Goal: Task Accomplishment & Management: Manage account settings

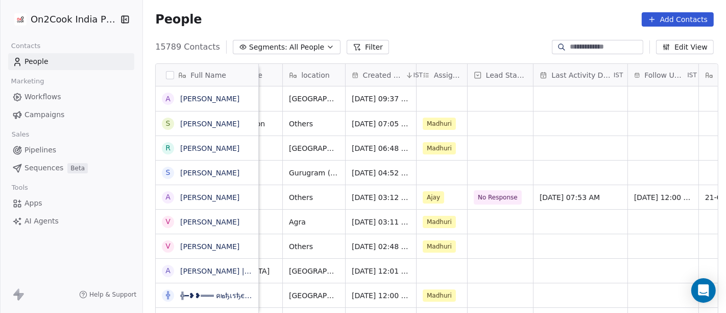
scroll to position [0, 231]
click at [360, 47] on button "Filter" at bounding box center [368, 47] width 42 height 14
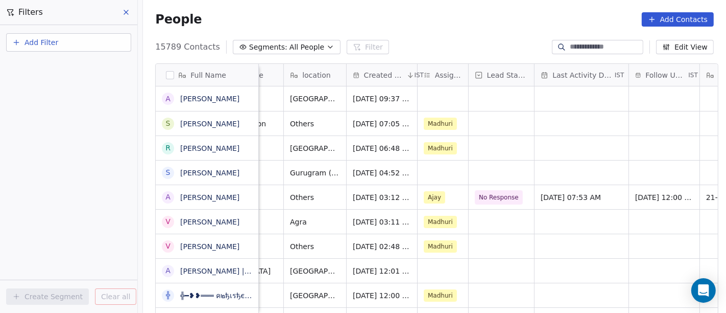
click at [87, 45] on button "Add Filter" at bounding box center [68, 42] width 125 height 18
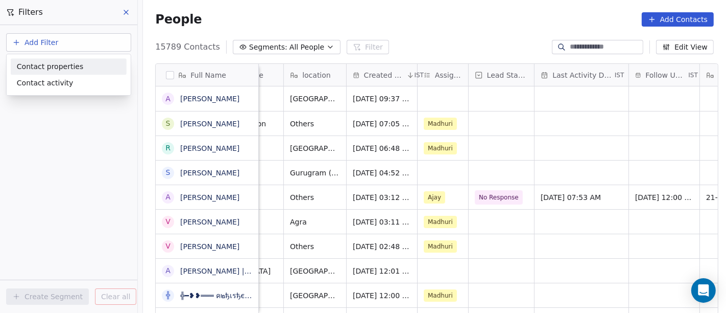
click at [75, 67] on span "Contact properties" at bounding box center [50, 66] width 66 height 11
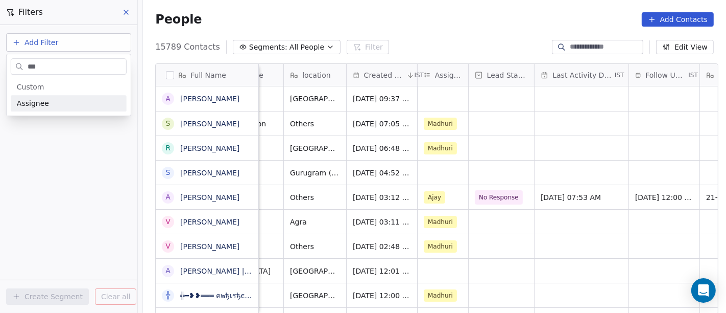
type input "***"
click at [82, 110] on div "Assignee" at bounding box center [69, 103] width 116 height 16
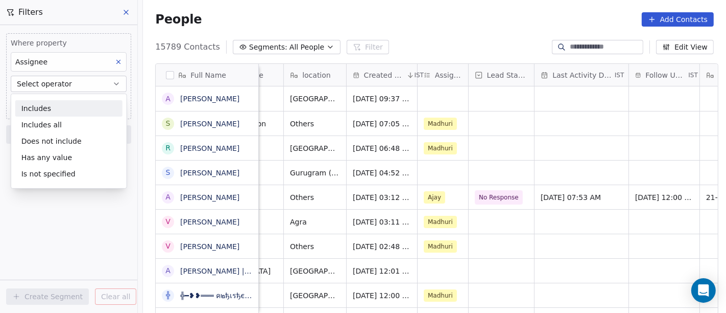
click at [67, 108] on div "Includes" at bounding box center [68, 108] width 107 height 16
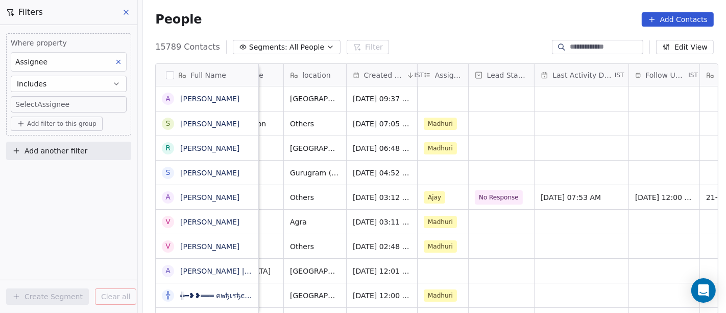
click at [61, 106] on body "On2Cook India Pvt. Ltd. Contacts People Marketing Workflows Campaigns Sales Pip…" at bounding box center [363, 156] width 726 height 313
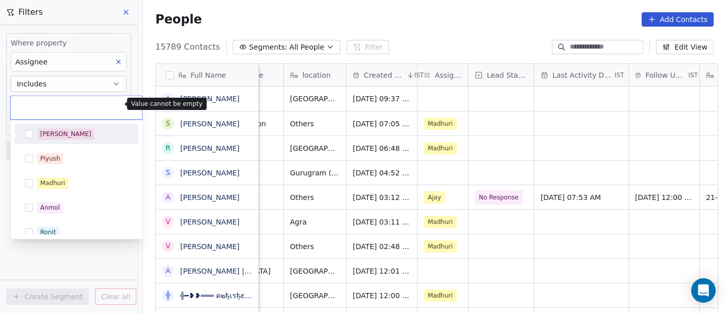
click at [50, 82] on html "On2Cook India Pvt. Ltd. Contacts People Marketing Workflows Campaigns Sales Pip…" at bounding box center [363, 156] width 726 height 313
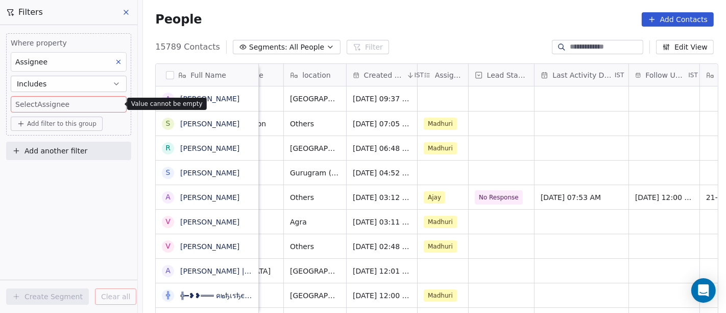
click at [50, 82] on button "Includes" at bounding box center [69, 84] width 116 height 16
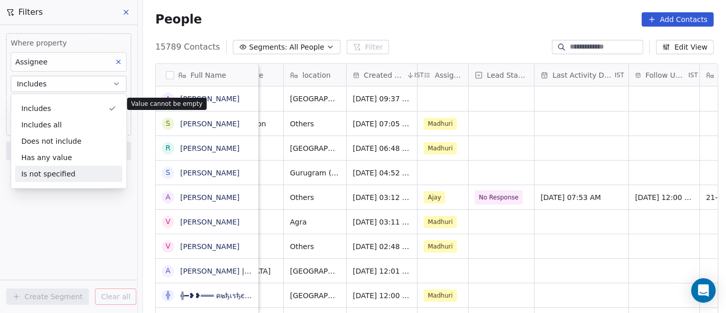
click at [54, 171] on div "Is not specified" at bounding box center [68, 173] width 107 height 16
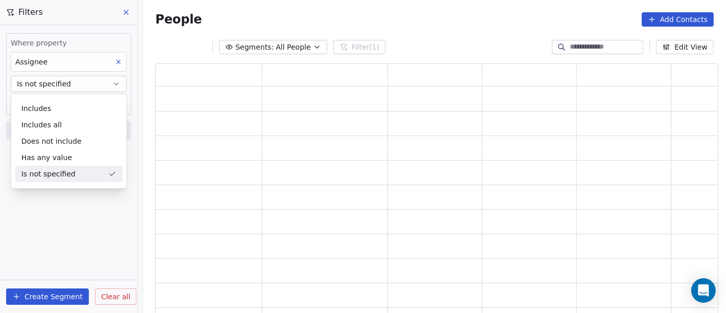
scroll to position [242, 555]
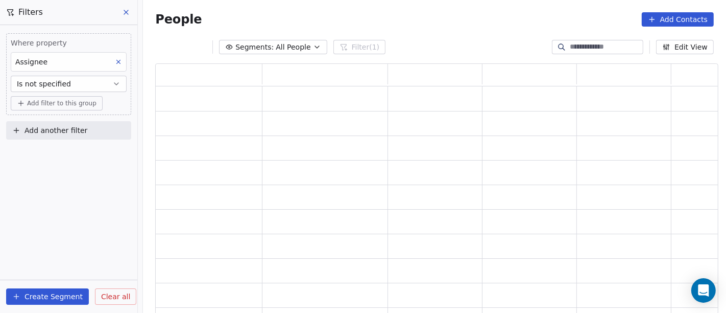
click at [73, 248] on div "Where property Assignee Is not specified Add filter to this group Add another f…" at bounding box center [68, 169] width 137 height 288
click at [65, 101] on span "Add filter to this group" at bounding box center [61, 103] width 69 height 8
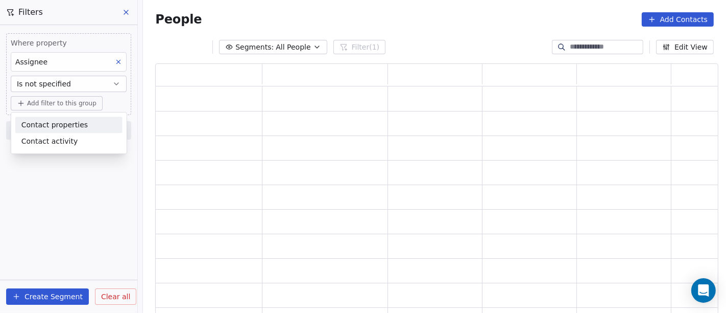
click at [67, 125] on span "Contact properties" at bounding box center [54, 125] width 66 height 11
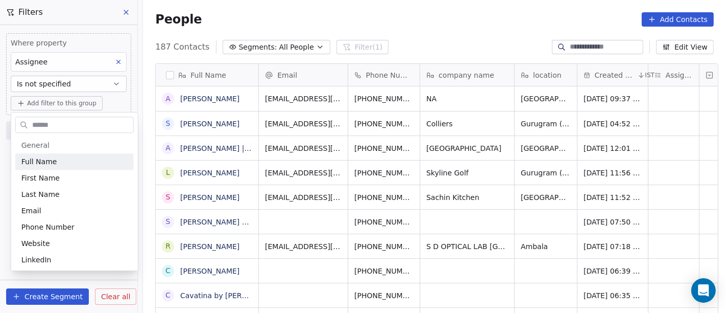
scroll to position [267, 579]
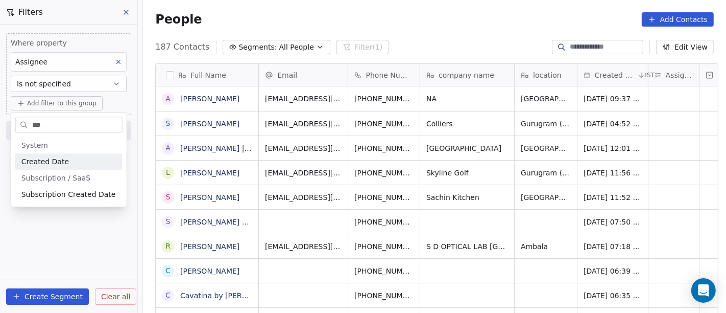
type input "***"
click at [72, 155] on div "Created Date" at bounding box center [68, 161] width 107 height 16
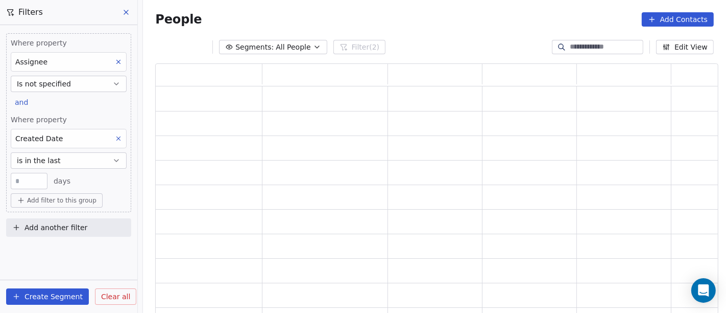
scroll to position [242, 555]
click at [68, 162] on button "is in the last" at bounding box center [69, 160] width 116 height 16
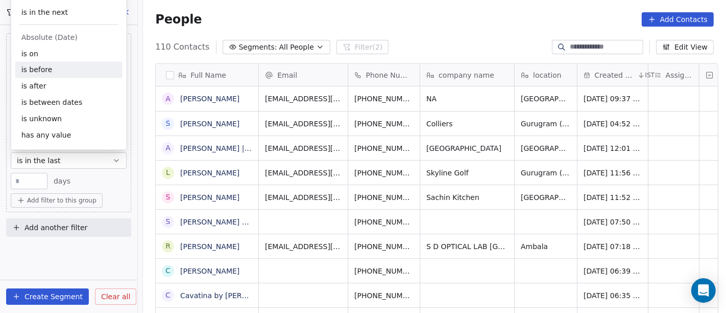
click at [61, 75] on div "is before" at bounding box center [68, 70] width 107 height 16
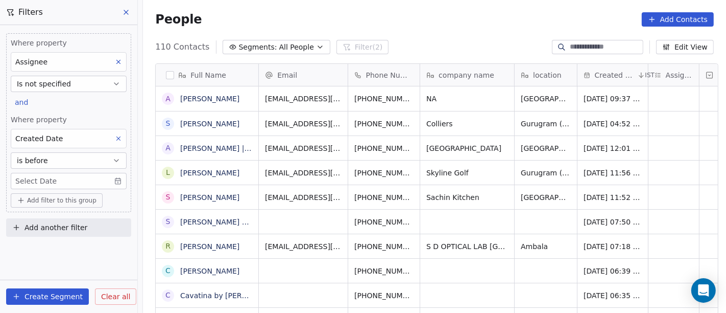
scroll to position [267, 579]
click at [69, 175] on body "On2Cook India Pvt. Ltd. Contacts People Marketing Workflows Campaigns Sales Pip…" at bounding box center [363, 156] width 726 height 313
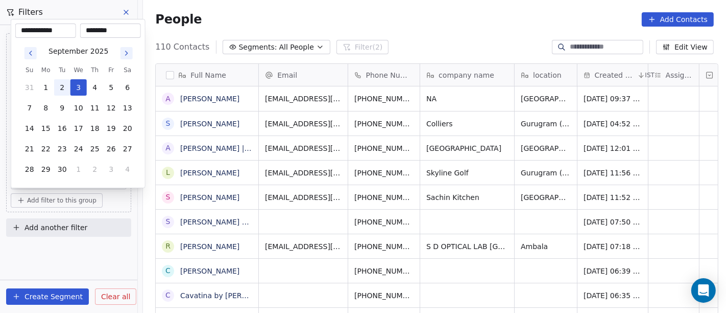
click at [62, 86] on button "2" at bounding box center [62, 87] width 16 height 16
click at [45, 89] on button "1" at bounding box center [46, 87] width 16 height 16
type input "**********"
click at [75, 251] on html "On2Cook India Pvt. Ltd. Contacts People Marketing Workflows Campaigns Sales Pip…" at bounding box center [363, 156] width 726 height 313
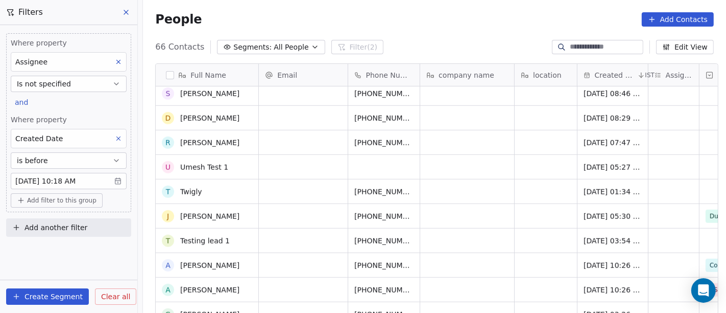
scroll to position [0, 0]
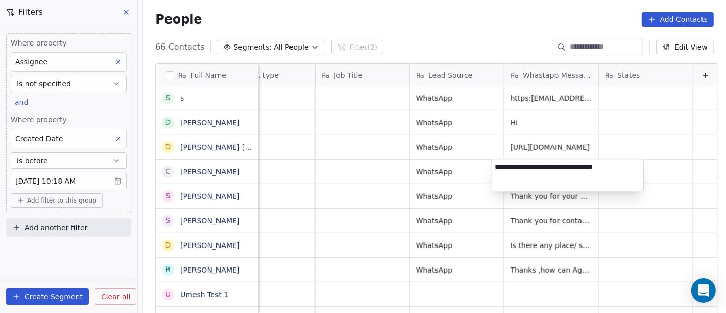
drag, startPoint x: 547, startPoint y: 174, endPoint x: 432, endPoint y: 171, distance: 115.5
click at [439, 174] on html "On2Cook India Pvt. Ltd. Contacts People Marketing Workflows Campaigns Sales Pip…" at bounding box center [363, 156] width 726 height 313
click at [372, 169] on html "On2Cook India Pvt. Ltd. Contacts People Marketing Workflows Campaigns Sales Pip…" at bounding box center [363, 156] width 726 height 313
click at [360, 172] on html "On2Cook India Pvt. Ltd. Contacts People Marketing Workflows Campaigns Sales Pip…" at bounding box center [363, 156] width 726 height 313
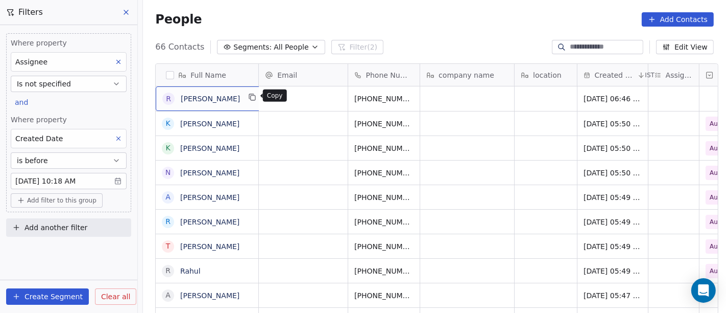
scroll to position [1, 0]
click at [247, 96] on button "grid" at bounding box center [253, 96] width 12 height 12
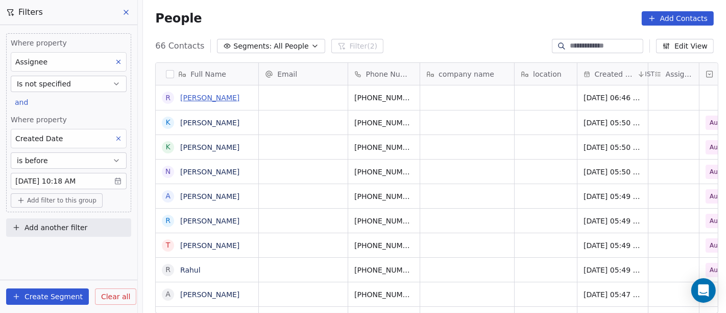
click at [217, 98] on link "[PERSON_NAME]" at bounding box center [209, 97] width 59 height 8
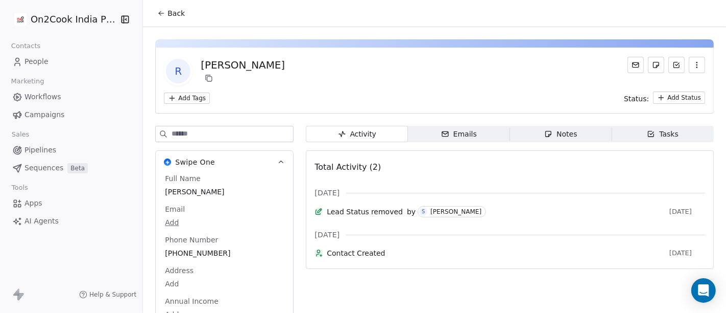
click at [169, 11] on span "Back" at bounding box center [176, 13] width 17 height 10
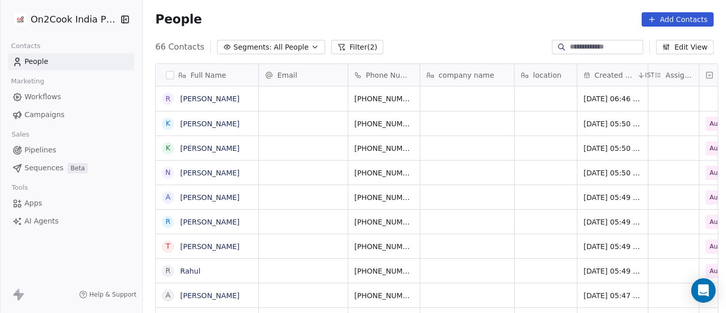
scroll to position [267, 579]
click at [432, 22] on div "People Add Contacts" at bounding box center [434, 19] width 559 height 14
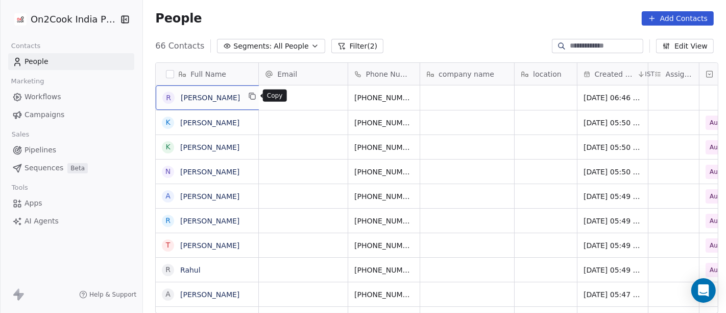
click at [253, 95] on icon "grid" at bounding box center [253, 96] width 8 height 8
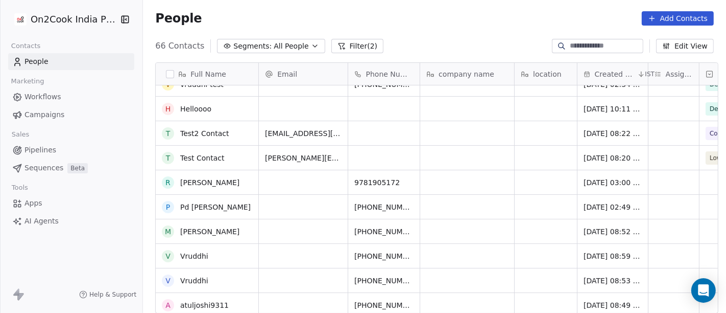
scroll to position [113, 0]
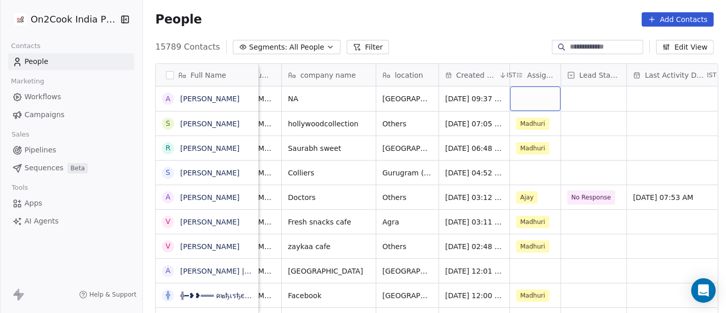
click at [535, 93] on div "grid" at bounding box center [535, 98] width 51 height 25
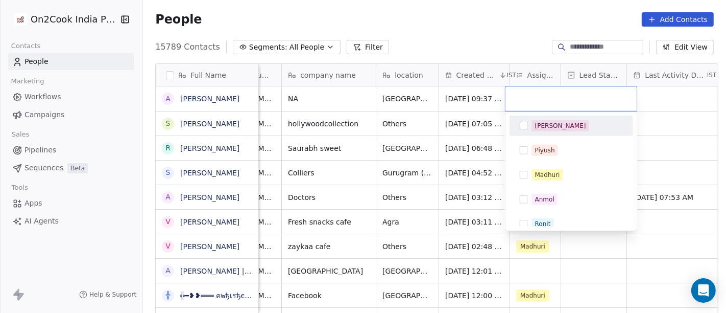
click at [542, 131] on div "[PERSON_NAME]" at bounding box center [571, 125] width 115 height 16
click at [511, 36] on html "On2Cook India Pvt. Ltd. Contacts People Marketing Workflows Campaigns Sales Pip…" at bounding box center [363, 156] width 726 height 313
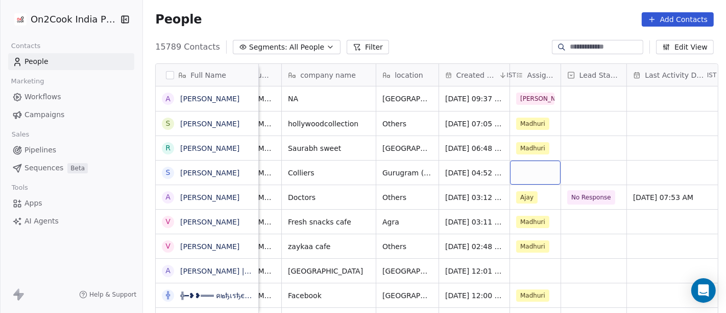
click at [515, 176] on div "grid" at bounding box center [535, 172] width 51 height 24
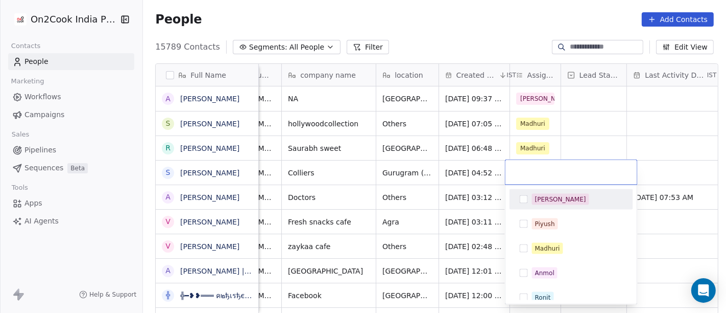
click at [552, 202] on span "[PERSON_NAME]" at bounding box center [560, 199] width 57 height 11
click at [490, 0] on html "On2Cook India Pvt. Ltd. Contacts People Marketing Workflows Campaigns Sales Pip…" at bounding box center [363, 156] width 726 height 313
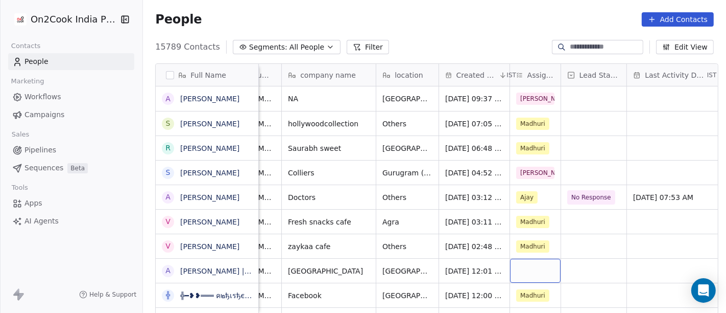
click at [524, 268] on div "grid" at bounding box center [535, 270] width 51 height 24
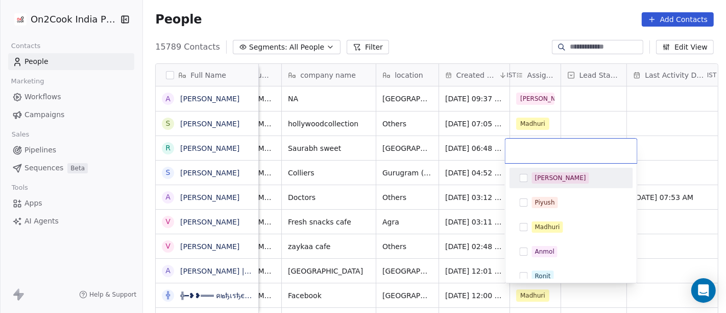
click at [544, 178] on div "[PERSON_NAME]" at bounding box center [560, 177] width 51 height 9
click at [501, 15] on html "On2Cook India Pvt. Ltd. Contacts People Marketing Workflows Campaigns Sales Pip…" at bounding box center [363, 156] width 726 height 313
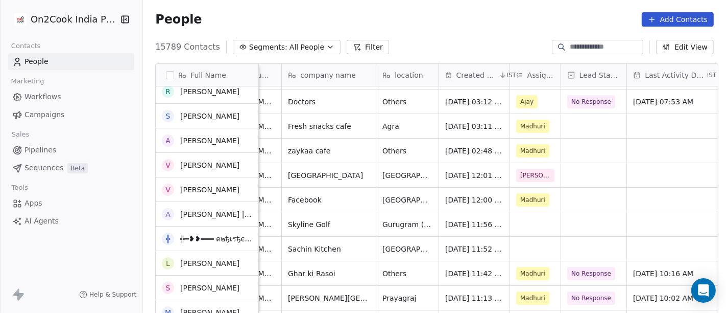
scroll to position [113, 0]
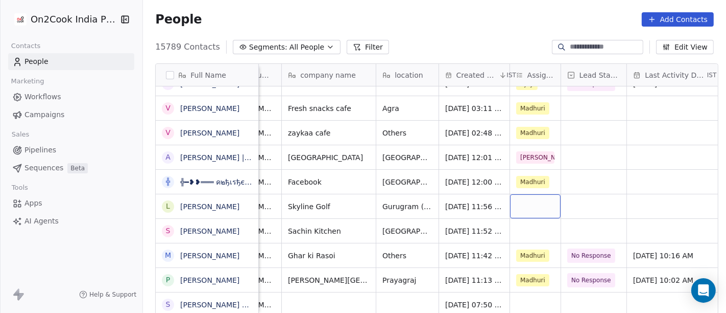
click at [528, 209] on div "grid" at bounding box center [535, 206] width 51 height 24
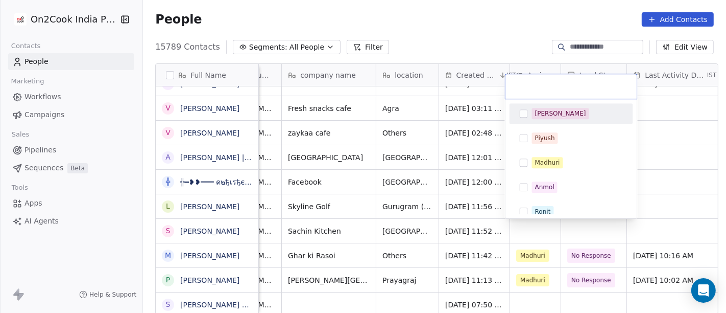
click at [557, 114] on div "[PERSON_NAME]" at bounding box center [577, 113] width 91 height 11
click at [467, 41] on html "On2Cook India Pvt. Ltd. Contacts People Marketing Workflows Campaigns Sales Pip…" at bounding box center [363, 156] width 726 height 313
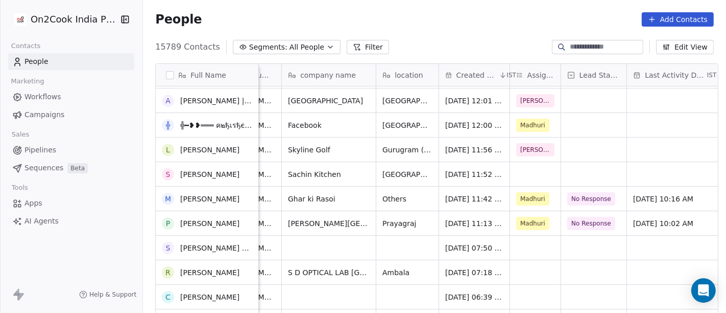
scroll to position [227, 0]
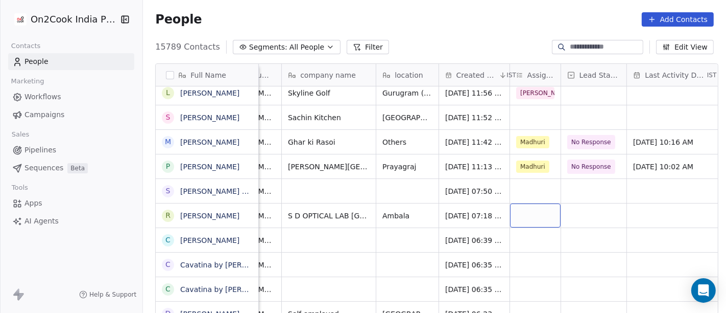
click at [521, 211] on div "grid" at bounding box center [535, 215] width 51 height 24
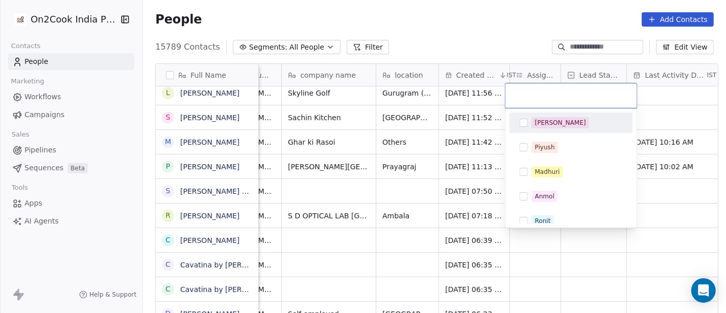
click at [558, 127] on div "[PERSON_NAME]" at bounding box center [577, 122] width 91 height 11
click at [464, 27] on html "On2Cook India Pvt. Ltd. Contacts People Marketing Workflows Campaigns Sales Pip…" at bounding box center [363, 156] width 726 height 313
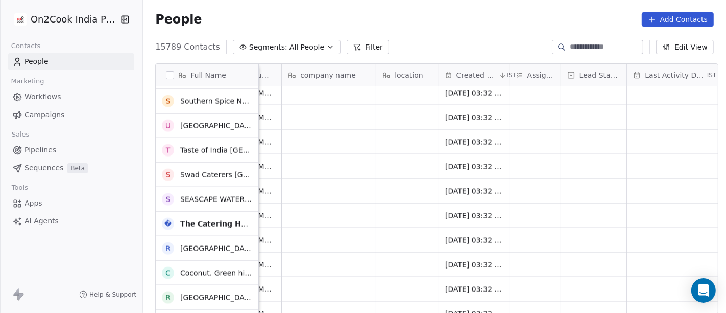
scroll to position [1589, 0]
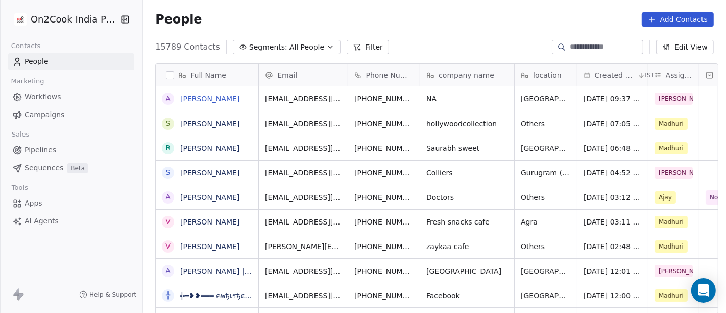
click at [236, 99] on link "[PERSON_NAME]" at bounding box center [209, 98] width 59 height 8
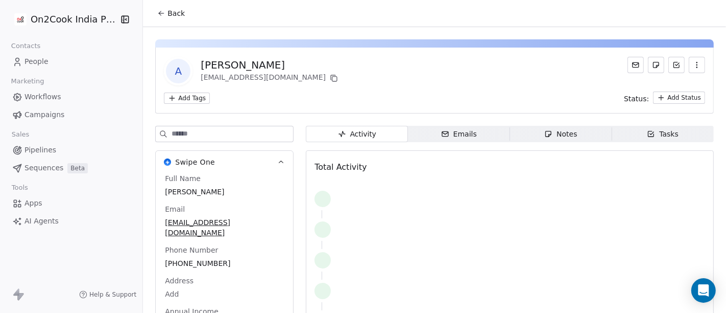
click at [159, 9] on icon at bounding box center [161, 13] width 8 height 8
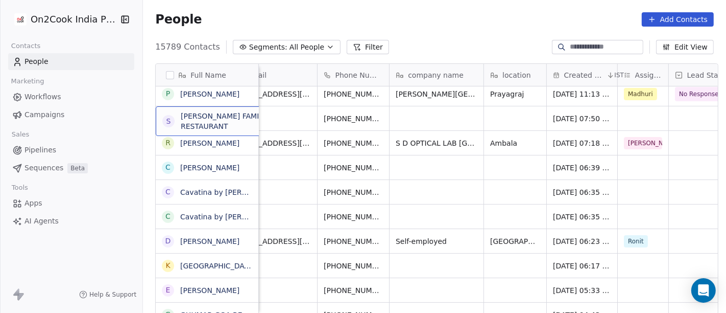
scroll to position [1, 0]
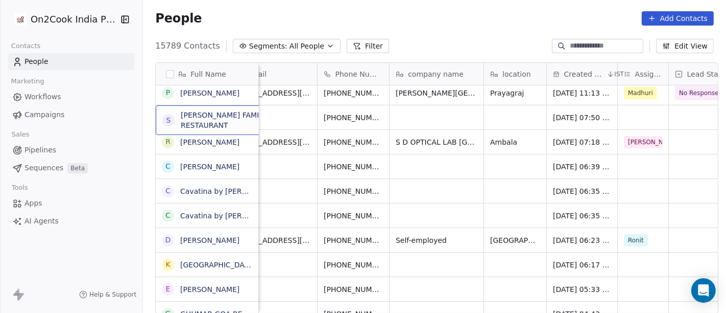
click at [233, 125] on span "[PERSON_NAME] FAMILY RESTAURANT" at bounding box center [232, 120] width 103 height 20
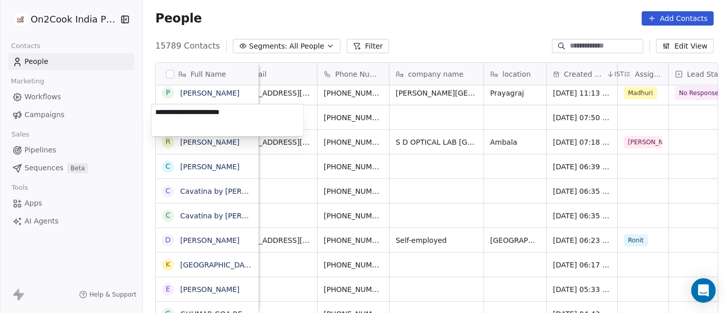
click at [243, 122] on textarea "**********" at bounding box center [228, 120] width 152 height 32
click at [278, 118] on textarea "**********" at bounding box center [228, 120] width 152 height 32
click at [402, 43] on html "On2Cook India Pvt. Ltd. Contacts People Marketing Workflows Campaigns Sales Pip…" at bounding box center [363, 156] width 726 height 313
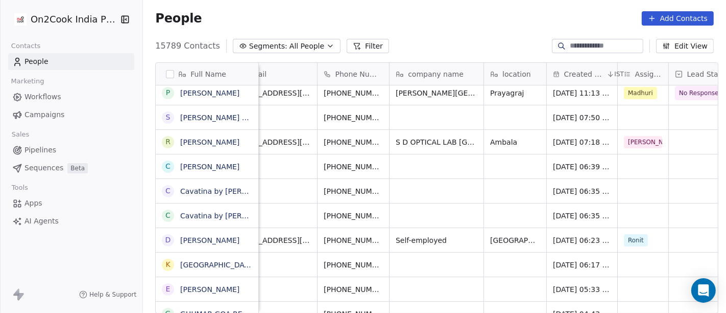
drag, startPoint x: 483, startPoint y: 45, endPoint x: 409, endPoint y: 7, distance: 82.9
click at [483, 46] on div "15789 Contacts Segments: All People Filter Edit View" at bounding box center [434, 46] width 583 height 16
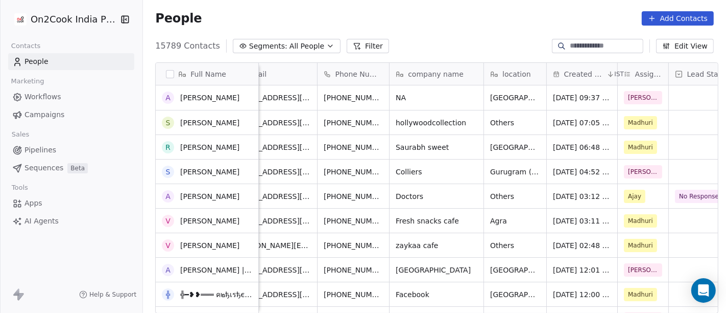
scroll to position [0, 0]
click at [583, 44] on input at bounding box center [606, 46] width 72 height 10
paste input "**********"
type input "**********"
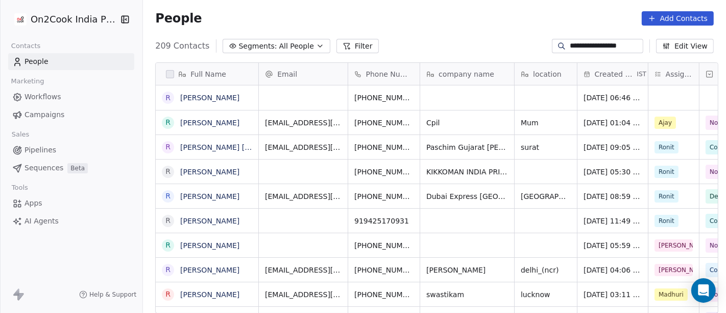
scroll to position [267, 579]
click at [572, 46] on input "**********" at bounding box center [606, 46] width 72 height 10
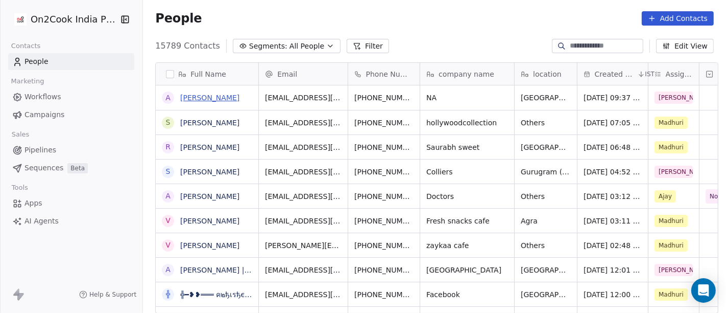
click at [193, 94] on link "[PERSON_NAME]" at bounding box center [209, 97] width 59 height 8
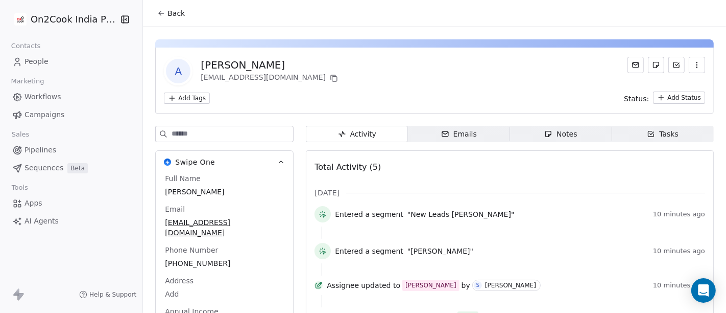
click at [170, 9] on span "Back" at bounding box center [176, 13] width 17 height 10
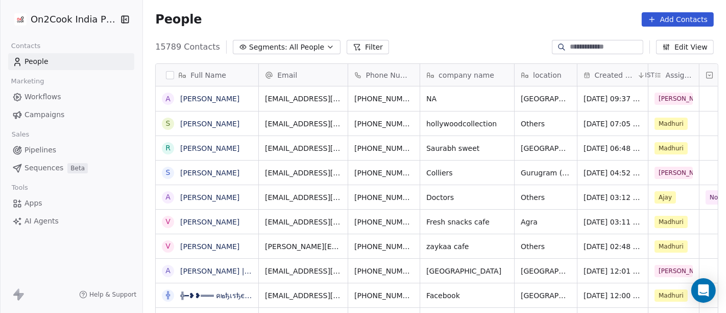
scroll to position [267, 579]
click at [289, 57] on div "Full Name A Ashutosh Kumar Kunwar S Sachin Bhardwaj R Ram Behare Awasthi S Sate…" at bounding box center [434, 192] width 583 height 275
click at [290, 51] on span "All People" at bounding box center [307, 47] width 35 height 11
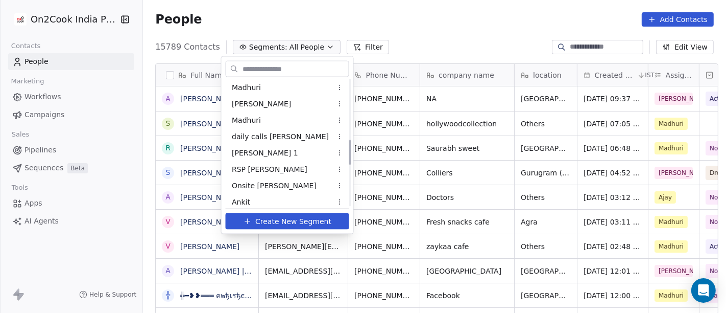
scroll to position [283, 0]
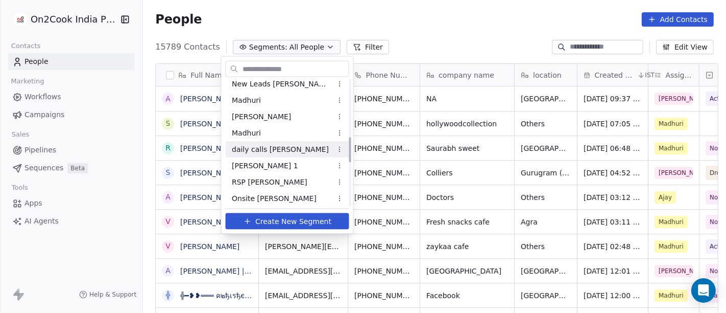
click at [280, 147] on span "daily calls [PERSON_NAME]" at bounding box center [280, 149] width 97 height 11
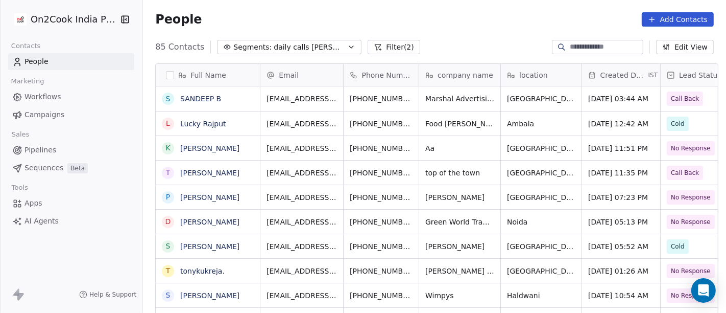
scroll to position [267, 579]
click at [372, 47] on button "Filter (2)" at bounding box center [394, 47] width 53 height 14
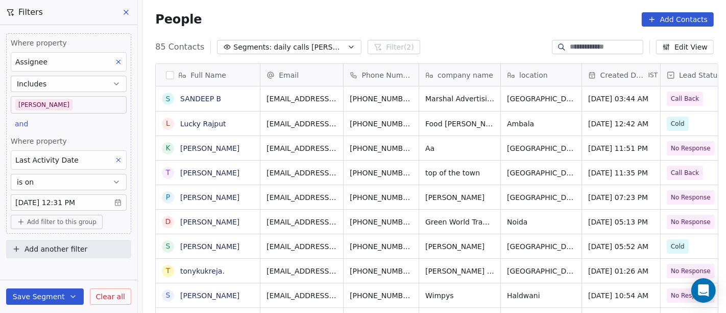
click at [38, 203] on body "On2Cook India Pvt. Ltd. Contacts People Marketing Workflows Campaigns Sales Pip…" at bounding box center [363, 156] width 726 height 313
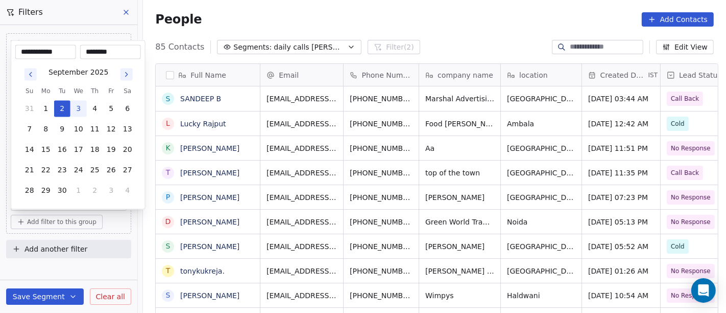
click at [75, 106] on button "3" at bounding box center [78, 109] width 16 height 16
type input "**********"
click at [291, 24] on html "On2Cook India Pvt. Ltd. Contacts People Marketing Workflows Campaigns Sales Pip…" at bounding box center [363, 156] width 726 height 313
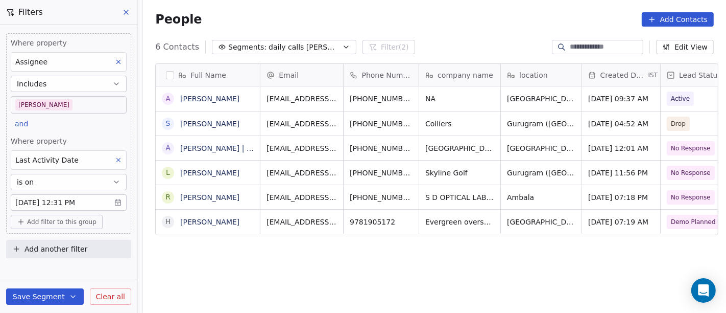
click at [51, 292] on button "Save Segment" at bounding box center [45, 296] width 78 height 16
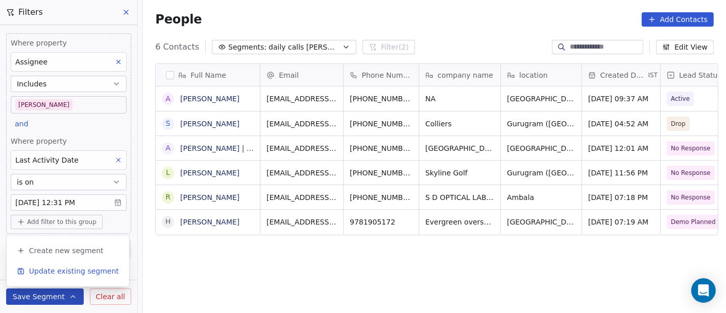
click at [63, 267] on span "Update existing segment" at bounding box center [74, 271] width 90 height 10
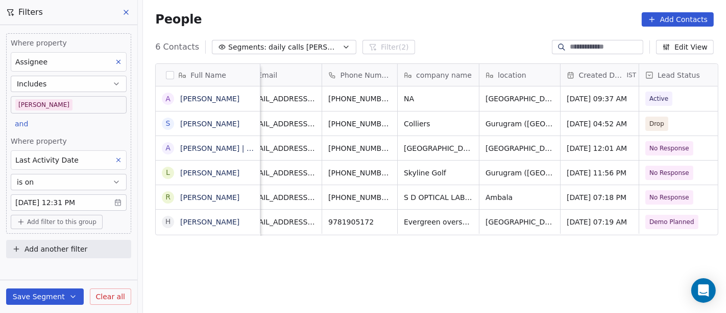
scroll to position [0, 22]
click at [454, 34] on div "People Add Contacts" at bounding box center [434, 19] width 583 height 39
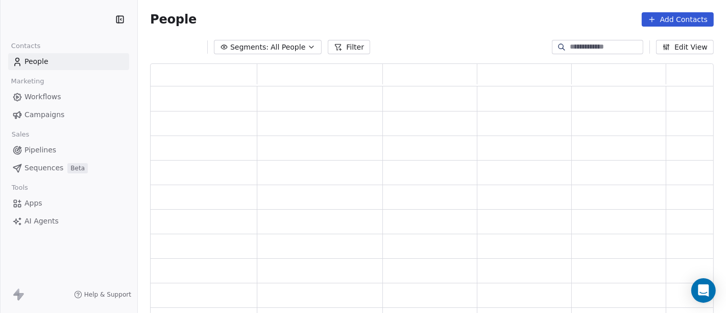
scroll to position [242, 555]
click at [604, 45] on input at bounding box center [606, 47] width 72 height 10
paste input "**********"
type input "**********"
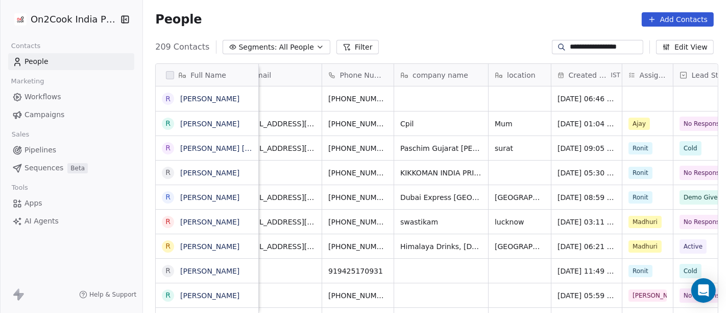
scroll to position [0, 27]
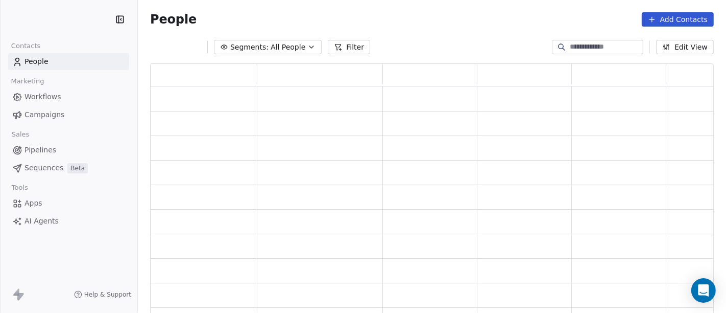
scroll to position [9, 9]
click at [593, 46] on input at bounding box center [606, 47] width 72 height 10
paste input "**********"
type input "**********"
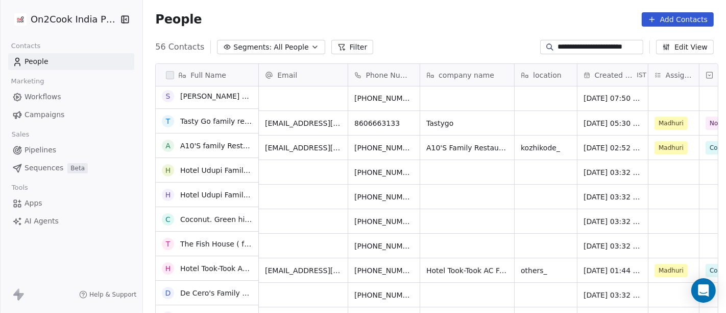
scroll to position [0, 0]
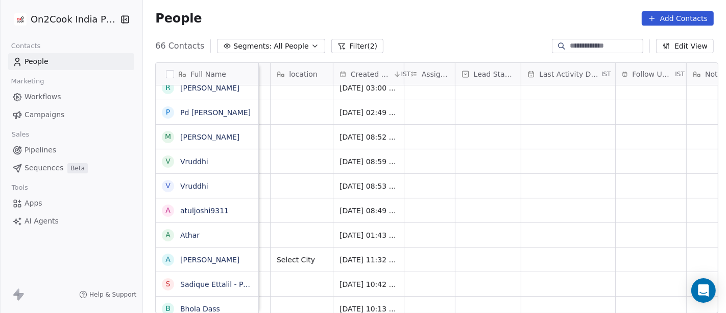
scroll to position [0, 245]
click at [274, 41] on span "All People" at bounding box center [291, 46] width 35 height 11
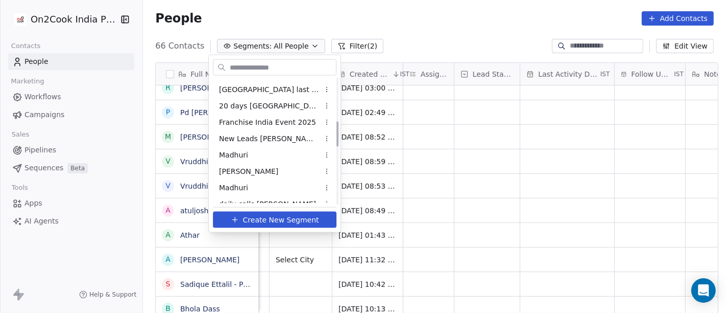
scroll to position [213, 0]
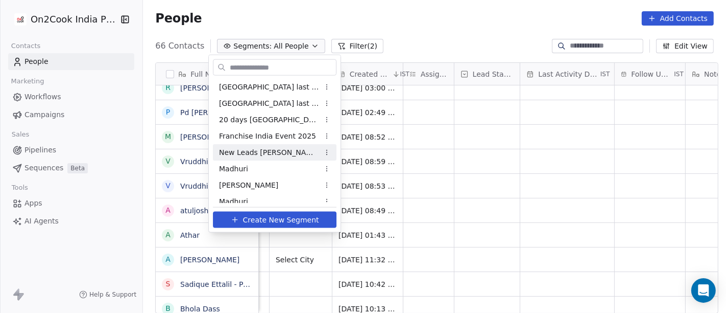
click at [257, 154] on span "New Leads [PERSON_NAME]" at bounding box center [269, 152] width 100 height 11
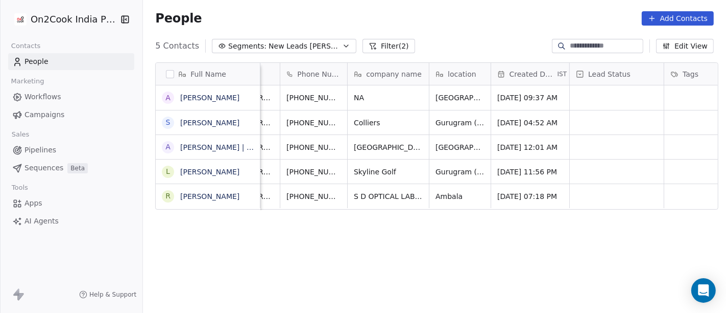
scroll to position [0, 52]
click at [371, 97] on span "NA" at bounding box center [379, 97] width 50 height 10
click at [371, 97] on textarea "**" at bounding box center [384, 101] width 80 height 32
click at [373, 254] on html "On2Cook India Pvt. Ltd. Contacts People Marketing Workflows Campaigns Sales Pip…" at bounding box center [363, 156] width 726 height 313
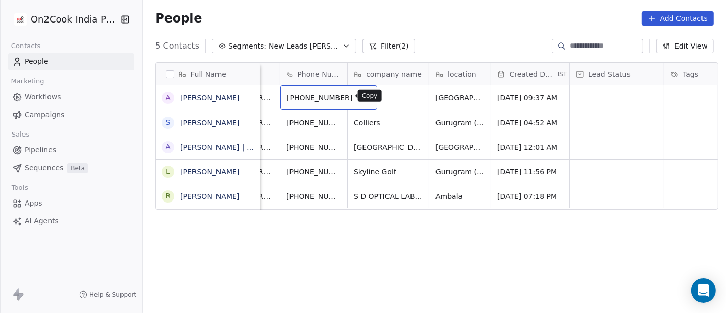
click at [361, 97] on icon "grid" at bounding box center [365, 96] width 8 height 8
click at [314, 79] on div "Phone Number" at bounding box center [313, 74] width 67 height 22
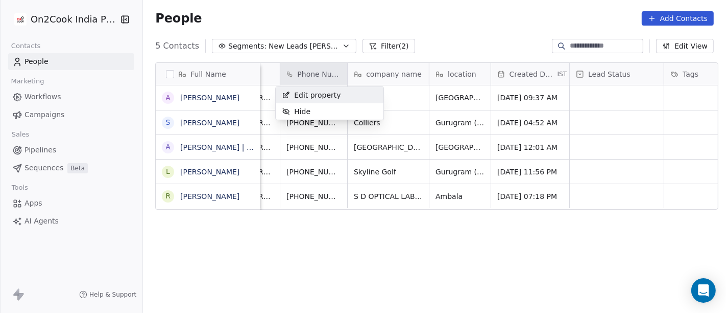
click at [311, 98] on span "Edit property" at bounding box center [317, 95] width 47 height 10
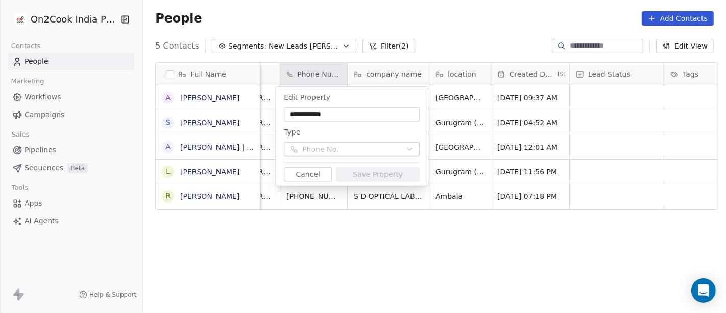
click at [401, 28] on html "**********" at bounding box center [363, 156] width 726 height 313
click at [323, 171] on button "Cancel" at bounding box center [308, 174] width 48 height 14
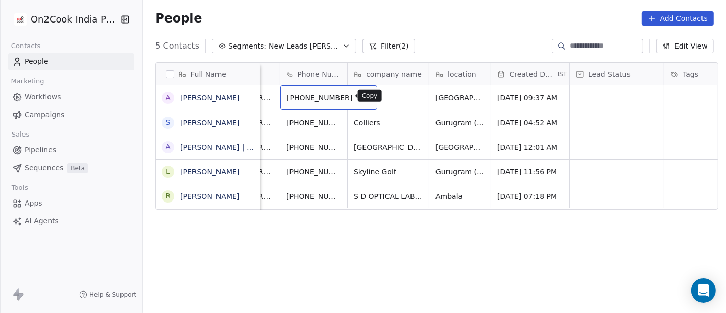
click at [361, 97] on icon "grid" at bounding box center [365, 96] width 8 height 8
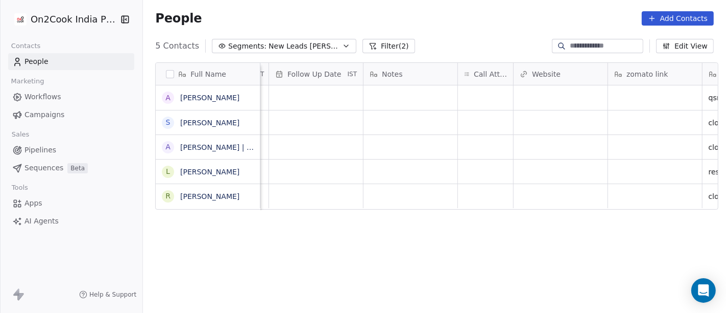
scroll to position [0, 733]
click at [486, 98] on div "grid" at bounding box center [485, 97] width 55 height 25
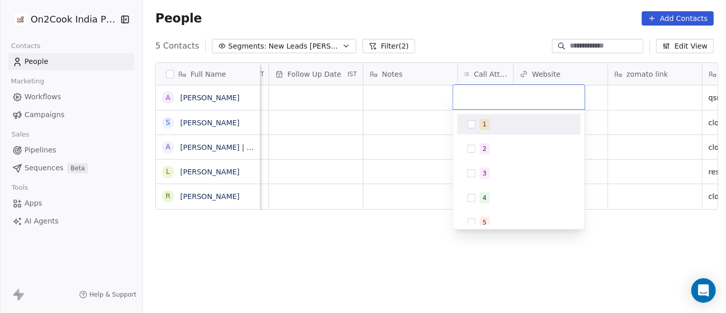
click at [492, 127] on div "1" at bounding box center [525, 123] width 91 height 11
click at [466, 47] on html "On2Cook India Pvt. Ltd. Contacts People Marketing Workflows Campaigns Sales Pip…" at bounding box center [363, 156] width 726 height 313
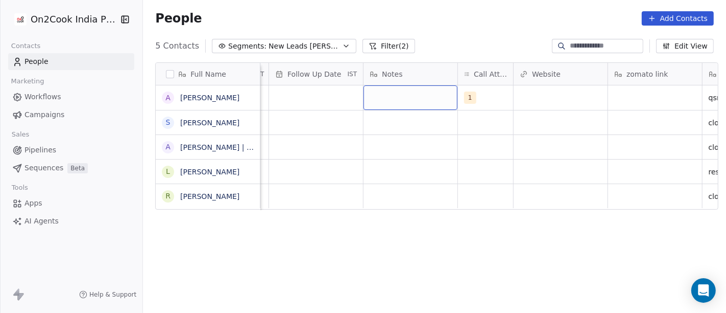
click at [394, 92] on div "grid" at bounding box center [411, 97] width 94 height 25
type textarea "*"
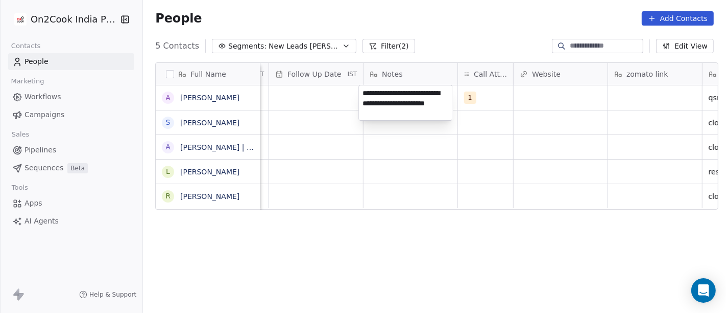
type textarea "**********"
click at [424, 176] on html "**********" at bounding box center [363, 156] width 726 height 313
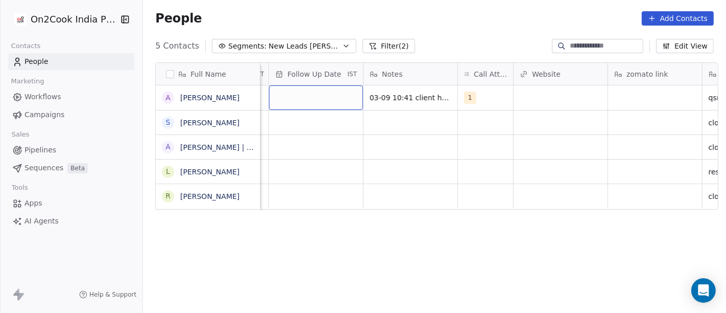
click at [310, 99] on div "grid" at bounding box center [316, 97] width 94 height 25
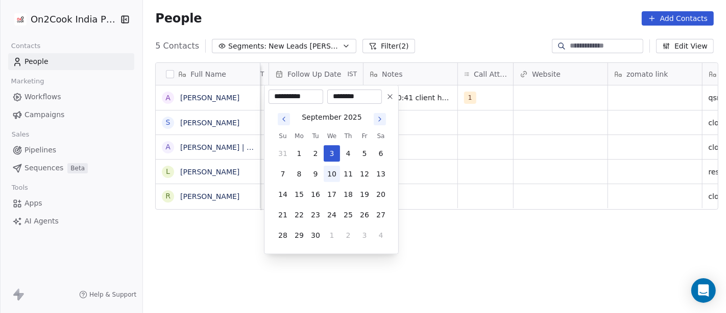
click at [335, 179] on button "10" at bounding box center [332, 173] width 16 height 16
type input "**********"
click at [475, 171] on html "**********" at bounding box center [363, 156] width 726 height 313
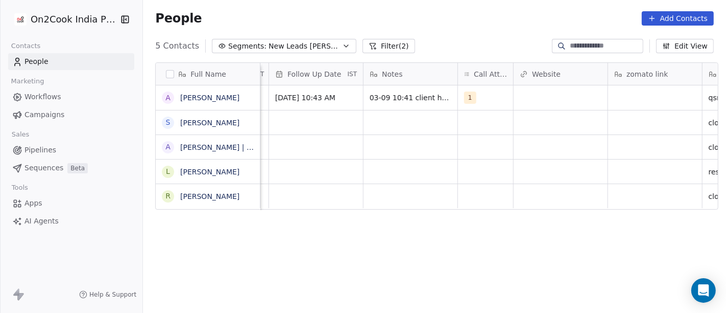
scroll to position [0, 600]
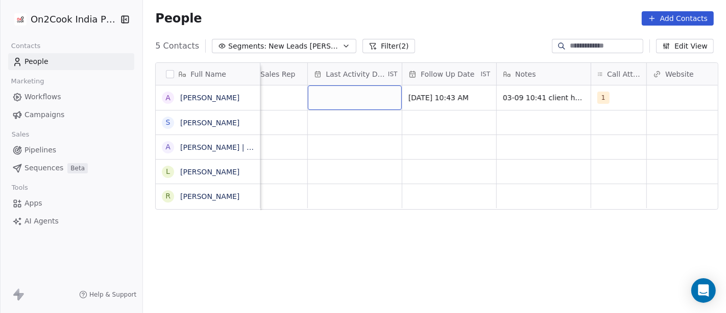
click at [348, 101] on div "grid" at bounding box center [355, 97] width 94 height 25
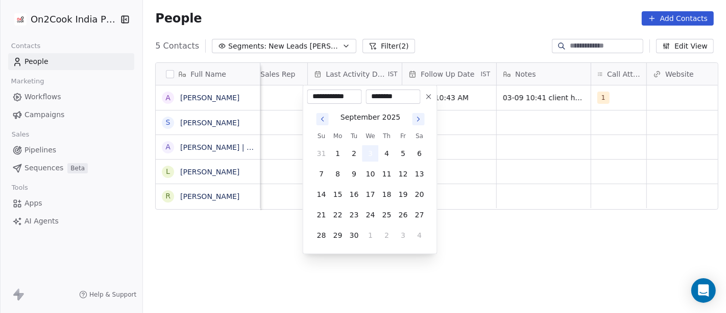
click at [369, 157] on button "3" at bounding box center [371, 153] width 16 height 16
click at [478, 150] on html "**********" at bounding box center [363, 156] width 726 height 313
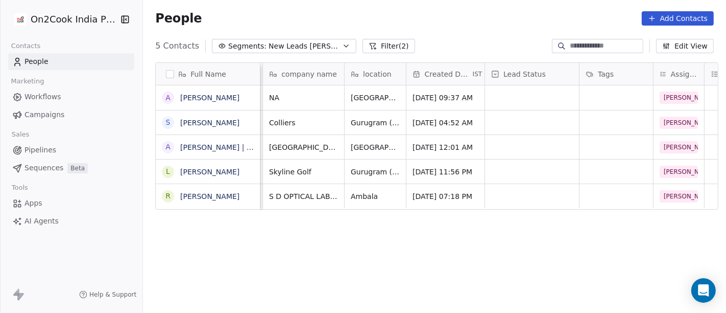
scroll to position [0, 0]
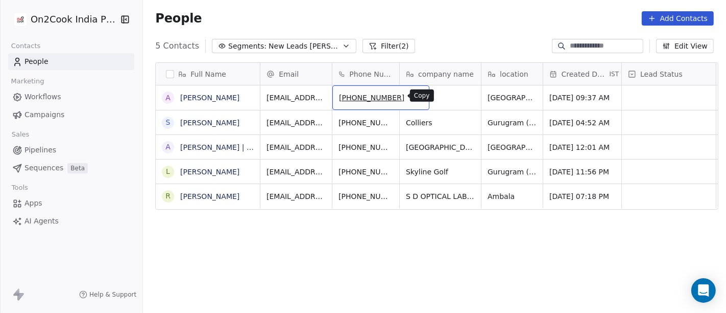
click at [413, 94] on icon "grid" at bounding box center [417, 96] width 8 height 8
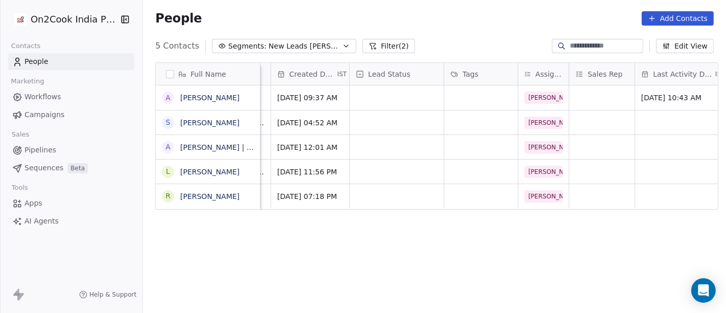
scroll to position [0, 274]
click at [406, 97] on div "grid" at bounding box center [395, 97] width 94 height 25
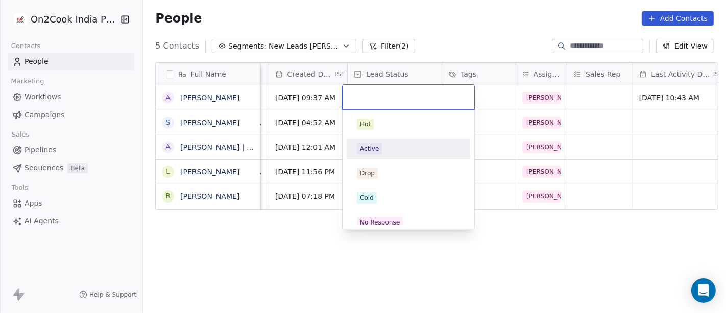
click at [396, 140] on div "Active" at bounding box center [408, 148] width 115 height 16
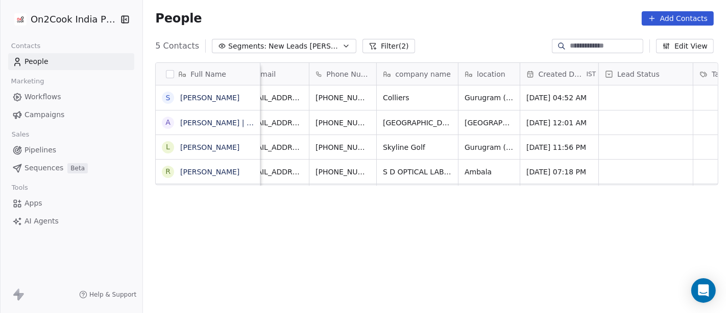
scroll to position [0, 0]
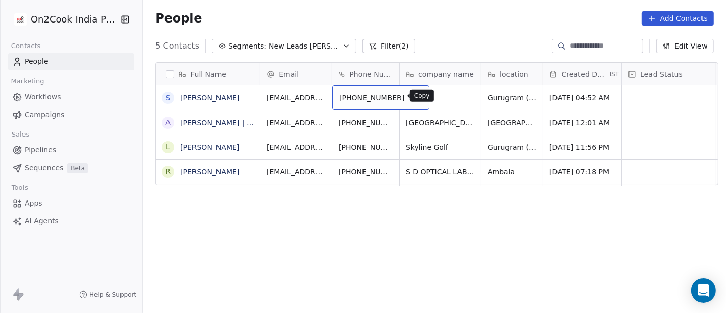
click at [413, 97] on icon "grid" at bounding box center [417, 96] width 8 height 8
click at [413, 98] on icon "grid" at bounding box center [417, 96] width 8 height 8
click at [447, 28] on div "People Add Contacts" at bounding box center [434, 18] width 583 height 39
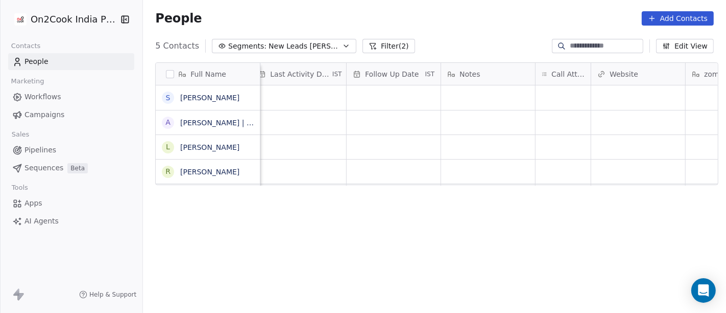
scroll to position [0, 659]
click at [542, 96] on div "grid" at bounding box center [559, 97] width 55 height 25
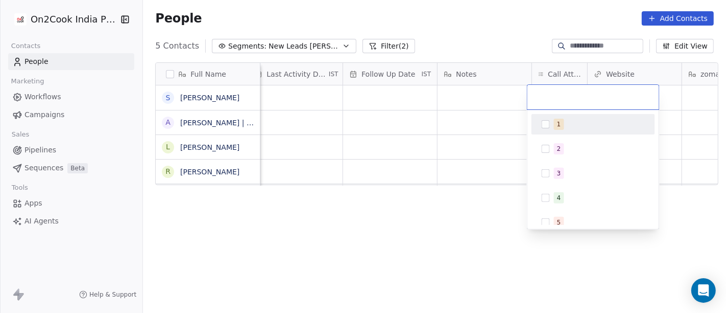
click at [551, 130] on div "1" at bounding box center [593, 124] width 115 height 16
click at [465, 34] on html "On2Cook India Pvt. Ltd. Contacts People Marketing Workflows Campaigns Sales Pip…" at bounding box center [363, 156] width 726 height 313
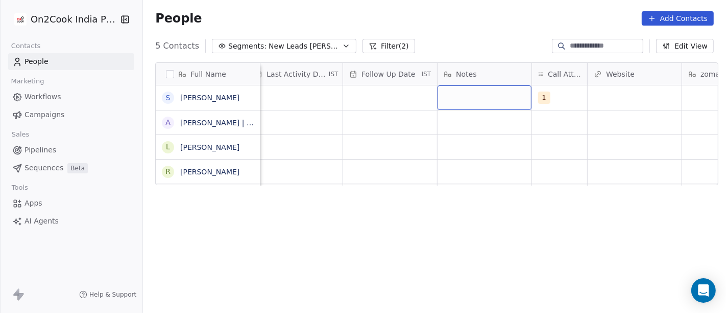
click at [465, 104] on div "grid" at bounding box center [485, 97] width 94 height 25
type textarea "*"
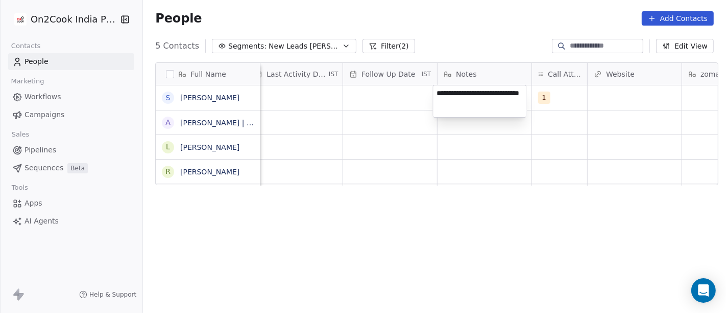
type textarea "**********"
click at [455, 172] on html "**********" at bounding box center [363, 156] width 726 height 313
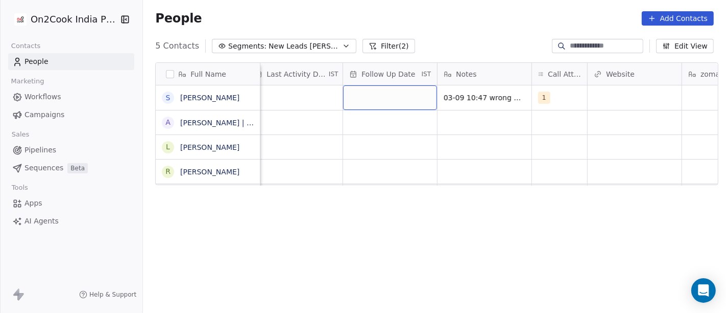
click at [350, 102] on div "grid" at bounding box center [390, 97] width 94 height 25
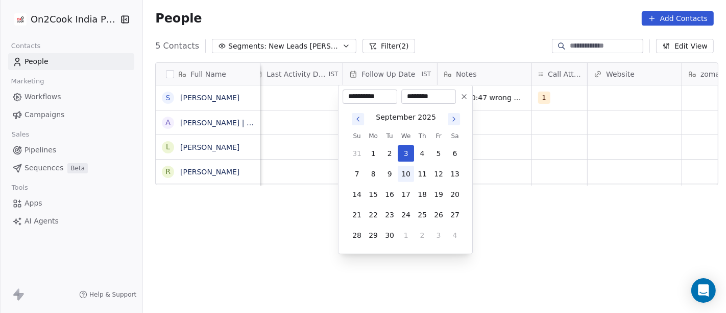
click at [398, 171] on button "10" at bounding box center [406, 173] width 16 height 16
type input "**********"
click at [567, 213] on html "**********" at bounding box center [363, 156] width 726 height 313
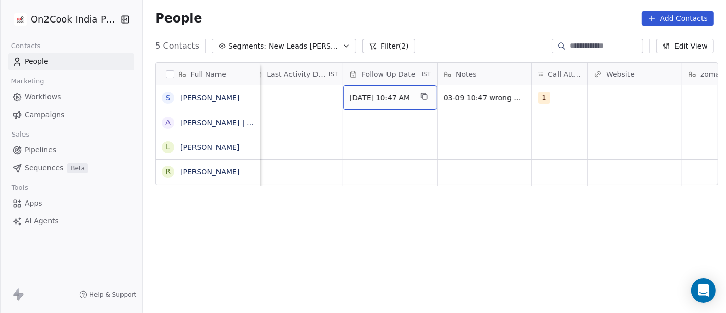
click at [396, 100] on span "[DATE] 10:47 AM" at bounding box center [381, 97] width 62 height 10
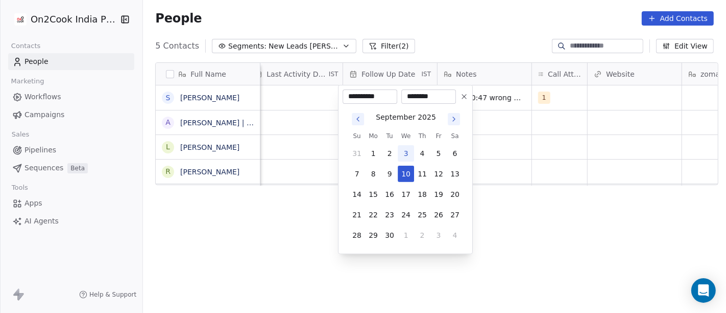
click at [465, 100] on icon at bounding box center [464, 96] width 8 height 8
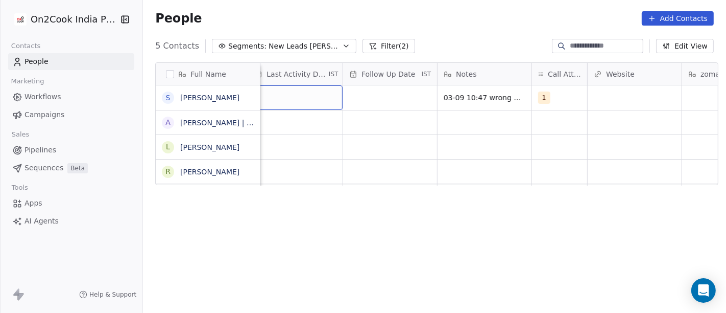
scroll to position [0, 647]
click at [318, 98] on div "grid" at bounding box center [308, 97] width 94 height 25
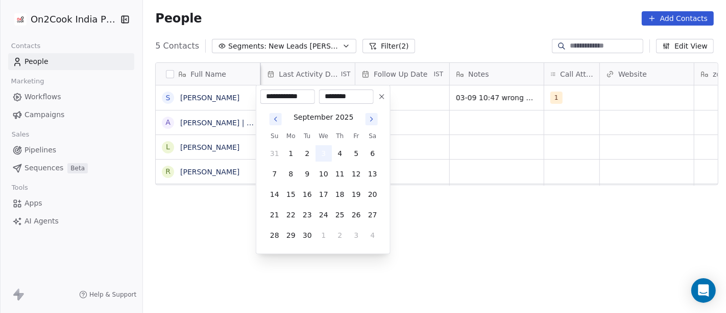
click at [322, 152] on button "3" at bounding box center [324, 153] width 16 height 16
click at [545, 160] on html "**********" at bounding box center [363, 156] width 726 height 313
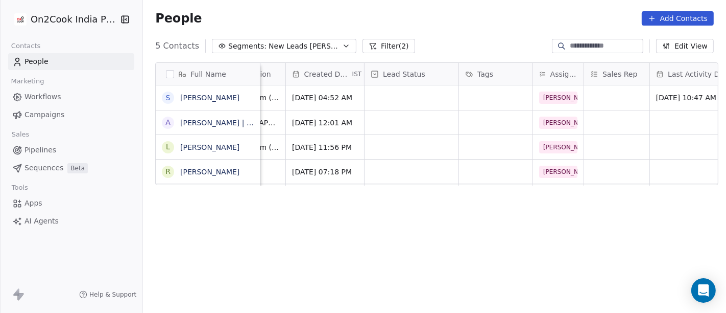
scroll to position [0, 258]
click at [388, 94] on div "grid" at bounding box center [411, 97] width 94 height 25
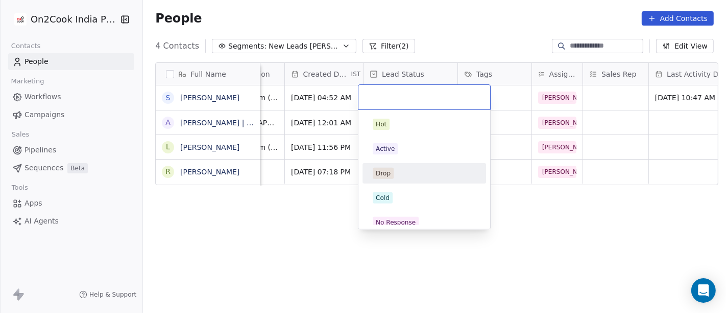
click at [392, 178] on span "Drop" at bounding box center [383, 173] width 21 height 11
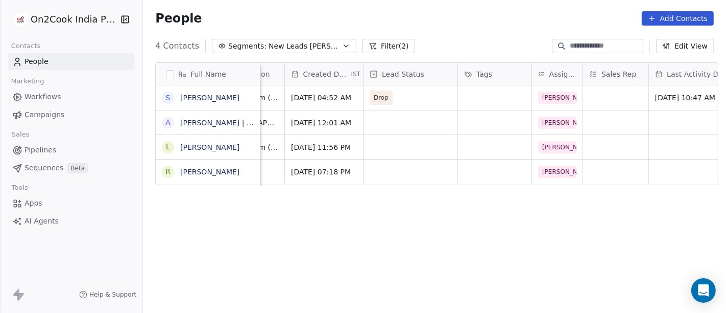
click at [566, 256] on div "Full Name S [PERSON_NAME] A [PERSON_NAME] | Content creator L [PERSON_NAME] R […" at bounding box center [434, 191] width 583 height 275
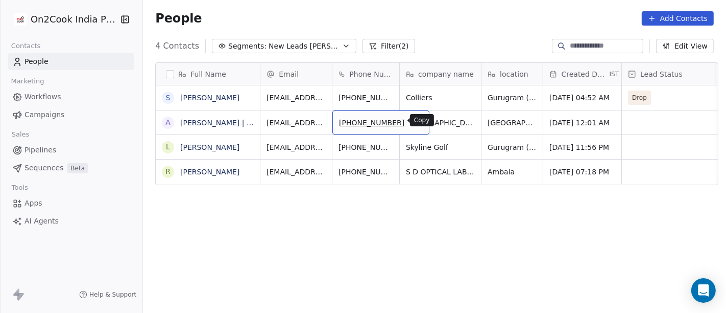
click at [411, 115] on button "grid" at bounding box center [417, 121] width 12 height 12
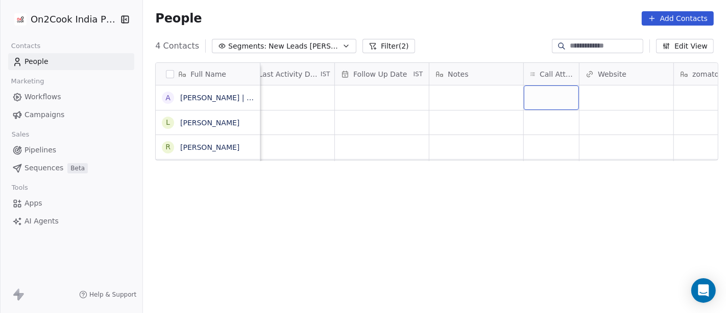
scroll to position [0, 668]
click at [552, 104] on div "grid" at bounding box center [550, 97] width 55 height 25
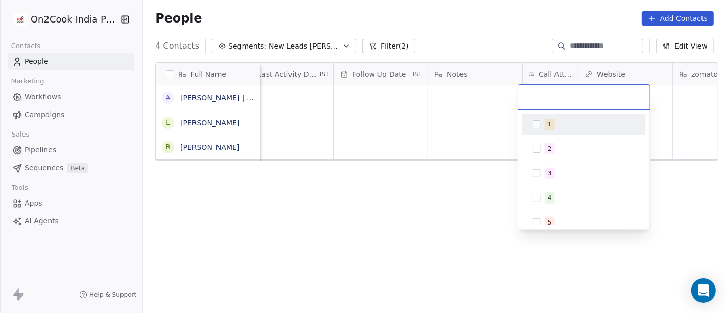
click at [556, 124] on div "1" at bounding box center [590, 123] width 91 height 11
click at [485, 128] on html "On2Cook India Pvt. Ltd. Contacts People Marketing Workflows Campaigns Sales Pip…" at bounding box center [363, 156] width 726 height 313
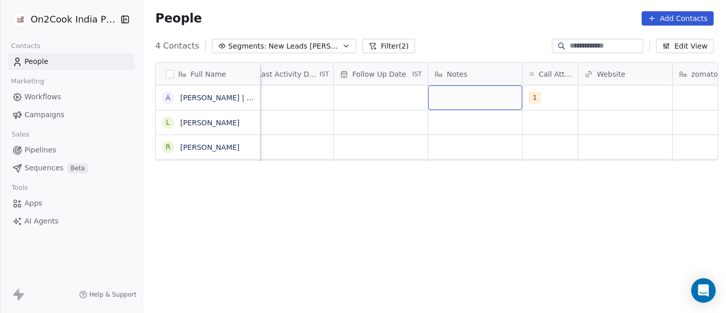
click at [473, 100] on div "grid" at bounding box center [476, 97] width 94 height 25
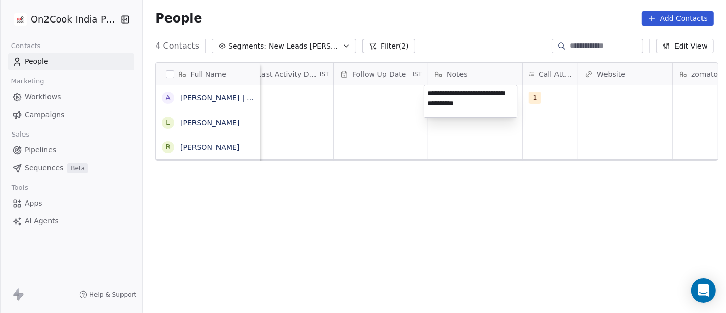
type textarea "**********"
click at [423, 137] on html "**********" at bounding box center [363, 156] width 726 height 313
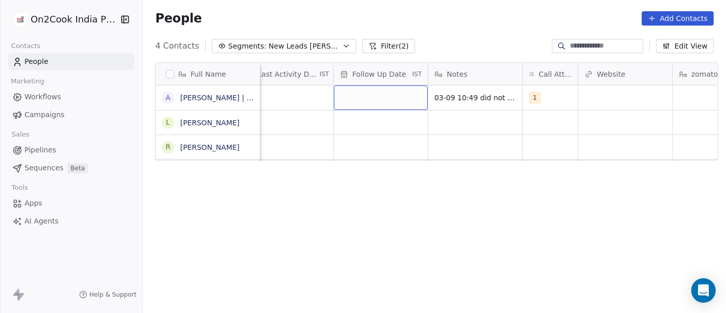
click at [351, 101] on div "grid" at bounding box center [381, 97] width 94 height 25
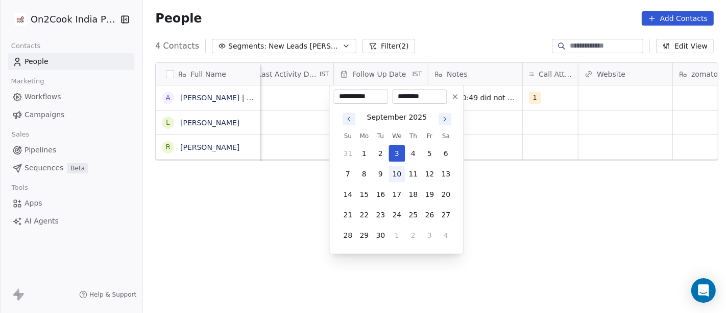
click at [402, 180] on button "10" at bounding box center [397, 173] width 16 height 16
type input "**********"
click at [548, 220] on html "**********" at bounding box center [363, 156] width 726 height 313
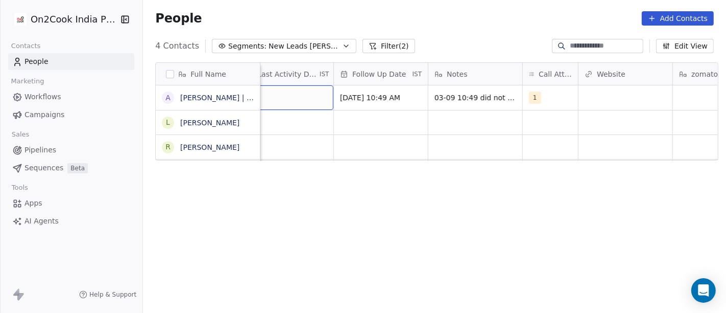
scroll to position [0, 647]
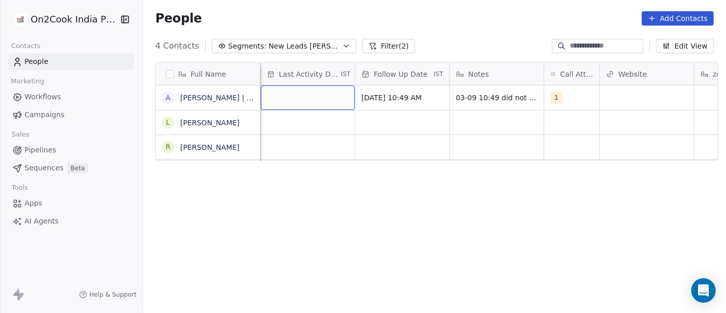
click at [283, 98] on div "grid" at bounding box center [308, 97] width 94 height 25
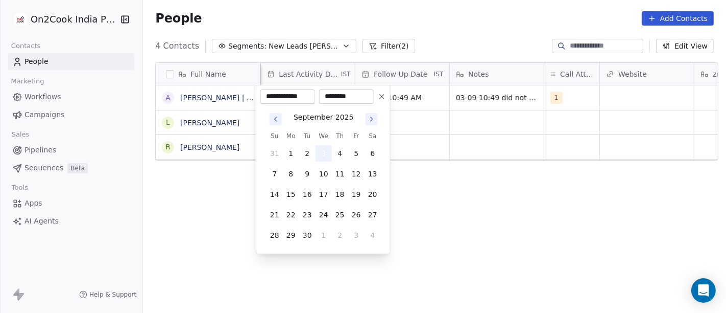
click at [320, 152] on button "3" at bounding box center [324, 153] width 16 height 16
click at [479, 208] on html "**********" at bounding box center [363, 156] width 726 height 313
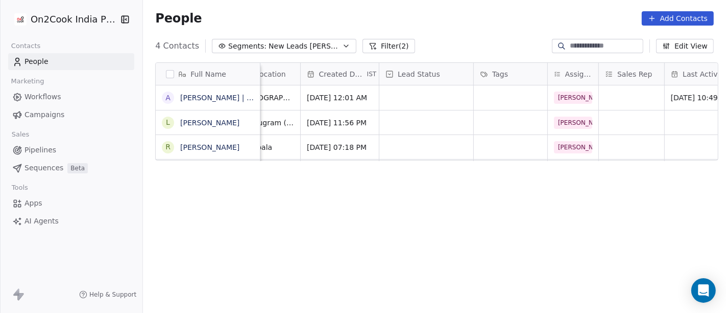
scroll to position [0, 242]
click at [435, 92] on div "grid" at bounding box center [428, 97] width 94 height 25
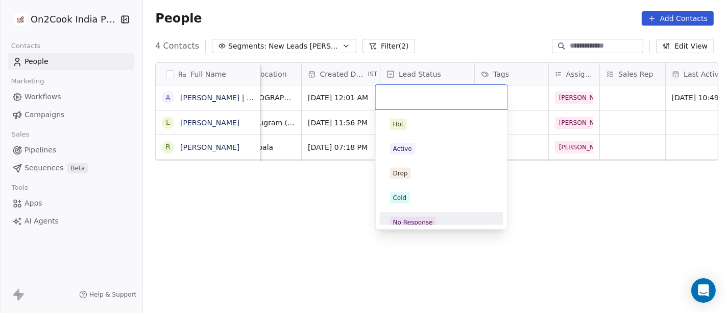
click at [412, 215] on div "No Response" at bounding box center [441, 222] width 115 height 16
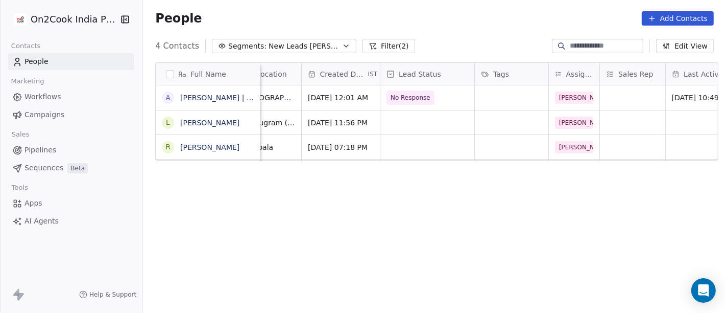
click at [572, 215] on div "Full Name A [PERSON_NAME] | Content creator L [PERSON_NAME] R [PERSON_NAME] Ema…" at bounding box center [434, 191] width 583 height 275
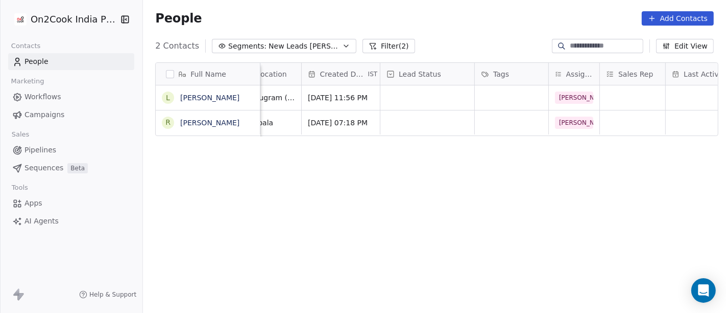
scroll to position [0, 0]
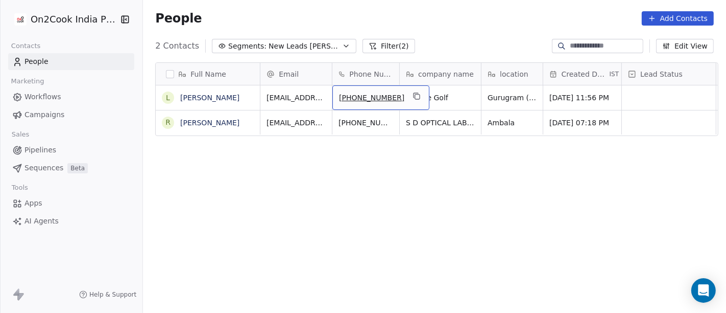
click at [395, 88] on div "[PHONE_NUMBER]" at bounding box center [380, 97] width 97 height 25
click at [413, 92] on icon "grid" at bounding box center [417, 96] width 8 height 8
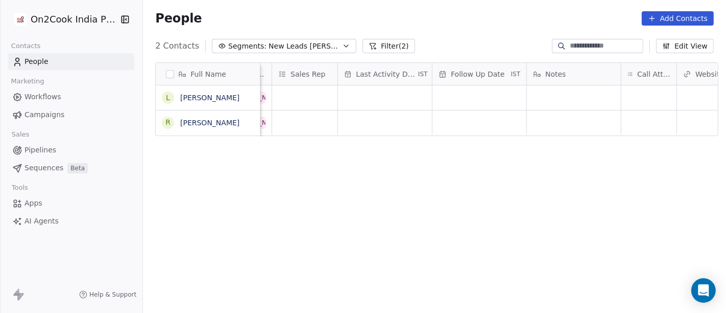
scroll to position [0, 596]
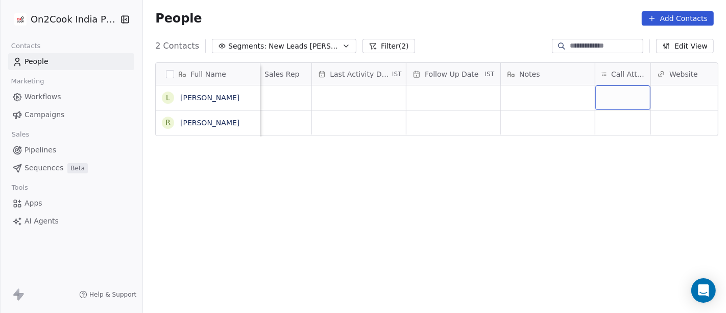
click at [619, 100] on div "grid" at bounding box center [623, 97] width 55 height 25
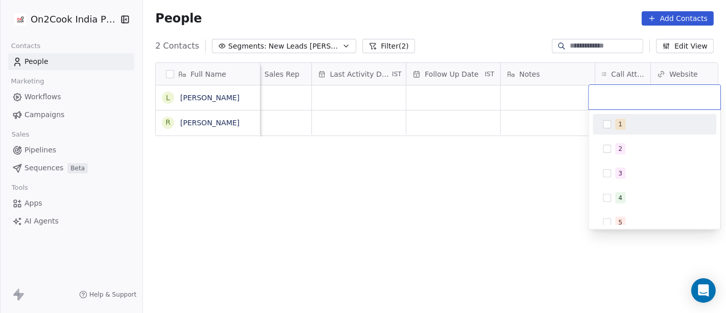
click at [620, 120] on div "1" at bounding box center [621, 124] width 4 height 9
click at [528, 34] on html "On2Cook India Pvt. Ltd. Contacts People Marketing Workflows Campaigns Sales Pip…" at bounding box center [363, 156] width 726 height 313
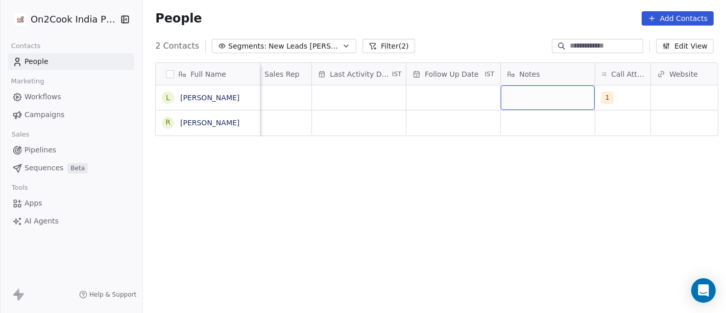
click at [531, 91] on div "grid" at bounding box center [548, 97] width 94 height 25
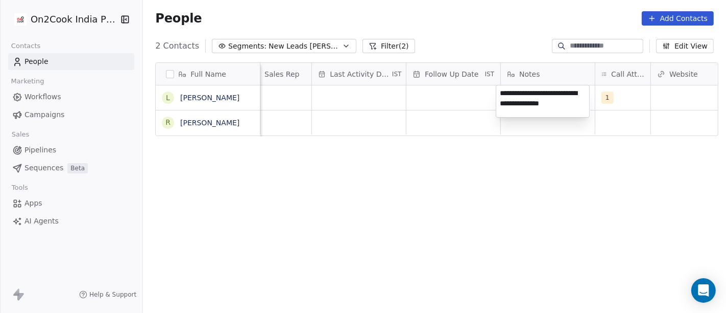
type textarea "**********"
click at [486, 186] on html "**********" at bounding box center [363, 156] width 726 height 313
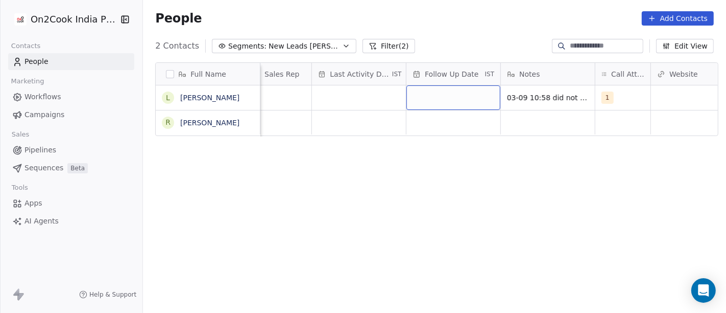
click at [435, 91] on div "grid" at bounding box center [454, 97] width 94 height 25
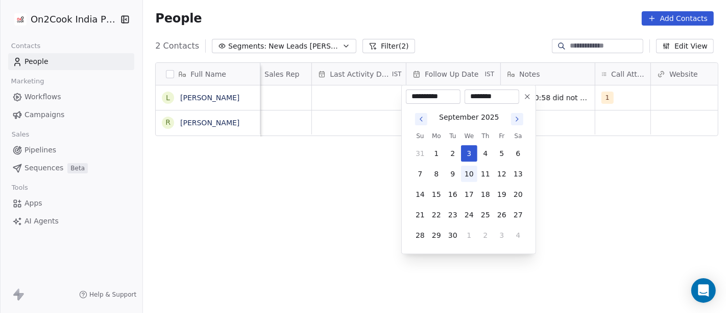
click at [465, 177] on button "10" at bounding box center [469, 173] width 16 height 16
type input "**********"
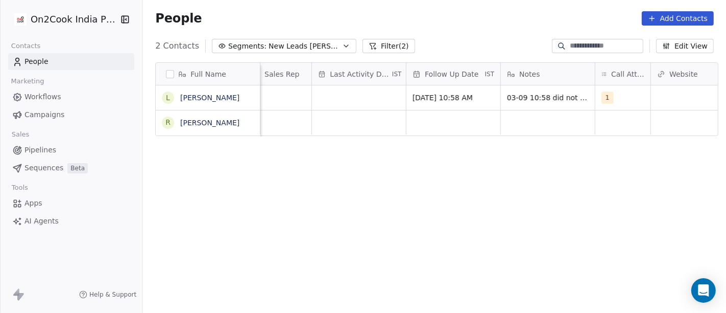
click at [664, 203] on html "On2Cook India Pvt. Ltd. Contacts People Marketing Workflows Campaigns Sales Pip…" at bounding box center [363, 156] width 726 height 313
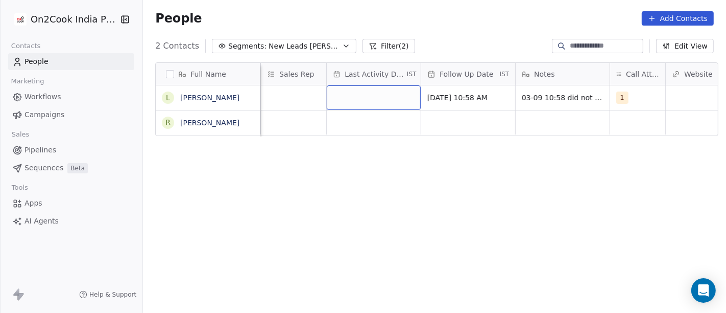
click at [365, 90] on div "grid" at bounding box center [374, 97] width 94 height 25
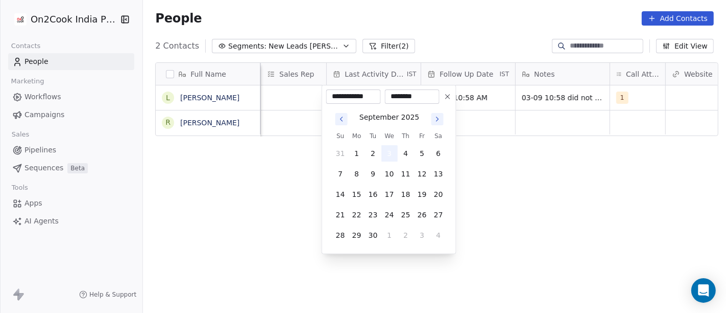
click at [387, 147] on button "3" at bounding box center [390, 153] width 16 height 16
click at [582, 184] on html "**********" at bounding box center [363, 156] width 726 height 313
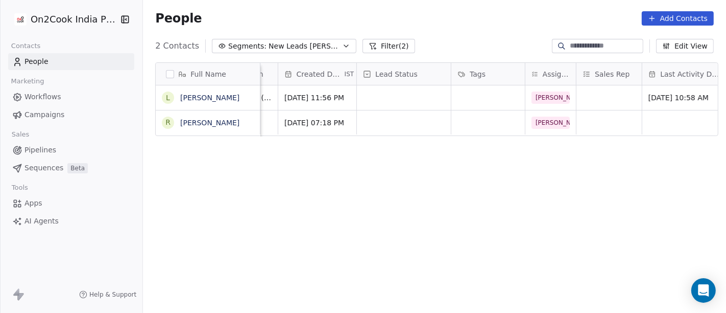
scroll to position [0, 259]
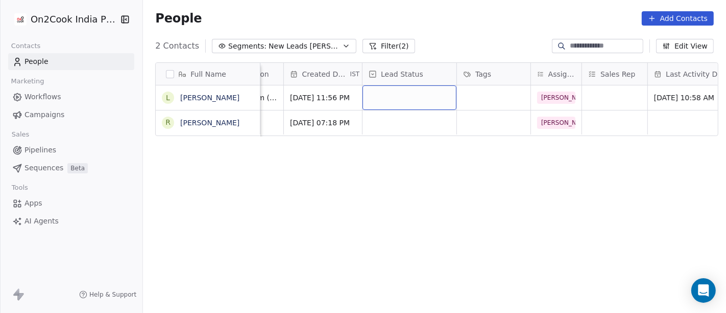
click at [407, 94] on div "grid" at bounding box center [410, 97] width 94 height 25
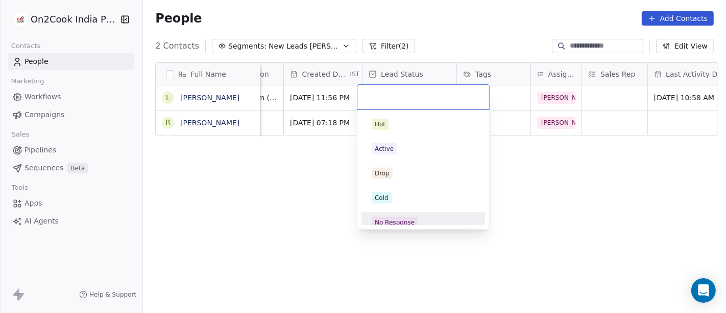
click at [412, 212] on div "No Response" at bounding box center [424, 222] width 124 height 20
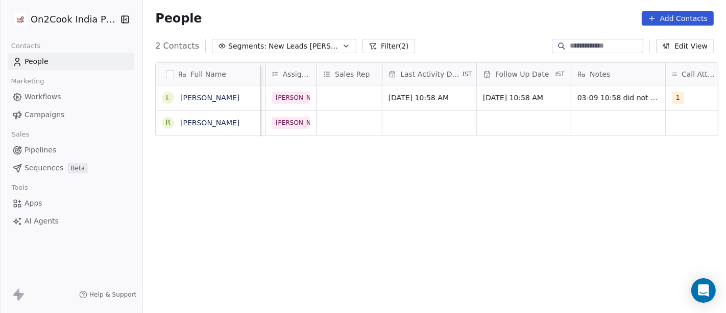
scroll to position [0, 598]
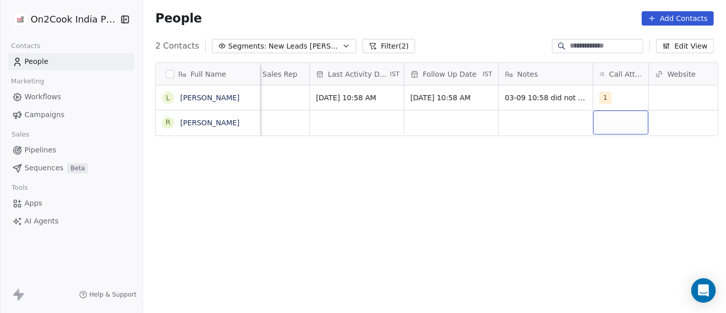
click at [597, 122] on div "grid" at bounding box center [620, 122] width 55 height 24
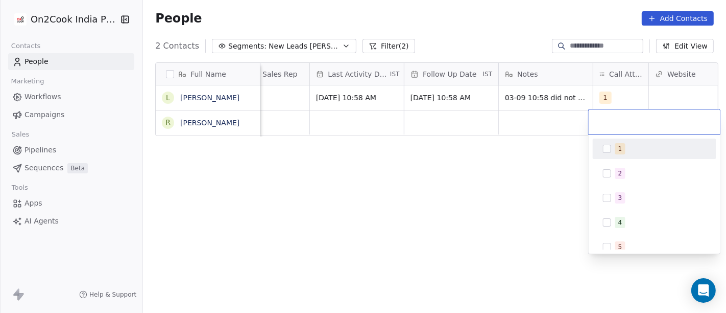
click at [622, 154] on div "1" at bounding box center [654, 148] width 115 height 16
click at [491, 169] on html "On2Cook India Pvt. Ltd. Contacts People Marketing Workflows Campaigns Sales Pip…" at bounding box center [363, 156] width 726 height 313
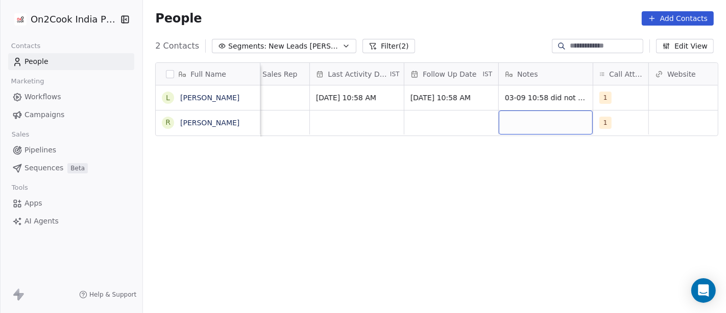
click at [504, 126] on div "grid" at bounding box center [546, 122] width 94 height 24
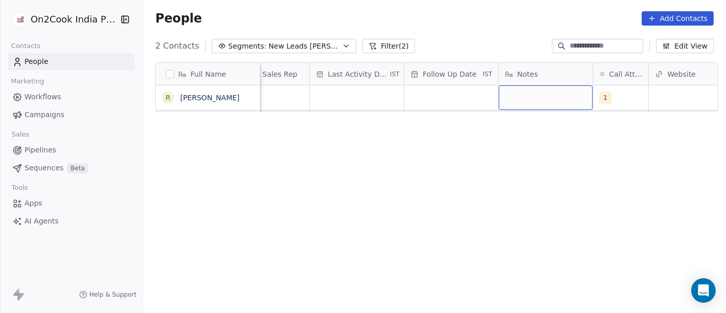
click at [531, 97] on div "grid" at bounding box center [546, 97] width 94 height 25
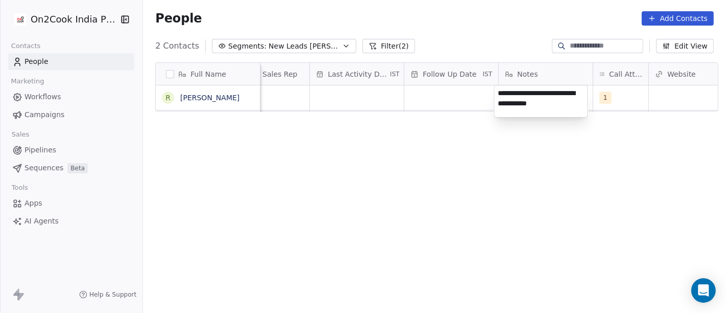
type textarea "**********"
click at [375, 212] on html "**********" at bounding box center [363, 156] width 726 height 313
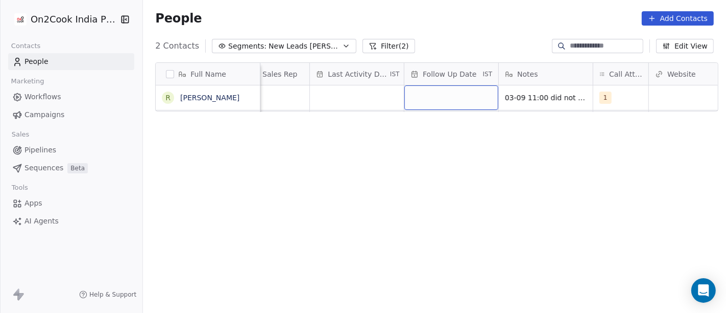
click at [440, 98] on div "grid" at bounding box center [452, 97] width 94 height 25
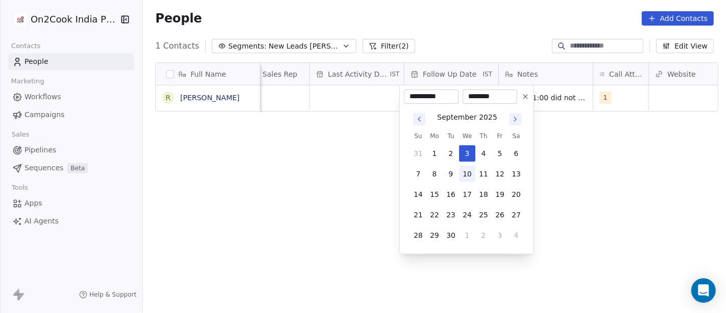
click at [462, 178] on button "10" at bounding box center [467, 173] width 16 height 16
type input "**********"
click at [590, 188] on html "**********" at bounding box center [363, 156] width 726 height 313
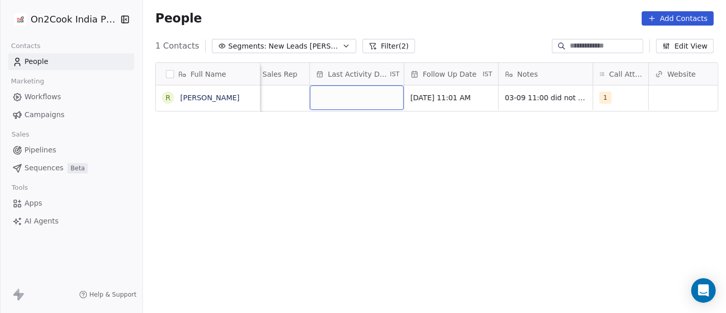
click at [313, 98] on div "grid" at bounding box center [357, 97] width 94 height 25
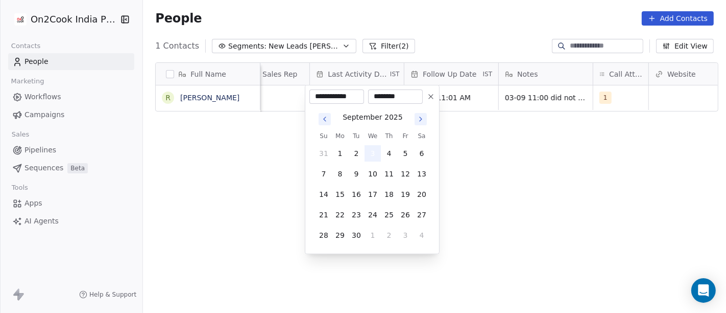
click at [372, 147] on button "3" at bounding box center [373, 153] width 16 height 16
click at [493, 154] on html "**********" at bounding box center [363, 156] width 726 height 313
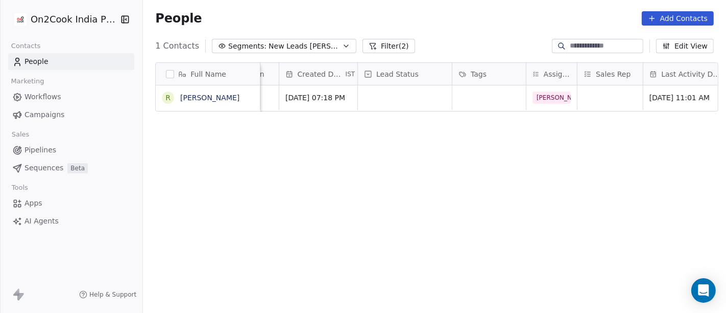
scroll to position [0, 260]
click at [423, 96] on div "grid" at bounding box center [409, 97] width 94 height 25
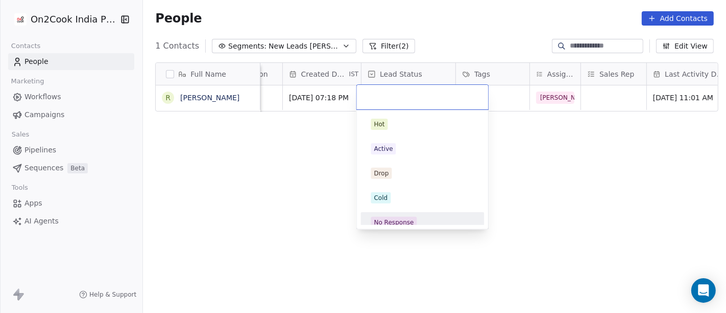
click at [433, 219] on div "No Response" at bounding box center [422, 222] width 103 height 11
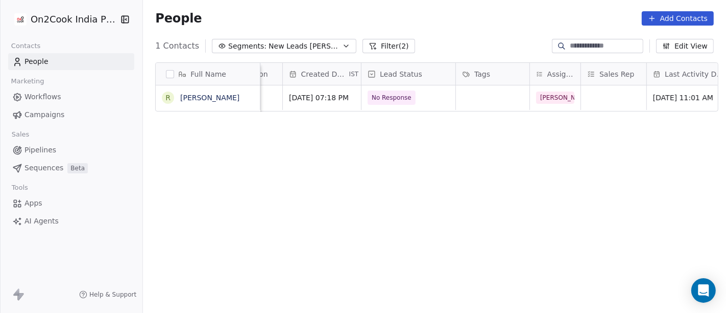
click at [546, 165] on div "Full Name R Ranjeet Kumar Email Phone Number company name location Created Date…" at bounding box center [434, 191] width 583 height 275
click at [335, 278] on div "Full Name R Ranjeet Kumar Email Phone Number company name location Created Date…" at bounding box center [434, 191] width 583 height 275
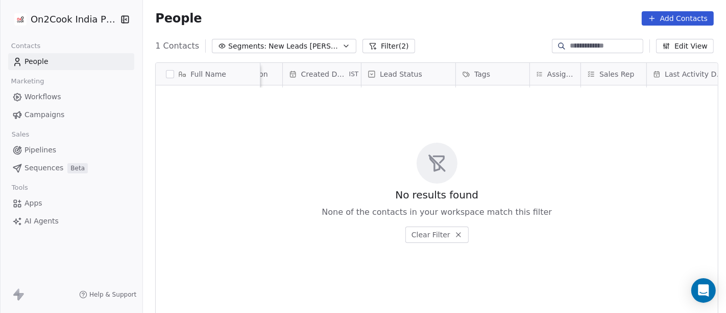
click at [290, 46] on span "New Leads [PERSON_NAME]" at bounding box center [305, 46] width 72 height 11
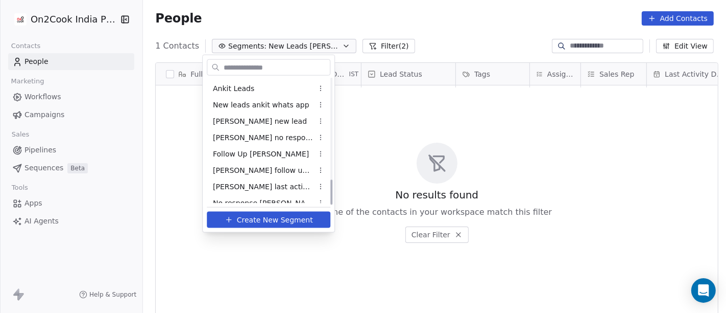
scroll to position [497, 0]
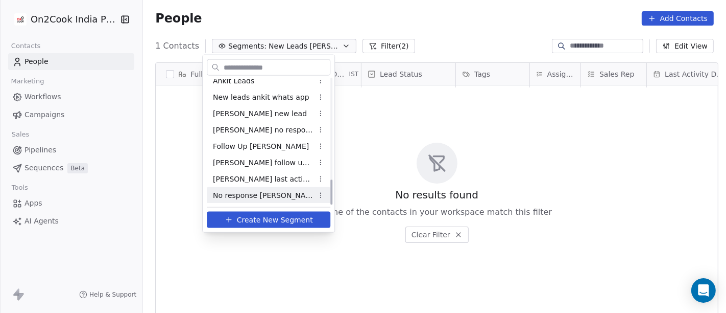
click at [280, 190] on div "No response [PERSON_NAME]" at bounding box center [269, 195] width 124 height 16
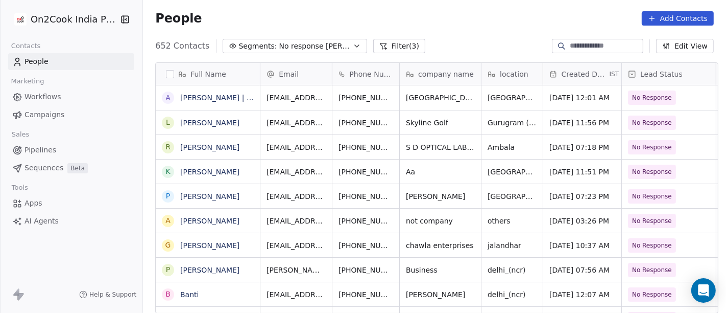
scroll to position [267, 579]
click at [291, 46] on span "No response [PERSON_NAME]" at bounding box center [315, 46] width 72 height 11
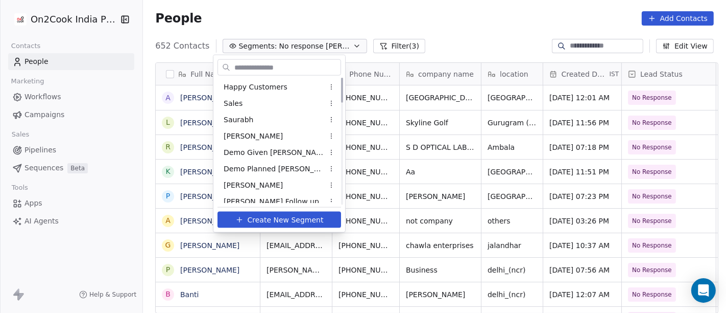
scroll to position [0, 0]
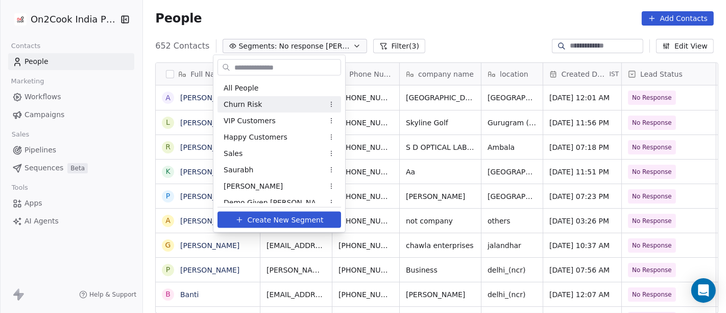
click at [256, 106] on span "Churn Risk" at bounding box center [243, 104] width 38 height 11
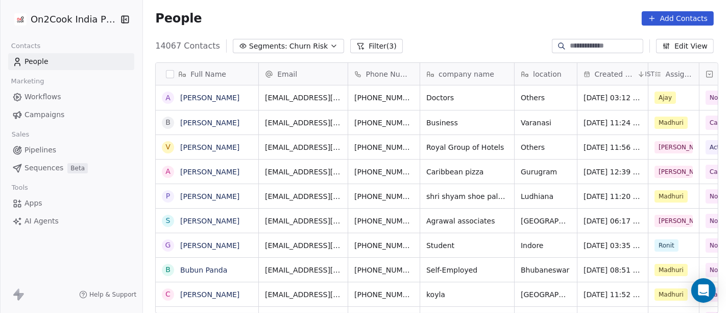
scroll to position [267, 579]
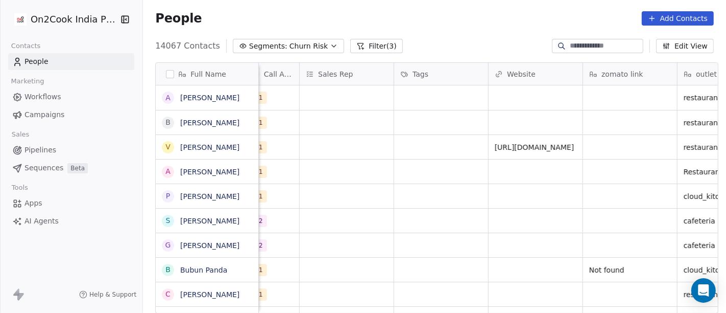
click at [294, 44] on span "Churn Risk" at bounding box center [309, 46] width 38 height 11
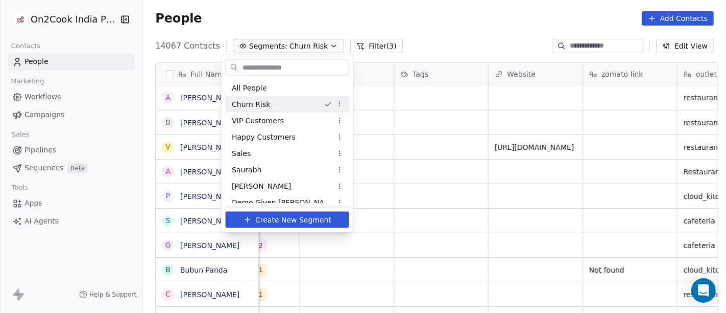
scroll to position [0, 776]
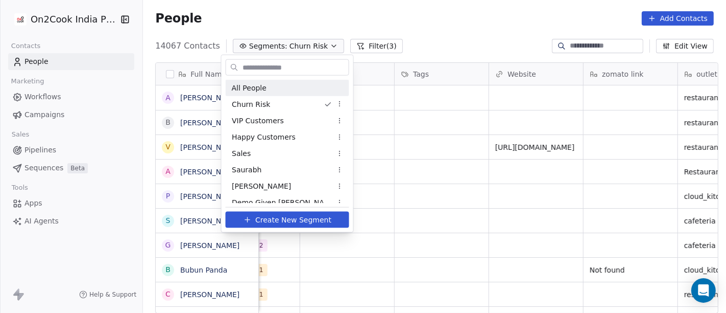
click at [387, 20] on html "On2Cook India Pvt. Ltd. Contacts People Marketing Workflows Campaigns Sales Pip…" at bounding box center [363, 156] width 726 height 313
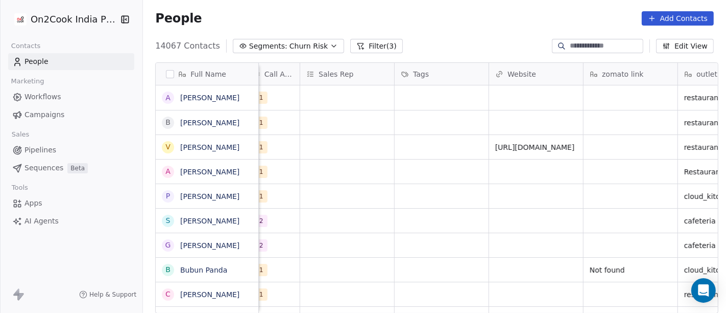
click at [368, 47] on button "Filter (3)" at bounding box center [376, 46] width 53 height 14
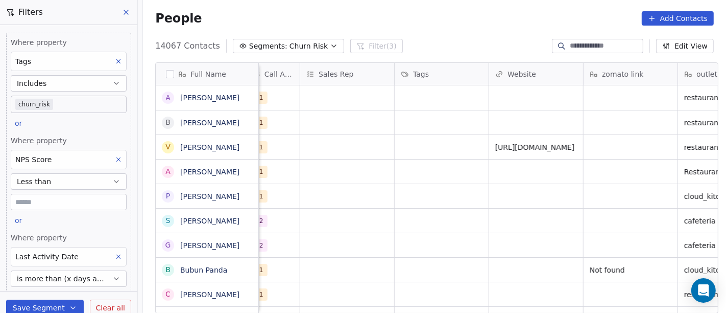
scroll to position [0, 0]
click at [54, 103] on body "On2Cook India Pvt. Ltd. Contacts People Marketing Workflows Campaigns Sales Pip…" at bounding box center [363, 156] width 726 height 313
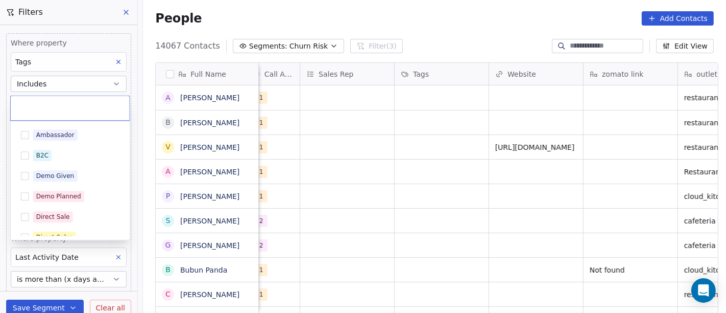
click at [54, 103] on input "text" at bounding box center [70, 107] width 107 height 11
click at [285, 5] on html "On2Cook India Pvt. Ltd. Contacts People Marketing Workflows Campaigns Sales Pip…" at bounding box center [363, 156] width 726 height 313
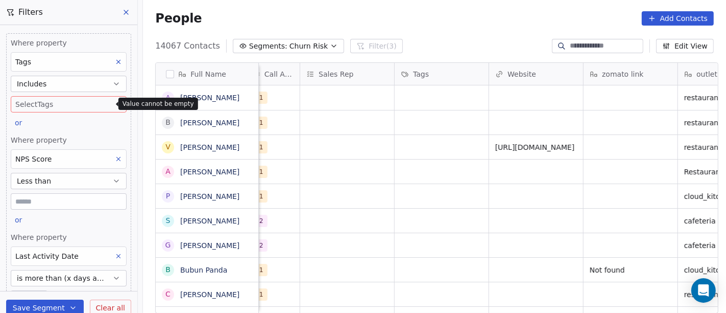
click at [319, 11] on div "People Add Contacts" at bounding box center [434, 18] width 559 height 14
click at [126, 14] on icon at bounding box center [126, 12] width 8 height 8
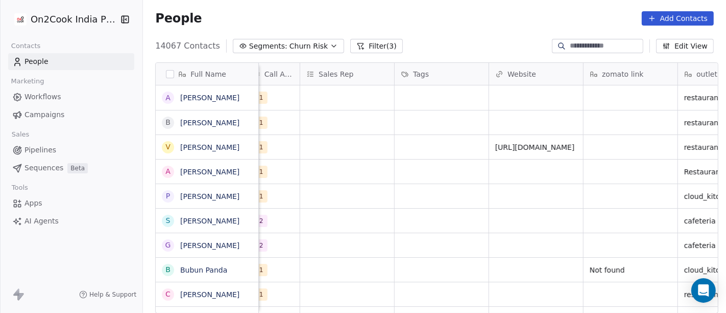
click at [320, 45] on button "Segments: Churn Risk" at bounding box center [288, 46] width 111 height 14
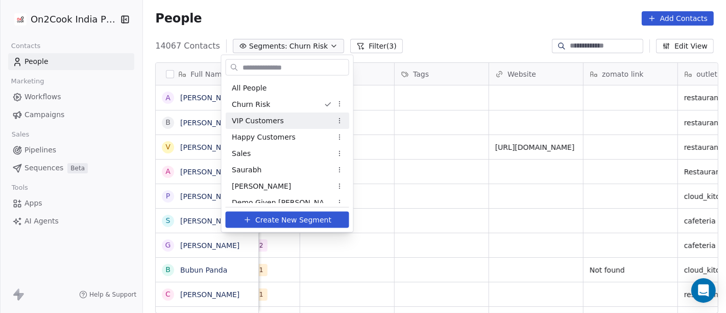
click at [290, 125] on div "VIP Customers" at bounding box center [288, 120] width 124 height 16
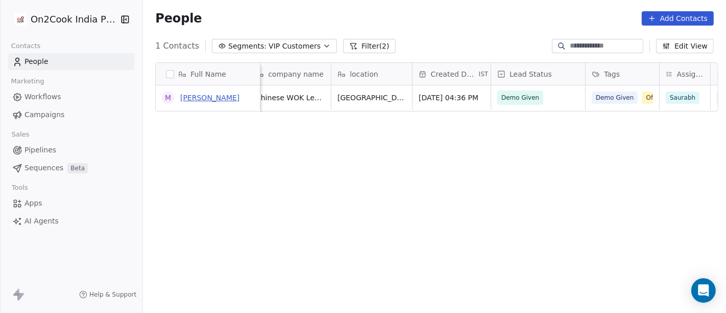
scroll to position [0, 140]
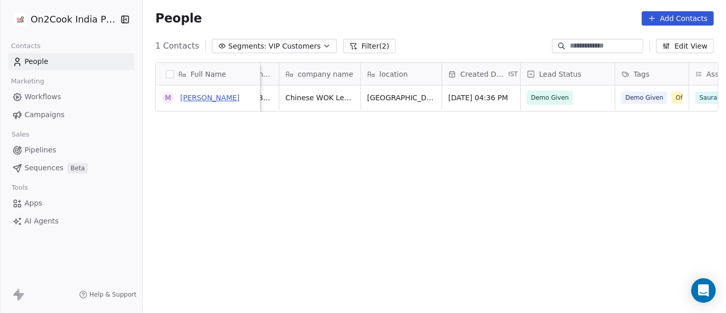
click at [207, 94] on link "[PERSON_NAME]" at bounding box center [209, 97] width 59 height 8
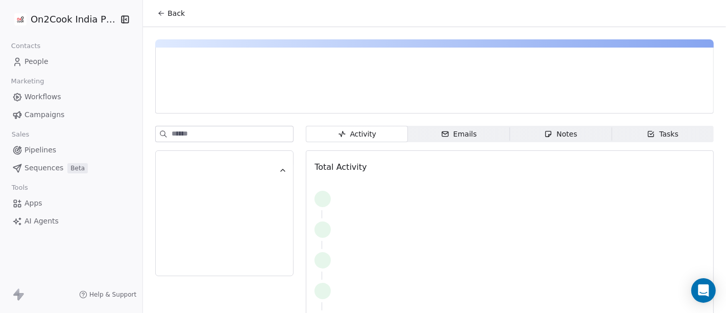
click at [541, 126] on span "Notes Notes" at bounding box center [561, 134] width 102 height 16
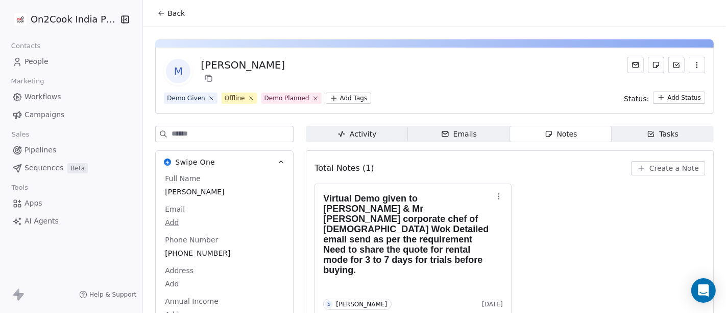
click at [157, 11] on icon at bounding box center [161, 13] width 8 height 8
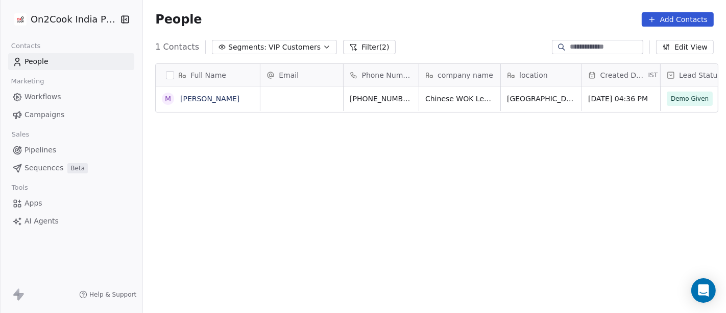
scroll to position [267, 579]
click at [288, 46] on span "VIP Customers" at bounding box center [295, 47] width 52 height 11
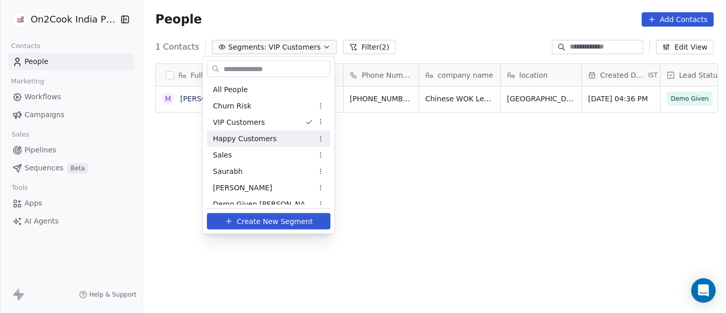
click at [271, 136] on div "Happy Customers" at bounding box center [269, 138] width 124 height 16
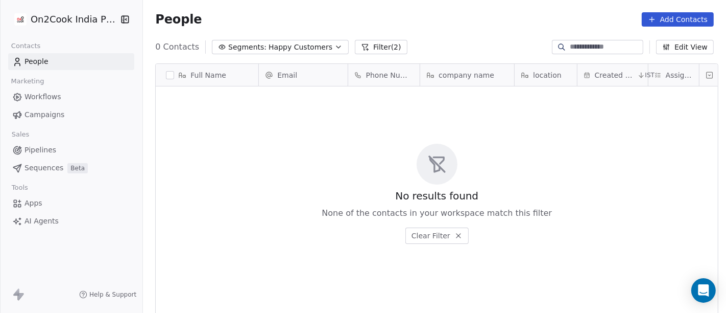
click at [297, 43] on span "Happy Customers" at bounding box center [301, 47] width 64 height 11
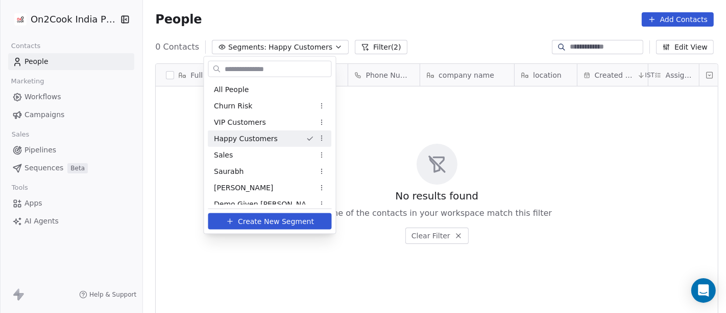
click at [394, 130] on html "On2Cook India Pvt. Ltd. Contacts People Marketing Workflows Campaigns Sales Pip…" at bounding box center [363, 156] width 726 height 313
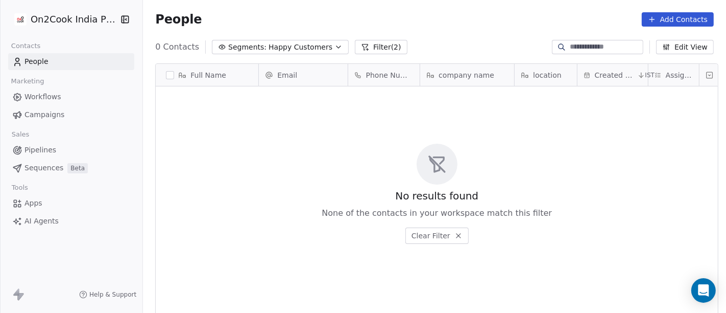
click at [307, 49] on span "Happy Customers" at bounding box center [301, 47] width 64 height 11
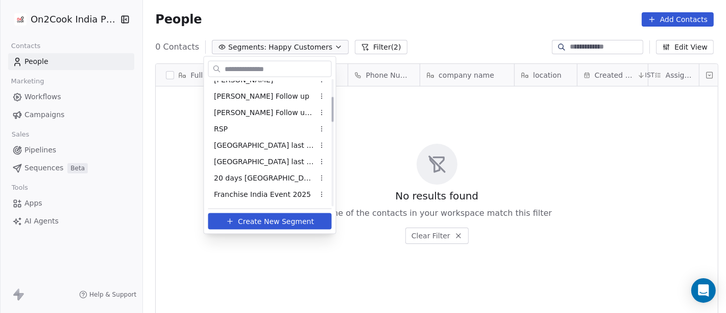
scroll to position [0, 0]
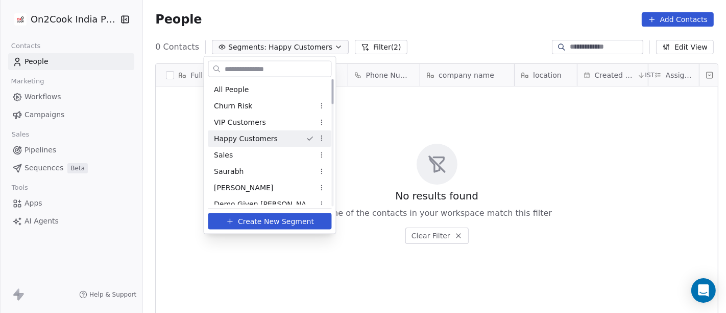
click at [328, 136] on div "Happy Customers" at bounding box center [270, 138] width 124 height 16
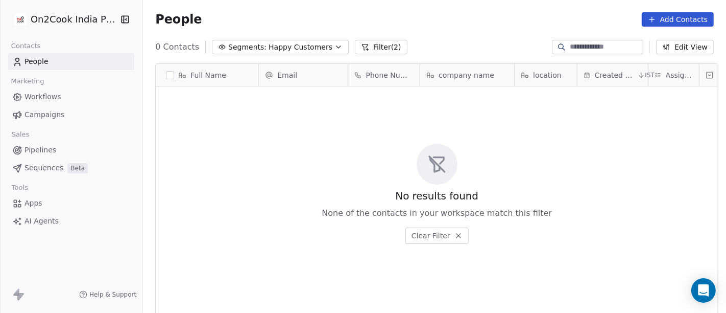
click at [298, 54] on button "Segments: Happy Customers" at bounding box center [280, 47] width 137 height 14
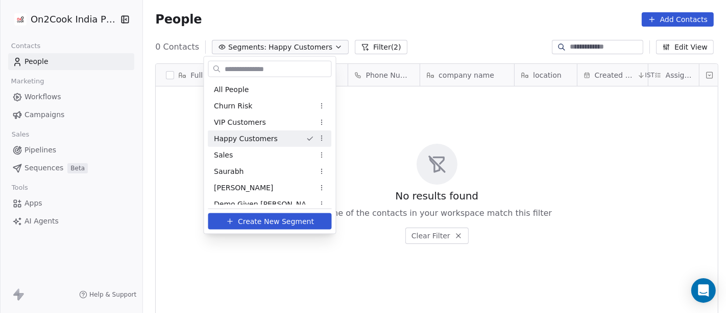
click at [322, 135] on html "On2Cook India Pvt. Ltd. Contacts People Marketing Workflows Campaigns Sales Pip…" at bounding box center [363, 156] width 726 height 313
click at [383, 123] on html "On2Cook India Pvt. Ltd. Contacts People Marketing Workflows Campaigns Sales Pip…" at bounding box center [363, 156] width 726 height 313
click at [273, 152] on div "Sales" at bounding box center [270, 155] width 124 height 16
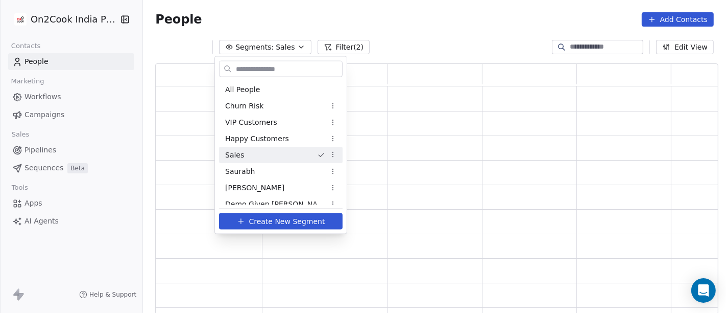
scroll to position [242, 555]
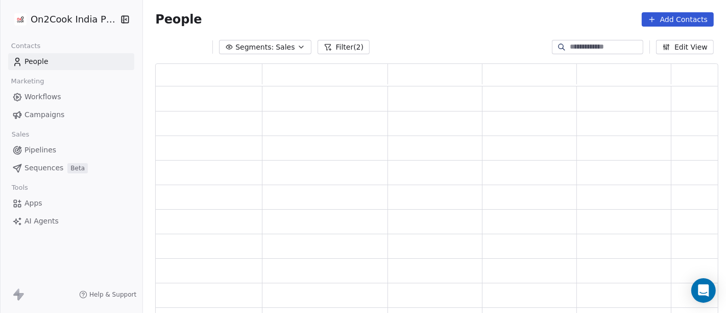
click at [287, 55] on div "Segments: Sales Filter (2) Edit View" at bounding box center [434, 47] width 583 height 16
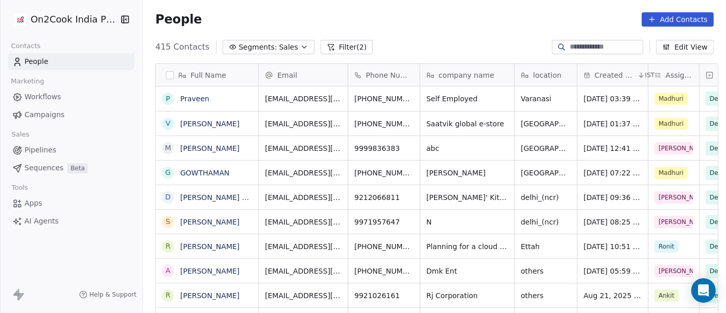
click at [300, 44] on icon "button" at bounding box center [304, 47] width 8 height 8
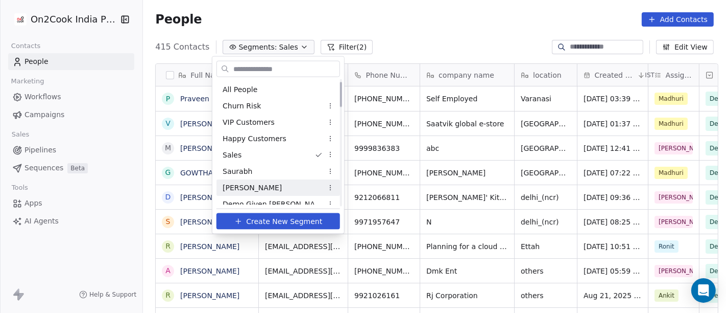
scroll to position [57, 0]
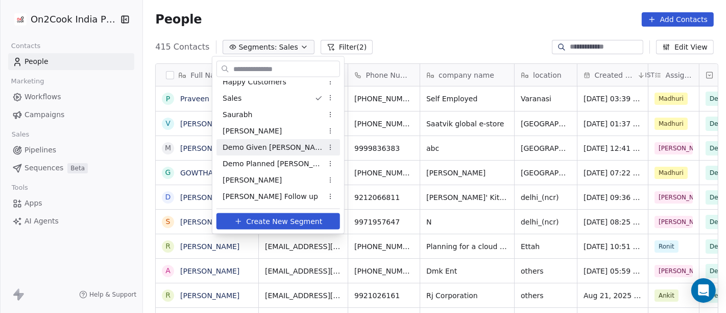
click at [279, 148] on div "Demo Given [PERSON_NAME]" at bounding box center [279, 147] width 124 height 16
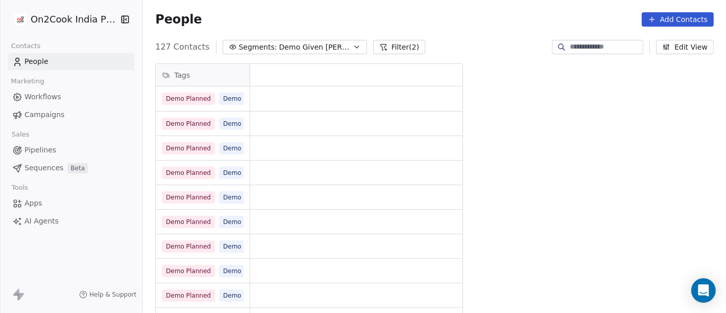
scroll to position [9, 9]
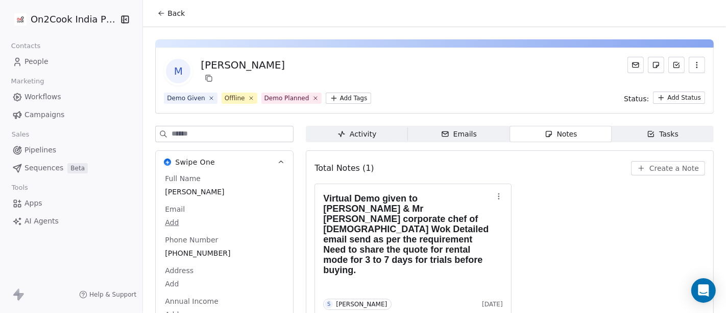
click at [176, 21] on button "Back" at bounding box center [171, 13] width 40 height 18
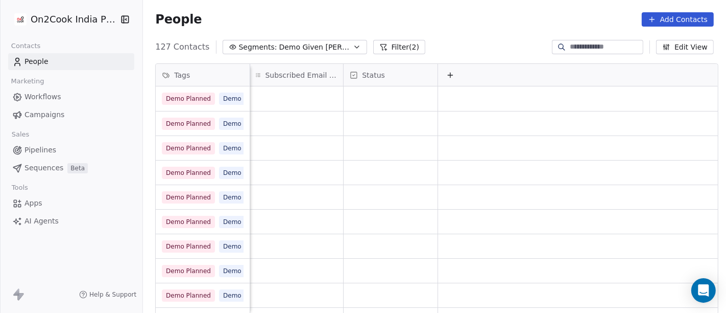
scroll to position [0, 9]
click at [296, 52] on span "Demo Given Sam" at bounding box center [315, 47] width 72 height 11
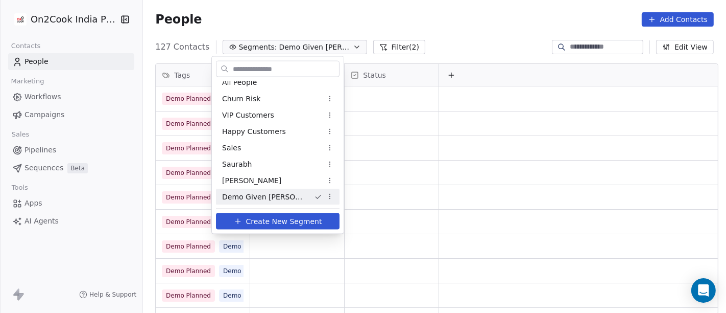
click at [392, 32] on html "On2Cook India Pvt. Ltd. Contacts People Marketing Workflows Campaigns Sales Pip…" at bounding box center [363, 156] width 726 height 313
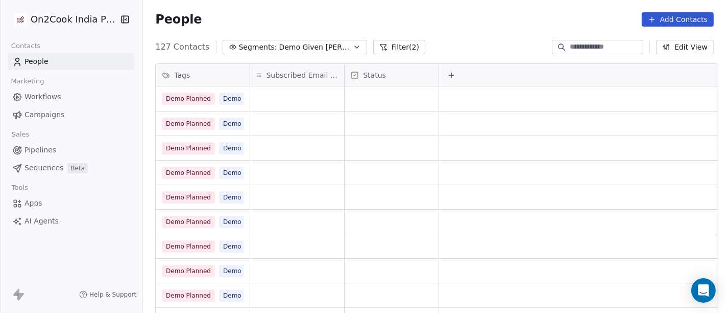
click at [366, 54] on div "127 Contacts Segments: Demo Given Sam Filter (2) Edit View" at bounding box center [434, 47] width 583 height 16
click at [373, 50] on button "Filter (2)" at bounding box center [399, 47] width 53 height 14
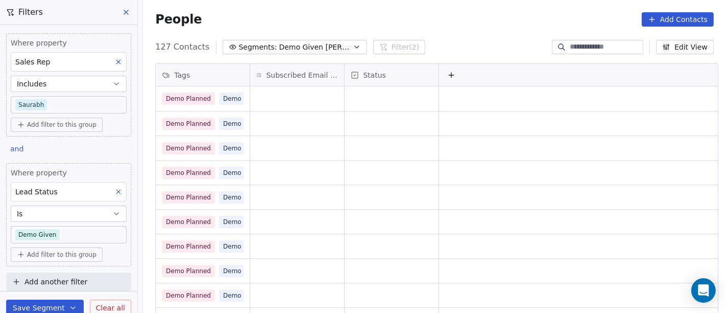
click at [287, 46] on span "Demo Given Sam" at bounding box center [315, 47] width 72 height 11
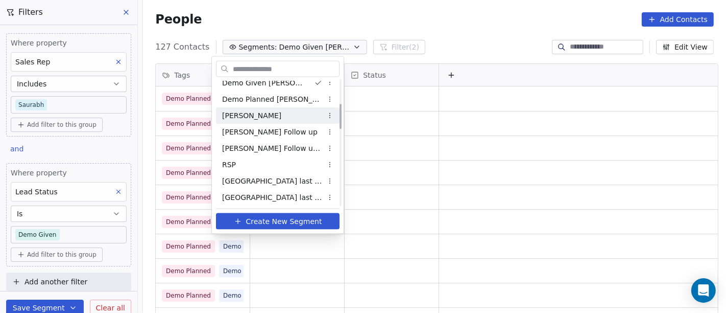
click at [282, 118] on div "[PERSON_NAME]" at bounding box center [278, 115] width 124 height 16
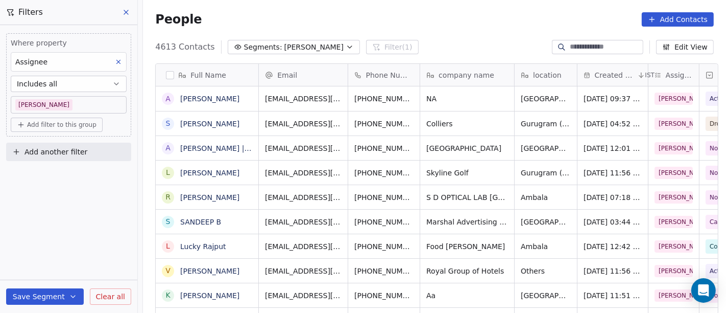
click at [89, 127] on span "Add filter to this group" at bounding box center [61, 125] width 69 height 8
click at [76, 147] on span "Contact properties" at bounding box center [54, 145] width 66 height 11
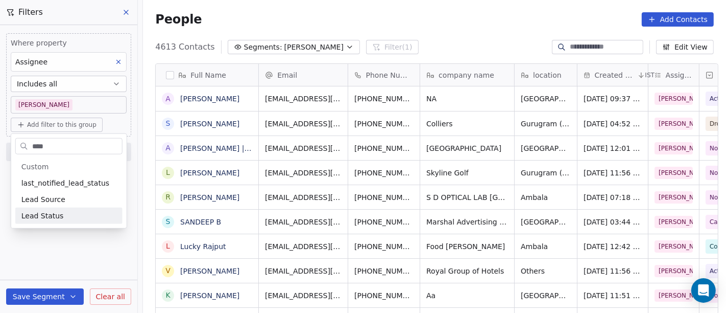
type input "****"
click at [61, 220] on div "Lead Status" at bounding box center [68, 215] width 95 height 10
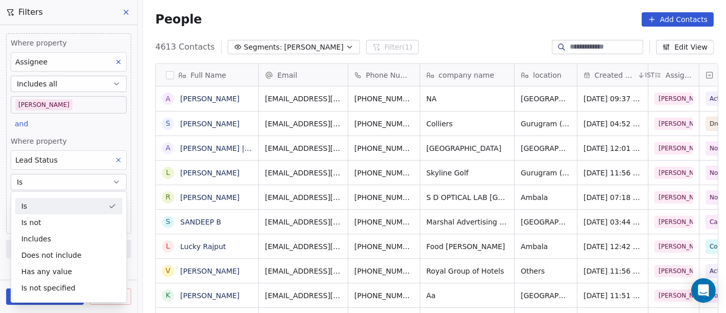
click at [536, 18] on div "People Add Contacts" at bounding box center [434, 19] width 559 height 14
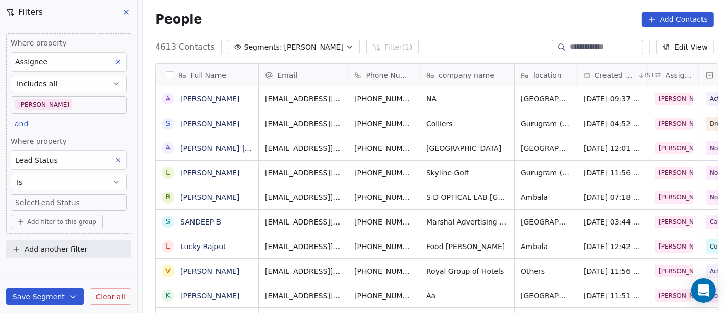
click at [66, 205] on body "On2Cook India Pvt. Ltd. Contacts People Marketing Workflows Campaigns Sales Pip…" at bounding box center [363, 156] width 726 height 313
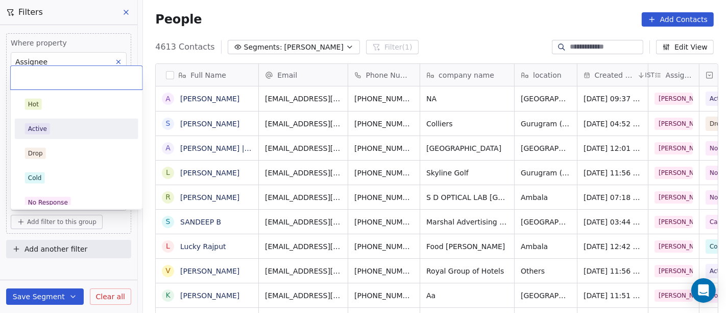
click at [70, 131] on div "Active" at bounding box center [76, 128] width 103 height 11
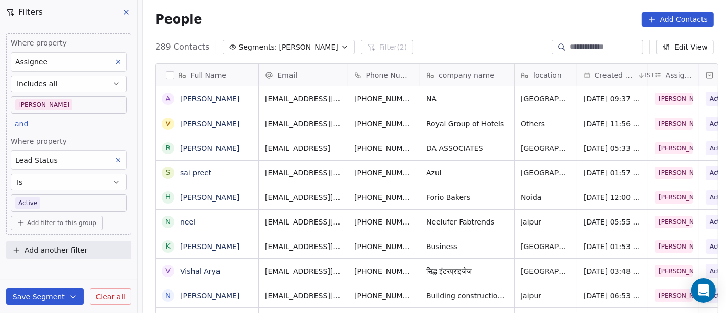
click at [419, 30] on div "People Add Contacts" at bounding box center [434, 19] width 583 height 39
click at [73, 267] on div "Where property Assignee Includes all Salim and Where property Lead Status Is Ac…" at bounding box center [68, 169] width 137 height 288
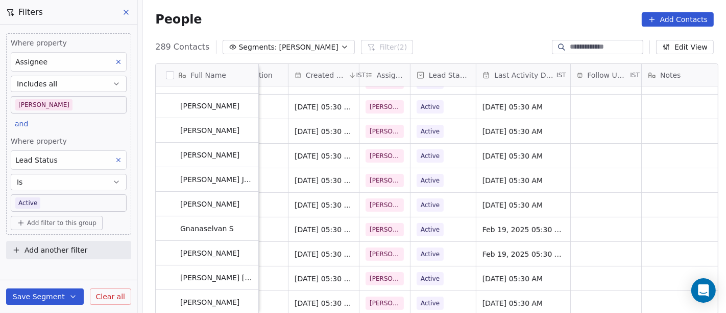
scroll to position [6857, 0]
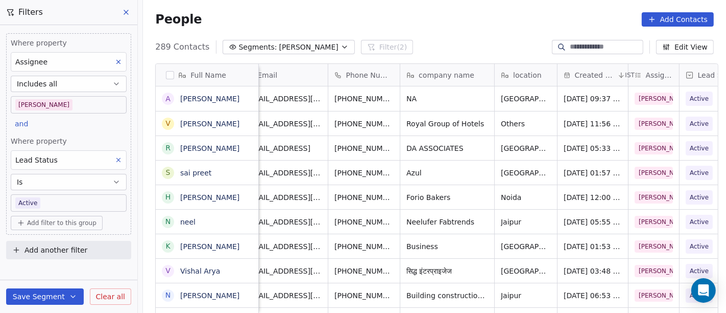
click at [487, 18] on div "People Add Contacts" at bounding box center [434, 19] width 559 height 14
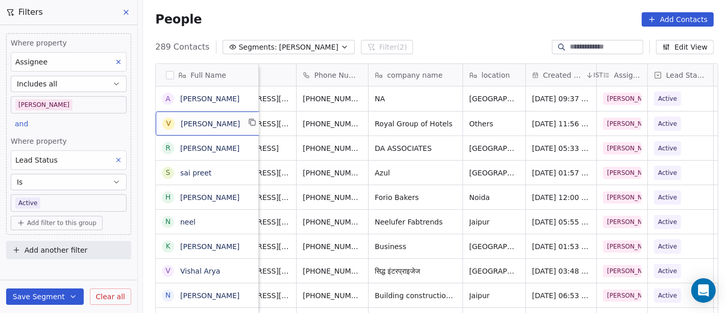
scroll to position [0, 52]
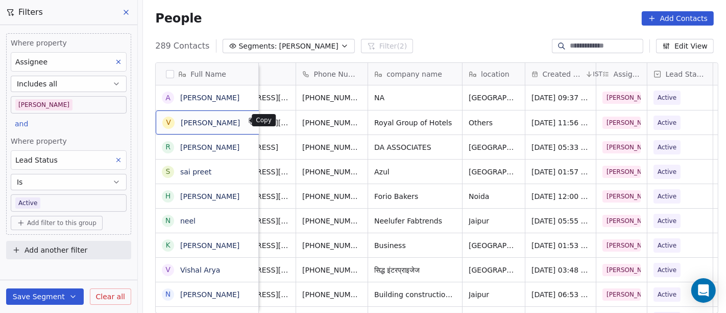
click at [251, 123] on icon "grid" at bounding box center [253, 122] width 5 height 5
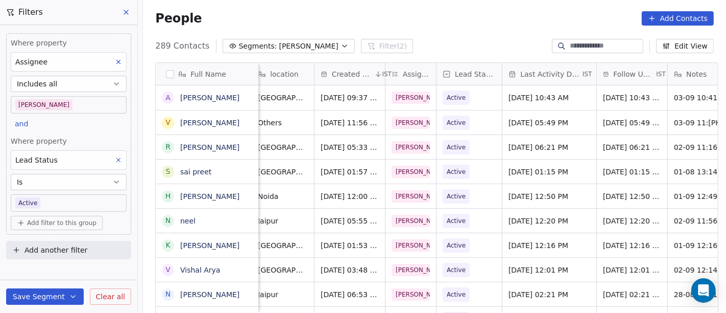
scroll to position [0, 416]
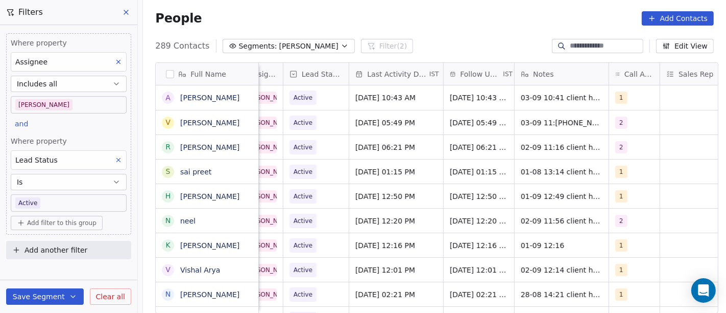
click at [498, 8] on div "People Add Contacts" at bounding box center [434, 18] width 583 height 39
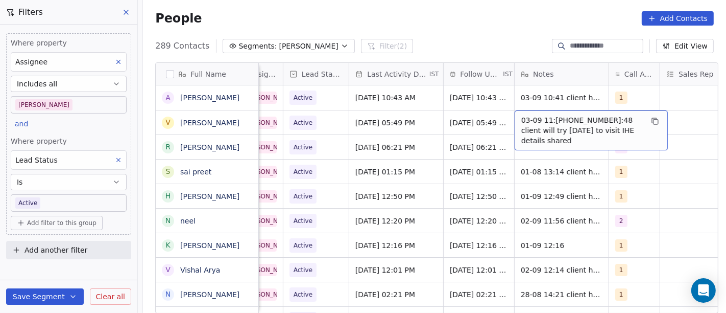
click at [546, 125] on span "03-09 11:22 05-08 17:48 client will try tomorrow to visit IHE details shared" at bounding box center [582, 130] width 122 height 31
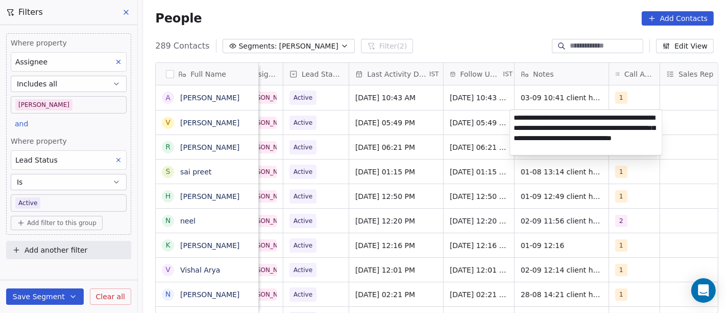
type textarea "**********"
click at [662, 192] on html "On2Cook India Pvt. Ltd. Contacts People Marketing Workflows Campaigns Sales Pip…" at bounding box center [363, 156] width 726 height 313
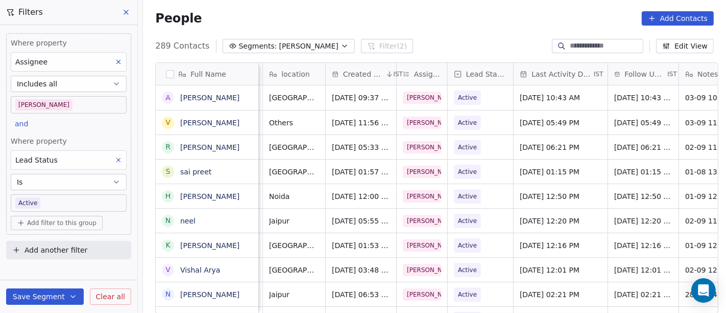
scroll to position [0, 257]
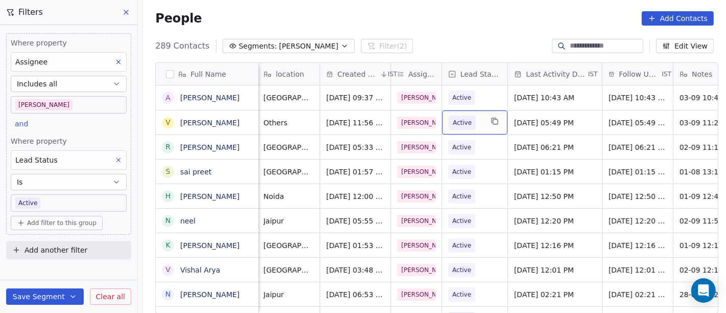
click at [468, 122] on span "Active" at bounding box center [462, 122] width 27 height 14
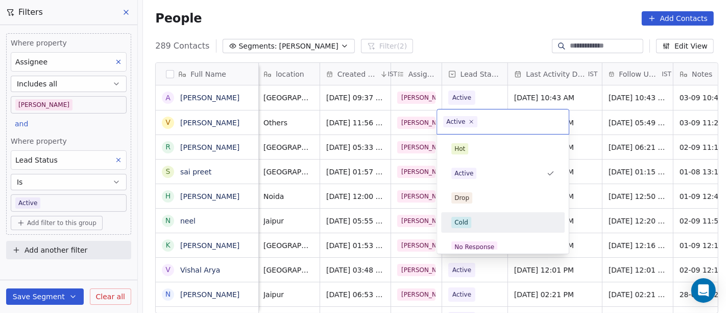
click at [479, 229] on div "Cold" at bounding box center [502, 222] width 115 height 16
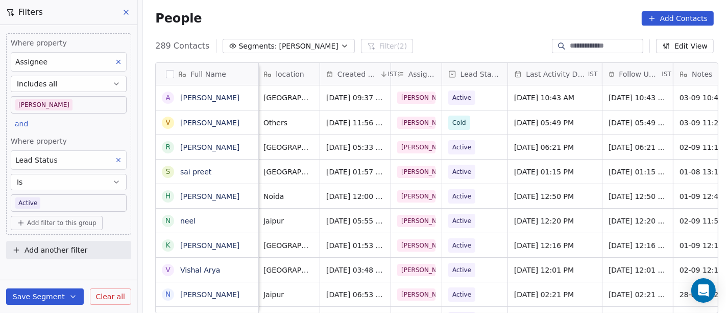
click at [442, 29] on div "People Add Contacts" at bounding box center [434, 18] width 583 height 39
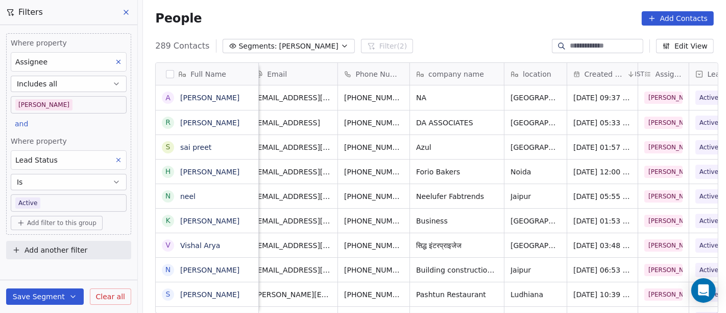
scroll to position [0, 0]
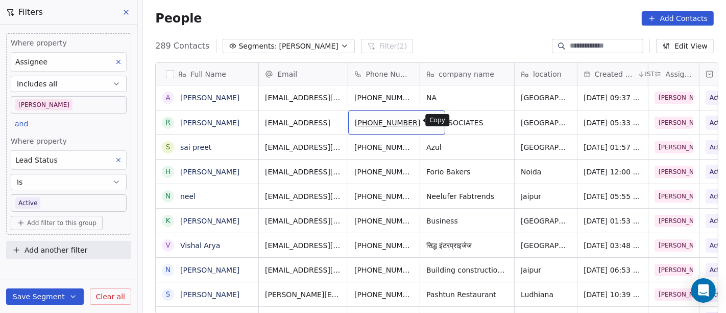
click at [426, 121] on button "grid" at bounding box center [432, 121] width 12 height 12
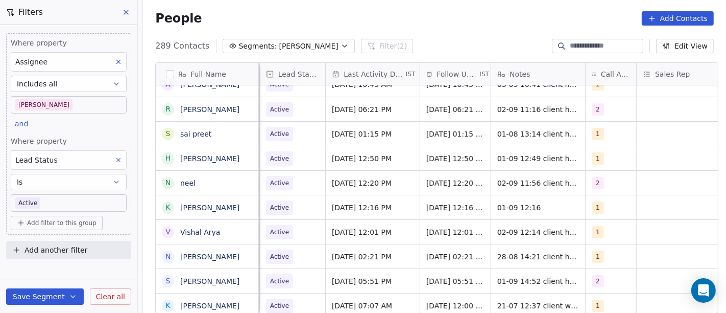
scroll to position [2, 430]
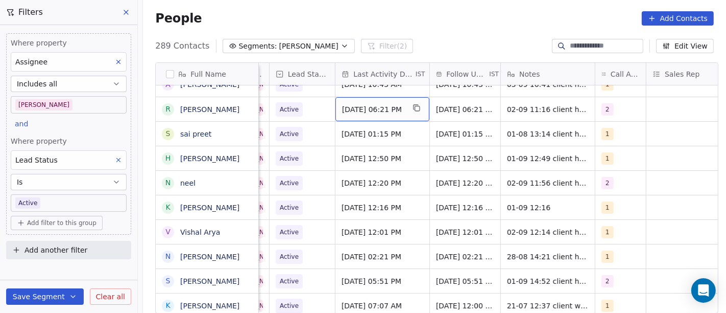
click at [363, 107] on span "Sep 01, 2025 06:21 PM" at bounding box center [373, 109] width 62 height 10
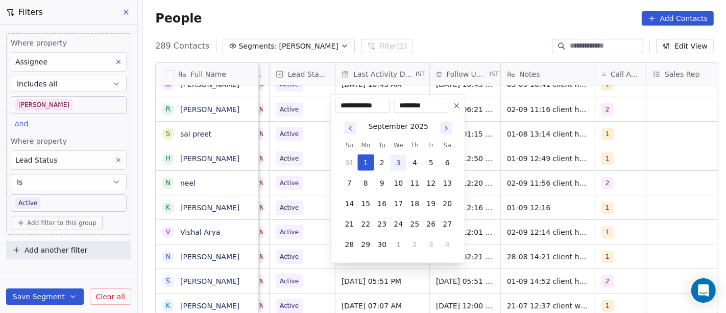
click at [401, 161] on button "3" at bounding box center [398, 162] width 16 height 16
type input "**********"
click at [464, 16] on html "On2Cook India Pvt. Ltd. Contacts People Marketing Workflows Campaigns Sales Pip…" at bounding box center [363, 156] width 726 height 313
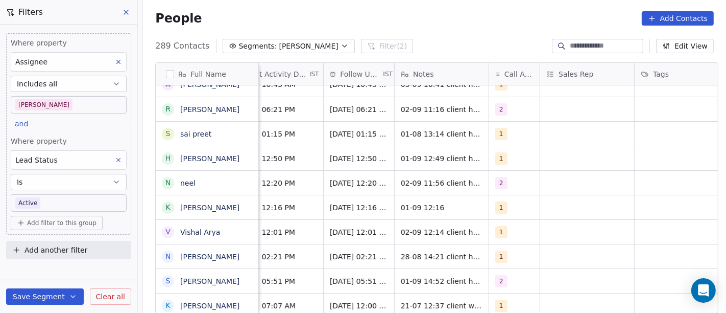
scroll to position [2, 537]
click at [508, 100] on div "2" at bounding box center [514, 109] width 51 height 24
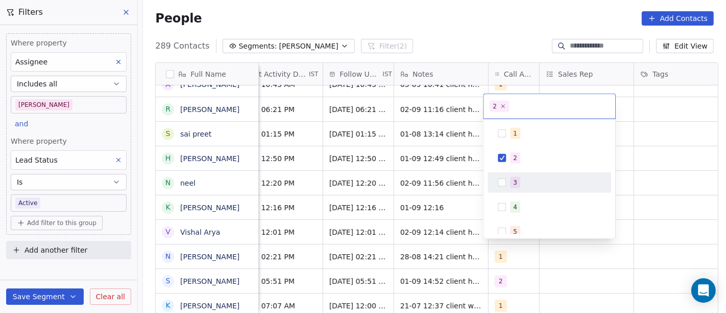
click at [517, 180] on span "3" at bounding box center [515, 182] width 10 height 11
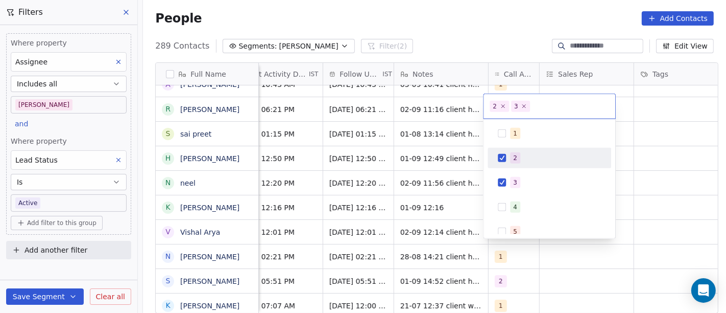
click at [509, 152] on div "2" at bounding box center [549, 158] width 115 height 16
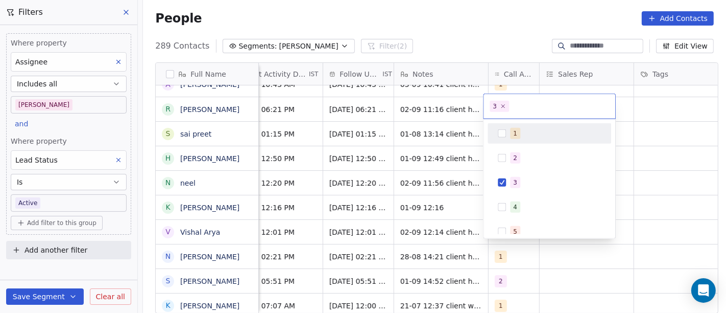
click at [474, 36] on html "On2Cook India Pvt. Ltd. Contacts People Marketing Workflows Campaigns Sales Pip…" at bounding box center [363, 156] width 726 height 313
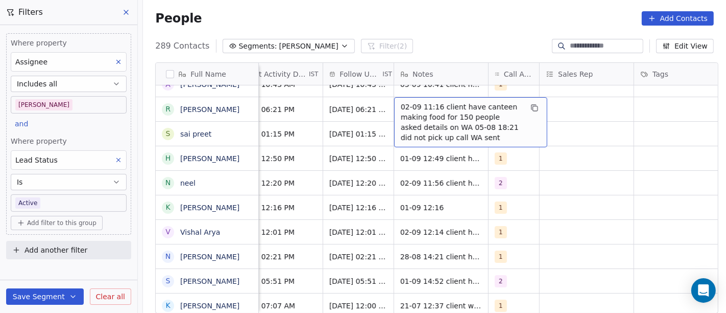
click at [441, 108] on span "02-09 11:16 client have canteen making food for 150 people asked details on WA …" at bounding box center [462, 122] width 122 height 41
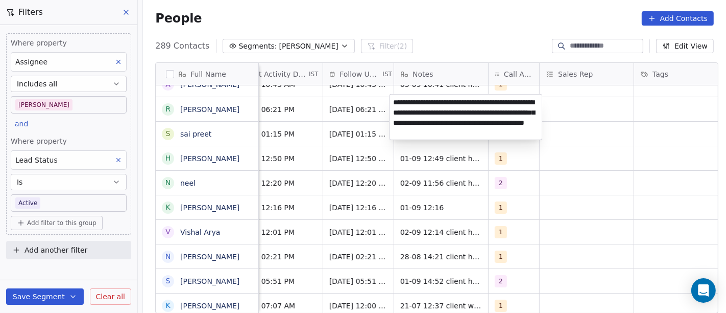
type textarea "**********"
click at [457, 29] on html "On2Cook India Pvt. Ltd. Contacts People Marketing Workflows Campaigns Sales Pip…" at bounding box center [363, 156] width 726 height 313
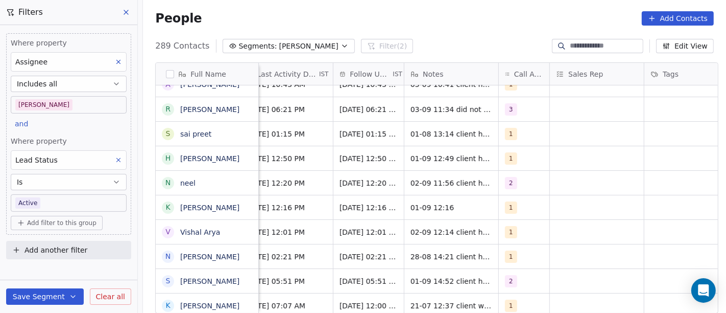
scroll to position [2, 526]
click at [442, 49] on div "289 Contacts Segments: Salim Filter (2) Edit View" at bounding box center [434, 46] width 583 height 16
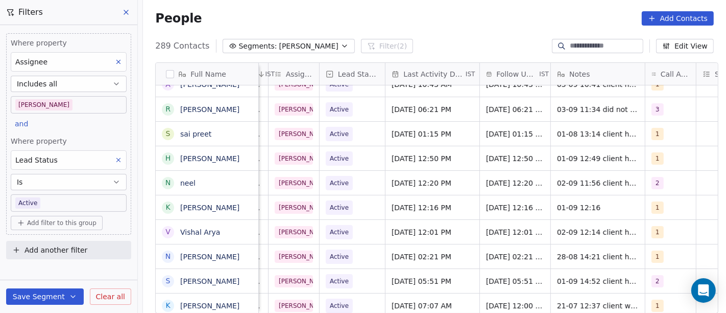
scroll to position [2, 378]
click at [507, 110] on span "09/09/2025 06:21 PM" at bounding box center [518, 109] width 60 height 10
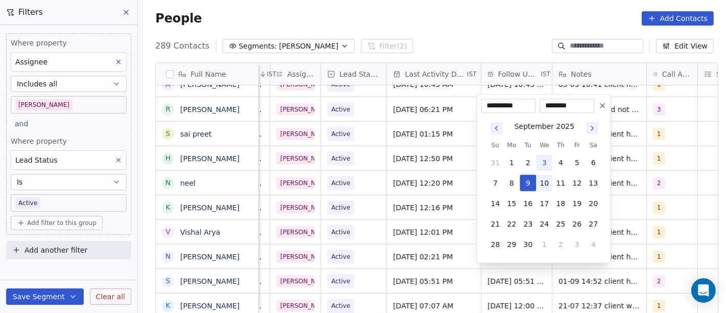
click at [550, 179] on button "10" at bounding box center [544, 183] width 16 height 16
type input "**********"
click at [491, 11] on html "On2Cook India Pvt. Ltd. Contacts People Marketing Workflows Campaigns Sales Pip…" at bounding box center [363, 156] width 726 height 313
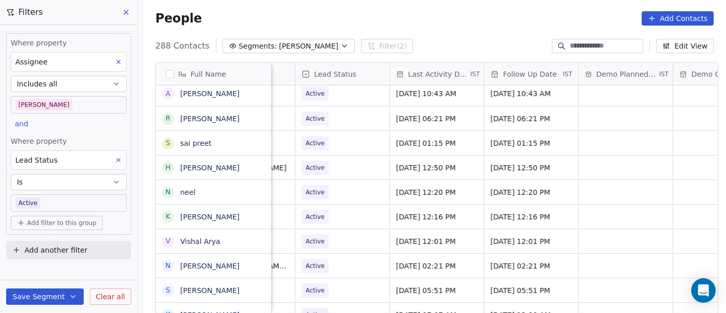
scroll to position [2, 1408]
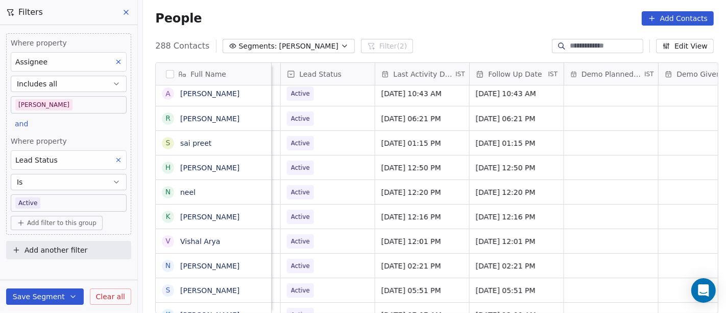
click at [50, 299] on button "Save Segment" at bounding box center [45, 296] width 78 height 16
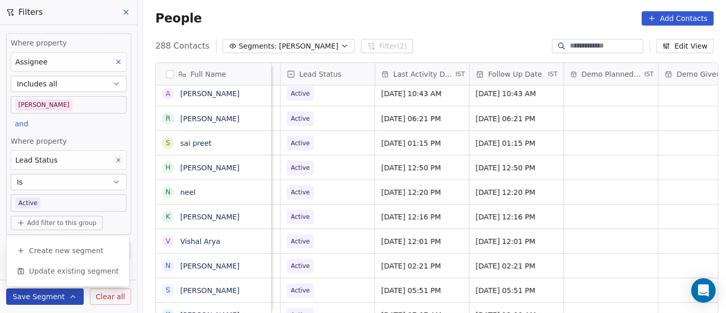
click at [80, 131] on div "Where property Assignee Includes all Salim and Where property Lead Status Is Ac…" at bounding box center [68, 133] width 125 height 201
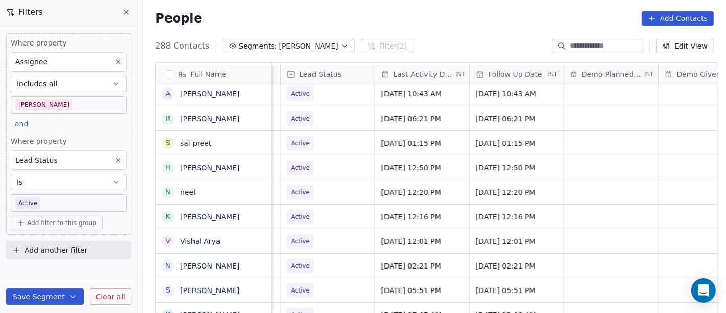
click at [55, 301] on button "Save Segment" at bounding box center [45, 296] width 78 height 16
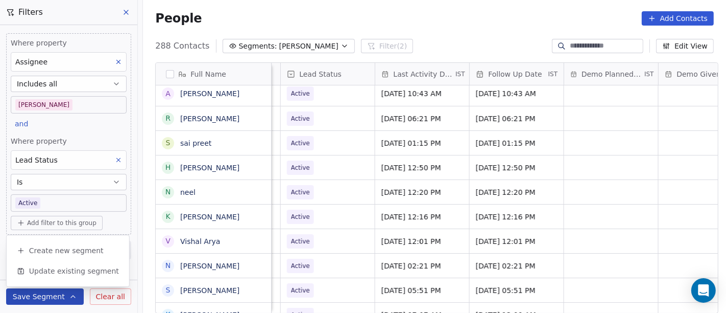
click at [121, 295] on span "Clear all" at bounding box center [110, 296] width 29 height 11
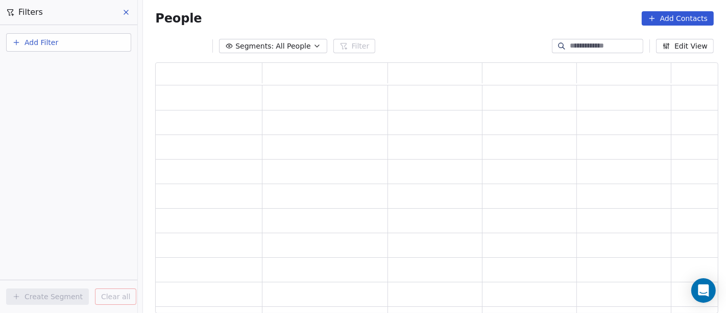
scroll to position [242, 555]
click at [123, 6] on button at bounding box center [126, 12] width 15 height 14
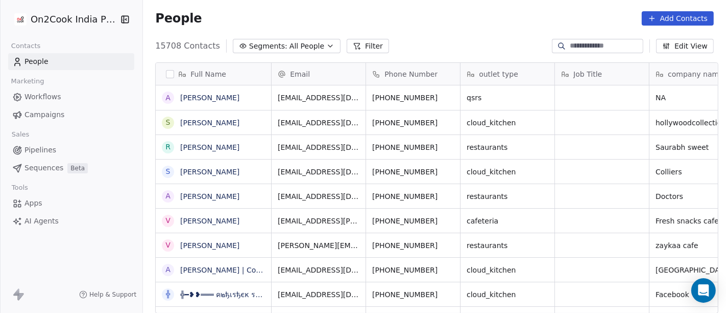
scroll to position [267, 579]
click at [431, 18] on div "People Add Contacts" at bounding box center [434, 18] width 559 height 14
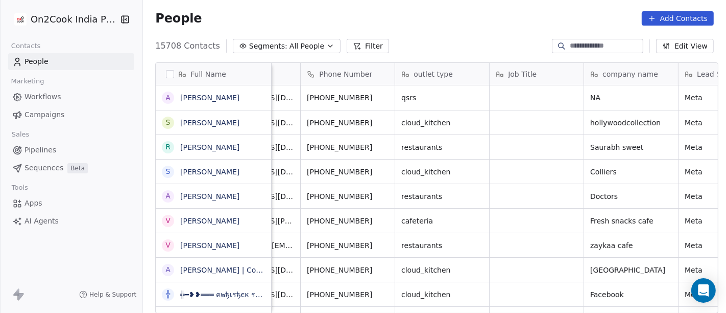
scroll to position [0, 0]
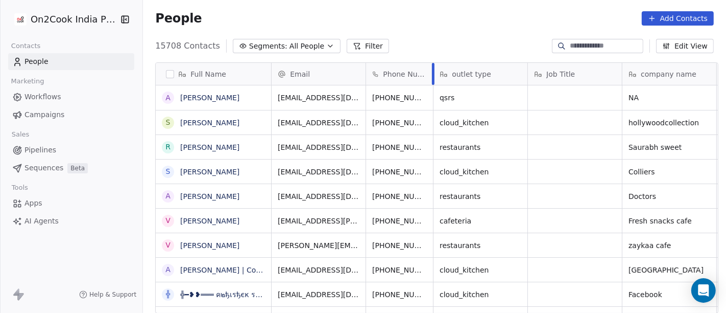
drag, startPoint x: 454, startPoint y: 67, endPoint x: 427, endPoint y: 69, distance: 27.1
click at [427, 69] on div "Phone Number" at bounding box center [399, 74] width 67 height 22
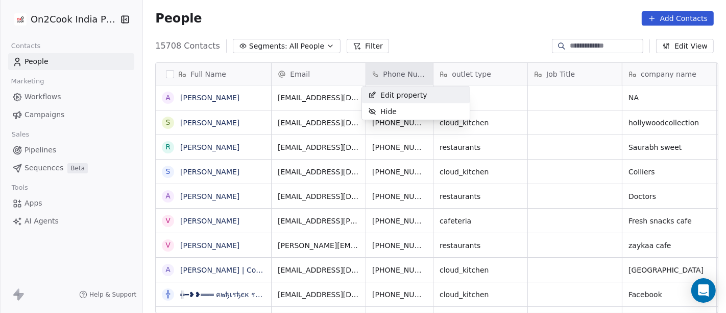
click at [459, 6] on html "On2Cook India Pvt. Ltd. Contacts People Marketing Workflows Campaigns Sales Pip…" at bounding box center [363, 156] width 726 height 313
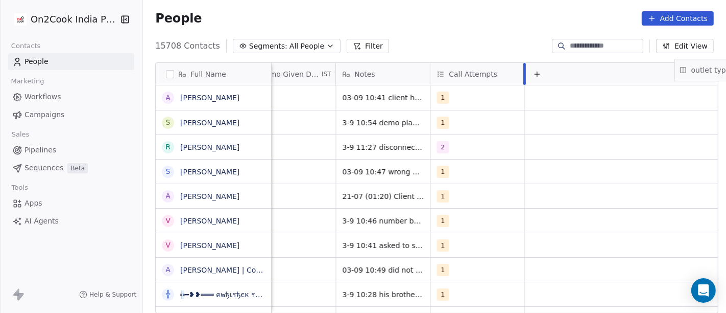
scroll to position [0, 1872]
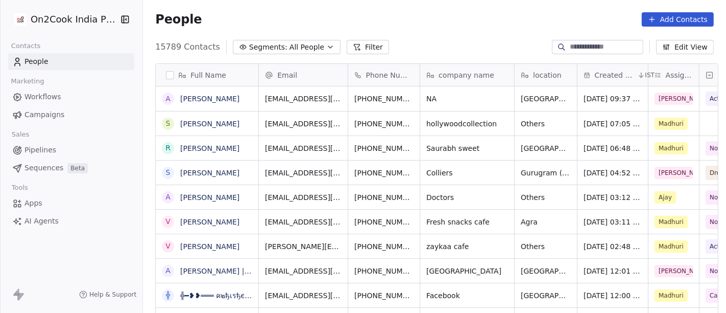
scroll to position [267, 579]
click at [570, 47] on input at bounding box center [606, 47] width 72 height 10
paste input "**********"
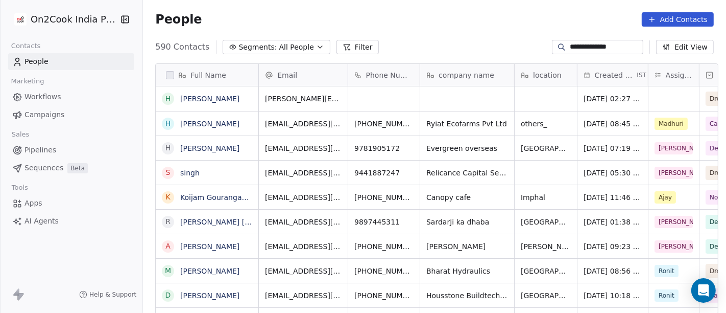
type input "**********"
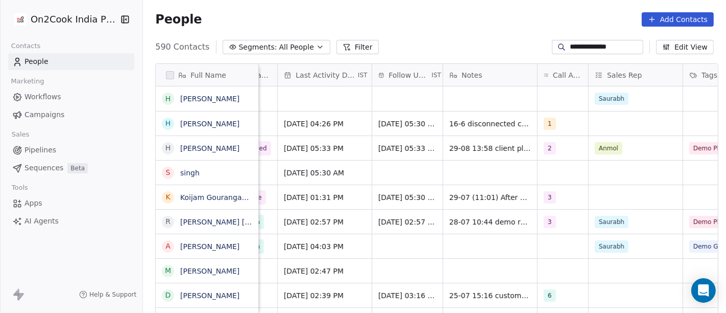
scroll to position [0, 493]
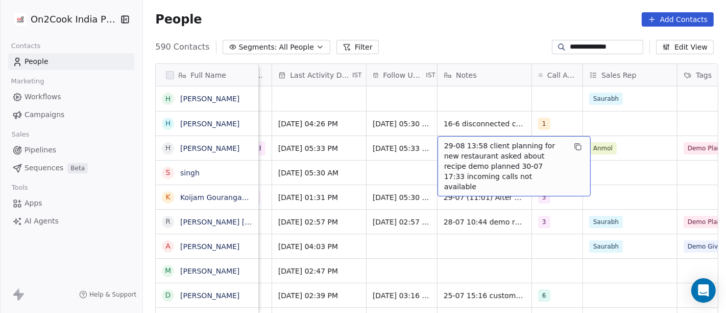
click at [521, 148] on span "29-08 13:58 client planning for new restaurant asked about recipe demo planned …" at bounding box center [505, 165] width 122 height 51
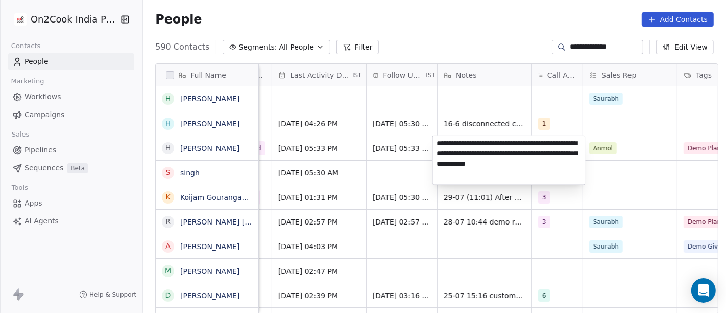
click at [583, 122] on html "**********" at bounding box center [363, 156] width 726 height 313
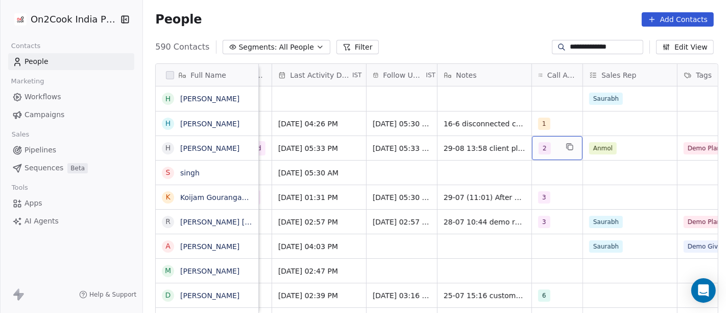
click at [532, 154] on div "2" at bounding box center [557, 148] width 51 height 24
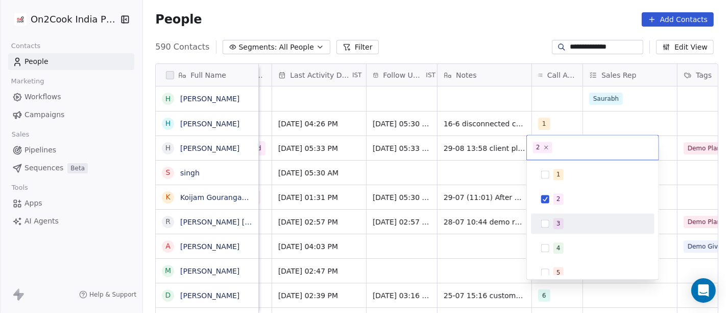
click at [550, 213] on div "3" at bounding box center [593, 223] width 124 height 20
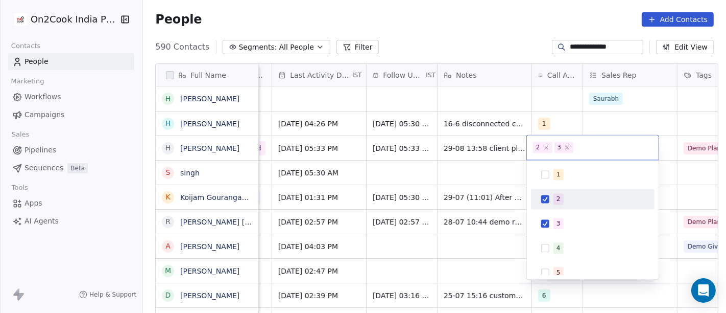
click at [550, 202] on div "2" at bounding box center [592, 199] width 115 height 16
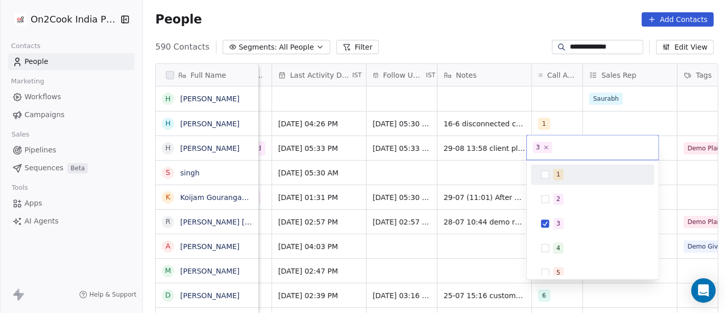
click at [483, 50] on html "**********" at bounding box center [363, 156] width 726 height 313
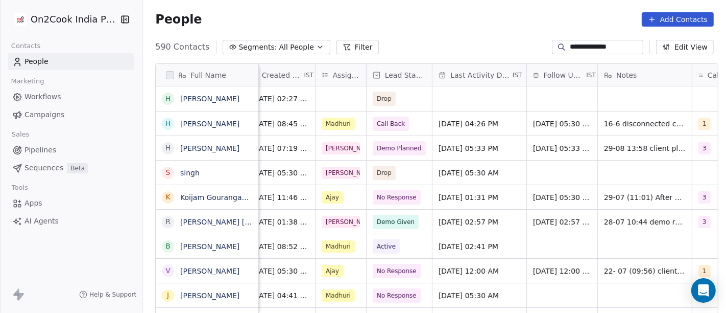
scroll to position [0, 336]
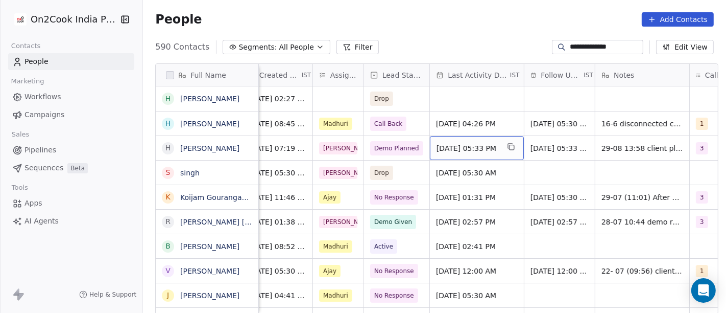
click at [448, 145] on span "[DATE] 05:33 PM" at bounding box center [468, 148] width 62 height 10
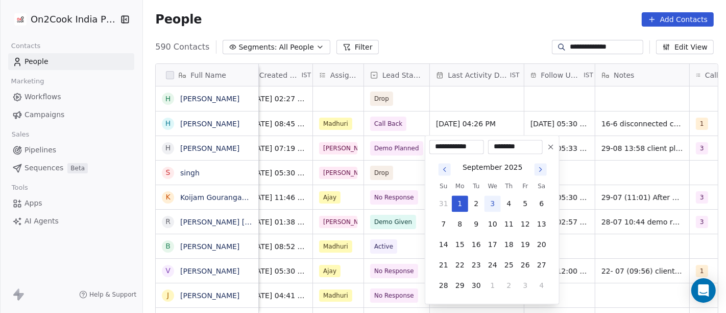
click at [495, 200] on button "3" at bounding box center [493, 203] width 16 height 16
type input "**********"
click at [511, 42] on html "**********" at bounding box center [363, 156] width 726 height 313
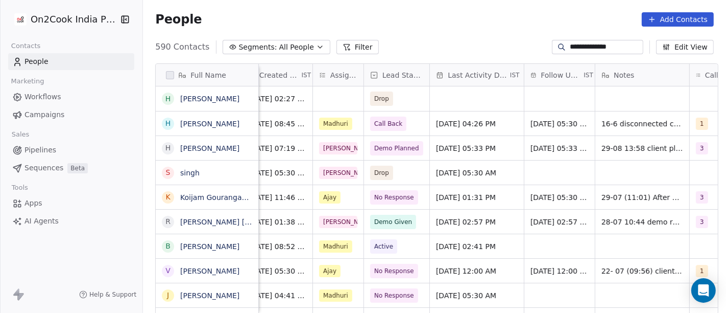
scroll to position [0, 470]
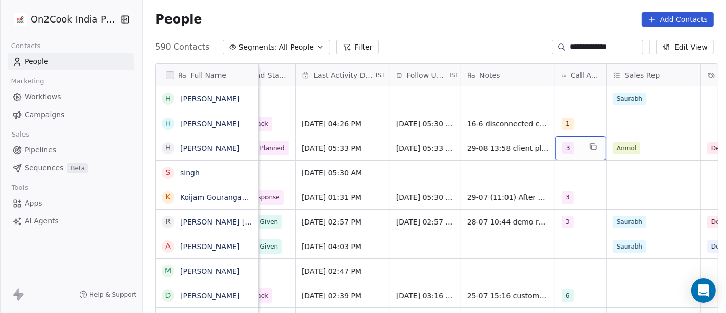
click at [562, 146] on span "3" at bounding box center [568, 148] width 12 height 12
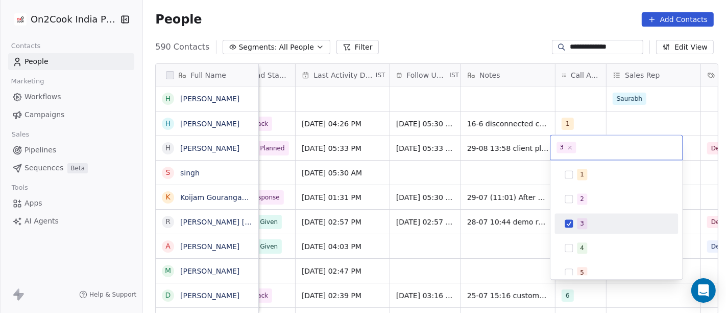
click at [494, 152] on html "**********" at bounding box center [363, 156] width 726 height 313
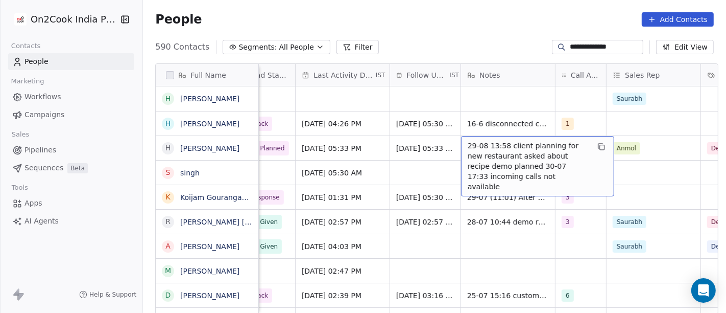
click at [496, 153] on span "29-08 13:58 client planning for new restaurant asked about recipe demo planned …" at bounding box center [529, 165] width 122 height 51
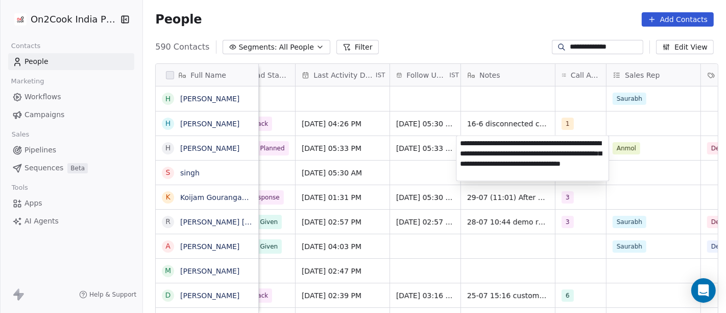
type textarea "**********"
click at [407, 9] on html "**********" at bounding box center [363, 156] width 726 height 313
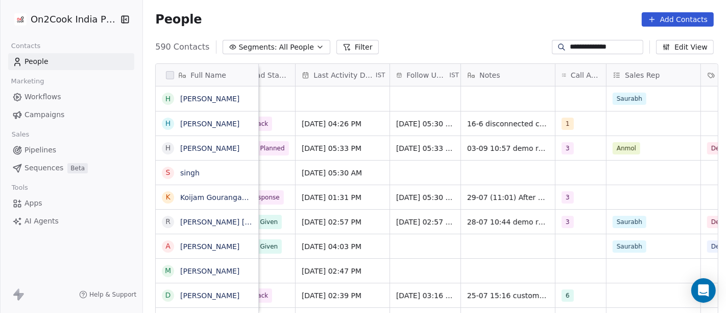
click at [572, 44] on input "**********" at bounding box center [606, 47] width 72 height 10
paste input
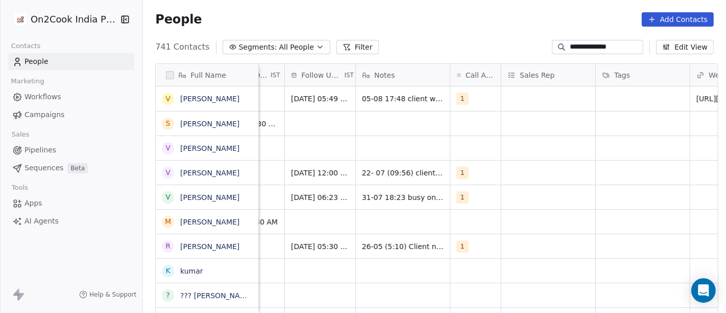
scroll to position [0, 614]
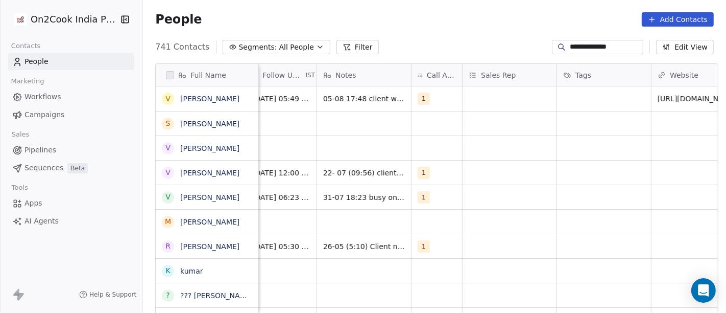
type input "**********"
click at [443, 97] on button "grid" at bounding box center [449, 97] width 12 height 12
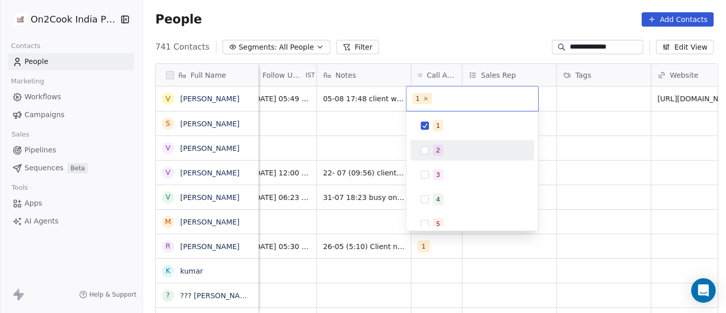
click at [438, 145] on span "2" at bounding box center [438, 150] width 10 height 11
click at [435, 123] on span "1" at bounding box center [438, 125] width 10 height 11
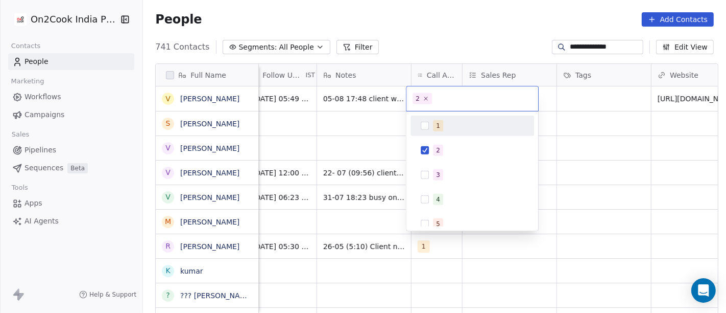
click at [481, 28] on html "**********" at bounding box center [363, 156] width 726 height 313
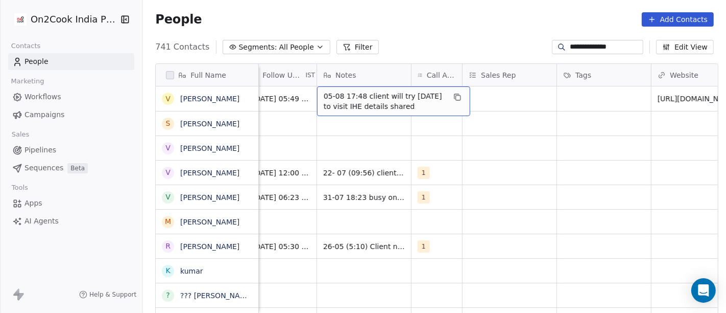
click at [358, 97] on span "05-08 17:48 client will try [DATE] to visit IHE details shared" at bounding box center [385, 101] width 122 height 20
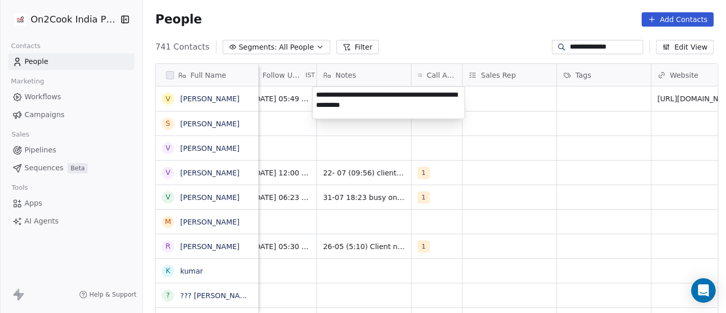
click at [415, 32] on html "**********" at bounding box center [363, 156] width 726 height 313
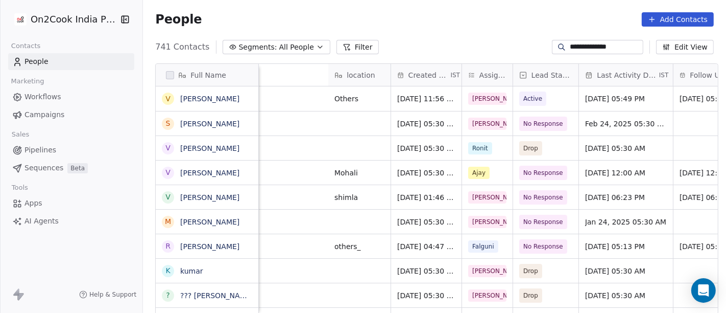
scroll to position [0, 442]
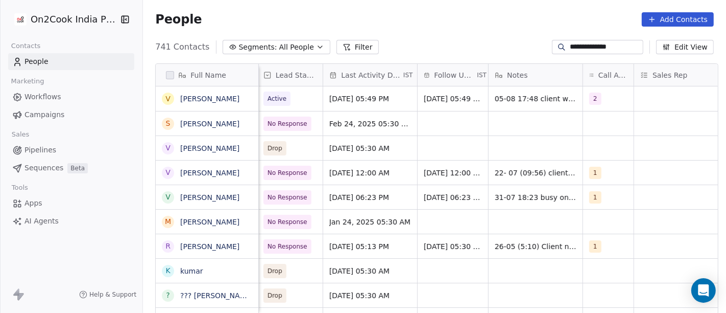
click at [435, 35] on div "People Add Contacts" at bounding box center [434, 19] width 583 height 39
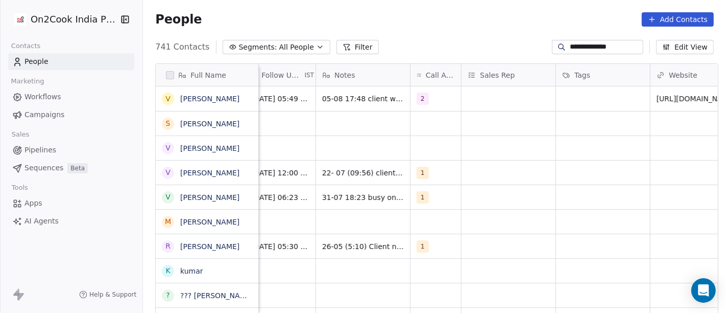
scroll to position [0, 611]
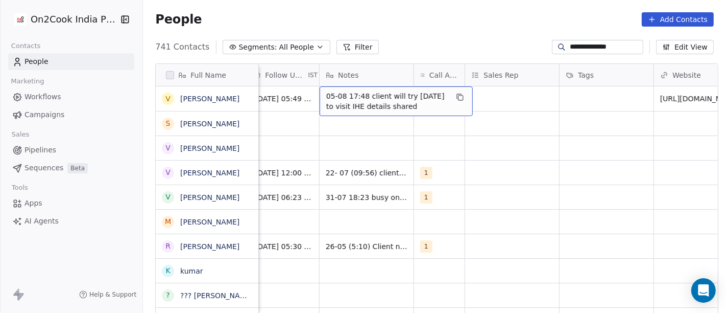
click at [389, 98] on span "05-08 17:48 client will try [DATE] to visit IHE details shared" at bounding box center [387, 101] width 122 height 20
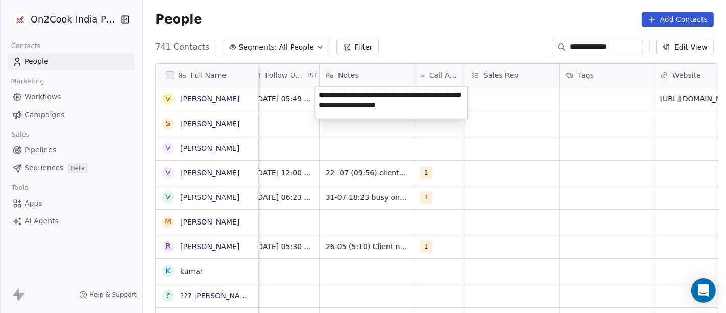
type textarea "**********"
click at [593, 44] on html "**********" at bounding box center [363, 156] width 726 height 313
click at [593, 44] on input "**********" at bounding box center [606, 47] width 72 height 10
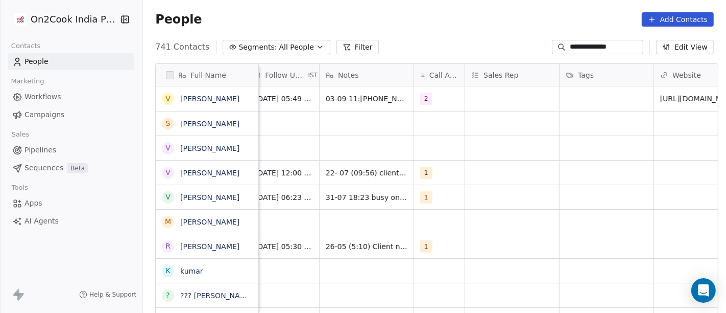
click at [597, 46] on input "**********" at bounding box center [606, 47] width 72 height 10
paste input "*"
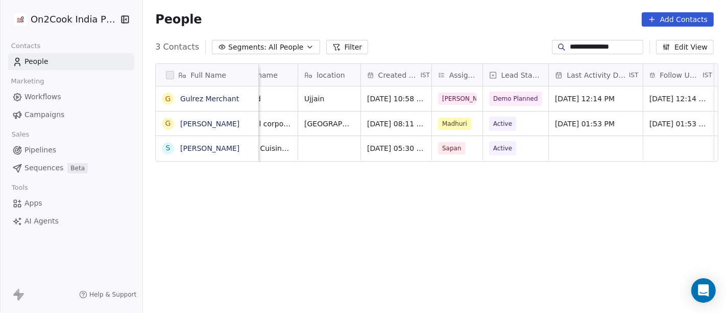
scroll to position [0, 221]
type input "**********"
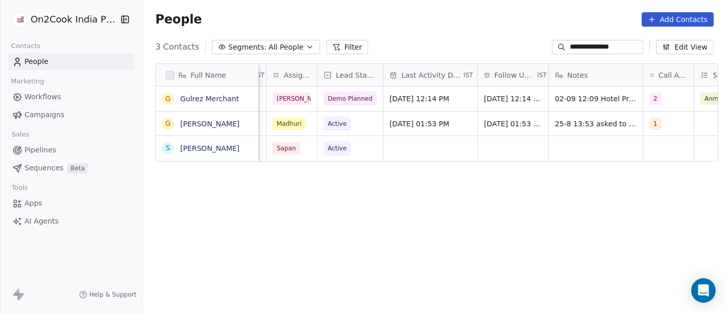
scroll to position [0, 389]
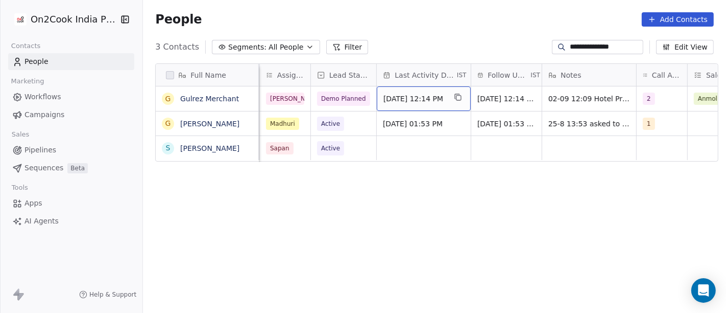
click at [433, 92] on div "Sep 02, 2025 12:14 PM" at bounding box center [424, 98] width 94 height 25
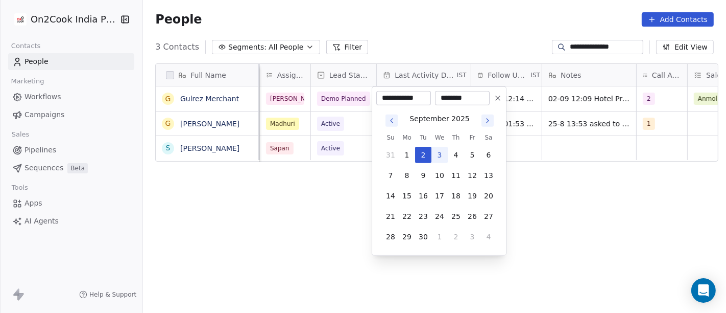
click at [436, 155] on button "3" at bounding box center [440, 155] width 16 height 16
type input "**********"
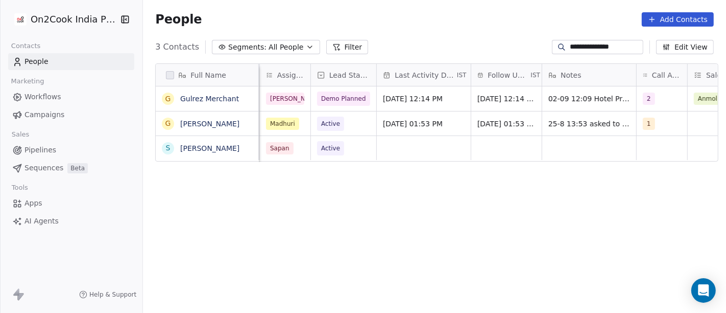
click at [424, 19] on html "**********" at bounding box center [363, 156] width 726 height 313
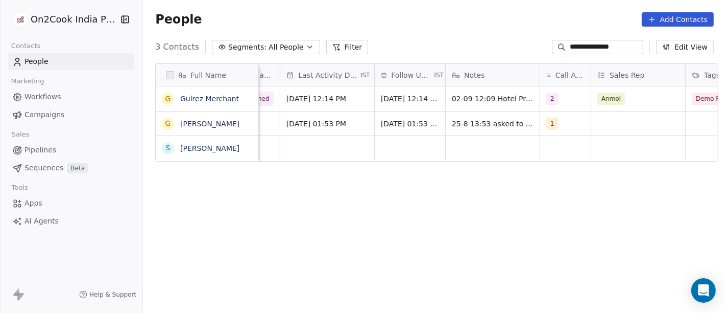
scroll to position [0, 483]
click at [549, 98] on span "2" at bounding box center [555, 98] width 12 height 12
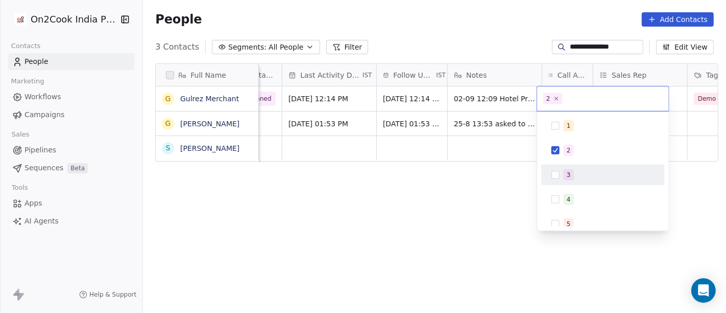
click at [579, 172] on div "3" at bounding box center [609, 174] width 91 height 11
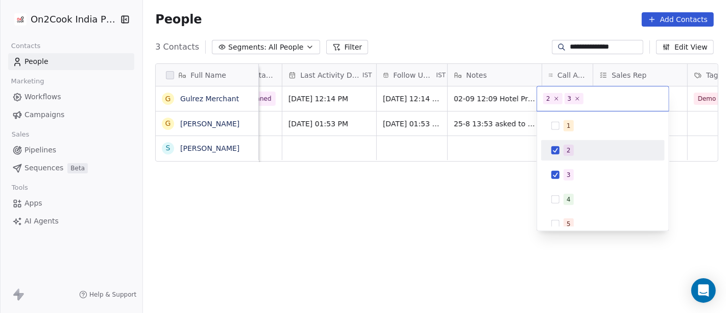
click at [568, 149] on div "2" at bounding box center [569, 150] width 4 height 9
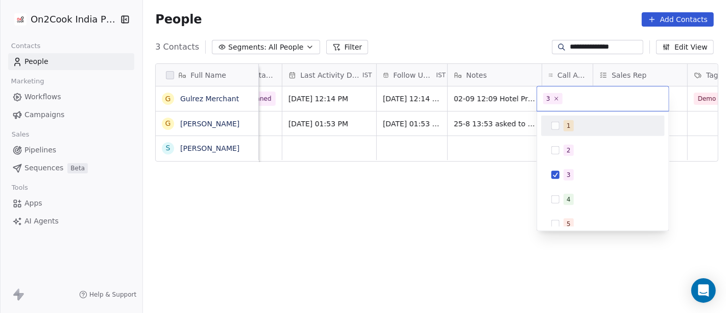
click at [493, 29] on html "**********" at bounding box center [363, 156] width 726 height 313
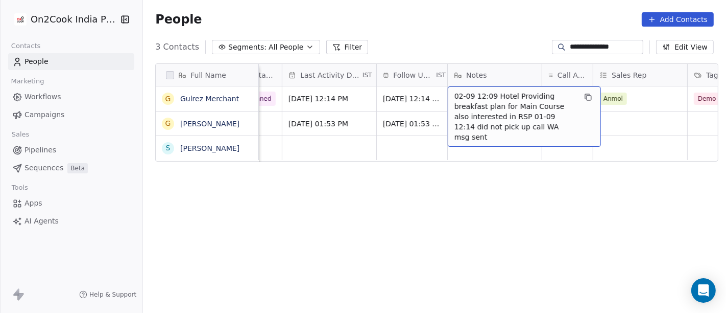
click at [486, 92] on span "02-09 12:09 Hotel Providing breakfast plan for Main Course also interested in R…" at bounding box center [516, 116] width 122 height 51
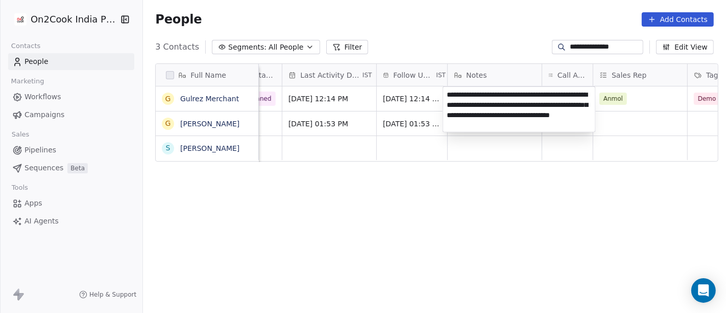
type textarea "**********"
click at [496, 213] on html "**********" at bounding box center [363, 156] width 726 height 313
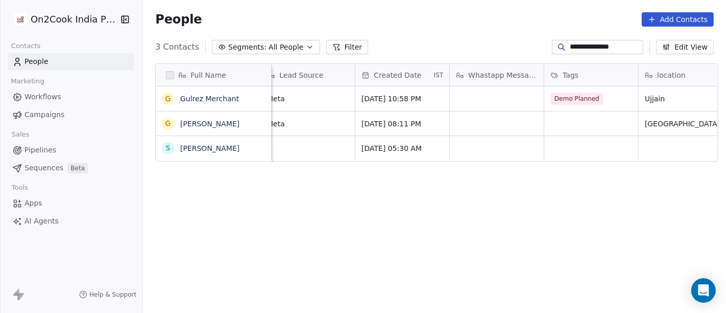
click at [596, 42] on input "**********" at bounding box center [606, 47] width 72 height 10
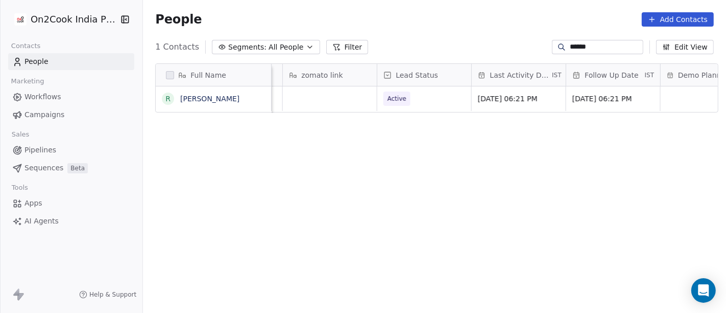
scroll to position [0, 1311]
type input "******"
click at [423, 101] on span "Active" at bounding box center [416, 98] width 62 height 14
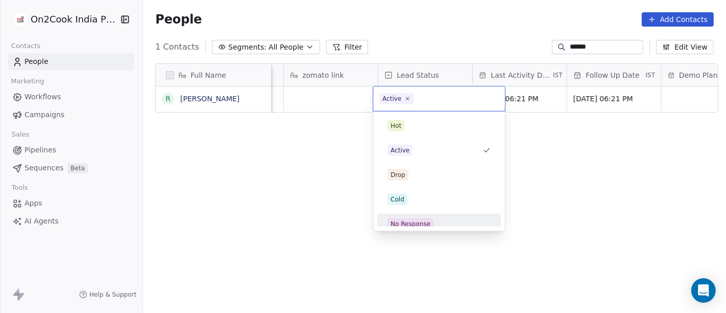
click at [424, 222] on div "No Response" at bounding box center [411, 223] width 40 height 9
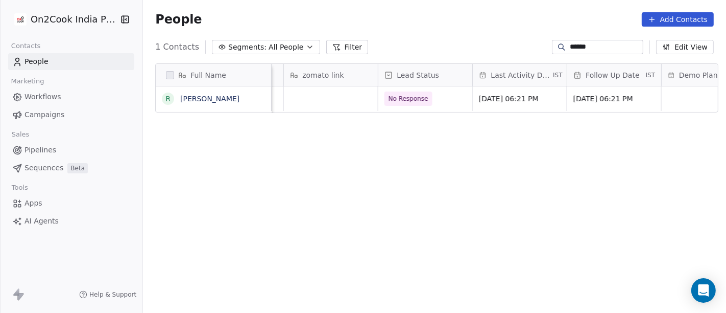
click at [584, 190] on div "Full Name R Ravish Kumar States Assignee Sales Rep Website zomato link Lead Sta…" at bounding box center [434, 192] width 583 height 275
click at [568, 171] on div "Full Name R Ravish Kumar States Assignee Sales Rep Website zomato link Lead Sta…" at bounding box center [434, 192] width 583 height 275
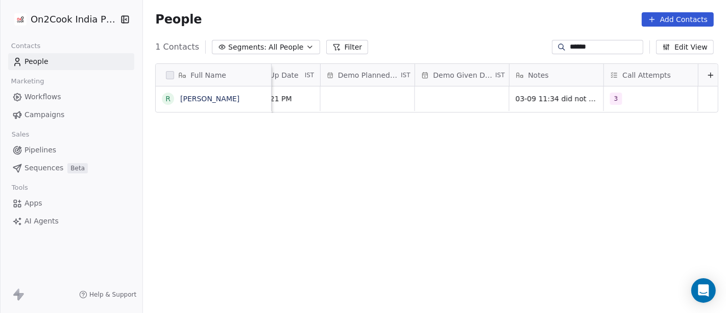
scroll to position [0, 1665]
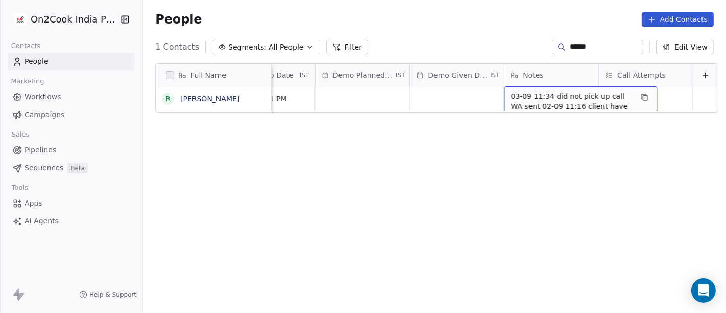
click at [552, 99] on span "03-09 11:34 did not pick up call WA sent 02-09 11:16 client have canteen making…" at bounding box center [572, 121] width 122 height 61
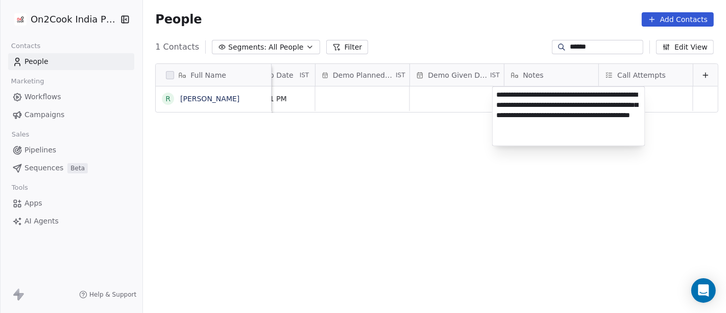
click at [551, 185] on html "**********" at bounding box center [363, 156] width 726 height 313
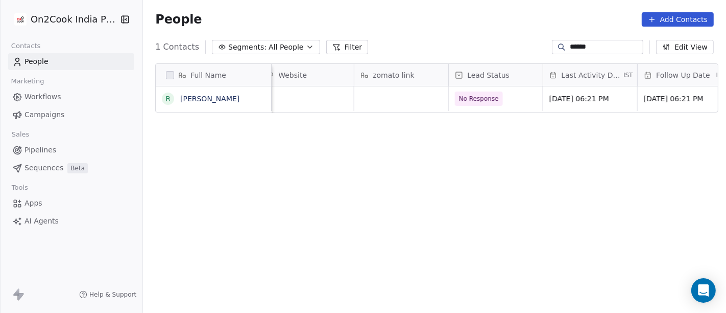
scroll to position [0, 1239]
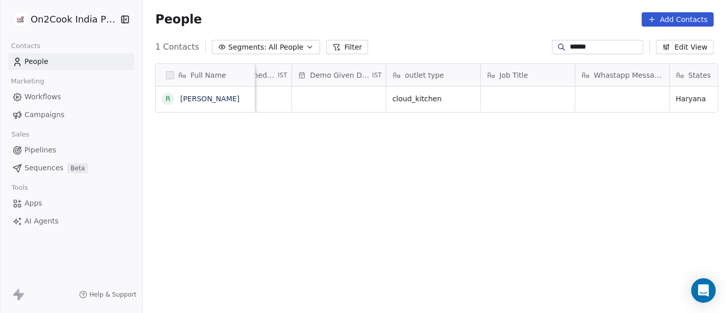
click at [282, 43] on span "All People" at bounding box center [286, 47] width 35 height 11
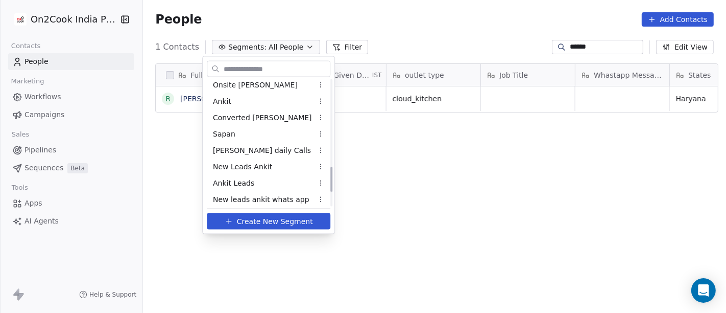
scroll to position [497, 0]
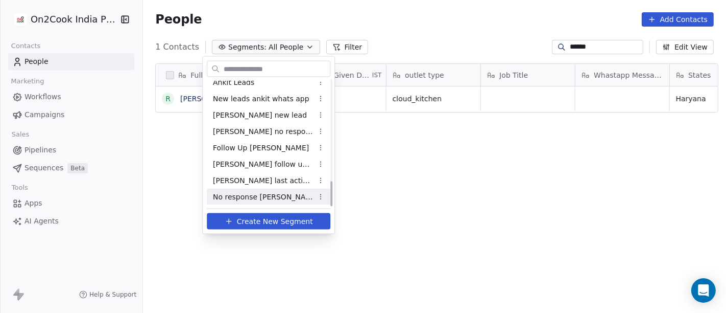
click at [256, 197] on span "No response [PERSON_NAME]" at bounding box center [263, 196] width 100 height 11
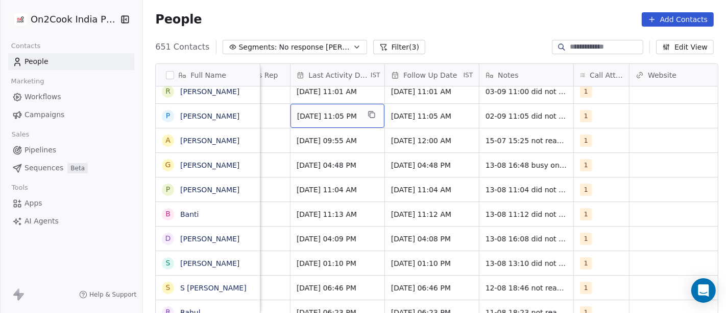
scroll to position [0, 617]
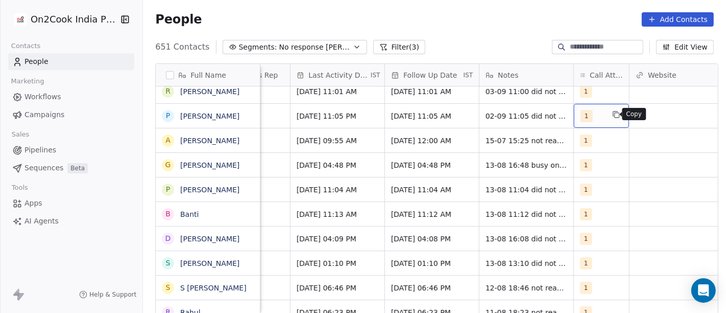
click at [612, 113] on icon "grid" at bounding box center [616, 114] width 8 height 8
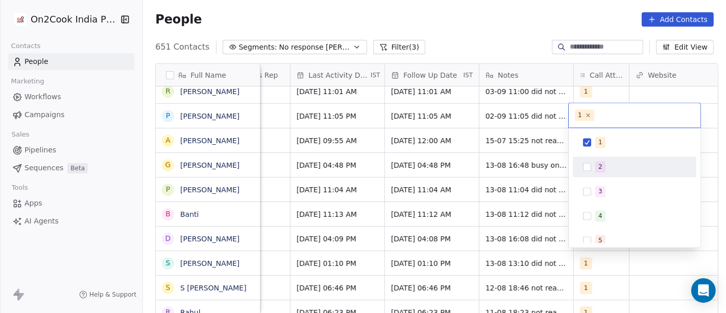
click at [597, 169] on span "2" at bounding box center [601, 166] width 10 height 11
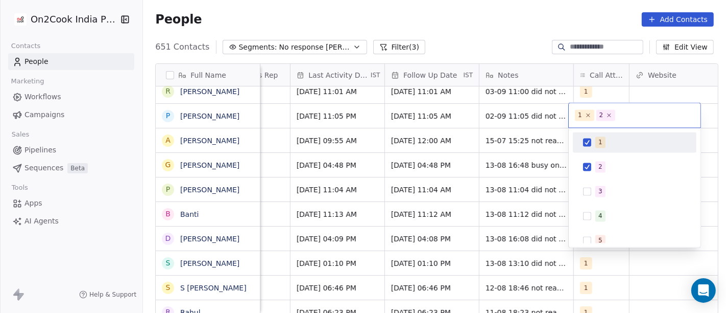
click at [591, 143] on button "Suggestions" at bounding box center [587, 142] width 8 height 8
click at [215, 121] on html "On2Cook India Pvt. Ltd. Contacts People Marketing Workflows Campaigns Sales Pip…" at bounding box center [363, 156] width 726 height 313
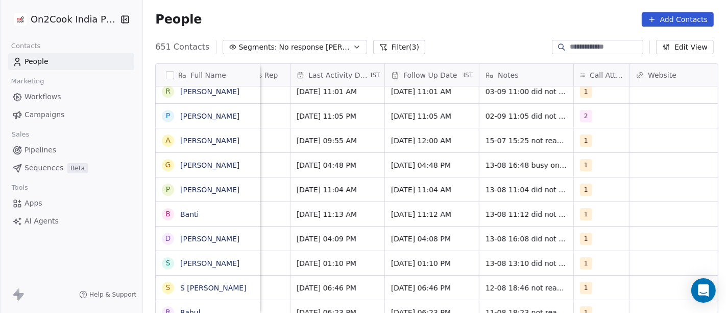
scroll to position [1, 0]
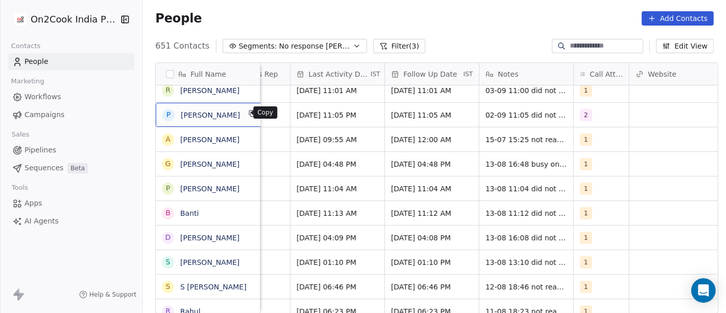
click at [249, 115] on icon "grid" at bounding box center [253, 113] width 8 height 8
click at [405, 20] on div "People Add Contacts" at bounding box center [434, 18] width 559 height 14
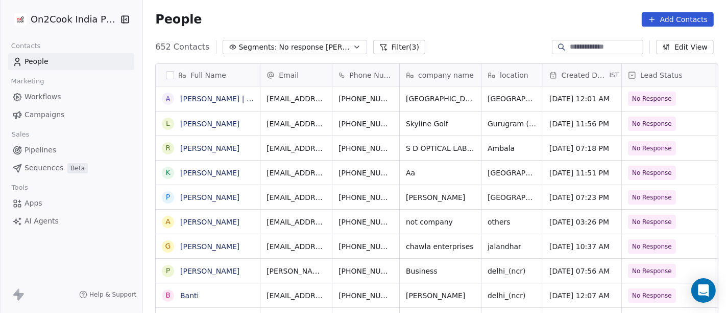
scroll to position [267, 579]
click at [501, 15] on div "People Add Contacts" at bounding box center [434, 19] width 559 height 14
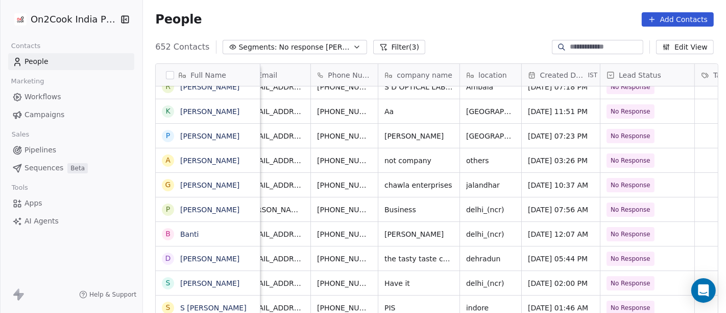
scroll to position [0, 19]
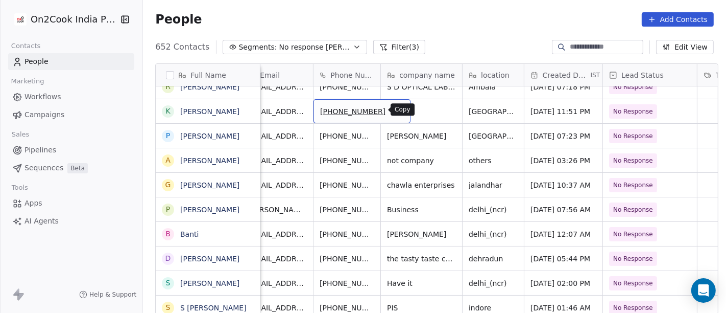
click at [394, 108] on icon "grid" at bounding box center [398, 110] width 8 height 8
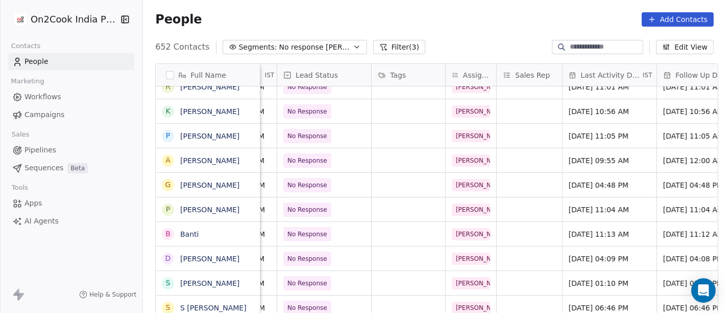
scroll to position [0, 462]
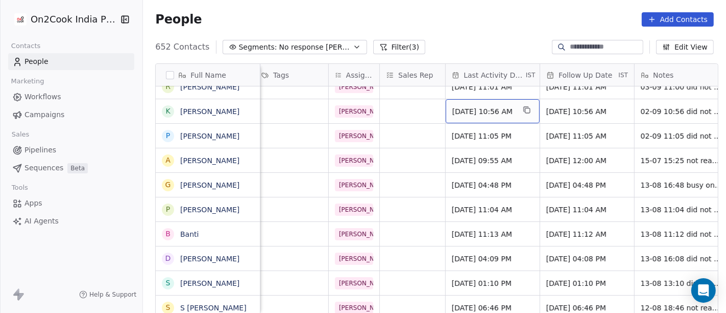
click at [458, 112] on span "[DATE] 10:56 AM" at bounding box center [484, 111] width 62 height 10
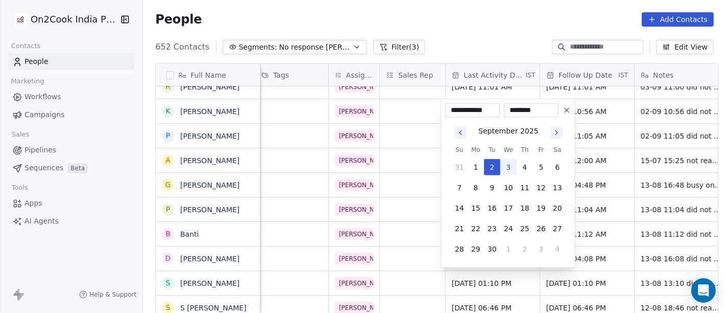
click at [513, 168] on button "3" at bounding box center [509, 167] width 16 height 16
type input "**********"
click at [482, 12] on html "On2Cook India Pvt. Ltd. Contacts People Marketing Workflows Campaigns Sales Pip…" at bounding box center [363, 156] width 726 height 313
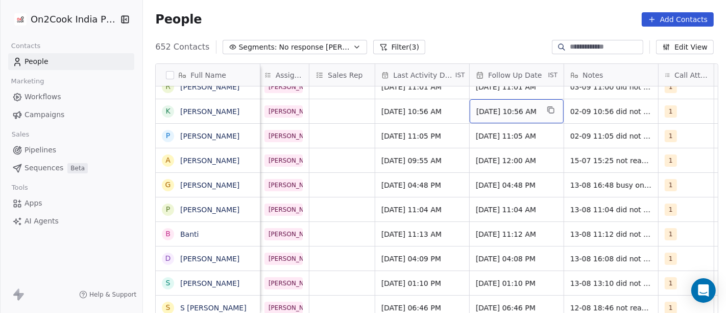
scroll to position [0, 534]
click at [488, 109] on span "[DATE] 10:56 AM" at bounding box center [506, 111] width 62 height 10
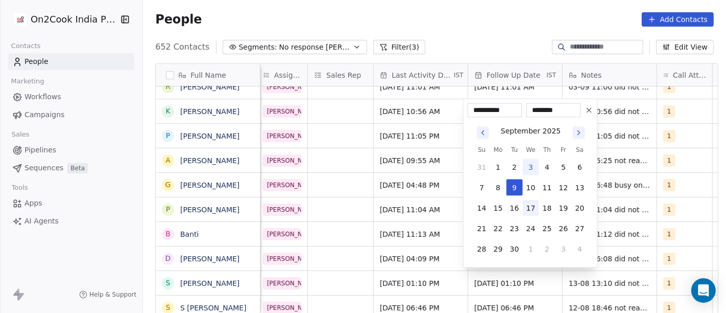
click at [532, 208] on button "17" at bounding box center [531, 208] width 16 height 16
type input "**********"
click at [447, 40] on html "On2Cook India Pvt. Ltd. Contacts People Marketing Workflows Campaigns Sales Pip…" at bounding box center [363, 156] width 726 height 313
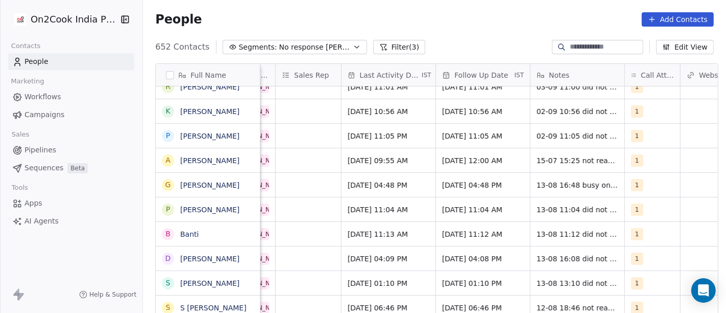
scroll to position [0, 609]
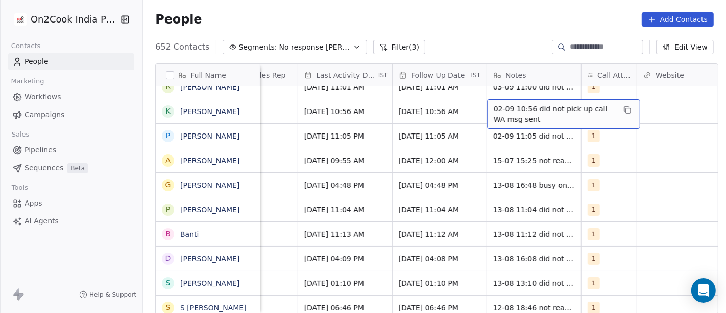
click at [517, 109] on span "02-09 10:56 did not pick up call WA msg sent" at bounding box center [555, 114] width 122 height 20
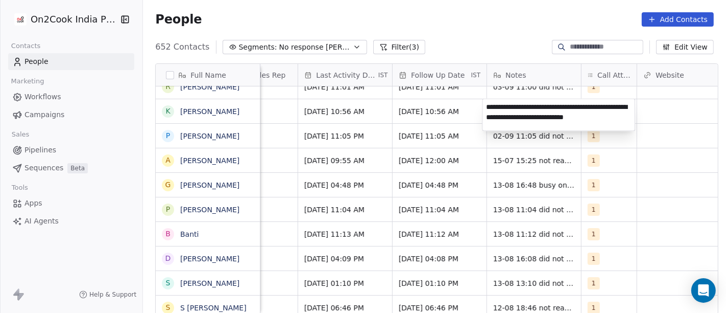
type textarea "**********"
click at [471, 40] on html "On2Cook India Pvt. Ltd. Contacts People Marketing Workflows Campaigns Sales Pip…" at bounding box center [363, 156] width 726 height 313
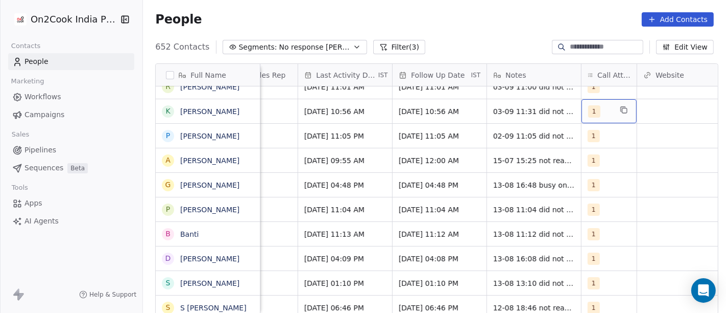
click at [591, 113] on span "1" at bounding box center [594, 111] width 12 height 12
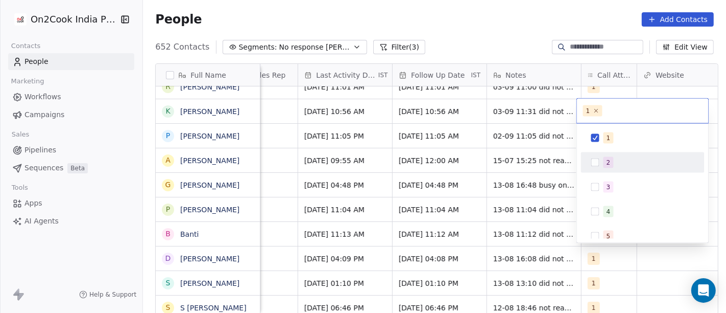
click at [603, 159] on div "2" at bounding box center [642, 162] width 115 height 16
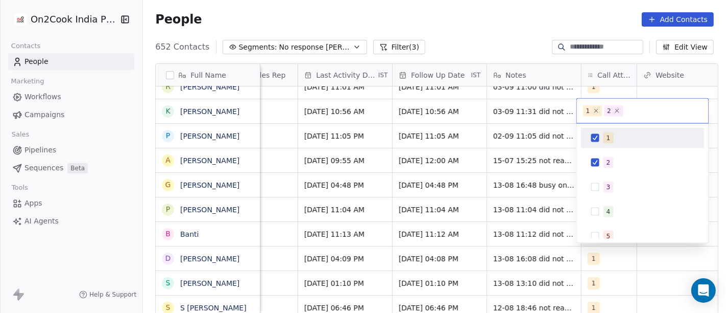
click at [603, 135] on div "1" at bounding box center [642, 138] width 115 height 16
click at [453, 18] on html "On2Cook India Pvt. Ltd. Contacts People Marketing Workflows Campaigns Sales Pip…" at bounding box center [363, 156] width 726 height 313
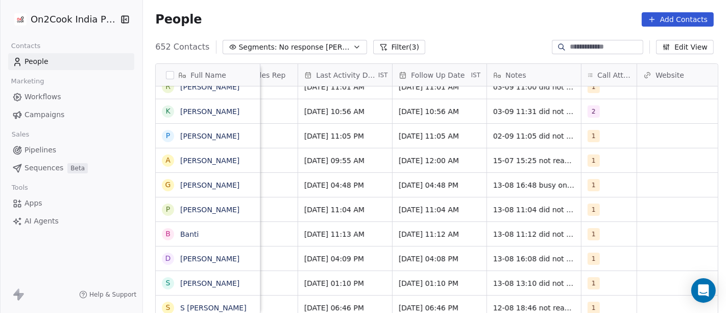
click at [535, 28] on div "People Add Contacts" at bounding box center [434, 19] width 583 height 39
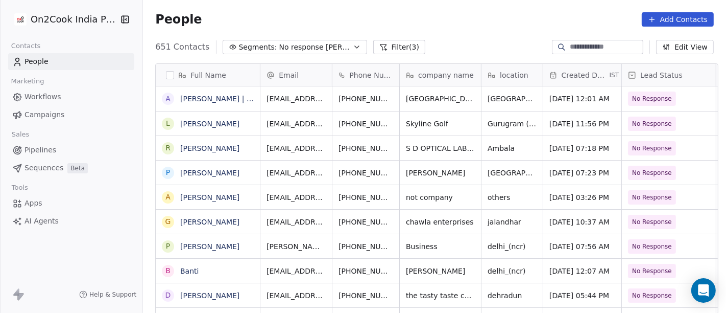
scroll to position [0, 2]
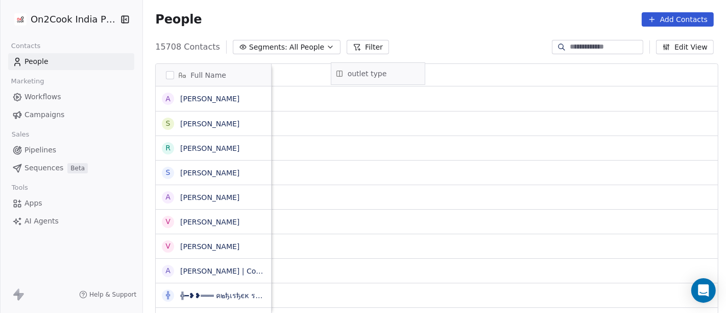
scroll to position [267, 579]
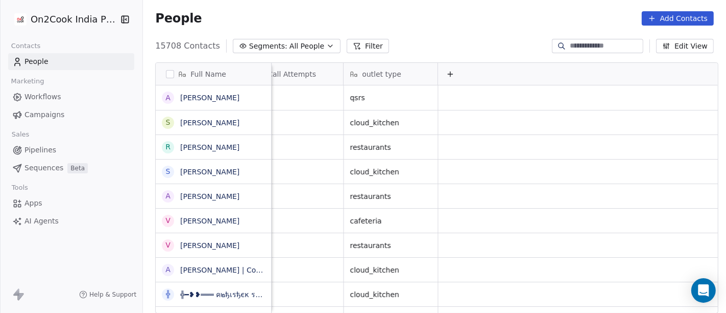
click at [408, 38] on div "15708 Contacts Segments: All People Filter Edit View" at bounding box center [434, 46] width 583 height 16
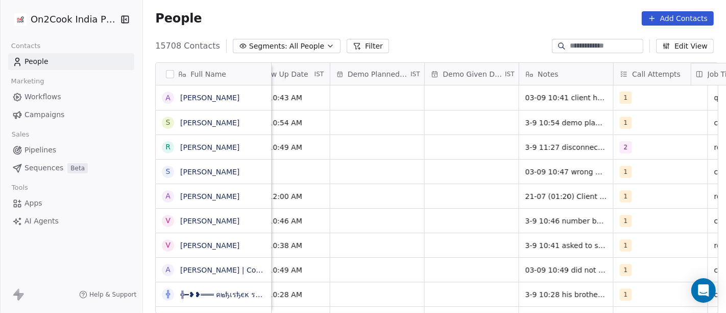
scroll to position [0, 1893]
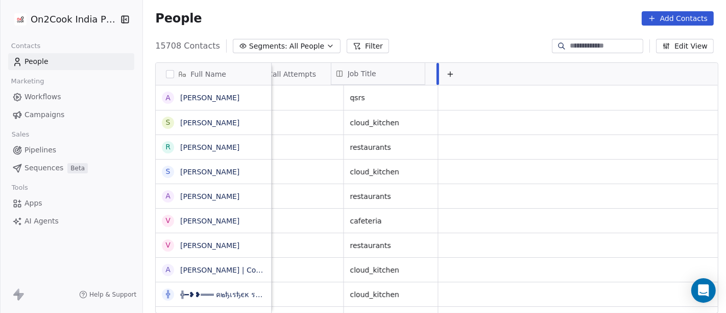
drag, startPoint x: 384, startPoint y: 76, endPoint x: 454, endPoint y: 78, distance: 70.5
click at [454, 78] on div "Full Name A [PERSON_NAME] S [PERSON_NAME] R Ram [PERSON_NAME] S [PERSON_NAME] A…" at bounding box center [437, 188] width 562 height 251
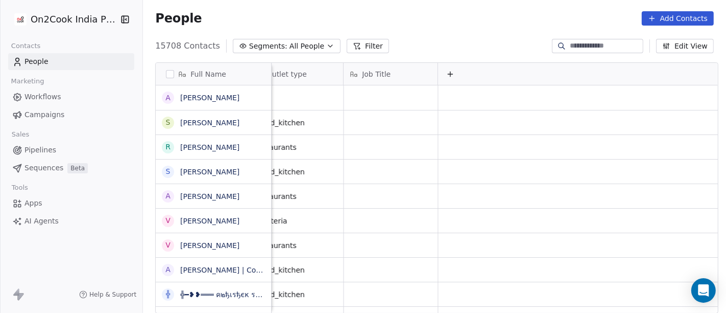
click at [474, 21] on div "People Add Contacts" at bounding box center [434, 18] width 559 height 14
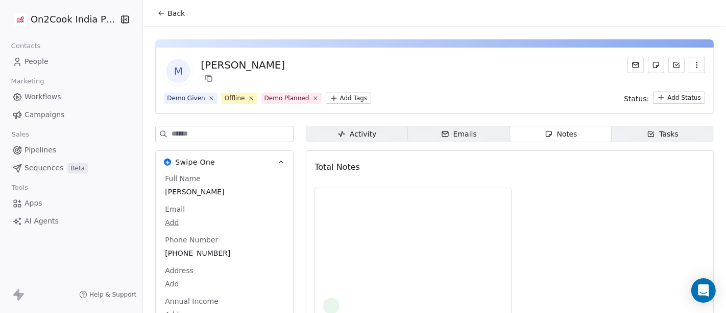
click at [173, 18] on span "Back" at bounding box center [176, 13] width 17 height 10
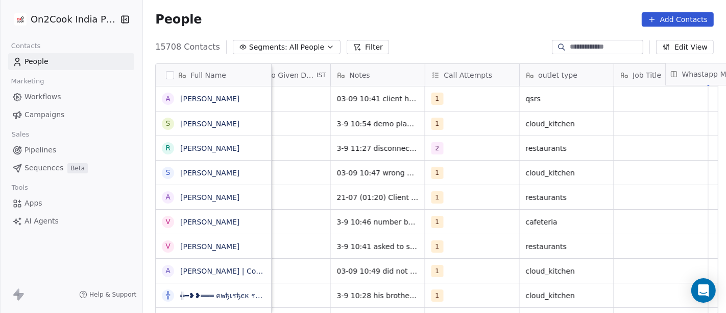
scroll to position [0, 1638]
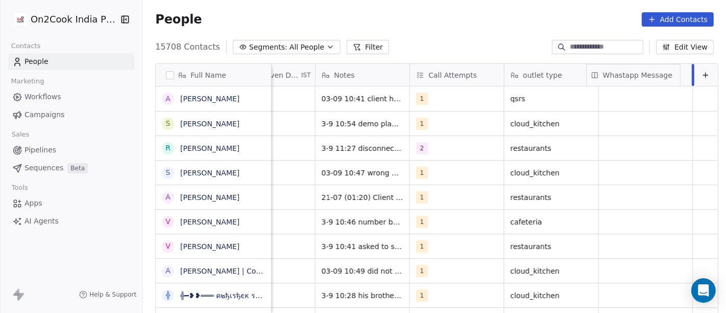
drag, startPoint x: 456, startPoint y: 78, endPoint x: 671, endPoint y: 78, distance: 215.0
click at [671, 78] on div "Full Name A [PERSON_NAME] S [PERSON_NAME] R Ram [PERSON_NAME] S [PERSON_NAME] A…" at bounding box center [437, 189] width 562 height 251
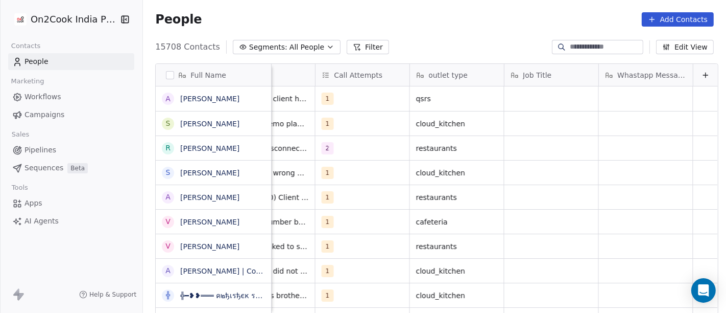
click at [429, 35] on div "People Add Contacts" at bounding box center [434, 19] width 583 height 39
drag, startPoint x: 568, startPoint y: 72, endPoint x: 709, endPoint y: 77, distance: 140.5
click at [709, 77] on div "Full Name A [PERSON_NAME] S [PERSON_NAME] R Ram [PERSON_NAME] S [PERSON_NAME] A…" at bounding box center [437, 189] width 562 height 251
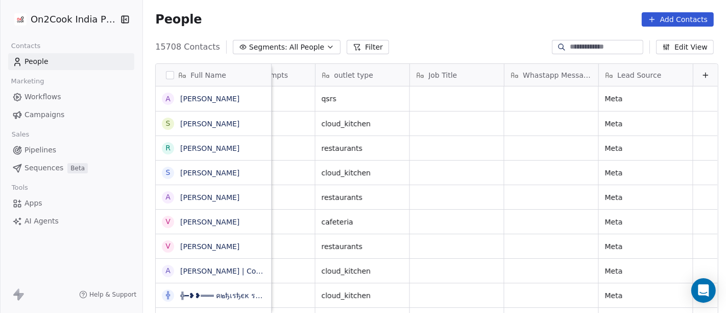
click at [458, 11] on div "People Add Contacts" at bounding box center [434, 19] width 583 height 39
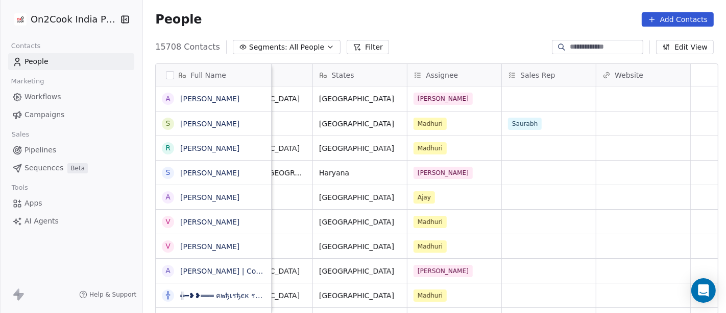
scroll to position [0, 0]
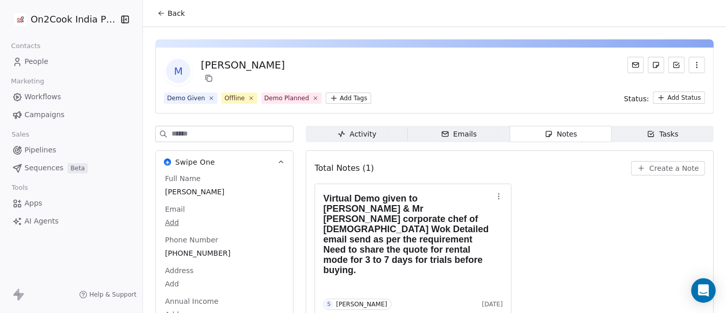
click at [174, 14] on span "Back" at bounding box center [176, 13] width 17 height 10
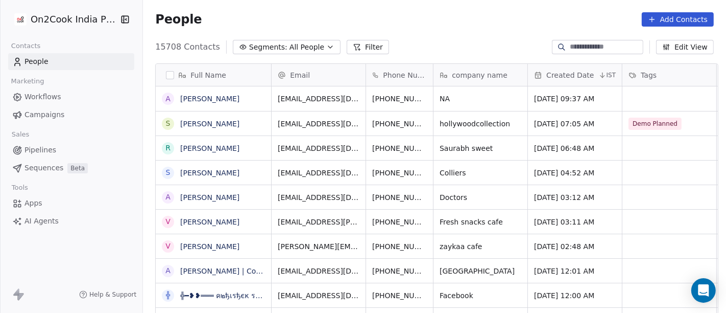
scroll to position [267, 579]
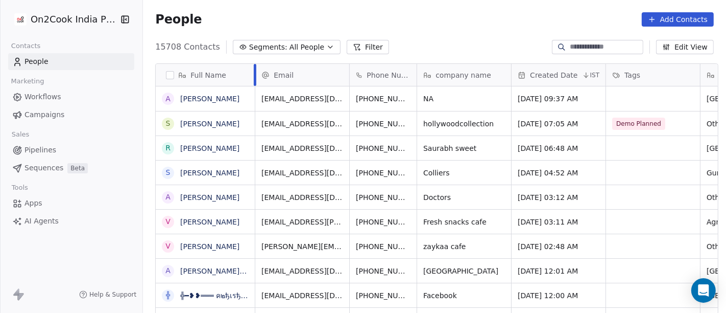
drag, startPoint x: 267, startPoint y: 69, endPoint x: 250, endPoint y: 69, distance: 16.4
click at [254, 69] on div at bounding box center [255, 75] width 3 height 22
click at [387, 15] on div "People Add Contacts" at bounding box center [434, 19] width 559 height 14
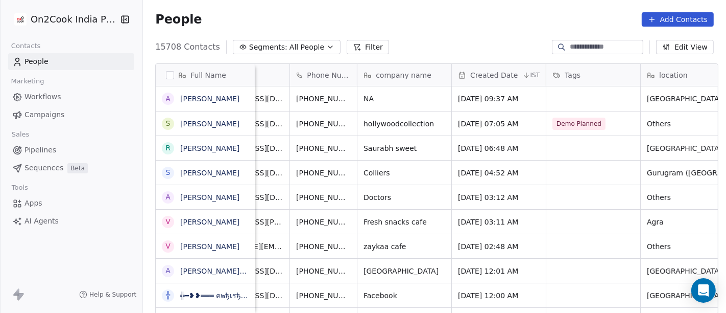
scroll to position [0, 69]
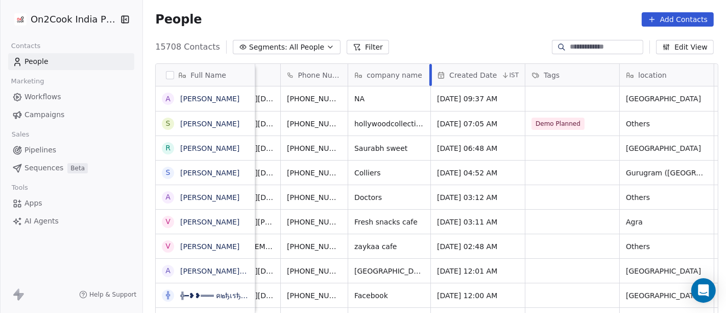
drag, startPoint x: 437, startPoint y: 69, endPoint x: 425, endPoint y: 72, distance: 12.0
click at [430, 72] on div at bounding box center [431, 75] width 3 height 22
click at [454, 24] on div "People Add Contacts" at bounding box center [434, 19] width 559 height 14
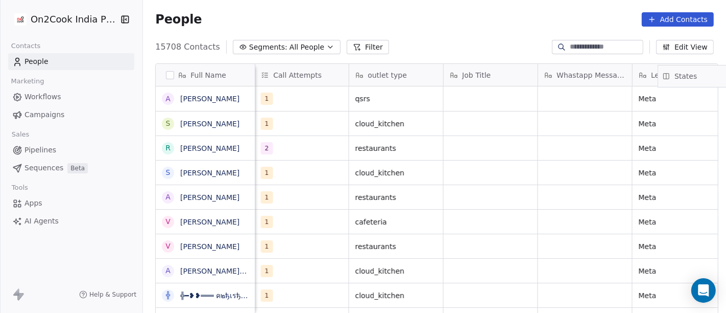
scroll to position [0, 1610]
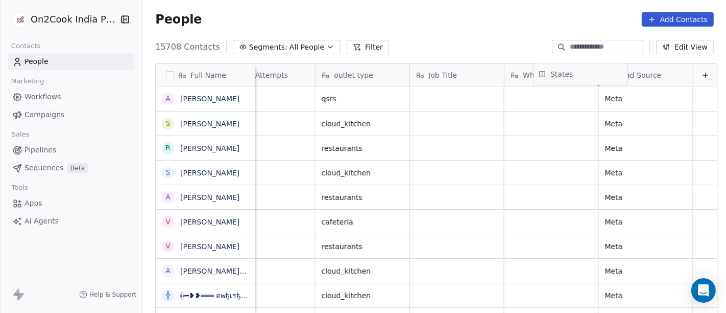
drag, startPoint x: 522, startPoint y: 73, endPoint x: 585, endPoint y: 70, distance: 62.3
click at [585, 70] on div "Full Name A [PERSON_NAME] S [PERSON_NAME] R Ram [PERSON_NAME] S [PERSON_NAME] A…" at bounding box center [437, 189] width 562 height 251
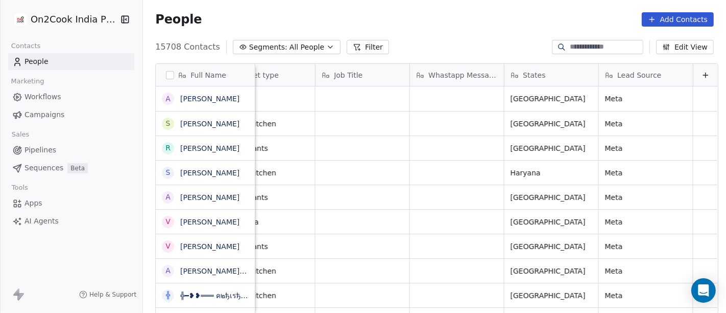
click at [440, 34] on div "People Add Contacts" at bounding box center [434, 19] width 583 height 39
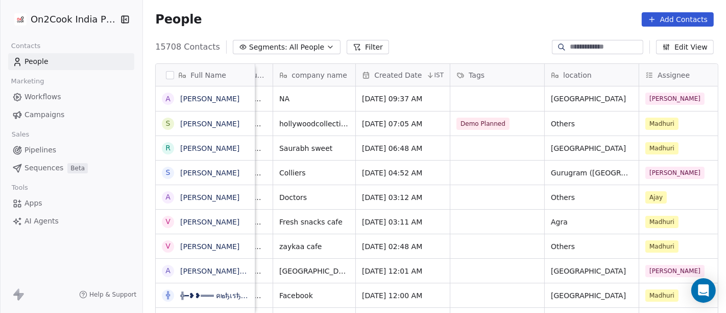
scroll to position [0, 145]
drag, startPoint x: 570, startPoint y: 77, endPoint x: 376, endPoint y: 73, distance: 193.6
click at [376, 73] on div "Full Name A Ashutosh Kumar Kunwar S Sachin Bhardwaj R Ram Behare Awasthi S Sate…" at bounding box center [437, 189] width 562 height 251
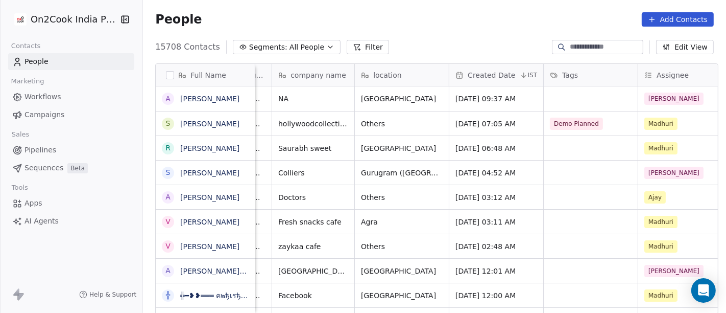
click at [456, 19] on div "People Add Contacts" at bounding box center [434, 19] width 559 height 14
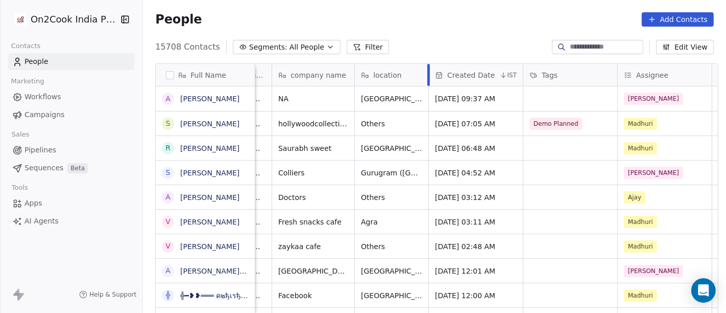
drag, startPoint x: 443, startPoint y: 70, endPoint x: 423, endPoint y: 74, distance: 20.7
click at [427, 74] on div at bounding box center [428, 75] width 3 height 22
click at [430, 27] on div "People Add Contacts" at bounding box center [434, 19] width 583 height 39
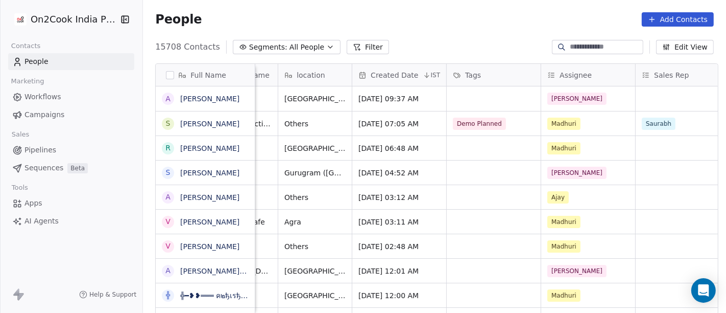
scroll to position [0, 221]
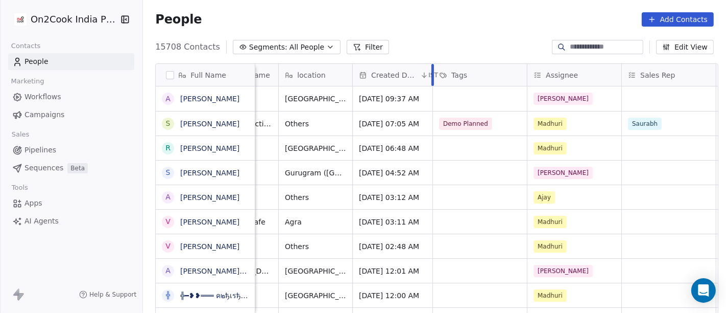
drag, startPoint x: 441, startPoint y: 69, endPoint x: 427, endPoint y: 73, distance: 14.7
click at [432, 73] on div at bounding box center [433, 75] width 3 height 22
click at [442, 32] on div "People Add Contacts" at bounding box center [434, 19] width 583 height 39
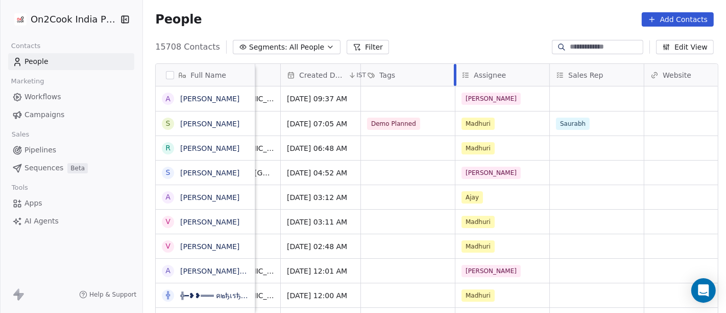
scroll to position [0, 293]
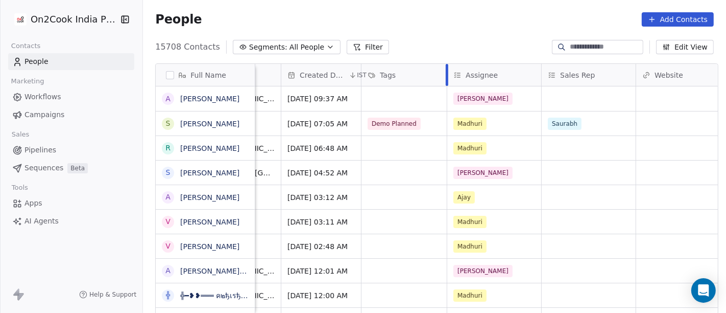
drag, startPoint x: 450, startPoint y: 73, endPoint x: 442, endPoint y: 75, distance: 8.8
click at [465, 32] on div "People Add Contacts" at bounding box center [434, 19] width 583 height 39
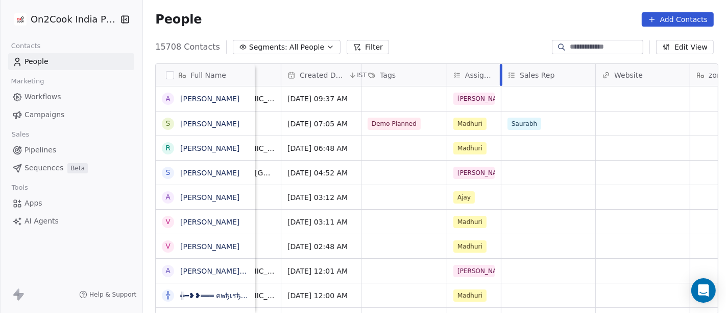
drag, startPoint x: 535, startPoint y: 74, endPoint x: 495, endPoint y: 81, distance: 40.5
click at [500, 81] on div at bounding box center [501, 75] width 3 height 22
click at [493, 30] on div "People Add Contacts" at bounding box center [434, 19] width 583 height 39
drag, startPoint x: 589, startPoint y: 74, endPoint x: 546, endPoint y: 75, distance: 43.4
click at [553, 75] on div at bounding box center [554, 75] width 3 height 22
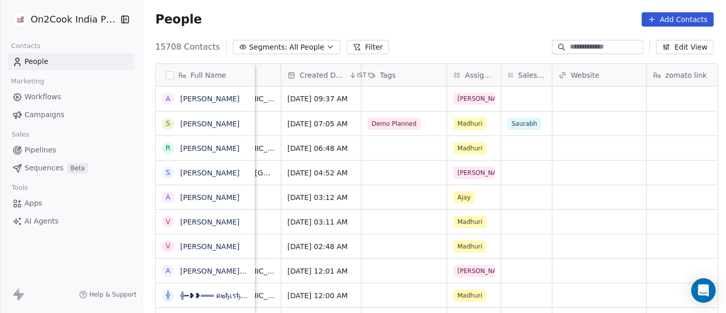
click at [518, 19] on div "People Add Contacts" at bounding box center [434, 19] width 559 height 14
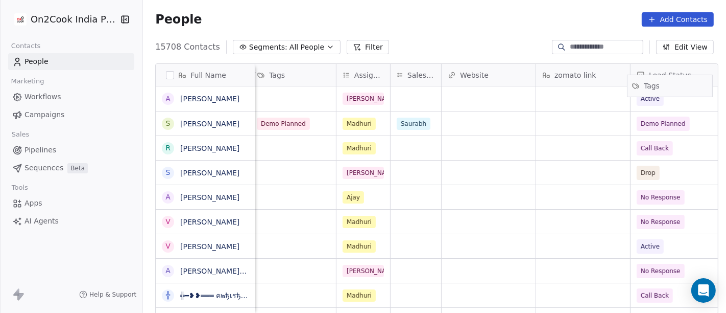
scroll to position [0, 406]
drag, startPoint x: 423, startPoint y: 75, endPoint x: 376, endPoint y: 73, distance: 47.1
click at [376, 73] on div "Full Name A Ashutosh Kumar Kunwar S Sachin Bhardwaj R Ram Behare Awasthi S Sate…" at bounding box center [437, 189] width 562 height 251
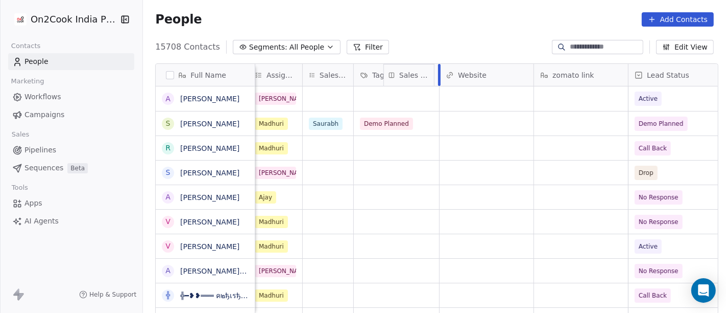
drag, startPoint x: 327, startPoint y: 70, endPoint x: 394, endPoint y: 72, distance: 66.9
click at [394, 72] on div "Full Name A Ashutosh Kumar Kunwar S Sachin Bhardwaj R Ram Behare Awasthi S Sate…" at bounding box center [437, 189] width 562 height 251
click at [452, 37] on div "People Add Contacts" at bounding box center [434, 19] width 583 height 39
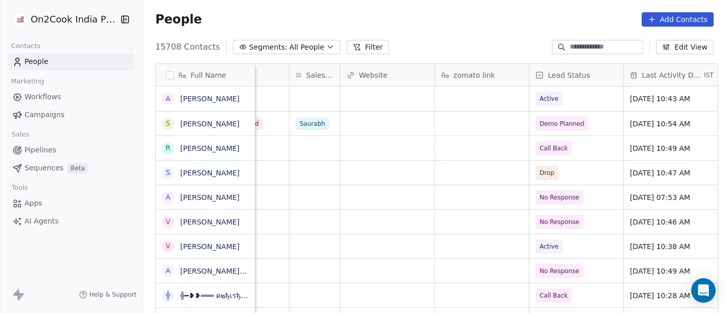
scroll to position [1, 498]
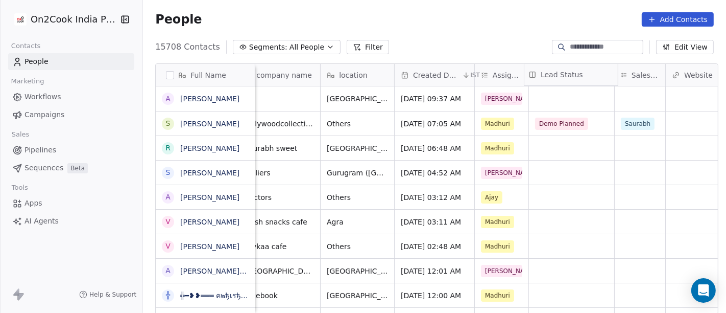
drag, startPoint x: 573, startPoint y: 74, endPoint x: 532, endPoint y: 75, distance: 40.4
click at [532, 75] on div "Full Name A Ashutosh Kumar Kunwar S Sachin Bhardwaj R Ram Behare Awasthi S Sate…" at bounding box center [437, 189] width 562 height 251
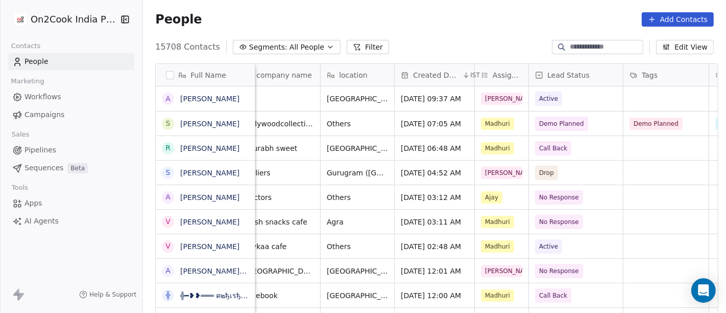
click at [508, 28] on div "People Add Contacts" at bounding box center [434, 19] width 583 height 39
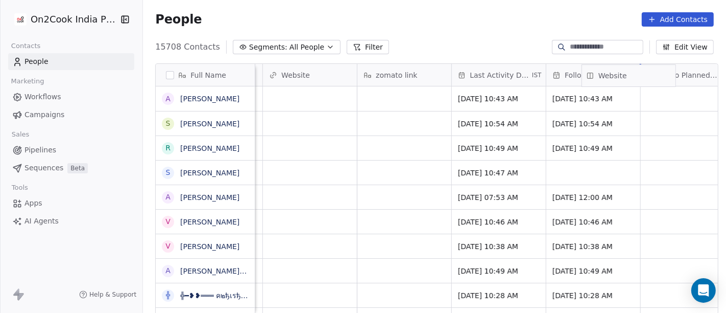
scroll to position [0, 680]
drag, startPoint x: 357, startPoint y: 75, endPoint x: 620, endPoint y: 76, distance: 263.0
click at [620, 76] on div "Full Name A Ashutosh Kumar Kunwar S Sachin Bhardwaj R Ram Behare Awasthi S Sate…" at bounding box center [437, 189] width 562 height 251
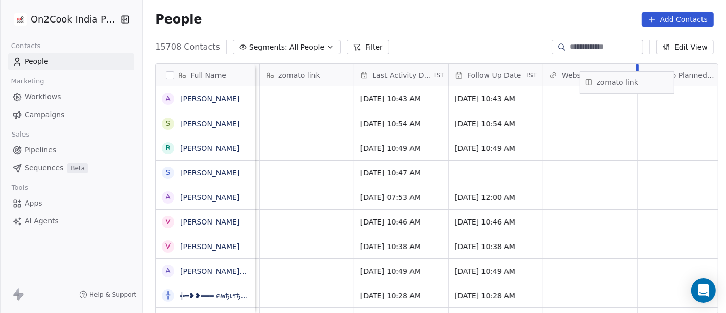
drag, startPoint x: 288, startPoint y: 70, endPoint x: 613, endPoint y: 78, distance: 324.9
click at [613, 78] on div "Full Name A Ashutosh Kumar Kunwar S Sachin Bhardwaj R Ram Behare Awasthi S Sate…" at bounding box center [437, 189] width 562 height 251
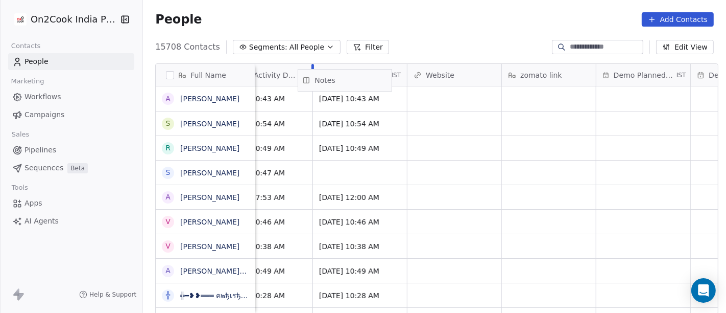
scroll to position [0, 718]
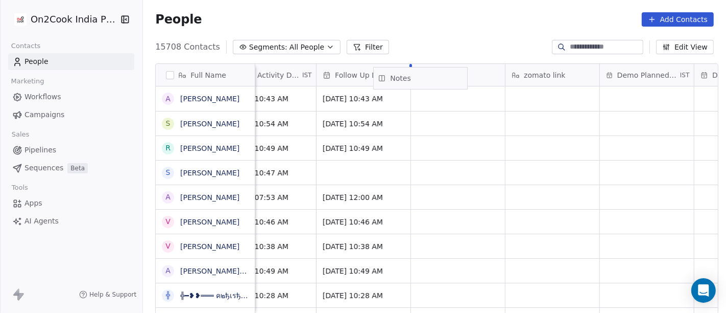
drag, startPoint x: 615, startPoint y: 75, endPoint x: 415, endPoint y: 78, distance: 200.7
click at [415, 78] on div "Full Name A Ashutosh Kumar Kunwar S Sachin Bhardwaj R Ram Behare Awasthi S Sate…" at bounding box center [437, 189] width 562 height 251
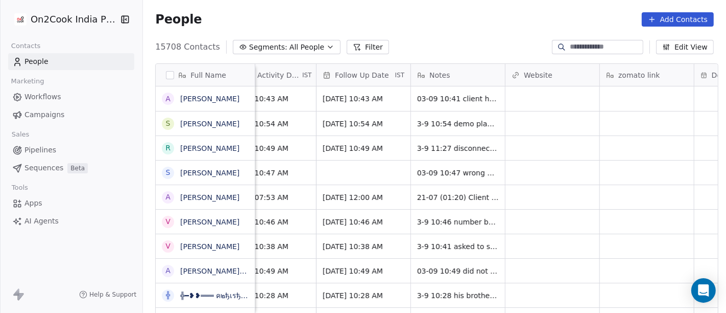
click at [478, 21] on div "People Add Contacts" at bounding box center [434, 19] width 559 height 14
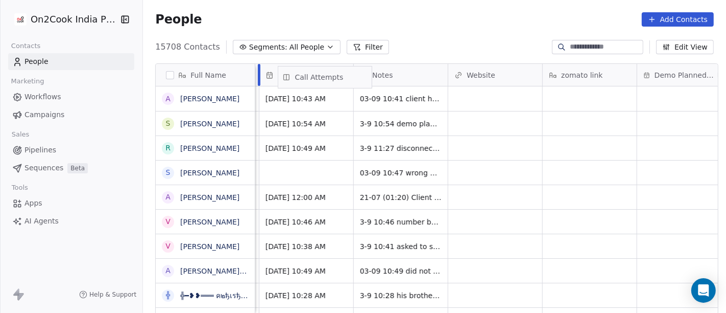
scroll to position [0, 766]
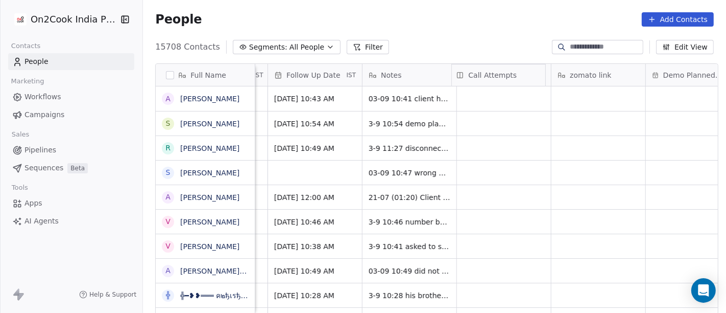
drag, startPoint x: 582, startPoint y: 78, endPoint x: 461, endPoint y: 81, distance: 121.1
click at [461, 81] on div "Full Name A Ashutosh Kumar Kunwar S Sachin Bhardwaj R Ram Behare Awasthi S Sate…" at bounding box center [437, 189] width 562 height 251
click at [544, 74] on div "Call Attempts" at bounding box center [504, 75] width 94 height 22
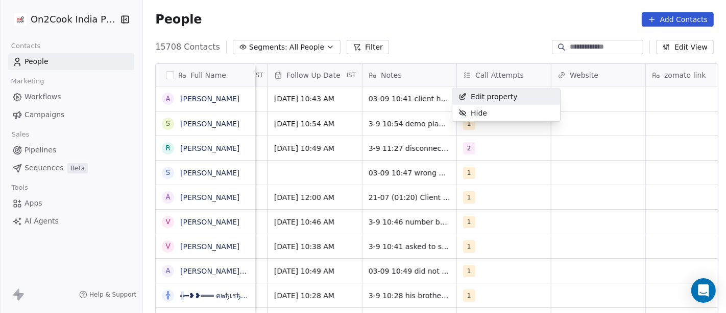
click at [500, 35] on html "On2Cook India Pvt. Ltd. Contacts People Marketing Workflows Campaigns Sales Pip…" at bounding box center [363, 156] width 726 height 313
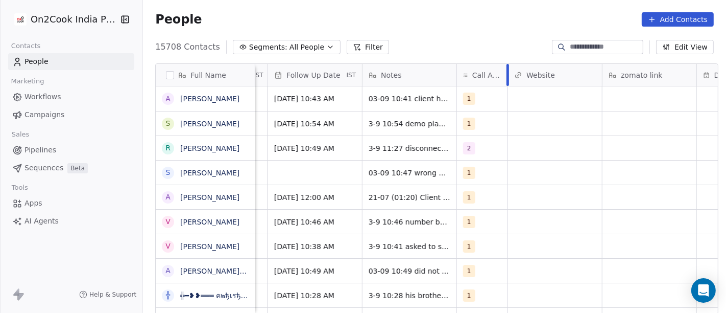
drag, startPoint x: 545, startPoint y: 79, endPoint x: 477, endPoint y: 81, distance: 68.5
click at [477, 81] on div "Call Attempts" at bounding box center [482, 75] width 51 height 22
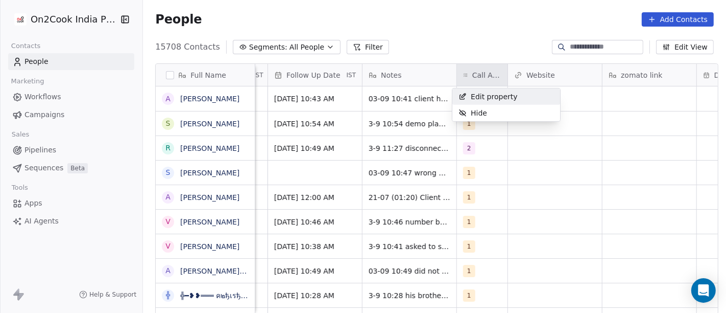
click at [470, 28] on html "On2Cook India Pvt. Ltd. Contacts People Marketing Workflows Campaigns Sales Pip…" at bounding box center [363, 156] width 726 height 313
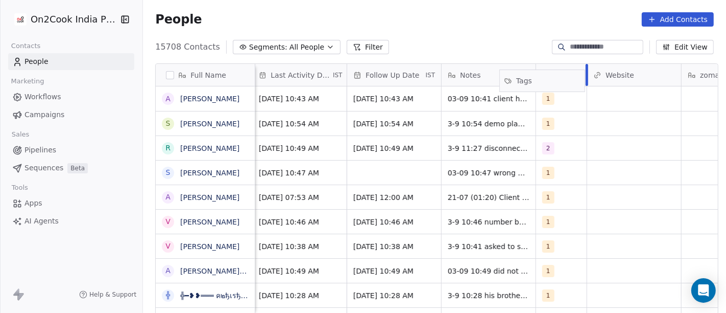
scroll to position [0, 688]
drag, startPoint x: 469, startPoint y: 70, endPoint x: 575, endPoint y: 74, distance: 105.8
click at [575, 74] on div "Full Name A Ashutosh Kumar Kunwar S Sachin Bhardwaj R Ram Behare Awasthi S Sate…" at bounding box center [437, 189] width 562 height 251
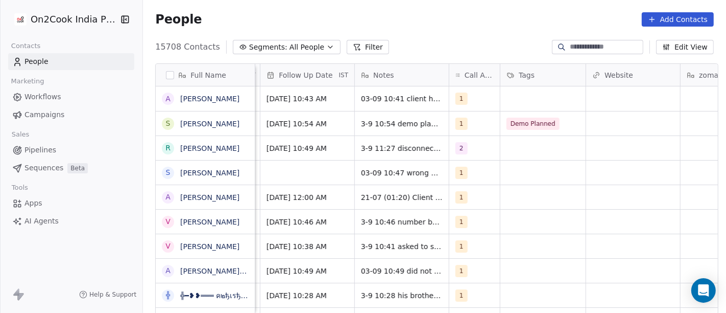
click at [474, 21] on div "People Add Contacts" at bounding box center [434, 19] width 559 height 14
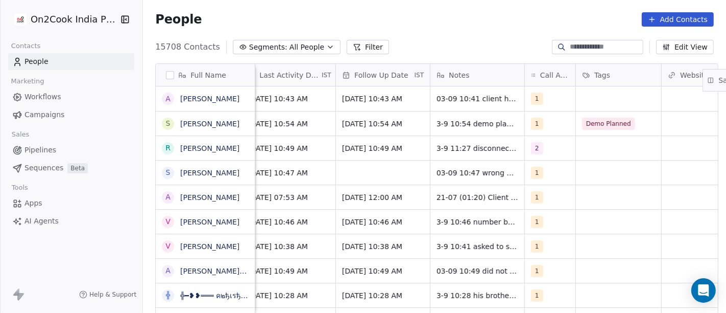
scroll to position [0, 625]
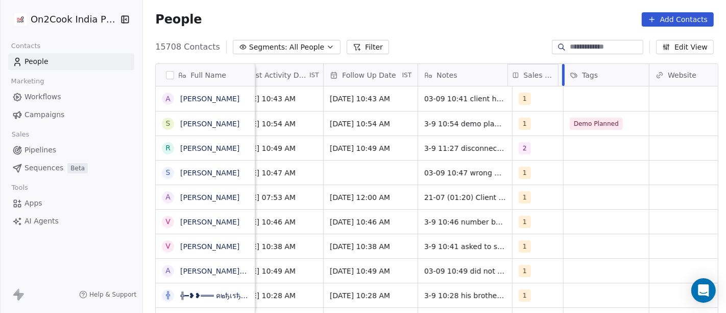
drag, startPoint x: 461, startPoint y: 75, endPoint x: 550, endPoint y: 77, distance: 88.9
click at [550, 77] on div "Full Name A Ashutosh Kumar Kunwar S Sachin Bhardwaj R Ram Behare Awasthi S Sate…" at bounding box center [437, 189] width 562 height 251
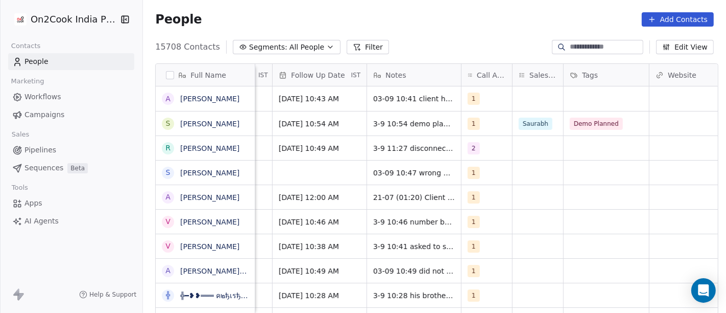
click at [471, 32] on div "People Add Contacts" at bounding box center [434, 19] width 583 height 39
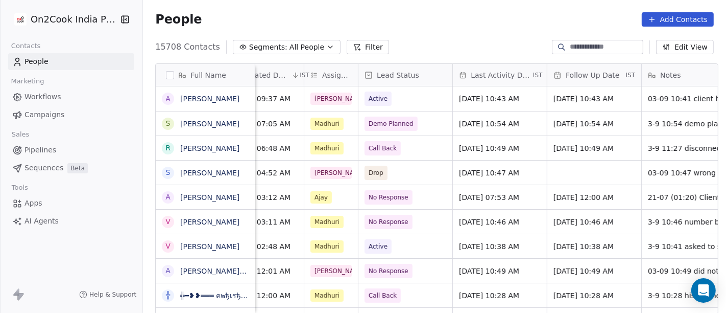
scroll to position [0, 350]
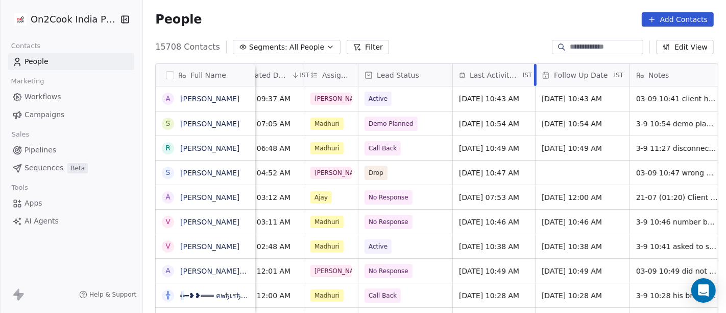
drag, startPoint x: 540, startPoint y: 72, endPoint x: 529, endPoint y: 72, distance: 11.7
click at [534, 72] on div at bounding box center [535, 75] width 3 height 22
click at [509, 15] on div "People Add Contacts" at bounding box center [434, 19] width 559 height 14
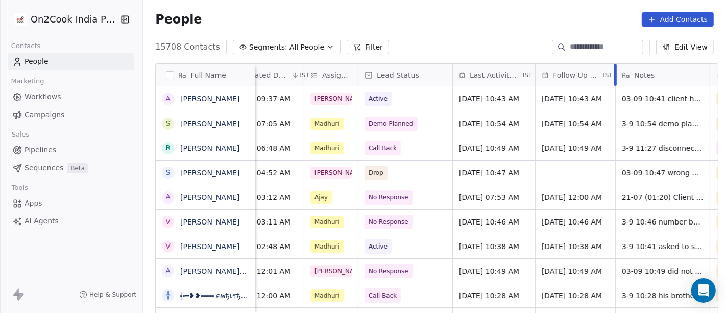
drag, startPoint x: 624, startPoint y: 74, endPoint x: 609, endPoint y: 75, distance: 15.4
click at [614, 75] on div at bounding box center [615, 75] width 3 height 22
click at [521, 1] on div "People Add Contacts" at bounding box center [434, 19] width 583 height 39
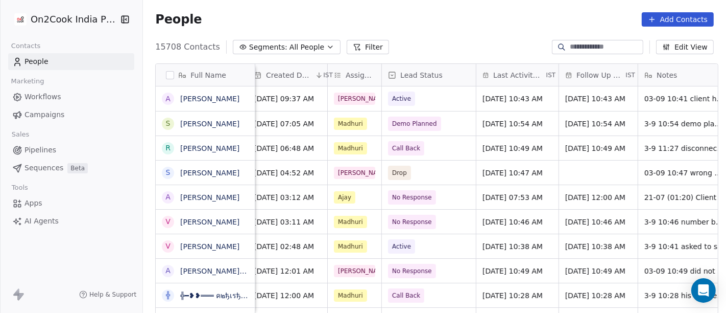
click at [290, 44] on span "All People" at bounding box center [307, 47] width 35 height 11
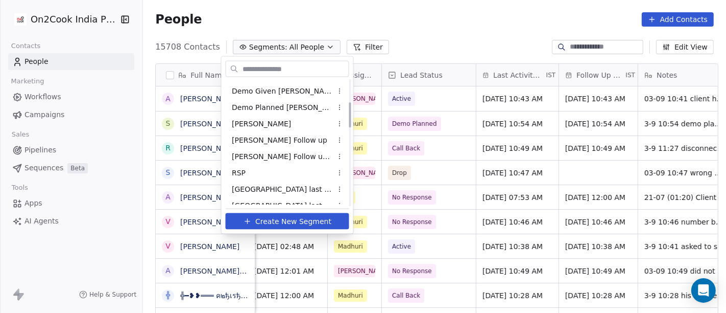
scroll to position [113, 0]
click at [278, 155] on span "Salim Follow up Hot Active" at bounding box center [282, 155] width 100 height 11
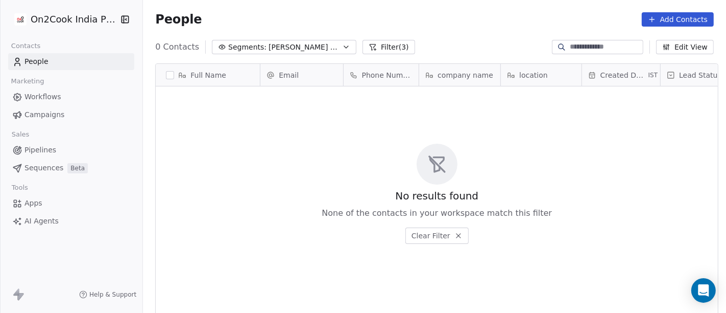
scroll to position [267, 579]
click at [388, 50] on button "Filter (3)" at bounding box center [389, 47] width 53 height 14
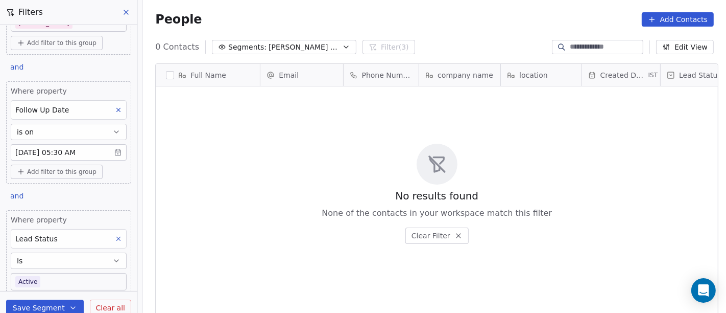
scroll to position [16, 0]
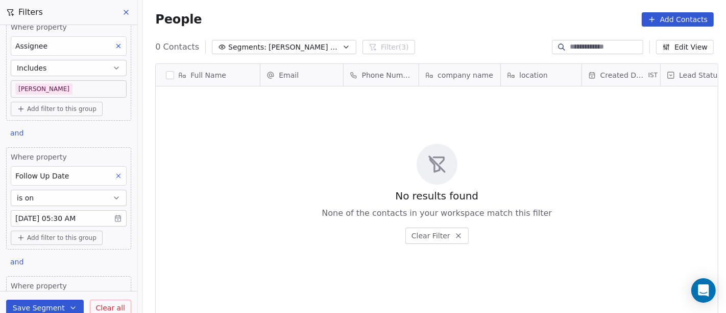
click at [115, 172] on icon at bounding box center [118, 175] width 7 height 7
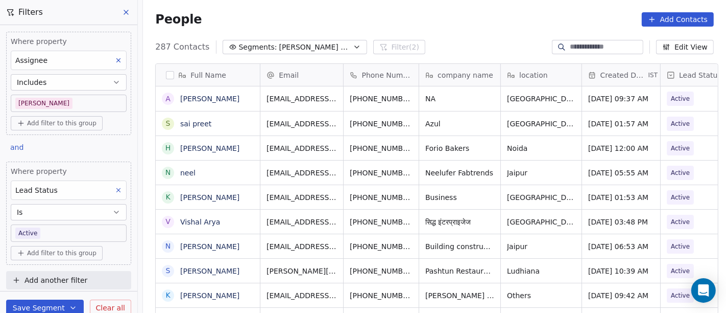
scroll to position [267, 579]
click at [65, 301] on button "Save Segment" at bounding box center [45, 307] width 78 height 16
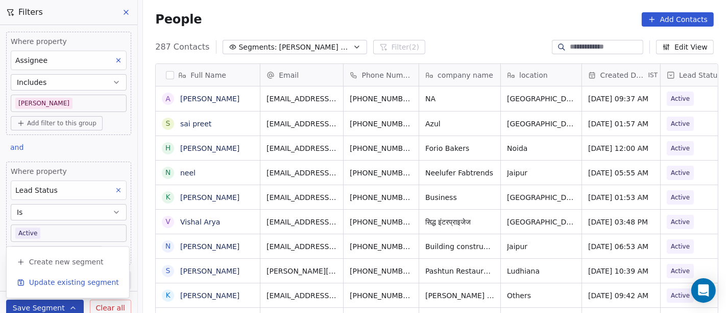
click at [67, 281] on span "Update existing segment" at bounding box center [74, 282] width 90 height 10
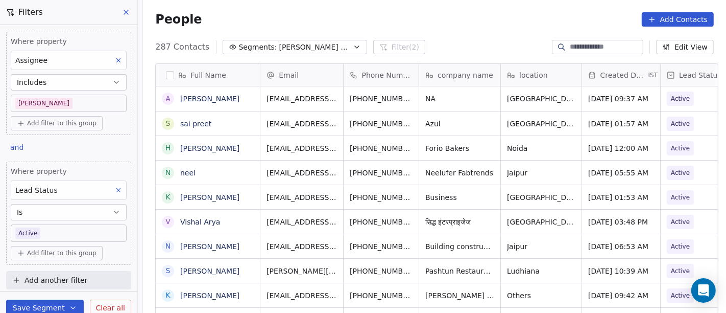
scroll to position [3, 0]
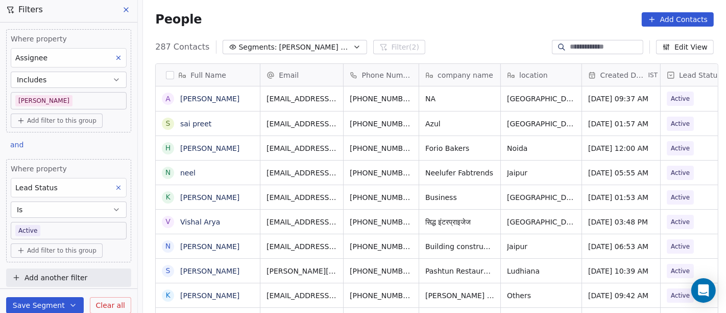
click at [455, 31] on div "People Add Contacts" at bounding box center [434, 19] width 583 height 39
click at [426, 124] on icon "grid" at bounding box center [428, 123] width 5 height 5
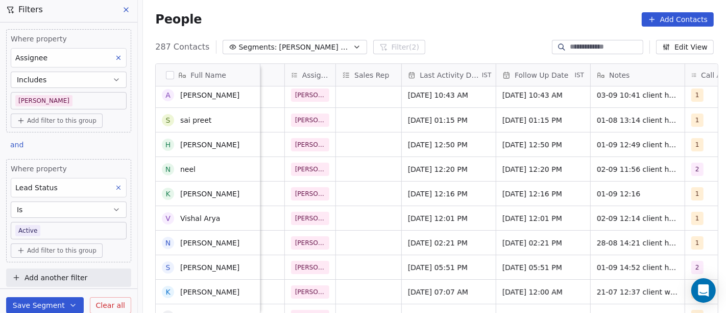
scroll to position [0, 0]
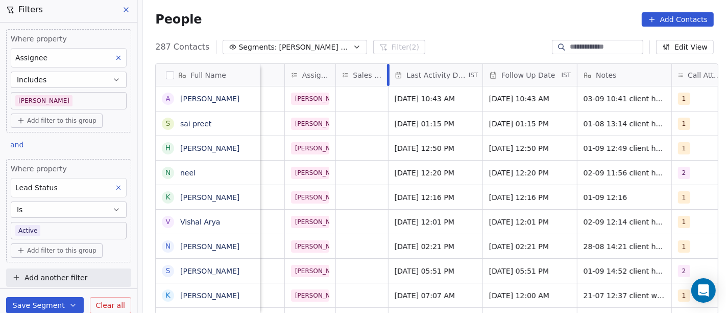
drag, startPoint x: 395, startPoint y: 77, endPoint x: 382, endPoint y: 77, distance: 13.3
click at [387, 77] on div at bounding box center [388, 75] width 3 height 22
click at [445, 29] on div "People Add Contacts" at bounding box center [434, 19] width 583 height 39
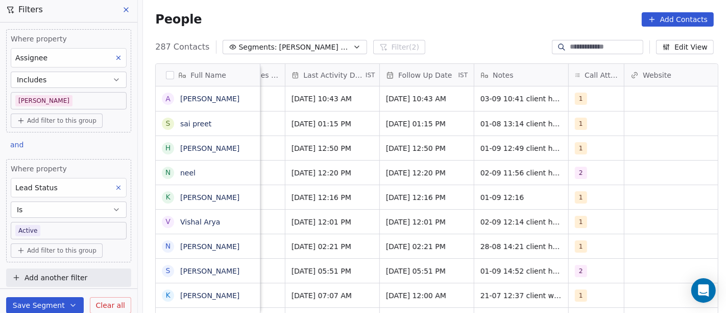
scroll to position [0, 648]
click at [585, 125] on div "1" at bounding box center [587, 123] width 23 height 12
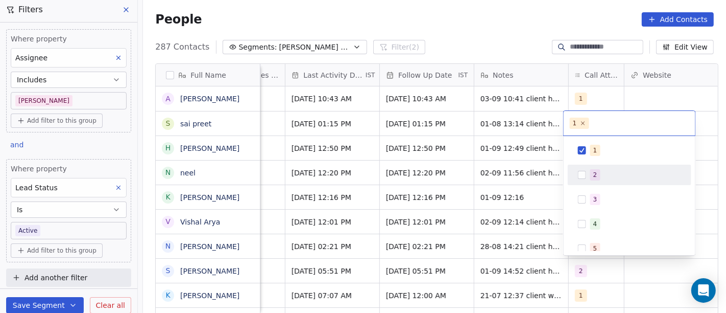
click at [590, 173] on span "2" at bounding box center [595, 174] width 10 height 11
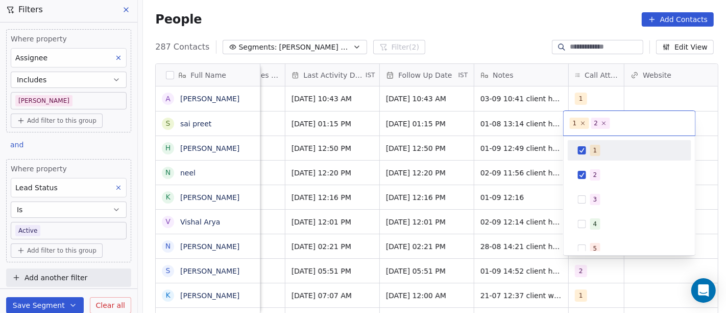
click at [602, 139] on div "1 2 3 4 5 6 7 8 9 10" at bounding box center [630, 195] width 132 height 119
click at [603, 149] on div "1" at bounding box center [635, 150] width 91 height 11
click at [525, 4] on html "On2Cook India Pvt. Ltd. Contacts People Marketing Workflows Campaigns Sales Pip…" at bounding box center [363, 156] width 726 height 313
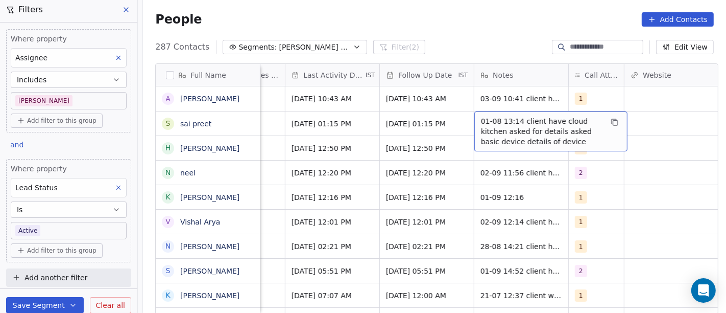
click at [511, 125] on span "01-08 13:14 client have cloud kitchen asked for details asked basic device deta…" at bounding box center [542, 131] width 122 height 31
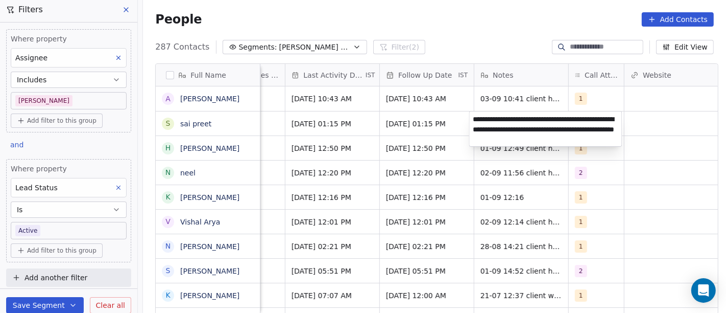
type textarea "**********"
click at [472, 23] on html "On2Cook India Pvt. Ltd. Contacts People Marketing Workflows Campaigns Sales Pip…" at bounding box center [363, 156] width 726 height 313
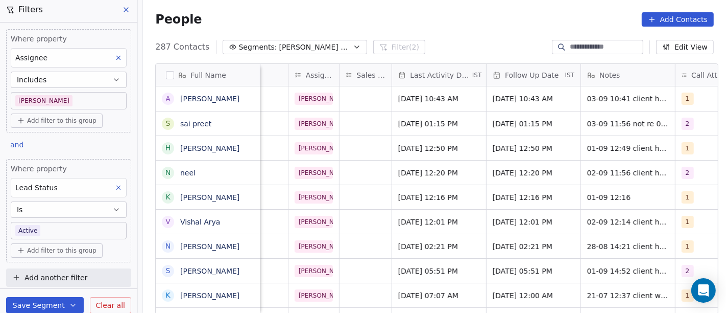
scroll to position [0, 542]
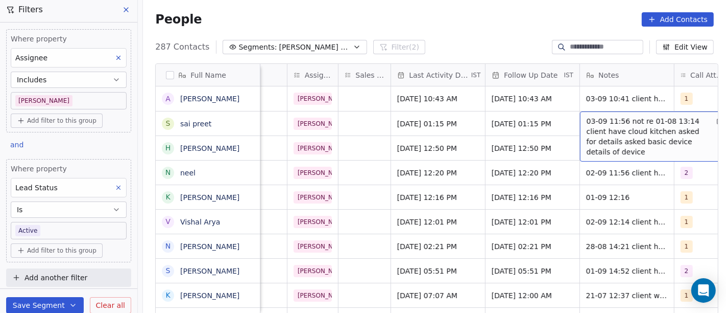
click at [641, 124] on span "03-09 11:56 not re 01-08 13:14 client have cloud kitchen asked for details aske…" at bounding box center [648, 136] width 122 height 41
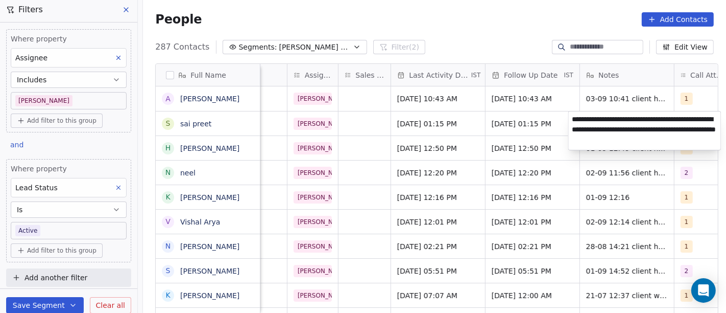
click at [633, 117] on textarea "**********" at bounding box center [645, 130] width 152 height 38
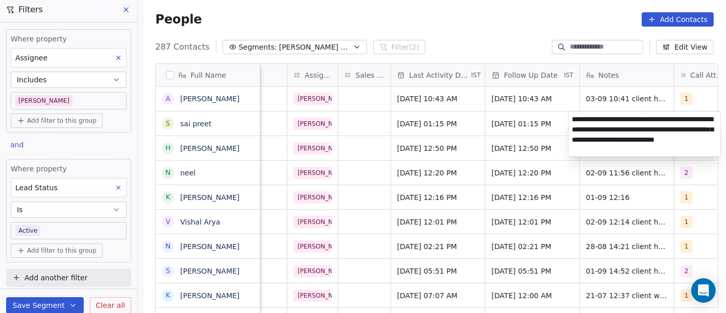
type textarea "**********"
click at [454, 33] on html "On2Cook India Pvt. Ltd. Contacts People Marketing Workflows Campaigns Sales Pip…" at bounding box center [363, 156] width 726 height 313
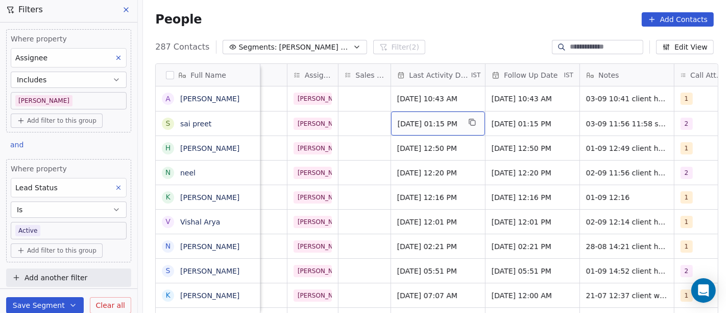
click at [412, 122] on span "Sep 01, 2025 01:15 PM" at bounding box center [429, 123] width 62 height 10
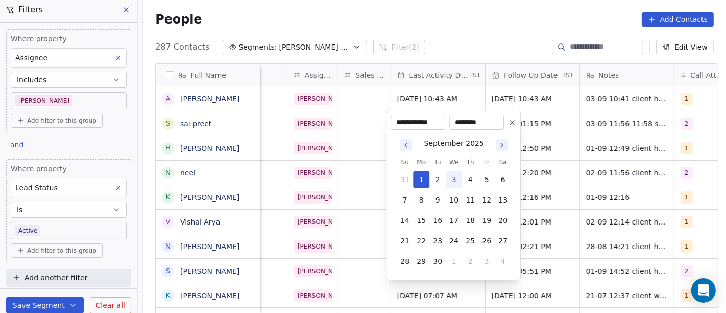
click at [455, 180] on button "3" at bounding box center [454, 179] width 16 height 16
type input "**********"
click at [469, 37] on html "On2Cook India Pvt. Ltd. Contacts People Marketing Workflows Campaigns Sales Pip…" at bounding box center [363, 156] width 726 height 313
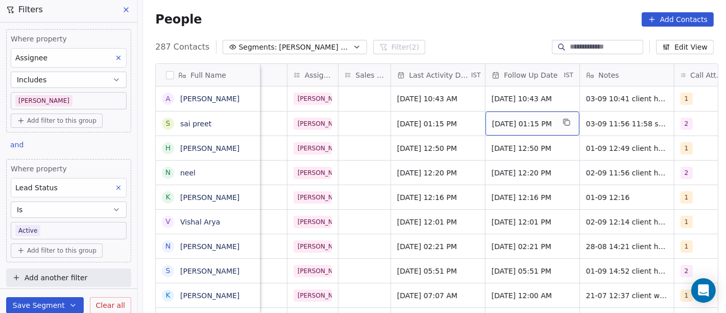
click at [513, 126] on span "08/09/2025 01:15 PM" at bounding box center [523, 123] width 62 height 10
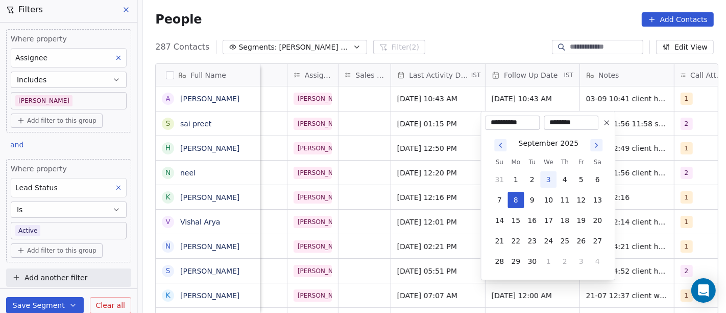
click at [613, 122] on div "**********" at bounding box center [548, 195] width 135 height 169
click at [479, 15] on html "On2Cook India Pvt. Ltd. Contacts People Marketing Workflows Campaigns Sales Pip…" at bounding box center [363, 156] width 726 height 313
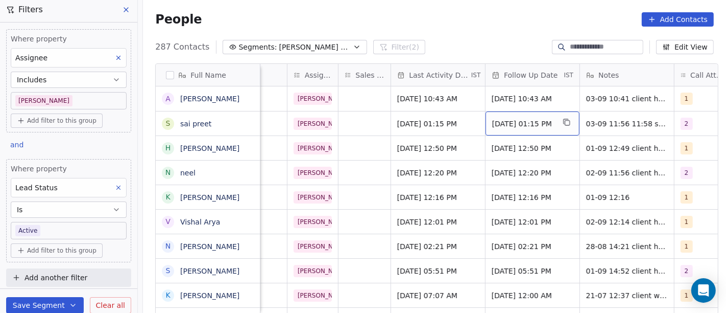
click at [513, 117] on div "08/09/2025 01:15 PM" at bounding box center [533, 123] width 94 height 24
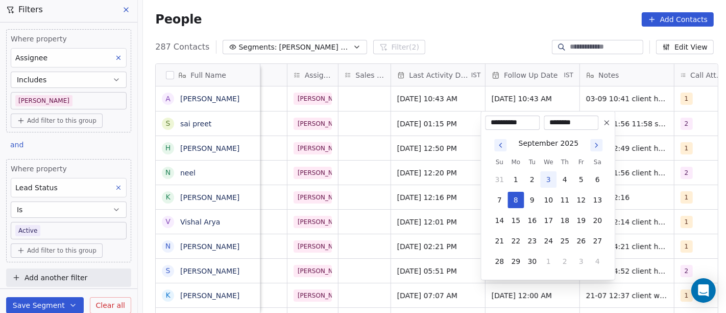
click at [604, 120] on icon at bounding box center [607, 122] width 8 height 8
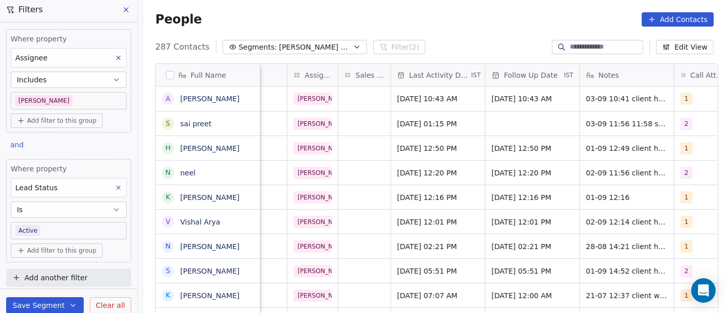
click at [474, 20] on div "People Add Contacts" at bounding box center [434, 19] width 559 height 14
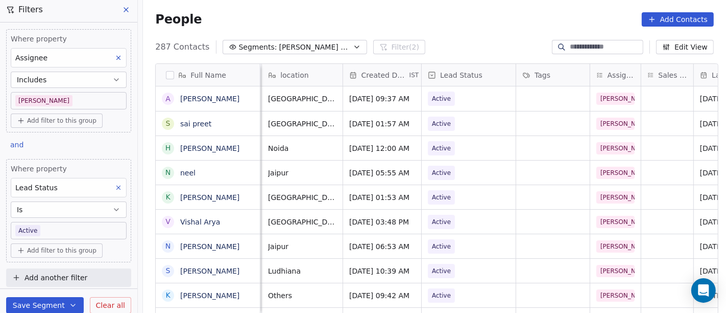
scroll to position [0, 239]
click at [464, 131] on div "Active" at bounding box center [469, 123] width 94 height 24
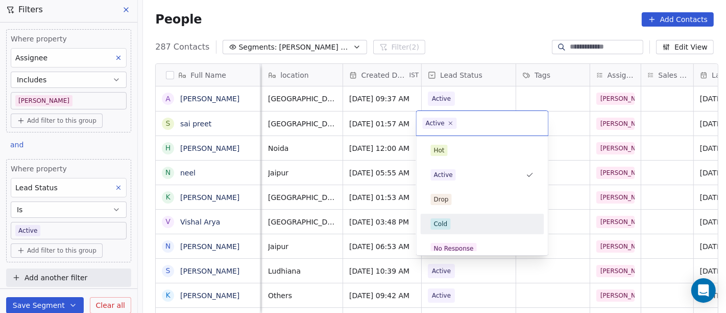
click at [472, 226] on div "Cold" at bounding box center [482, 223] width 103 height 11
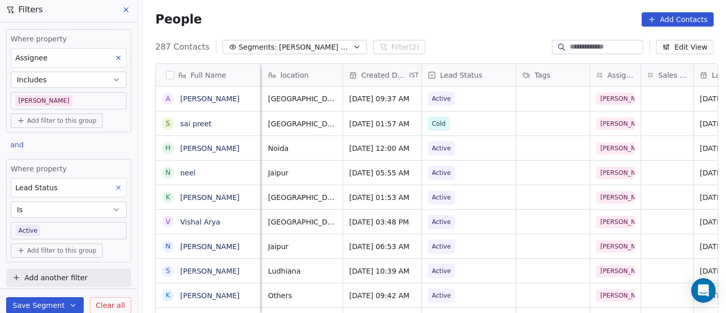
click at [480, 25] on div "People Add Contacts" at bounding box center [434, 19] width 559 height 14
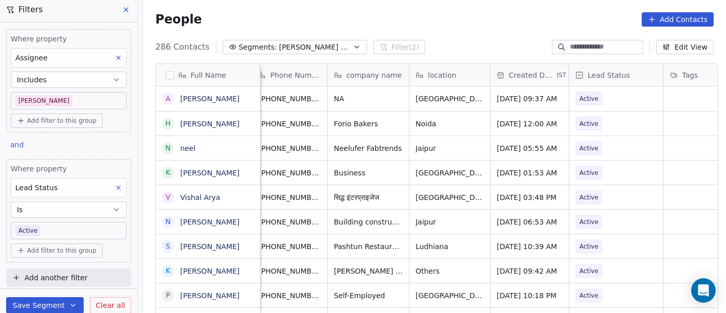
scroll to position [0, 50]
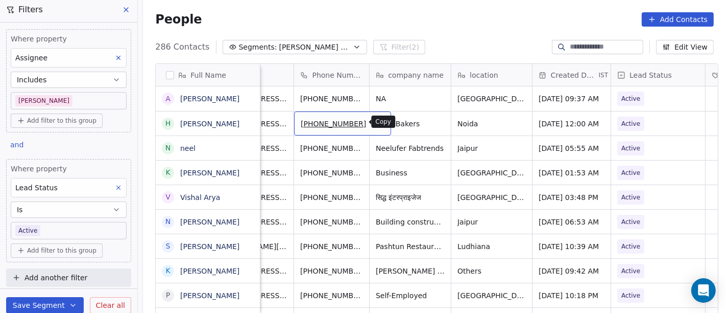
click at [377, 125] on icon "grid" at bounding box center [379, 123] width 5 height 5
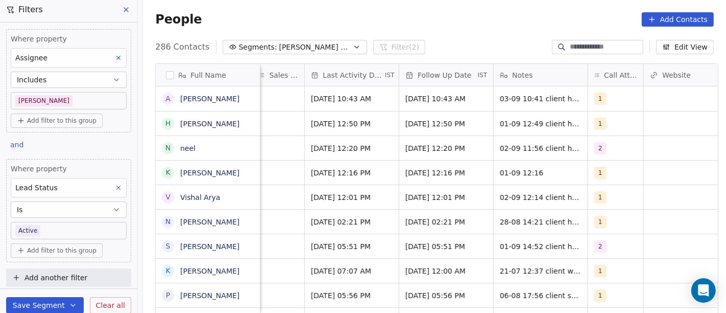
scroll to position [0, 629]
click at [633, 122] on div "1" at bounding box center [615, 123] width 55 height 24
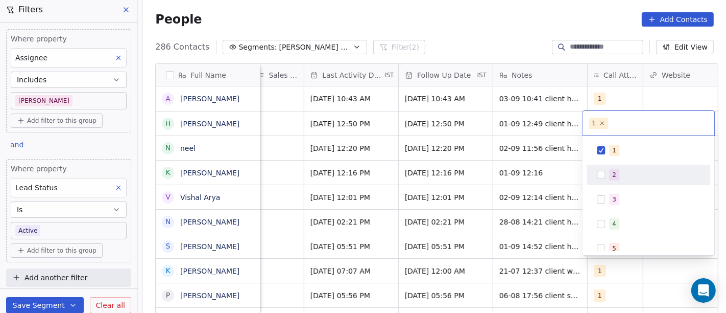
click at [610, 174] on span "2" at bounding box center [614, 174] width 10 height 11
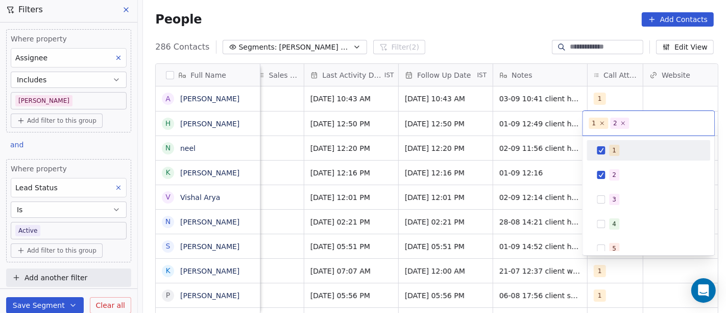
click at [602, 144] on div "1" at bounding box center [648, 150] width 115 height 16
click at [537, 42] on html "On2Cook India Pvt. Ltd. Contacts People Marketing Workflows Campaigns Sales Pip…" at bounding box center [363, 156] width 726 height 313
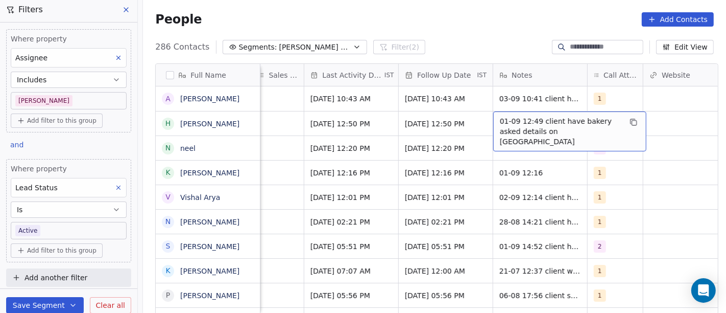
click at [534, 129] on span "01-09 12:49 client have bakery asked details on WA" at bounding box center [561, 131] width 122 height 31
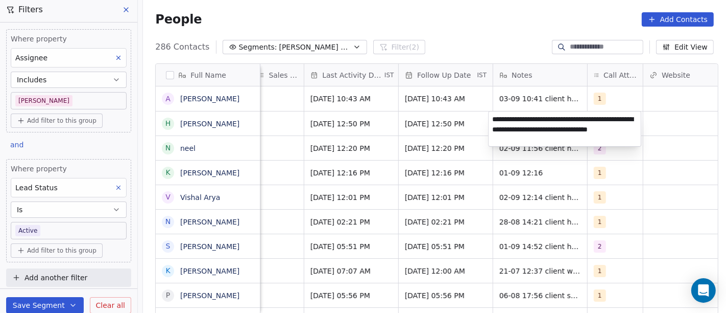
click at [554, 116] on textarea "**********" at bounding box center [565, 128] width 152 height 35
type textarea "**********"
click at [497, 27] on html "On2Cook India Pvt. Ltd. Contacts People Marketing Workflows Campaigns Sales Pip…" at bounding box center [363, 156] width 726 height 313
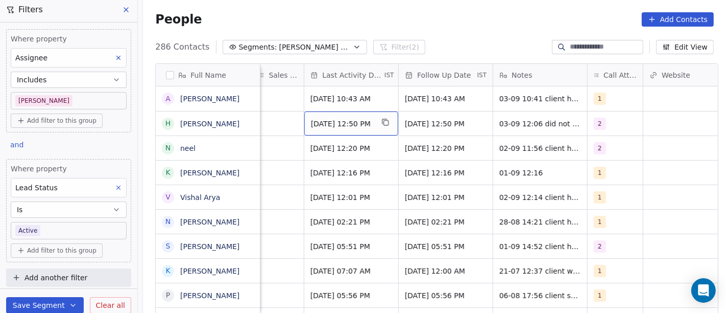
click at [363, 126] on span "Sep 01, 2025 12:50 PM" at bounding box center [342, 123] width 62 height 10
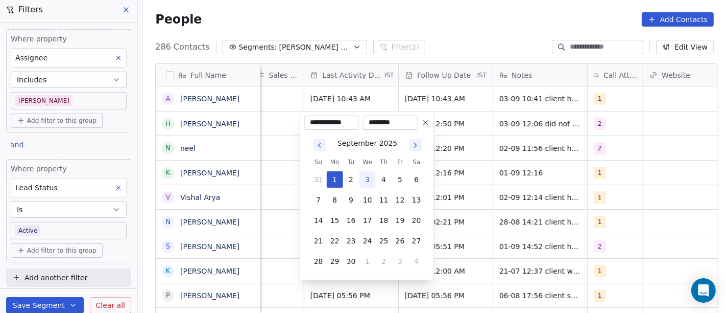
click at [367, 176] on button "3" at bounding box center [368, 179] width 16 height 16
type input "**********"
click at [433, 35] on html "On2Cook India Pvt. Ltd. Contacts People Marketing Workflows Campaigns Sales Pip…" at bounding box center [363, 156] width 726 height 313
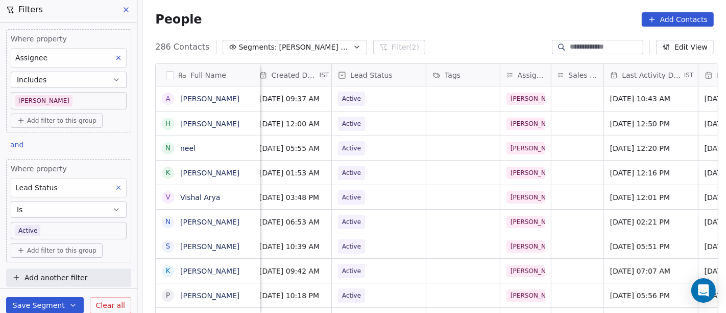
scroll to position [0, 320]
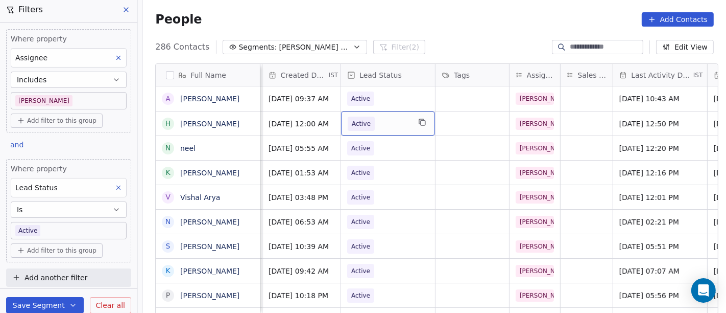
click at [348, 122] on span "Active" at bounding box center [361, 123] width 27 height 14
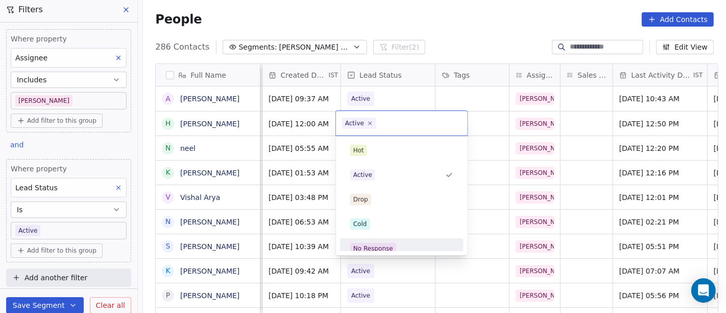
click at [386, 247] on div "No Response" at bounding box center [373, 248] width 40 height 9
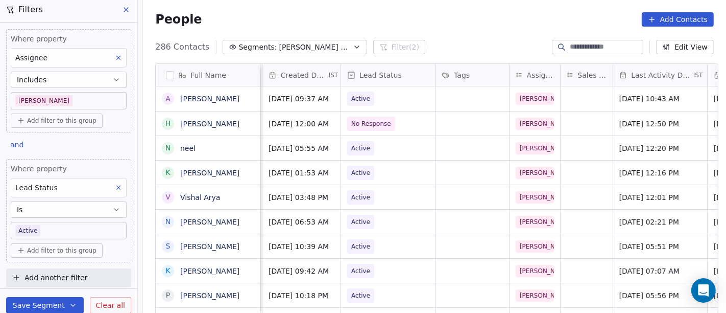
click at [443, 30] on div "People Add Contacts" at bounding box center [434, 19] width 583 height 39
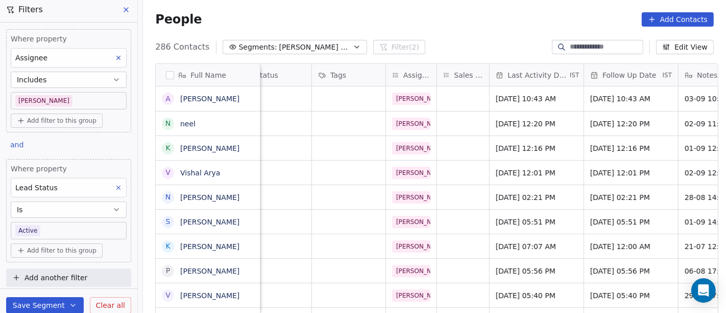
scroll to position [0, 607]
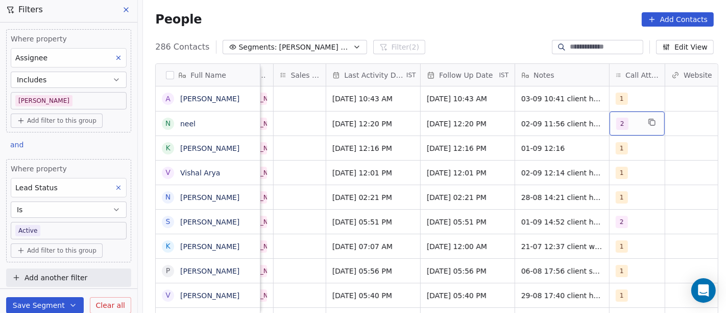
click at [611, 122] on div "2" at bounding box center [637, 123] width 55 height 24
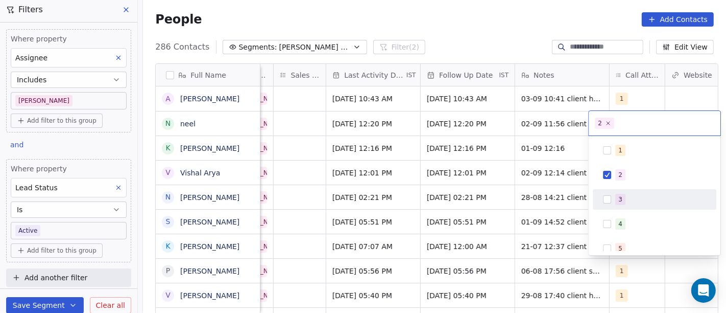
click at [623, 194] on span "3" at bounding box center [620, 199] width 10 height 11
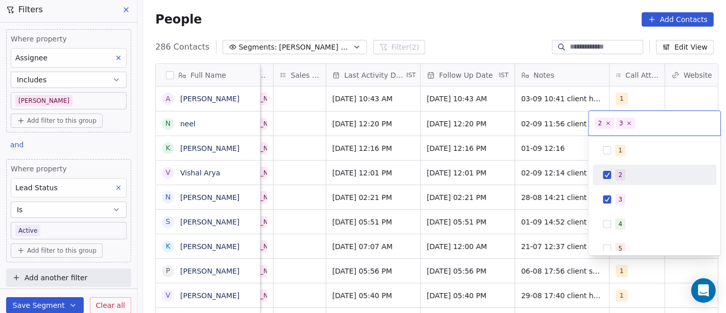
click at [620, 178] on div "2" at bounding box center [621, 174] width 4 height 9
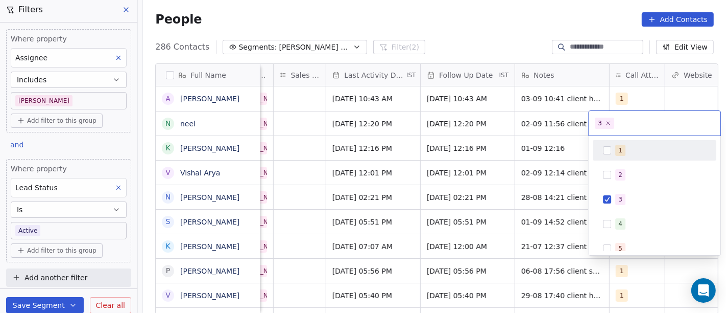
click at [539, 28] on html "On2Cook India Pvt. Ltd. Contacts People Marketing Workflows Campaigns Sales Pip…" at bounding box center [363, 156] width 726 height 313
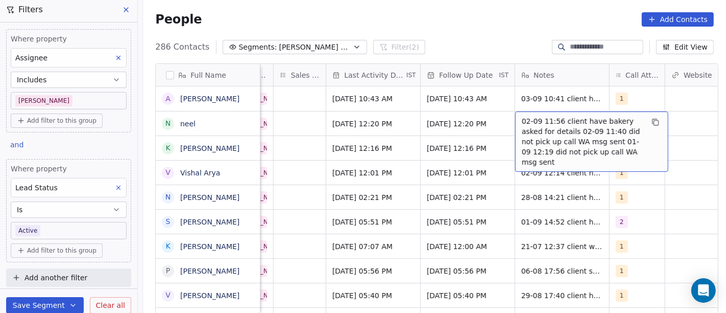
click at [544, 121] on span "02-09 11:56 client have bakery asked for details 02-09 11:40 did not pick up ca…" at bounding box center [583, 141] width 122 height 51
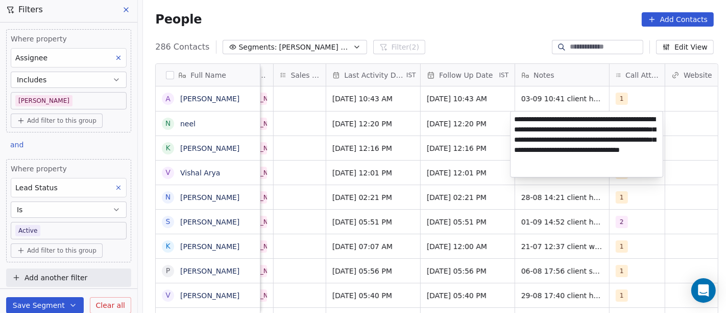
type textarea "**********"
click at [467, 36] on html "On2Cook India Pvt. Ltd. Contacts People Marketing Workflows Campaigns Sales Pip…" at bounding box center [363, 156] width 726 height 313
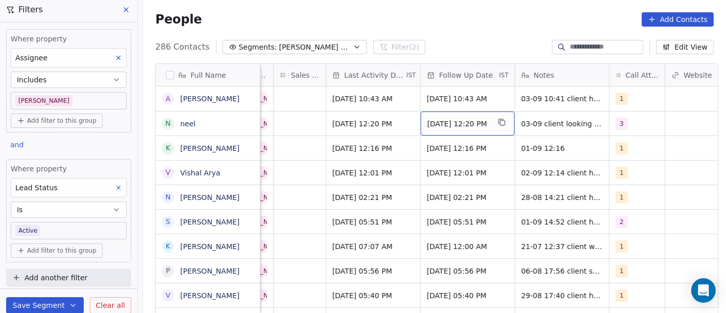
click at [457, 125] on span "08/09/2025 12:20 PM" at bounding box center [458, 123] width 62 height 10
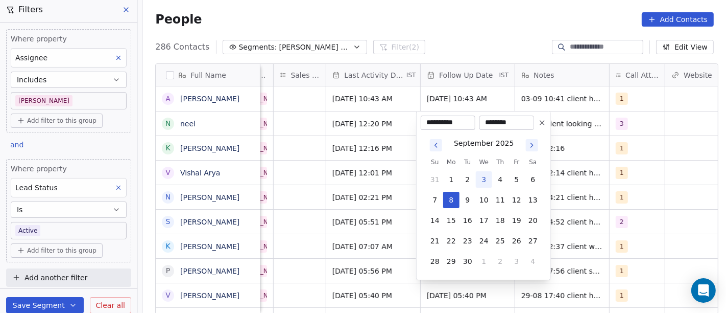
click at [538, 128] on button at bounding box center [542, 122] width 12 height 12
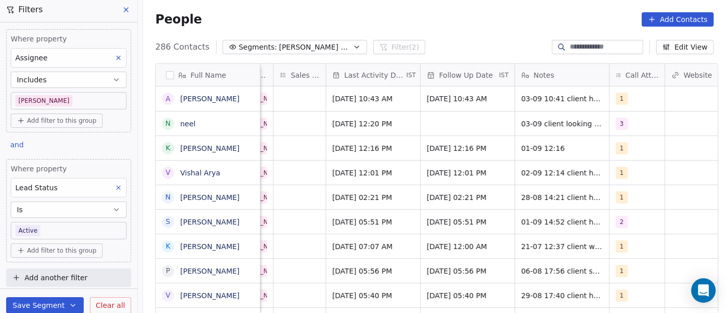
click at [455, 11] on div "People Add Contacts" at bounding box center [434, 19] width 583 height 39
click at [364, 125] on span "Sep 02, 2025 12:20 PM" at bounding box center [364, 123] width 62 height 10
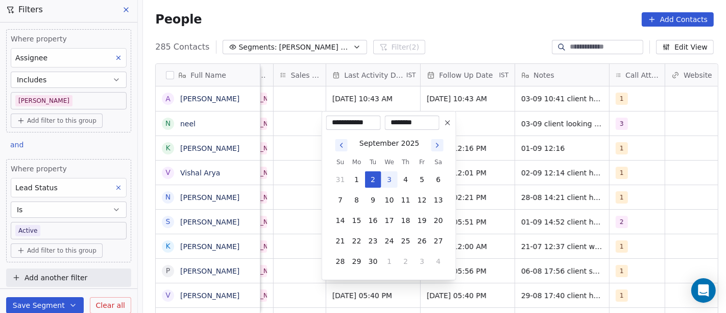
click at [391, 176] on button "3" at bounding box center [390, 179] width 16 height 16
type input "**********"
click at [458, 37] on html "On2Cook India Pvt. Ltd. Contacts People Marketing Workflows Campaigns Sales Pip…" at bounding box center [363, 156] width 726 height 313
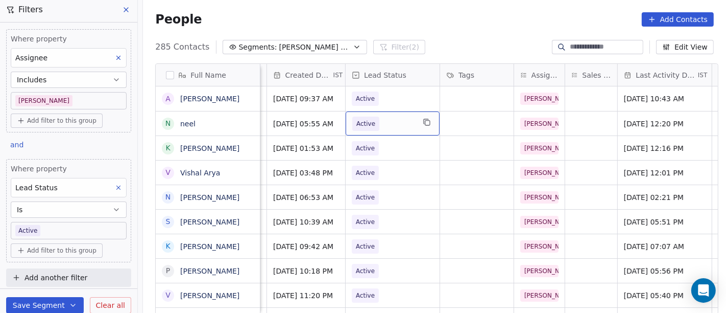
scroll to position [0, 315]
click at [395, 125] on span "Active" at bounding box center [383, 123] width 62 height 14
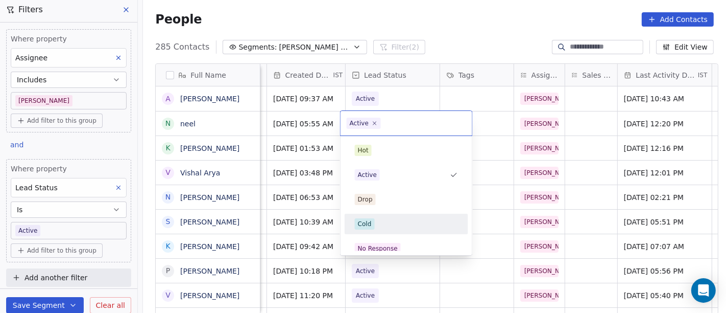
click at [384, 222] on div "Cold" at bounding box center [406, 223] width 103 height 11
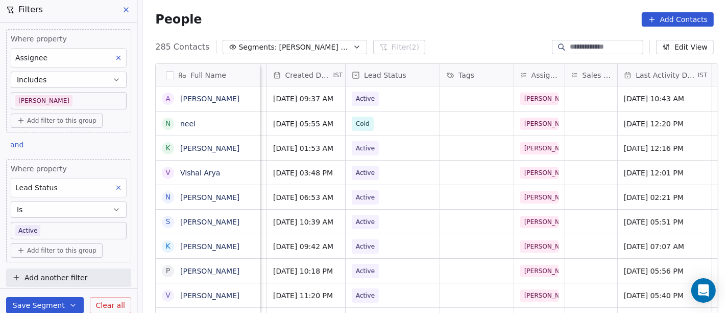
click at [458, 51] on div "285 Contacts Segments: Salim Follow up Hot Active Filter (2) Edit View" at bounding box center [434, 47] width 583 height 16
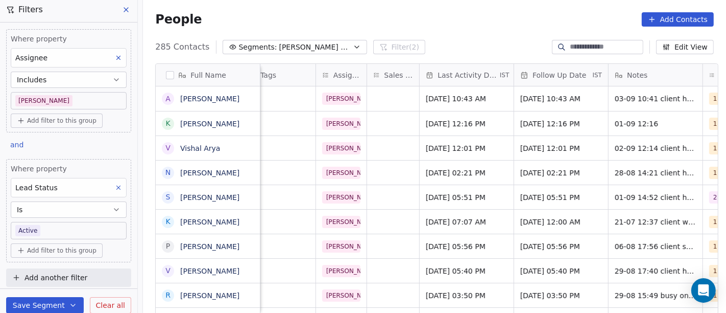
scroll to position [0, 701]
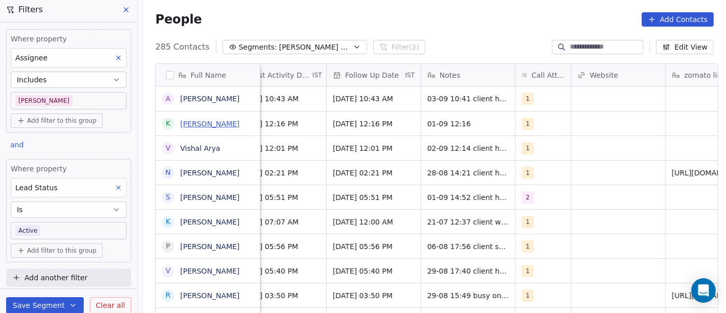
click at [183, 125] on link "Krishan Chaudhary" at bounding box center [209, 124] width 59 height 8
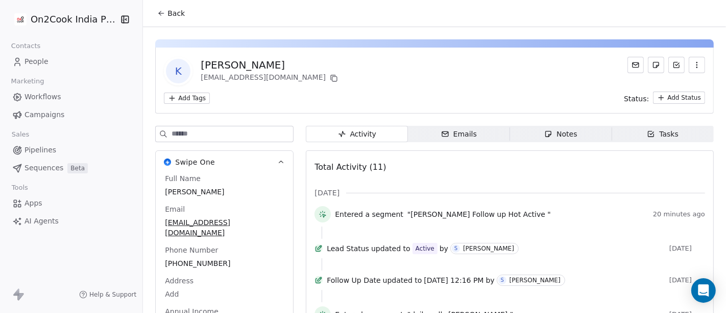
click at [175, 11] on span "Back" at bounding box center [176, 13] width 17 height 10
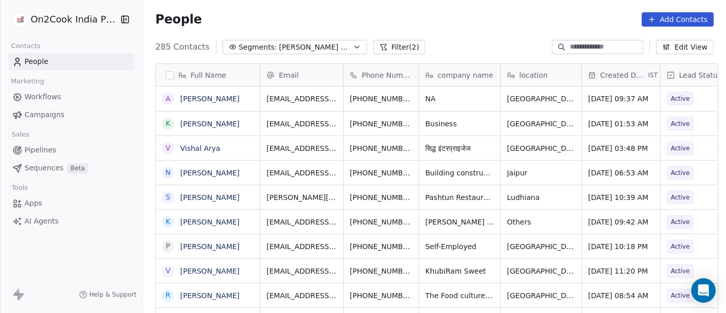
scroll to position [267, 579]
click at [381, 128] on span "+919717650030" at bounding box center [382, 123] width 65 height 10
drag, startPoint x: 359, startPoint y: 120, endPoint x: 412, endPoint y: 120, distance: 53.6
click at [412, 120] on input "**********" at bounding box center [381, 123] width 80 height 20
click at [473, 138] on html "On2Cook India Pvt. Ltd. Contacts People Marketing Workflows Campaigns Sales Pip…" at bounding box center [363, 156] width 726 height 313
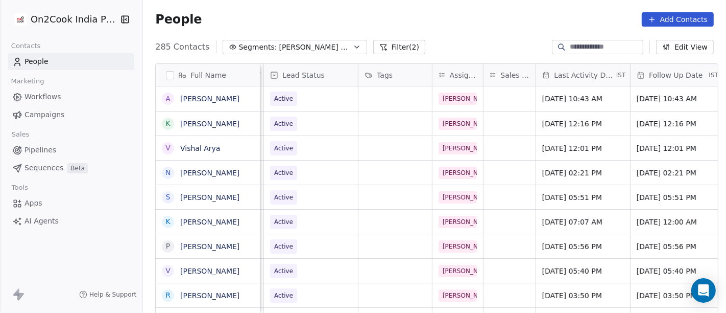
scroll to position [0, 399]
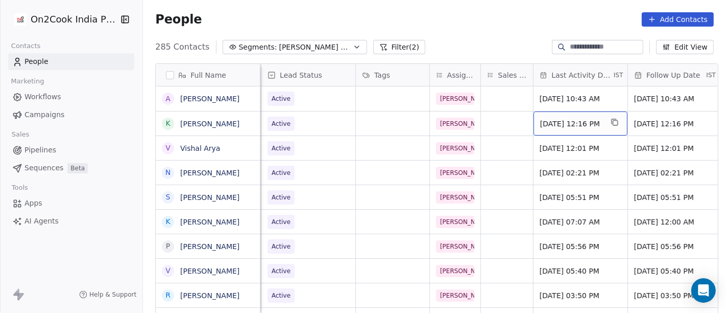
click at [543, 120] on span "Sep 01, 2025 12:16 PM" at bounding box center [571, 123] width 62 height 10
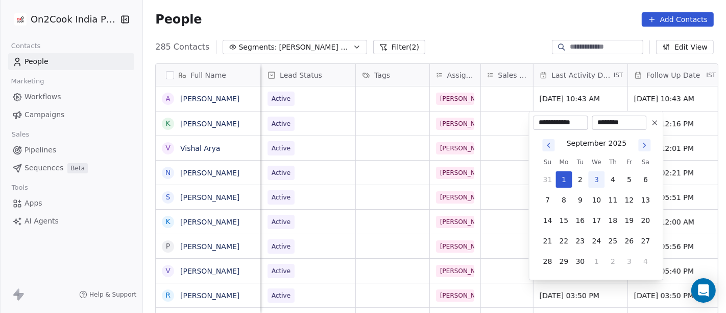
click at [592, 179] on button "3" at bounding box center [597, 179] width 16 height 16
type input "**********"
click at [508, 27] on html "On2Cook India Pvt. Ltd. Contacts People Marketing Workflows Campaigns Sales Pip…" at bounding box center [363, 156] width 726 height 313
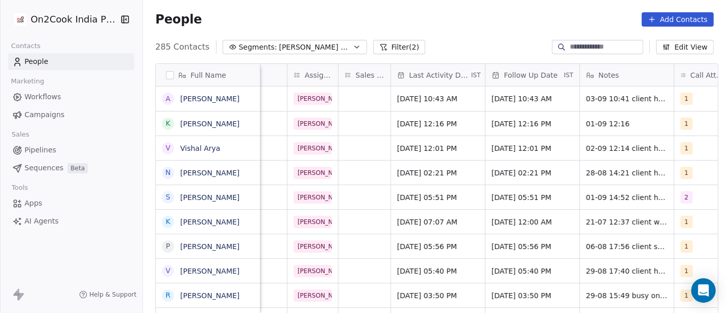
scroll to position [0, 543]
click at [607, 125] on span "01-09 12:16" at bounding box center [616, 123] width 62 height 10
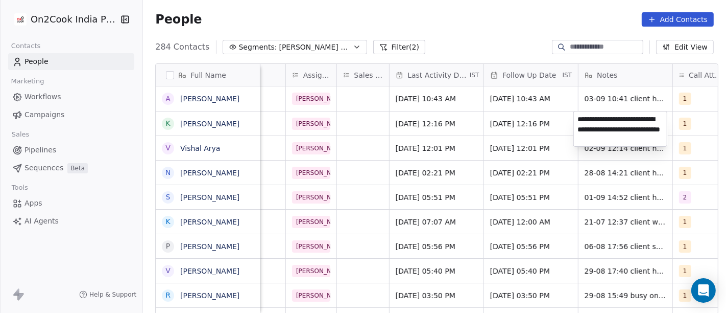
type textarea "**********"
click at [516, 21] on html "On2Cook India Pvt. Ltd. Contacts People Marketing Workflows Campaigns Sales Pip…" at bounding box center [363, 156] width 726 height 313
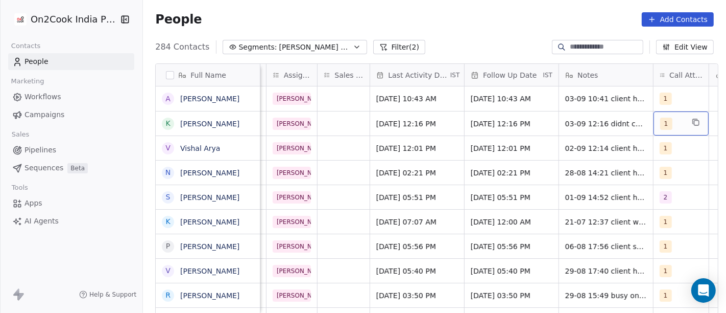
click at [680, 127] on div "1" at bounding box center [681, 123] width 55 height 24
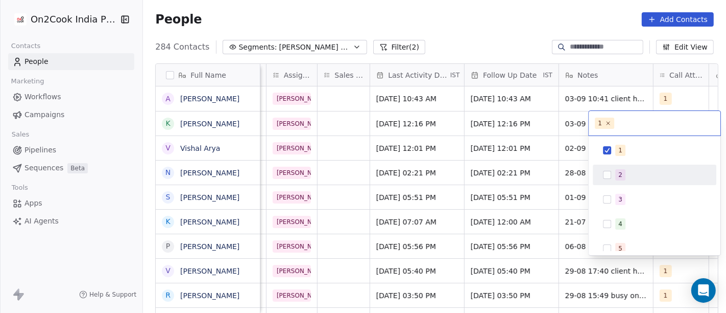
click at [655, 179] on div "2" at bounding box center [660, 174] width 91 height 11
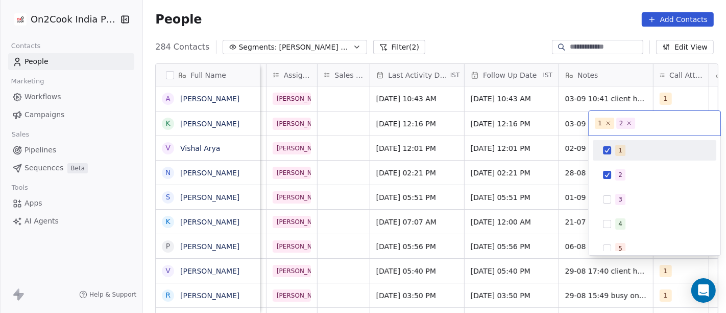
click at [642, 155] on div "1" at bounding box center [660, 150] width 91 height 11
click at [497, 32] on html "On2Cook India Pvt. Ltd. Contacts People Marketing Workflows Campaigns Sales Pip…" at bounding box center [363, 156] width 726 height 313
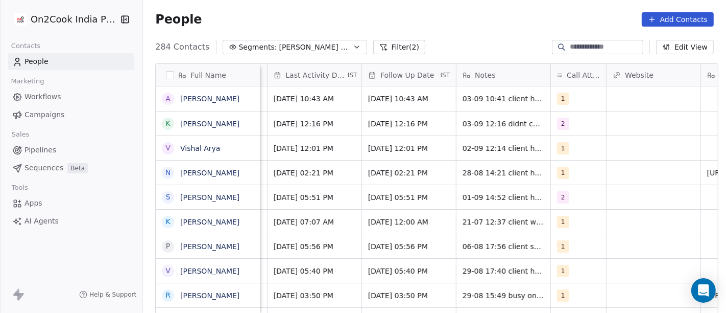
scroll to position [0, 666]
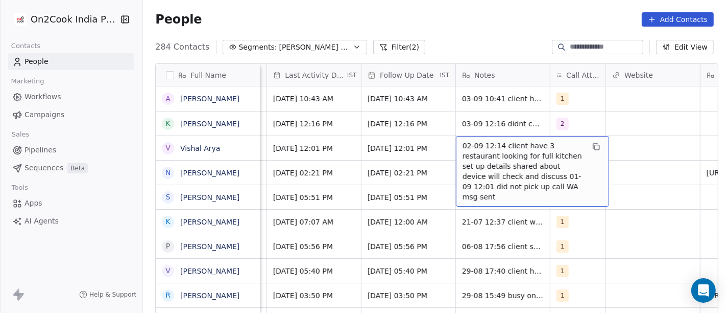
click at [486, 152] on span "02-09 12:14 client have 3 restaurant looking for full kitchen set up details sh…" at bounding box center [524, 170] width 122 height 61
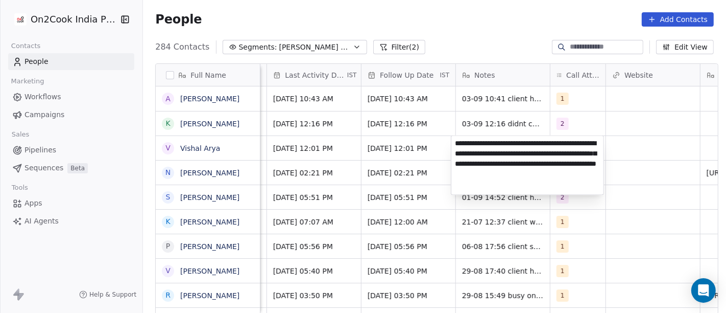
click at [493, 42] on html "On2Cook India Pvt. Ltd. Contacts People Marketing Workflows Campaigns Sales Pip…" at bounding box center [363, 156] width 726 height 313
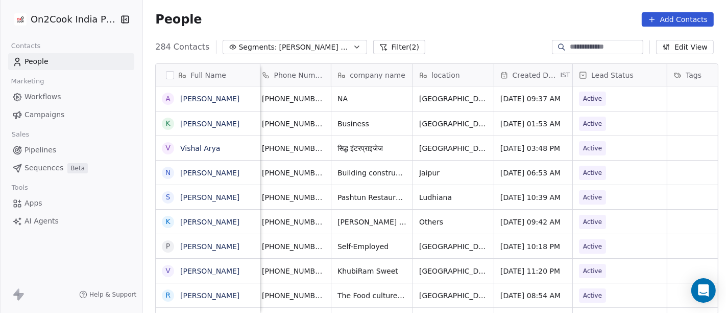
scroll to position [0, 0]
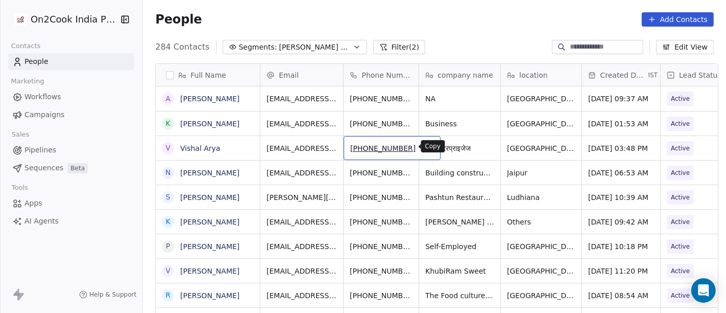
click at [422, 144] on button "grid" at bounding box center [428, 146] width 12 height 12
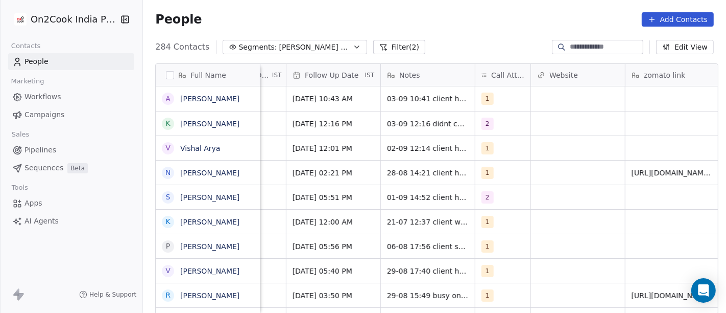
scroll to position [0, 752]
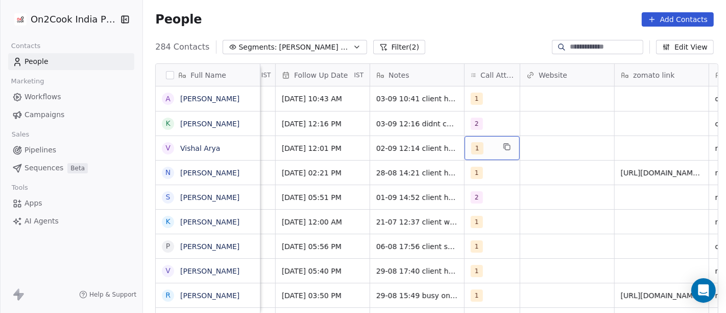
click at [481, 148] on div "1" at bounding box center [482, 148] width 23 height 12
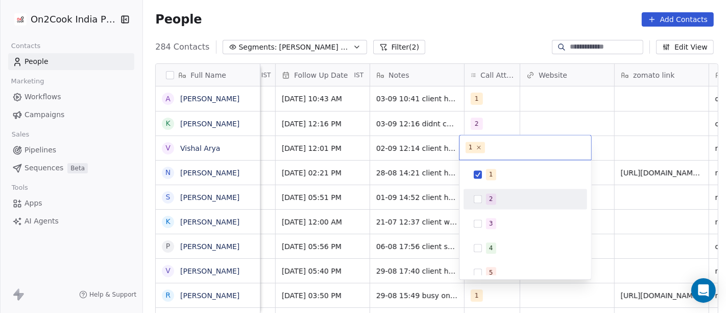
click at [497, 192] on div "2" at bounding box center [525, 199] width 115 height 16
click at [497, 185] on div "1 2 3 4 5 6 7 8 9 10" at bounding box center [526, 284] width 124 height 241
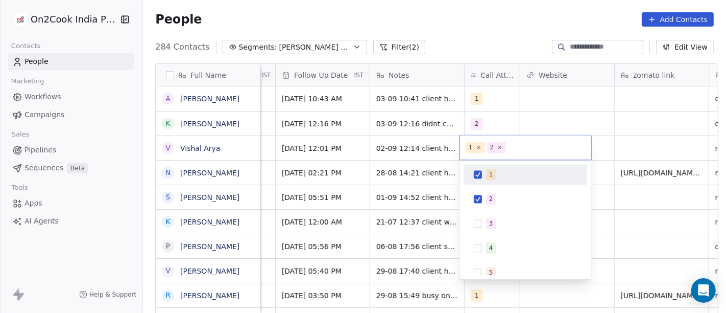
click at [498, 174] on div "1" at bounding box center [531, 174] width 91 height 11
click at [467, 26] on html "On2Cook India Pvt. Ltd. Contacts People Marketing Workflows Campaigns Sales Pip…" at bounding box center [363, 156] width 726 height 313
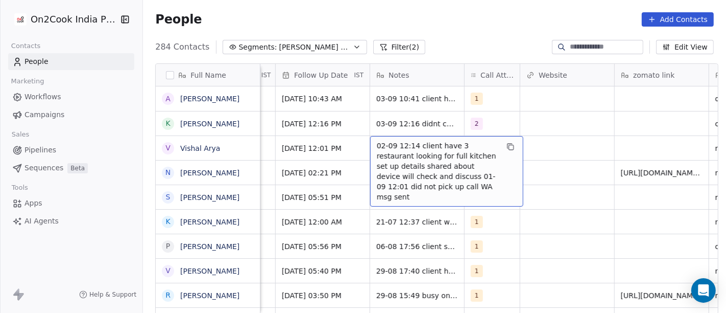
click at [382, 152] on span "02-09 12:14 client have 3 restaurant looking for full kitchen set up details sh…" at bounding box center [438, 170] width 122 height 61
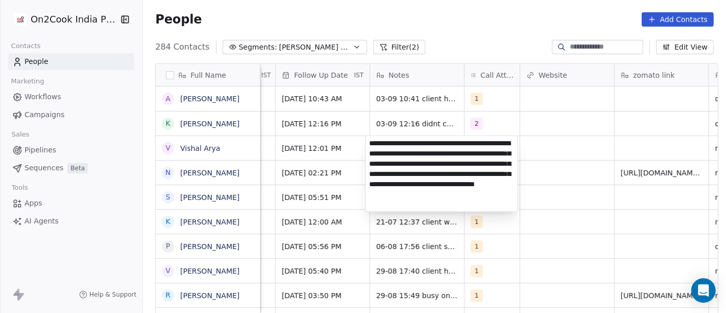
type textarea "**********"
click at [581, 183] on html "On2Cook India Pvt. Ltd. Contacts People Marketing Workflows Campaigns Sales Pip…" at bounding box center [363, 156] width 726 height 313
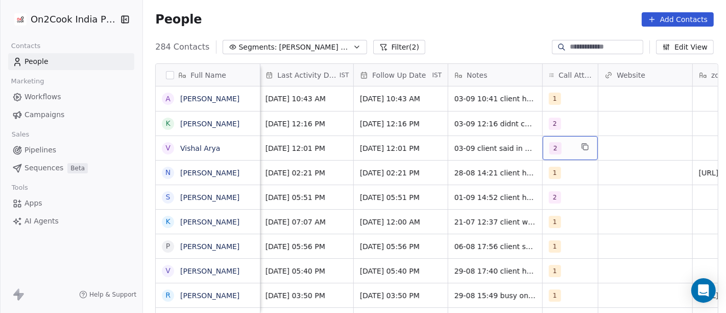
scroll to position [0, 674]
click at [353, 148] on div "08/09/2025 12:01 PM" at bounding box center [400, 148] width 94 height 24
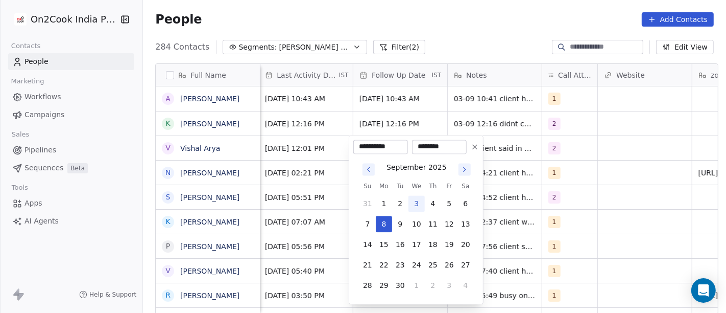
click at [473, 148] on icon at bounding box center [475, 147] width 4 height 4
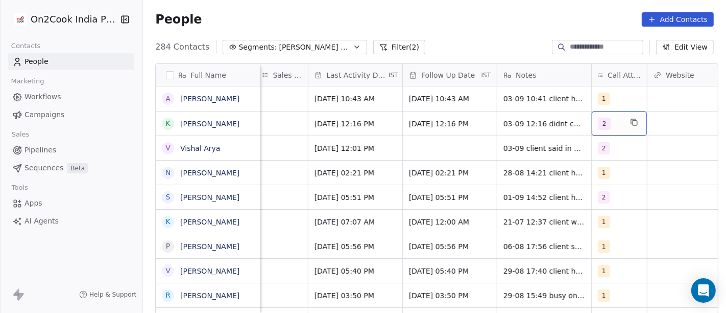
scroll to position [1, 624]
click at [367, 143] on span "Sep 02, 2025 12:01 PM" at bounding box center [347, 148] width 62 height 10
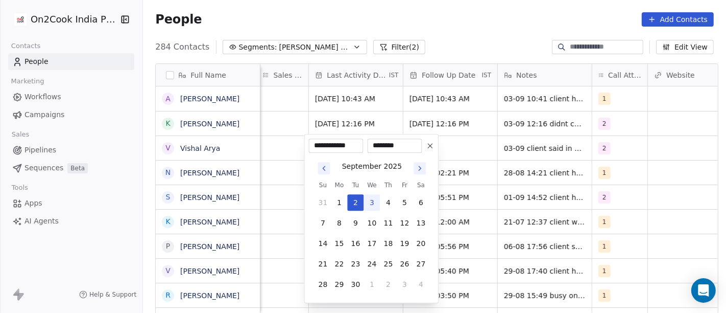
click at [372, 200] on button "3" at bounding box center [372, 202] width 16 height 16
type input "**********"
click at [521, 148] on html "On2Cook India Pvt. Ltd. Contacts People Marketing Workflows Campaigns Sales Pip…" at bounding box center [363, 156] width 726 height 313
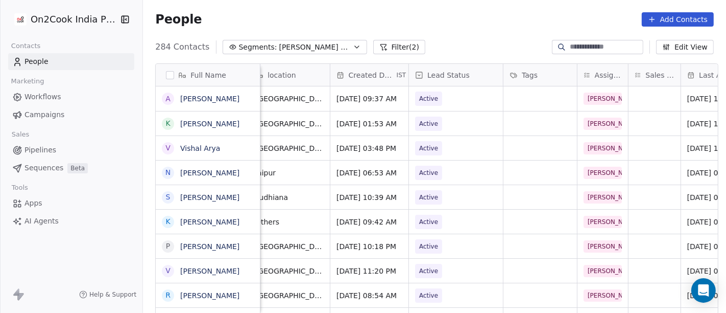
scroll to position [1, 226]
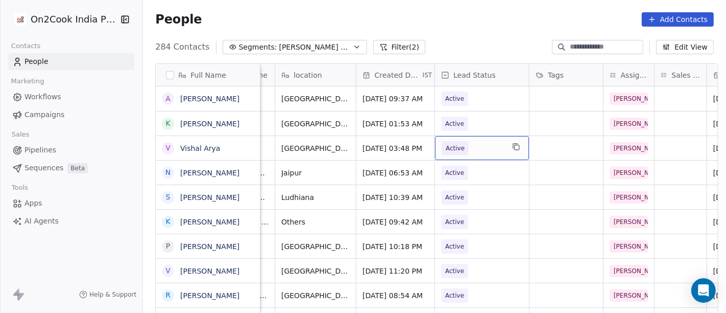
click at [455, 149] on span "Active" at bounding box center [455, 148] width 19 height 10
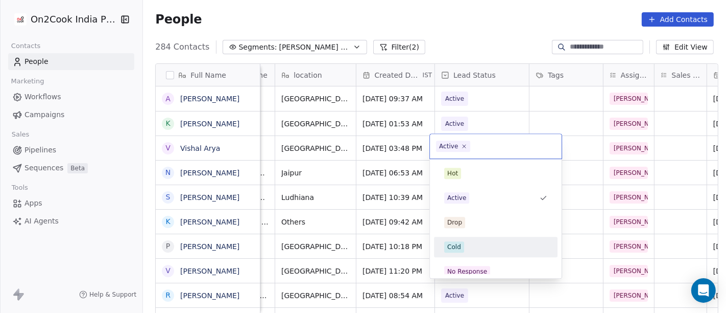
click at [477, 248] on div "Cold" at bounding box center [495, 246] width 103 height 11
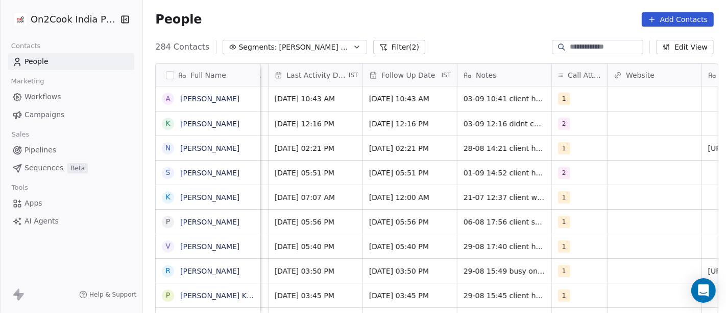
scroll to position [1, 680]
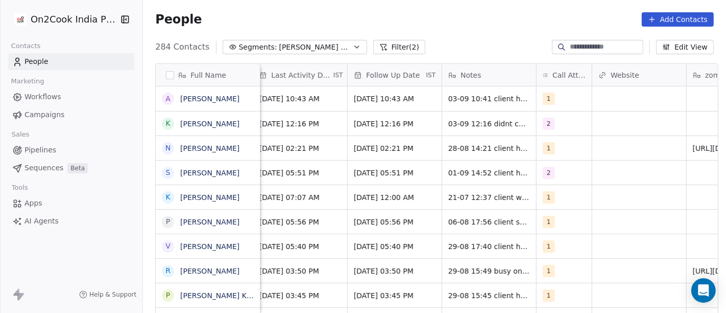
click at [476, 39] on div "284 Contacts Segments: Salim Follow up Hot Active Filter (2) Edit View" at bounding box center [434, 47] width 583 height 16
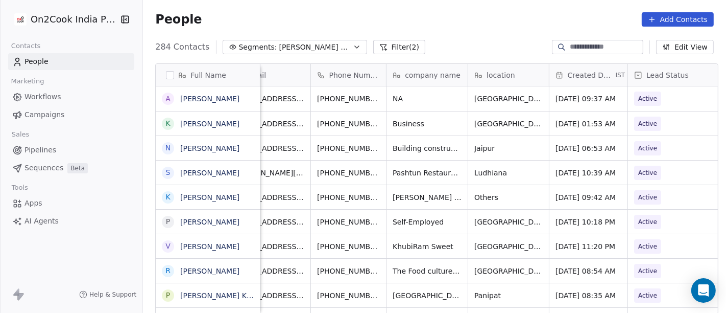
scroll to position [0, 0]
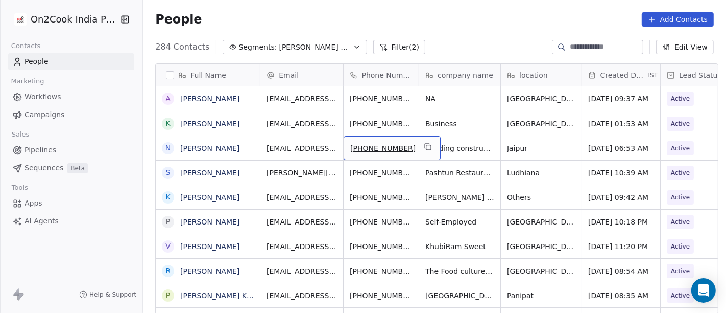
click at [411, 152] on div "+919649111116" at bounding box center [392, 148] width 97 height 24
click at [424, 146] on icon "grid" at bounding box center [428, 146] width 8 height 8
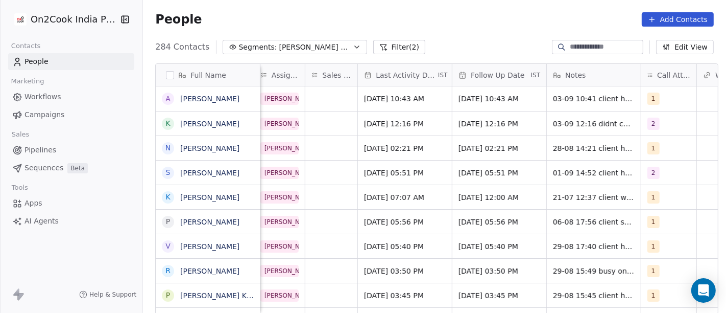
scroll to position [0, 590]
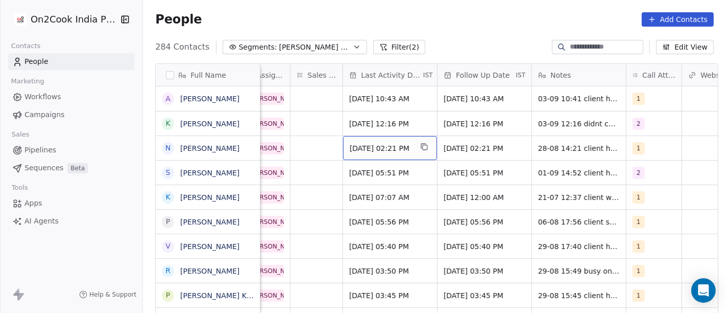
click at [376, 149] on span "Aug 28, 2025 02:21 PM" at bounding box center [381, 148] width 62 height 10
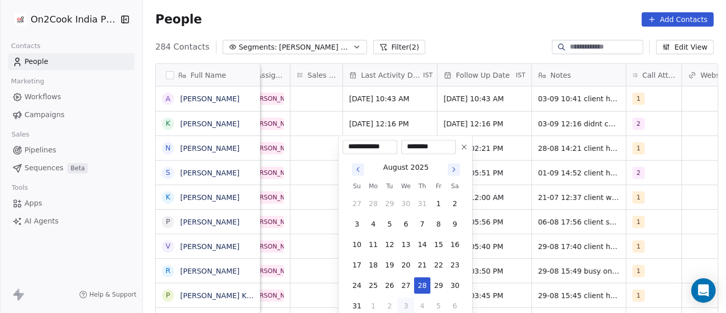
click at [406, 305] on button "3" at bounding box center [406, 305] width 16 height 16
type input "**********"
click at [458, 21] on html "On2Cook India Pvt. Ltd. Contacts People Marketing Workflows Campaigns Sales Pip…" at bounding box center [363, 156] width 726 height 313
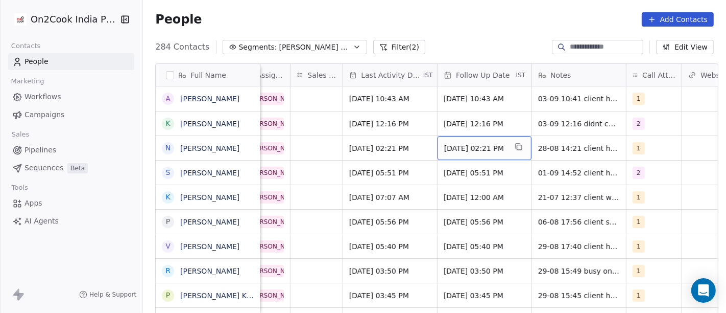
click at [460, 145] on span "04/09/2025 02:21 PM" at bounding box center [475, 148] width 62 height 10
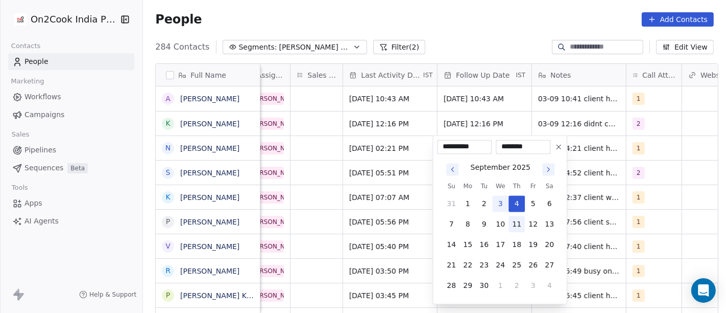
click at [515, 225] on button "11" at bounding box center [517, 224] width 16 height 16
type input "**********"
click at [493, 21] on html "On2Cook India Pvt. Ltd. Contacts People Marketing Workflows Campaigns Sales Pip…" at bounding box center [363, 156] width 726 height 313
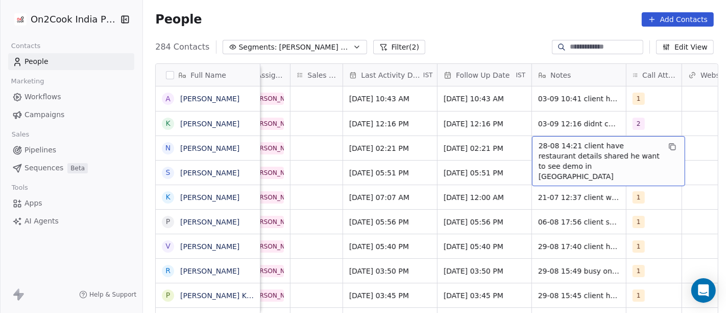
click at [539, 151] on span "28-08 14:21 client have restaurant details shared he want to see demo in jaipur" at bounding box center [600, 160] width 122 height 41
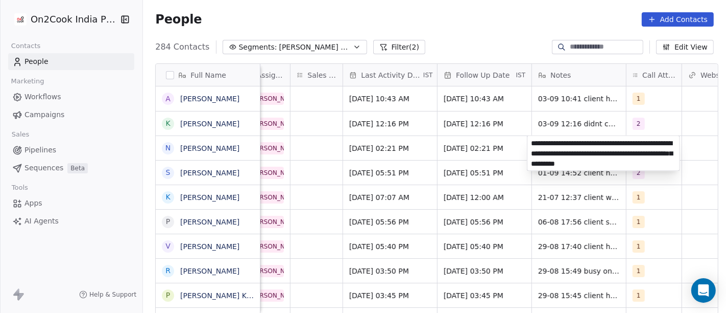
type textarea "**********"
click at [462, 152] on html "On2Cook India Pvt. Ltd. Contacts People Marketing Workflows Campaigns Sales Pip…" at bounding box center [363, 156] width 726 height 313
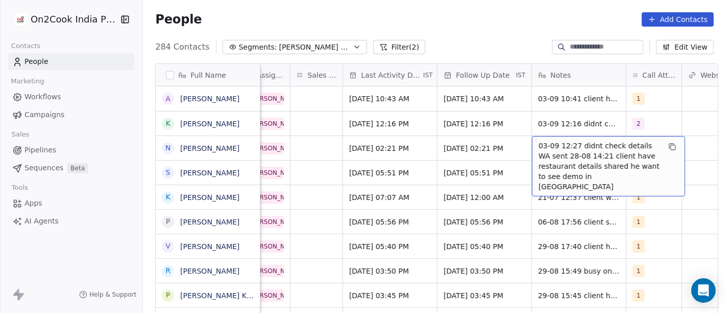
click at [514, 31] on div "People Add Contacts" at bounding box center [434, 19] width 583 height 39
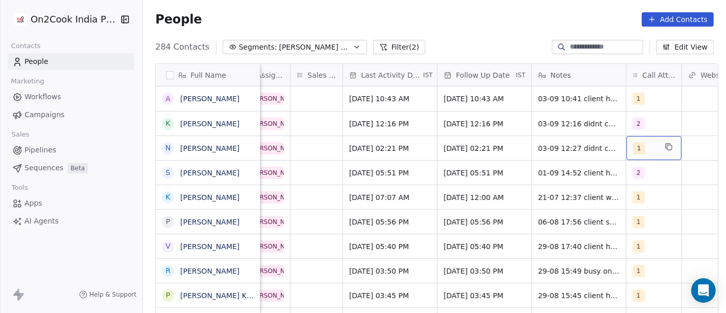
click at [641, 148] on div "1" at bounding box center [644, 148] width 23 height 12
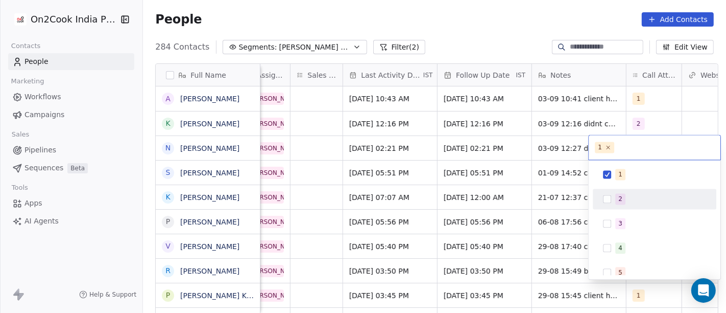
click at [623, 200] on span "2" at bounding box center [620, 198] width 10 height 11
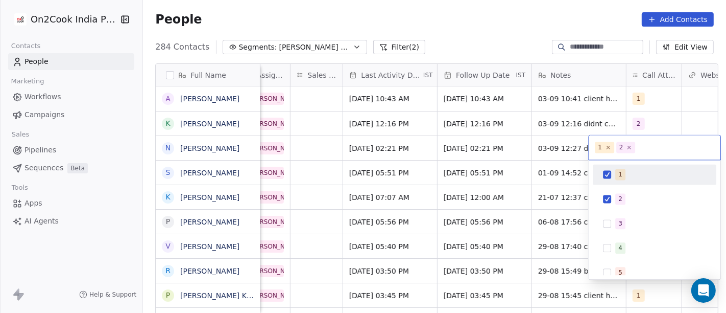
click at [622, 168] on div "1" at bounding box center [654, 174] width 115 height 16
click at [470, 17] on html "On2Cook India Pvt. Ltd. Contacts People Marketing Workflows Campaigns Sales Pip…" at bounding box center [363, 156] width 726 height 313
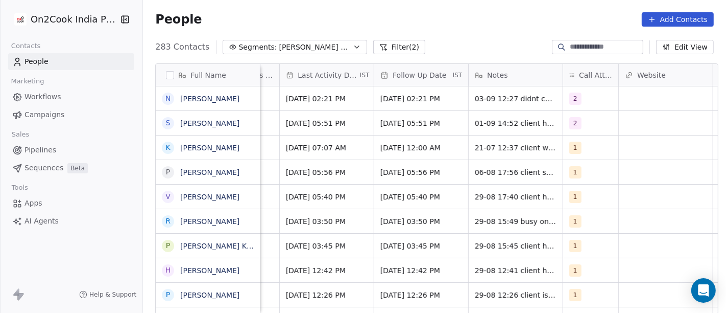
scroll to position [0, 736]
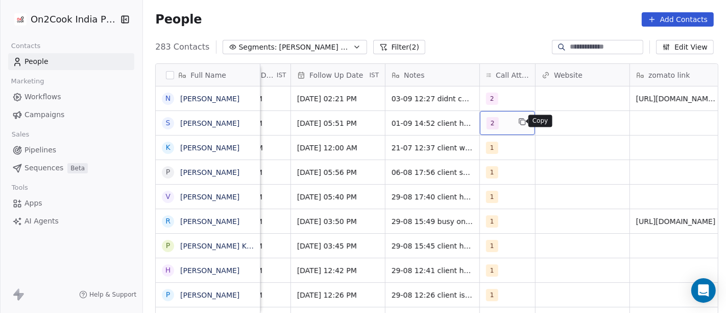
click at [516, 115] on button "grid" at bounding box center [522, 121] width 12 height 12
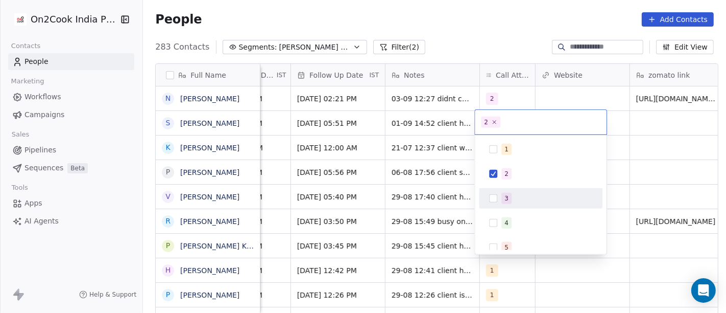
click at [506, 198] on div "3" at bounding box center [507, 198] width 4 height 9
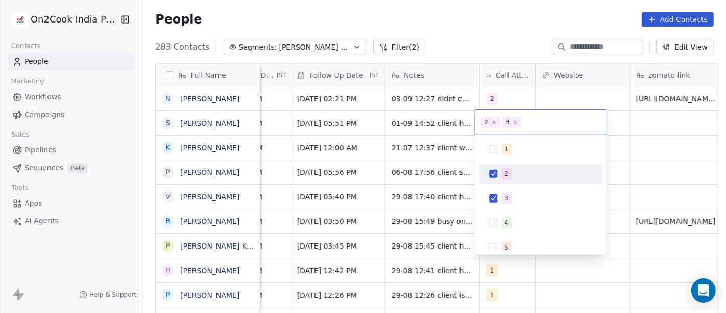
click at [505, 173] on div "2" at bounding box center [507, 173] width 4 height 9
click at [626, 161] on html "On2Cook India Pvt. Ltd. Contacts People Marketing Workflows Campaigns Sales Pip…" at bounding box center [363, 156] width 726 height 313
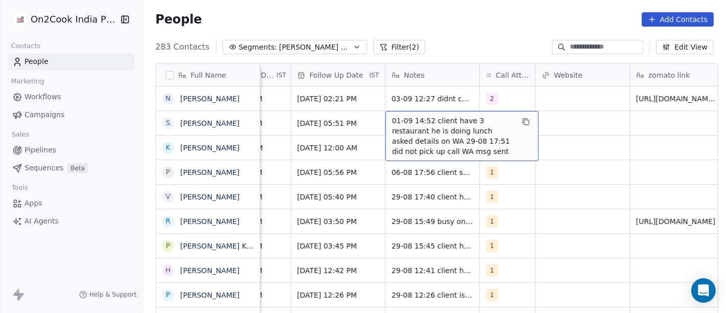
click at [430, 125] on span "01-09 14:52 client have 3 restaurant he is doing lunch asked details on WA 29-0…" at bounding box center [453, 135] width 122 height 41
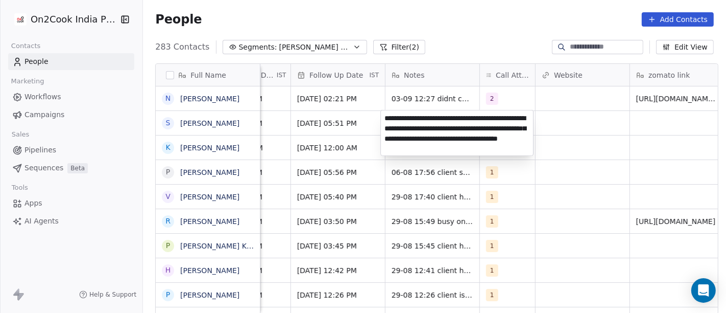
type textarea "**********"
click at [572, 158] on html "On2Cook India Pvt. Ltd. Contacts People Marketing Workflows Campaigns Sales Pip…" at bounding box center [363, 156] width 726 height 313
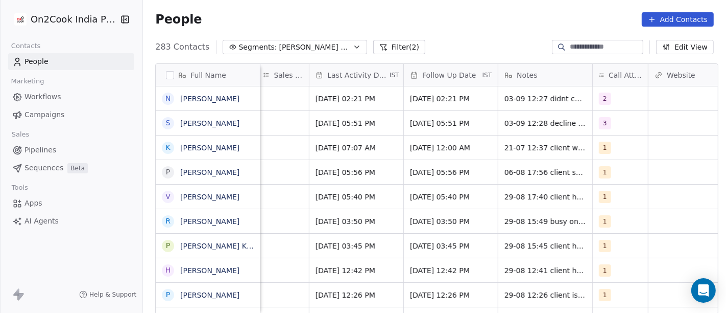
scroll to position [0, 611]
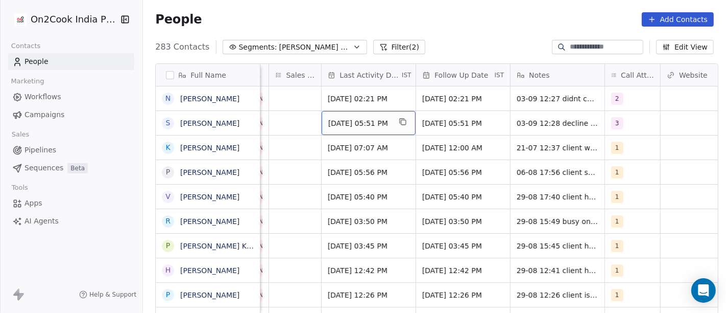
click at [374, 120] on span "Sep 01, 2025 05:51 PM" at bounding box center [359, 123] width 62 height 10
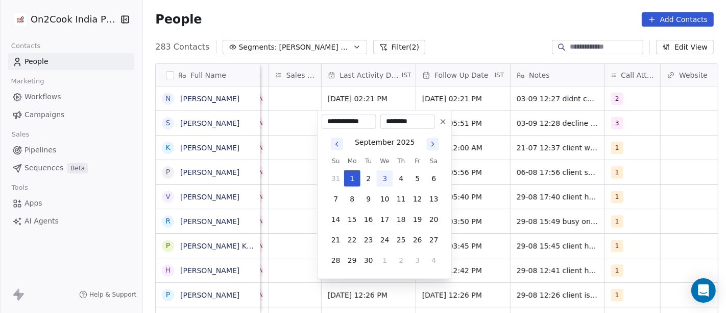
click at [385, 171] on button "3" at bounding box center [385, 178] width 16 height 16
type input "**********"
click at [474, 23] on html "On2Cook India Pvt. Ltd. Contacts People Marketing Workflows Campaigns Sales Pip…" at bounding box center [363, 156] width 726 height 313
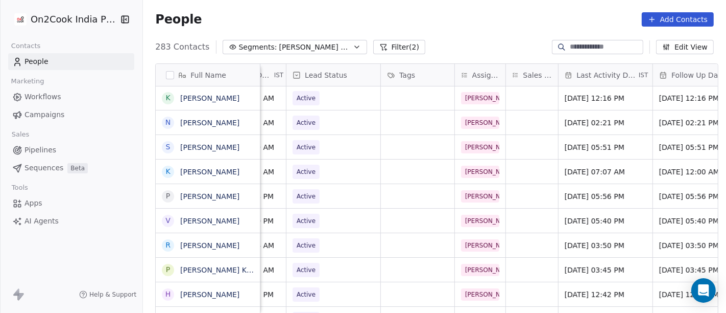
scroll to position [0, 368]
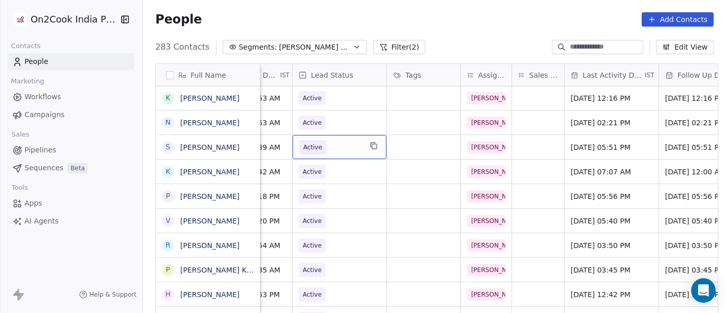
click at [336, 152] on span "Active" at bounding box center [330, 147] width 62 height 14
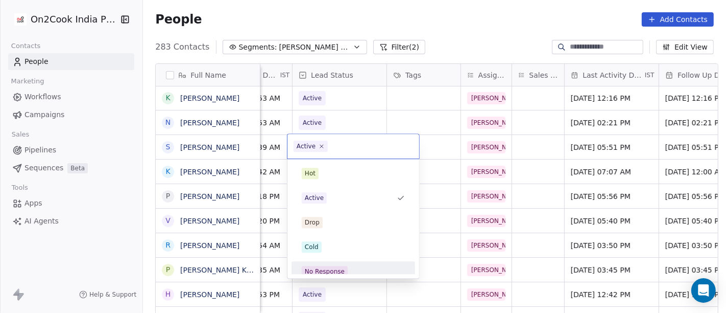
click at [347, 268] on div "No Response" at bounding box center [353, 271] width 103 height 11
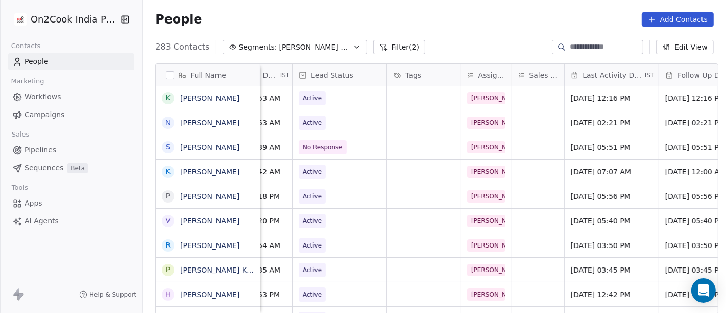
click at [471, 26] on div "People Add Contacts" at bounding box center [434, 19] width 559 height 14
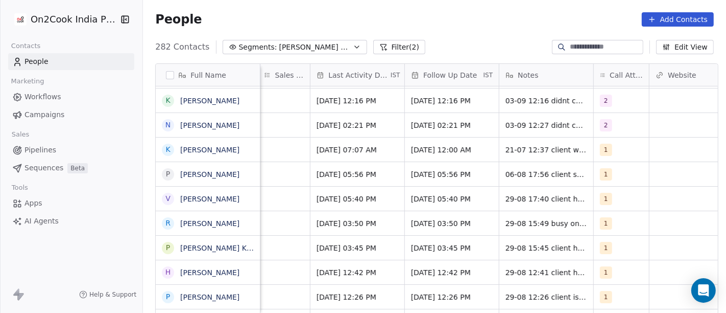
scroll to position [0, 625]
click at [432, 17] on div "People Add Contacts" at bounding box center [434, 19] width 559 height 14
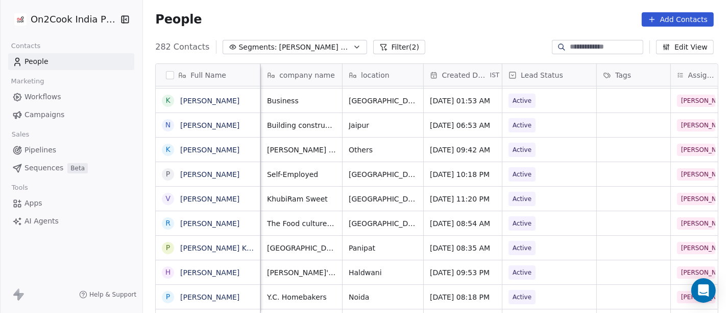
scroll to position [0, 147]
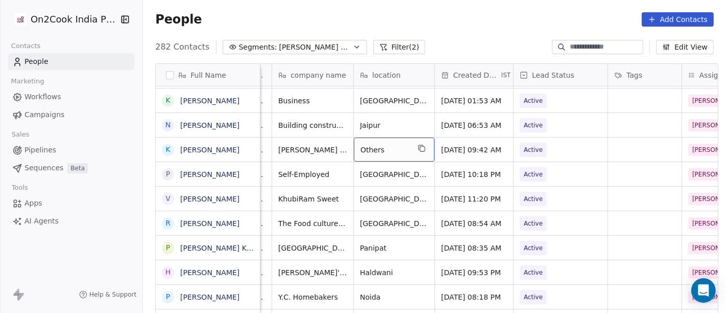
click at [362, 147] on span "Others" at bounding box center [385, 150] width 49 height 10
click at [362, 147] on textarea "******" at bounding box center [389, 153] width 80 height 32
click at [409, 120] on html "On2Cook India Pvt. Ltd. Contacts People Marketing Workflows Campaigns Sales Pip…" at bounding box center [363, 156] width 726 height 313
type textarea "**********"
click at [489, 1] on html "On2Cook India Pvt. Ltd. Contacts People Marketing Workflows Campaigns Sales Pip…" at bounding box center [363, 156] width 726 height 313
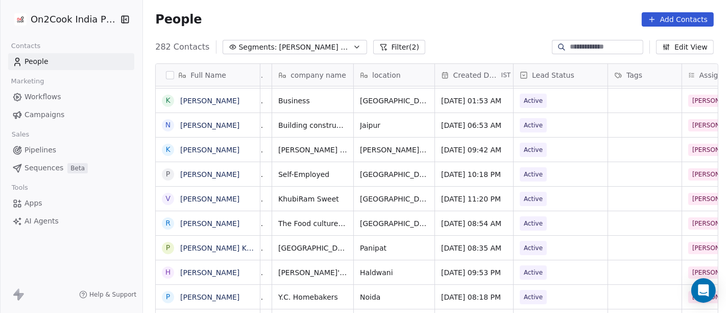
scroll to position [0, 0]
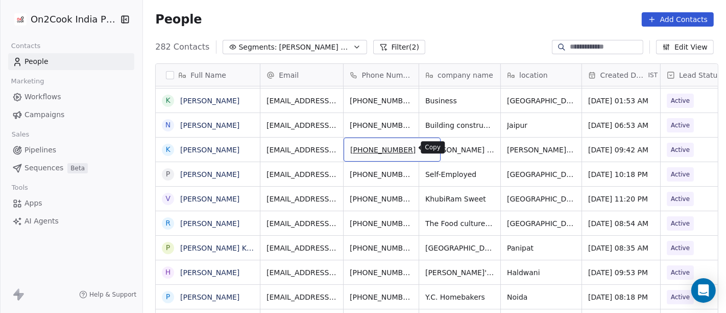
click at [424, 148] on icon "grid" at bounding box center [428, 148] width 8 height 8
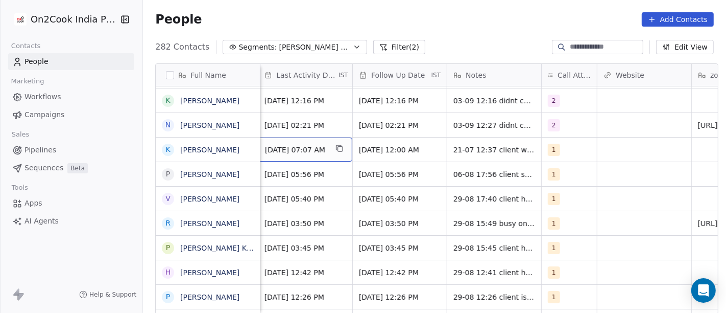
scroll to position [0, 673]
click at [292, 152] on span "Jul 21, 2025 07:07 AM" at bounding box center [298, 150] width 62 height 10
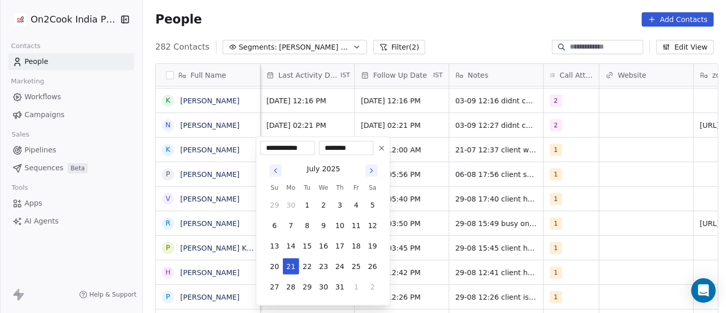
click at [371, 171] on icon "Go to next month" at bounding box center [372, 171] width 2 height 4
click at [325, 305] on button "3" at bounding box center [324, 307] width 16 height 16
type input "**********"
click at [439, 33] on html "On2Cook India Pvt. Ltd. Contacts People Marketing Workflows Campaigns Sales Pip…" at bounding box center [363, 156] width 726 height 313
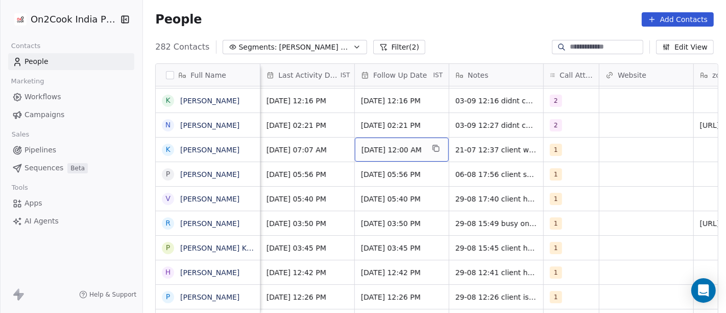
click at [370, 153] on span "29/07/2025 12:00 AM" at bounding box center [393, 150] width 62 height 10
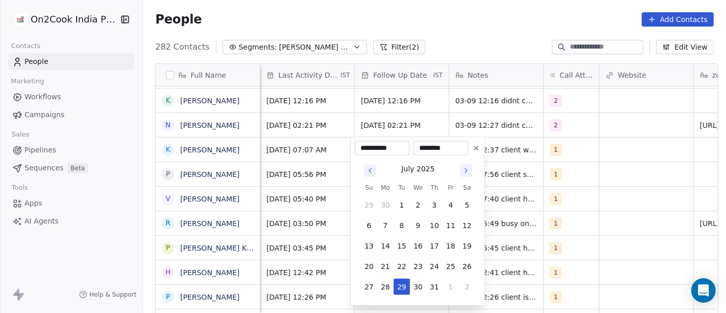
click at [464, 167] on icon "Go to next month" at bounding box center [466, 171] width 8 height 8
click at [382, 227] on button "8" at bounding box center [385, 225] width 16 height 16
type input "**********"
click at [486, 38] on html "On2Cook India Pvt. Ltd. Contacts People Marketing Workflows Campaigns Sales Pip…" at bounding box center [363, 156] width 726 height 313
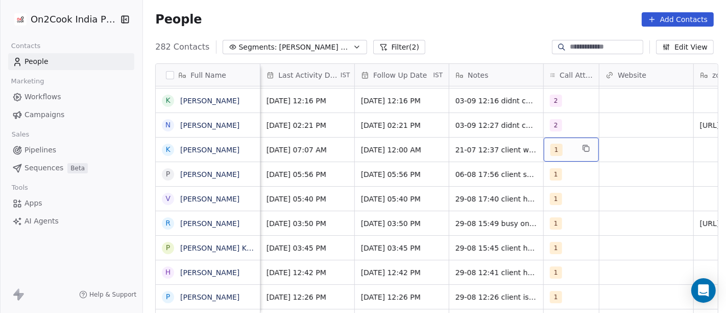
click at [555, 147] on span "1" at bounding box center [557, 150] width 12 height 12
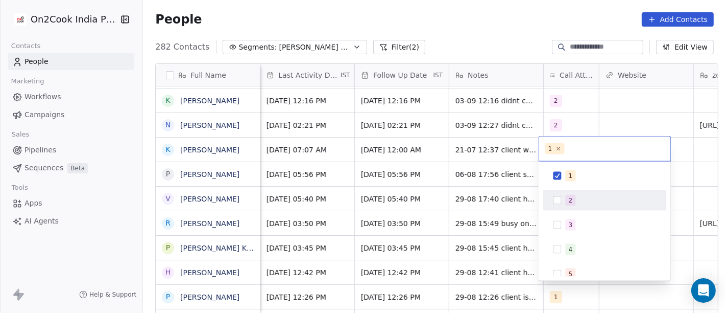
click at [571, 201] on div "2" at bounding box center [571, 200] width 4 height 9
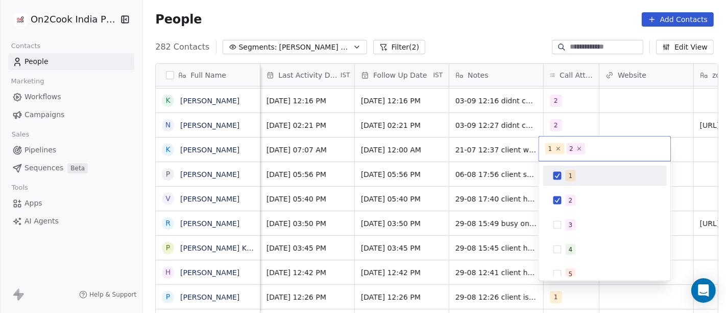
click at [569, 175] on div "1" at bounding box center [571, 175] width 4 height 9
click at [517, 40] on html "On2Cook India Pvt. Ltd. Contacts People Marketing Workflows Campaigns Sales Pip…" at bounding box center [363, 156] width 726 height 313
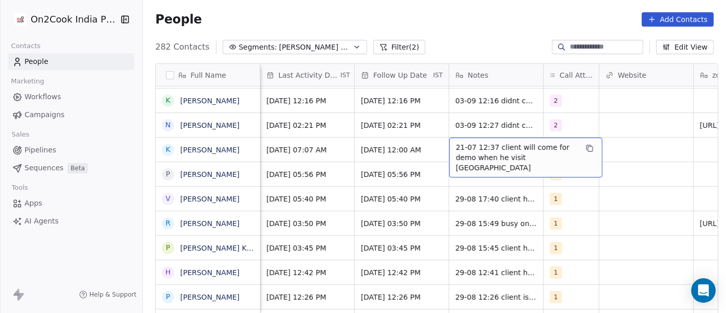
click at [491, 153] on span "21-07 12:37 client will come for demo when he visit ahmedabad" at bounding box center [517, 157] width 122 height 31
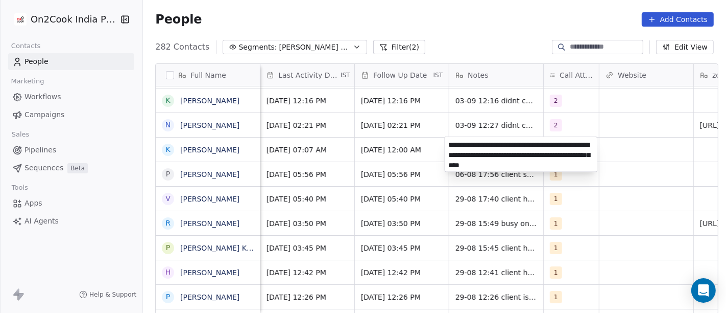
type textarea "**********"
click at [633, 265] on html "On2Cook India Pvt. Ltd. Contacts People Marketing Workflows Campaigns Sales Pip…" at bounding box center [363, 156] width 726 height 313
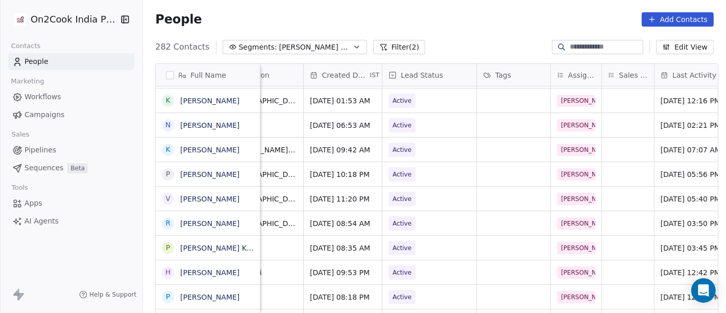
scroll to position [5, 259]
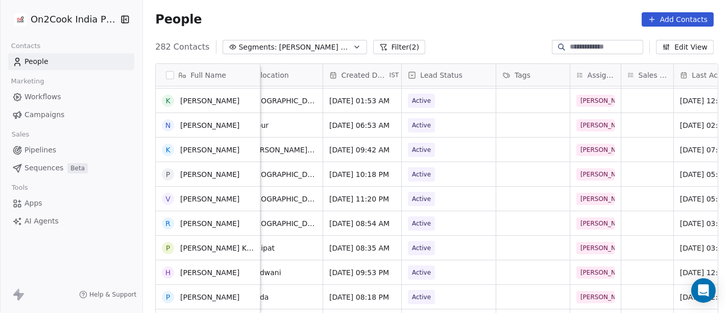
scroll to position [20, 0]
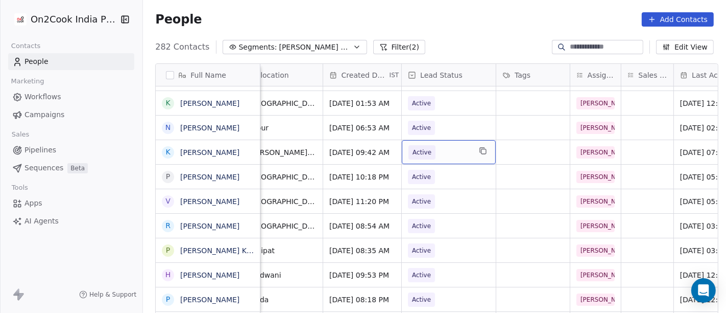
click at [434, 145] on span "Active" at bounding box center [440, 152] width 62 height 14
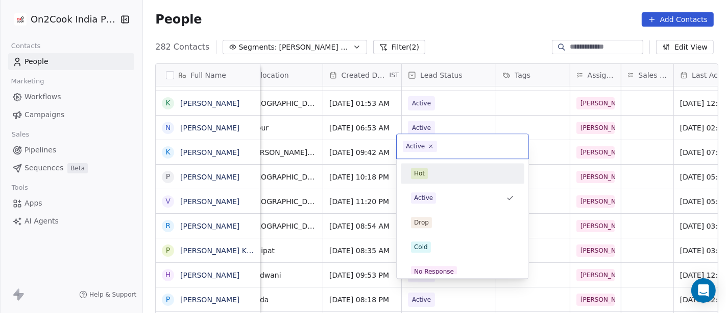
click at [436, 176] on div "Hot" at bounding box center [462, 173] width 103 height 11
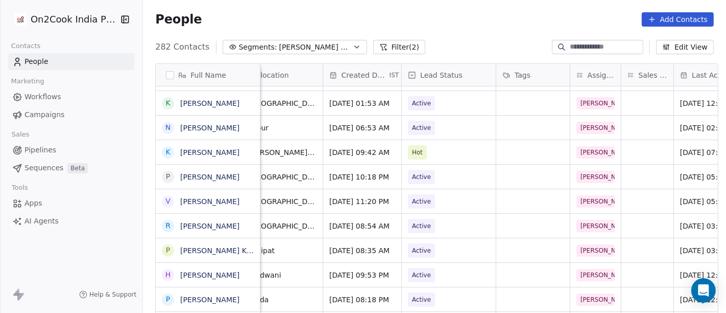
click at [465, 44] on div "282 Contacts Segments: Salim Follow up Hot Active Filter (2) Edit View" at bounding box center [434, 47] width 583 height 16
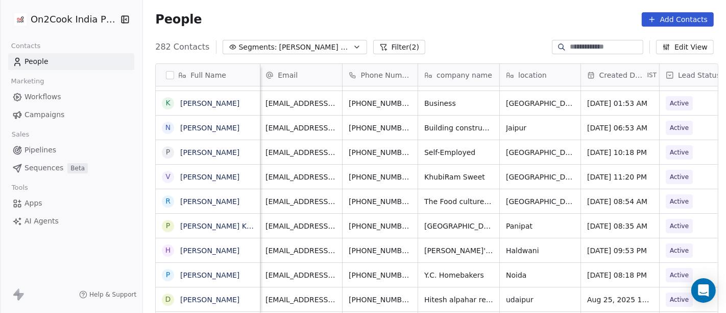
scroll to position [5, 0]
click at [414, 151] on div "+919899888798" at bounding box center [392, 152] width 97 height 24
click at [422, 150] on button "grid" at bounding box center [428, 151] width 12 height 12
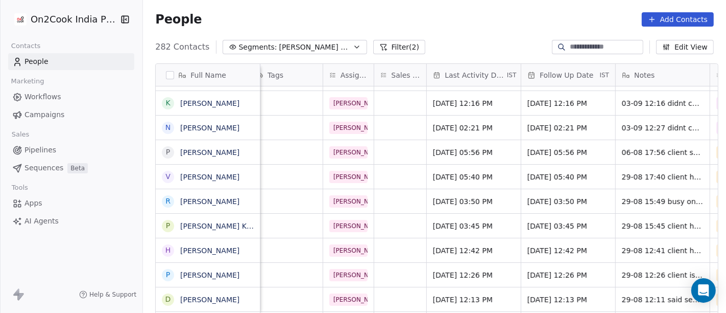
scroll to position [5, 705]
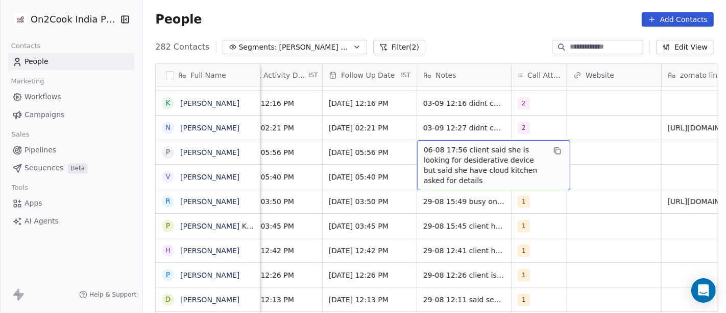
click at [440, 158] on span "06-08 17:56 client said she is looking for desiderative device but said she hav…" at bounding box center [485, 165] width 122 height 41
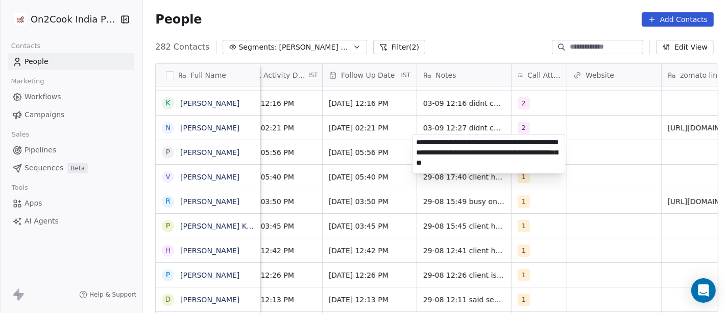
drag, startPoint x: 433, startPoint y: 155, endPoint x: 423, endPoint y: 150, distance: 11.4
click at [423, 150] on textarea "**********" at bounding box center [489, 153] width 152 height 38
click at [429, 150] on textarea "**********" at bounding box center [489, 153] width 152 height 38
click at [496, 164] on textarea "**********" at bounding box center [489, 153] width 152 height 38
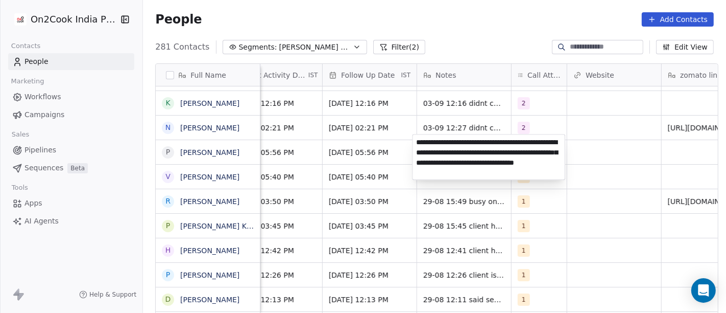
type textarea "**********"
click at [575, 133] on html "On2Cook India Pvt. Ltd. Contacts People Marketing Workflows Campaigns Sales Pip…" at bounding box center [363, 156] width 726 height 313
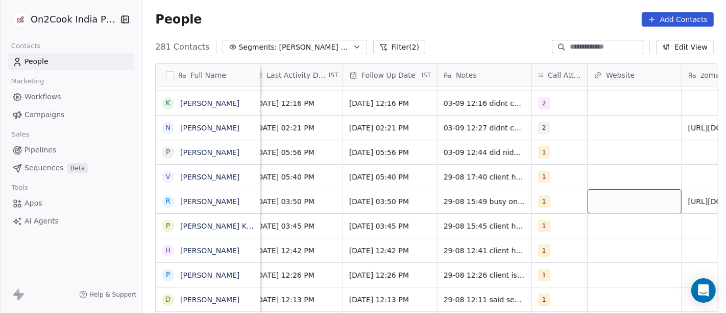
scroll to position [5, 682]
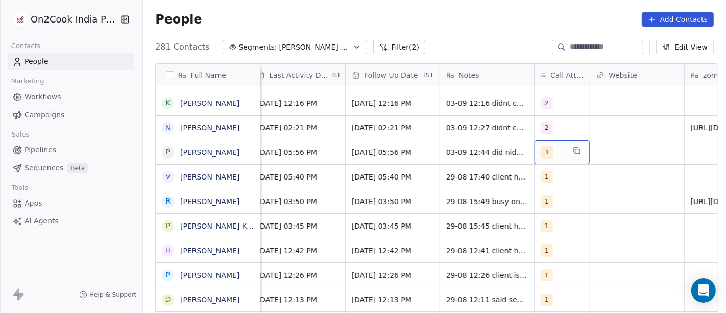
click at [541, 148] on span "1" at bounding box center [547, 152] width 12 height 12
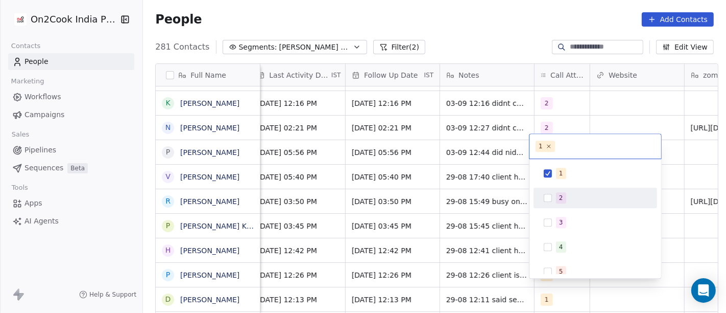
click at [561, 195] on div "2" at bounding box center [561, 197] width 4 height 9
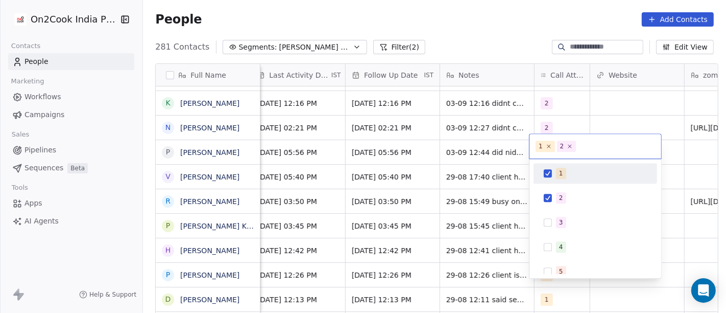
click at [561, 183] on div "1" at bounding box center [596, 173] width 124 height 20
click at [646, 120] on html "On2Cook India Pvt. Ltd. Contacts People Marketing Workflows Campaigns Sales Pip…" at bounding box center [363, 156] width 726 height 313
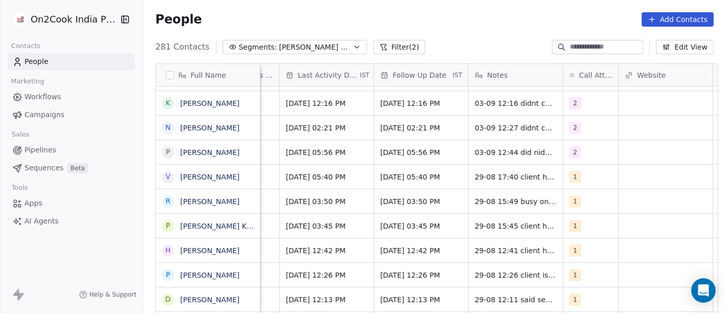
scroll to position [5, 652]
click at [398, 152] on div "13/08/2025 05:56 PM" at bounding box center [422, 152] width 94 height 24
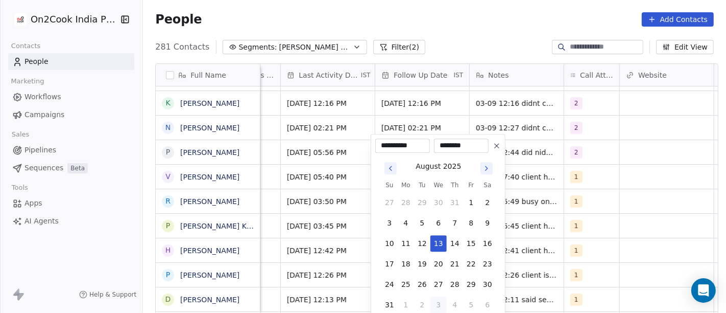
click at [485, 167] on icon "Go to next month" at bounding box center [487, 168] width 8 height 8
click at [436, 240] on button "17" at bounding box center [439, 243] width 16 height 16
type input "**********"
click at [498, 38] on html "On2Cook India Pvt. Ltd. Contacts People Marketing Workflows Campaigns Sales Pip…" at bounding box center [363, 156] width 726 height 313
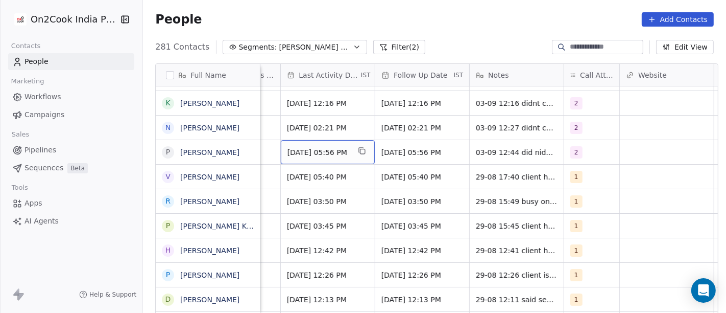
click at [314, 147] on span "Aug 06, 2025 05:56 PM" at bounding box center [319, 152] width 62 height 10
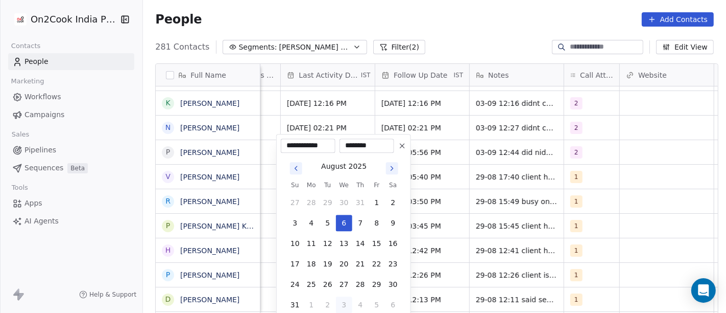
click at [344, 304] on button "3" at bounding box center [344, 304] width 16 height 16
type input "**********"
click at [489, 23] on html "On2Cook India Pvt. Ltd. Contacts People Marketing Workflows Campaigns Sales Pip…" at bounding box center [363, 156] width 726 height 313
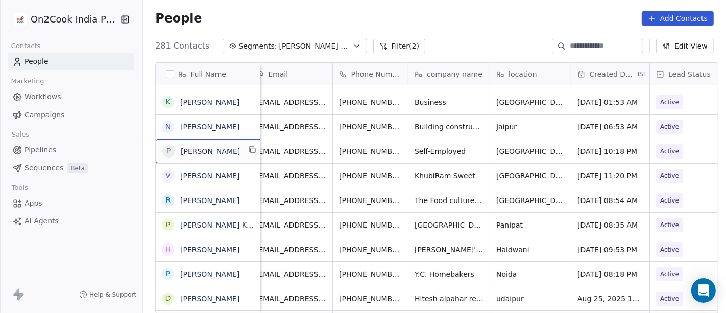
scroll to position [5, 0]
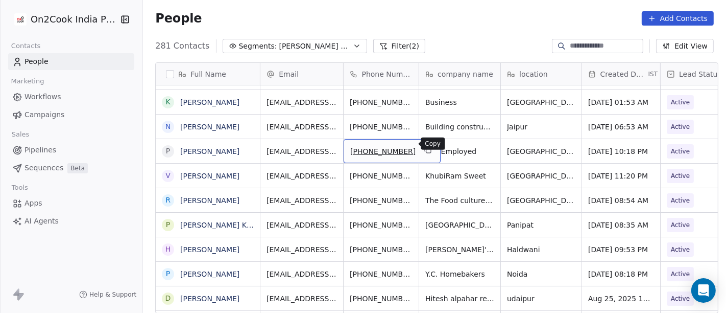
click at [424, 146] on icon "grid" at bounding box center [428, 150] width 8 height 8
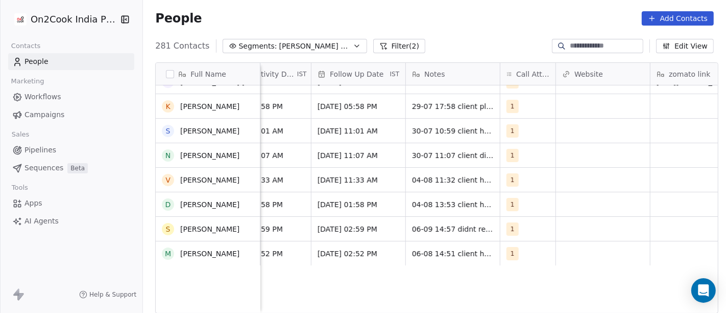
scroll to position [2360, 0]
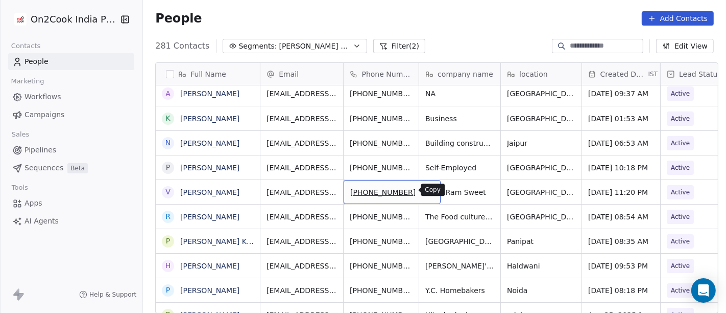
click at [426, 192] on icon "grid" at bounding box center [428, 191] width 5 height 5
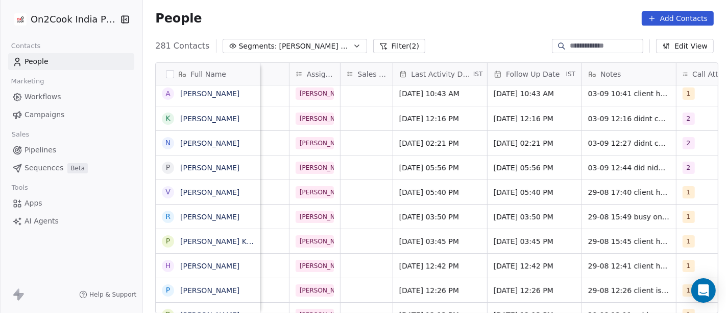
scroll to position [0, 543]
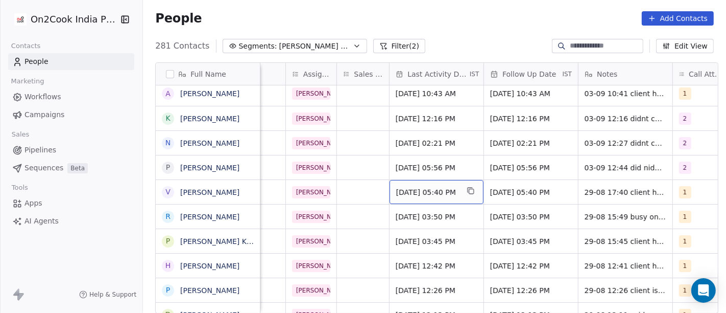
click at [432, 192] on span "Aug 29, 2025 05:40 PM" at bounding box center [427, 192] width 62 height 10
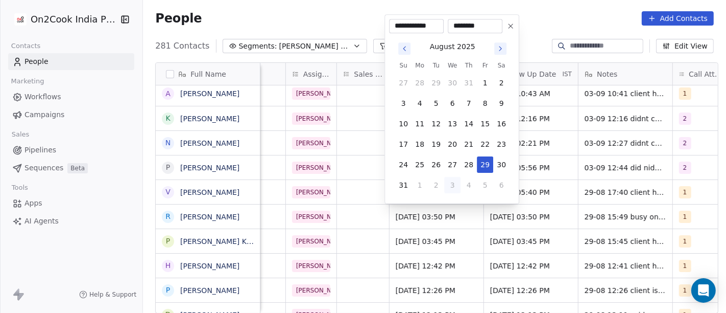
click at [503, 49] on icon "Go to next month" at bounding box center [500, 48] width 8 height 8
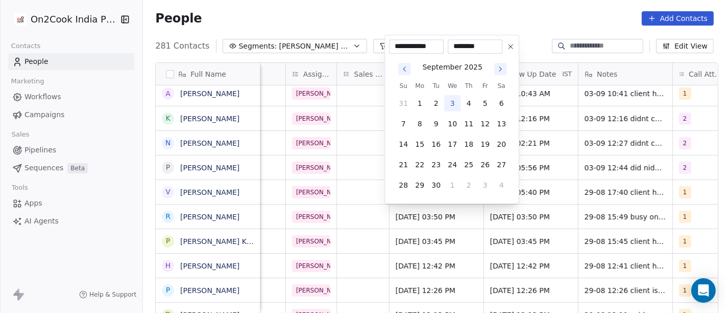
click at [450, 108] on button "3" at bounding box center [452, 103] width 16 height 16
type input "**********"
click at [505, 13] on html "On2Cook India Pvt. Ltd. Contacts People Marketing Workflows Campaigns Sales Pip…" at bounding box center [363, 156] width 726 height 313
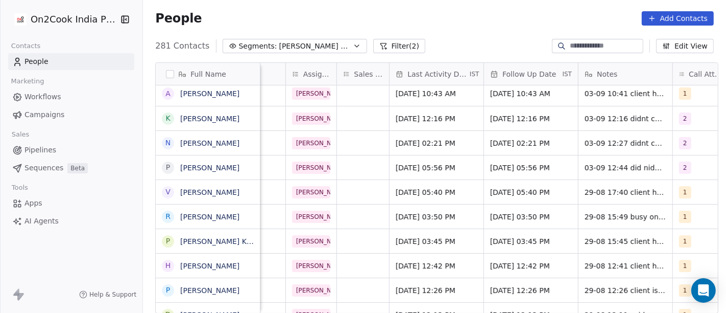
scroll to position [0, 587]
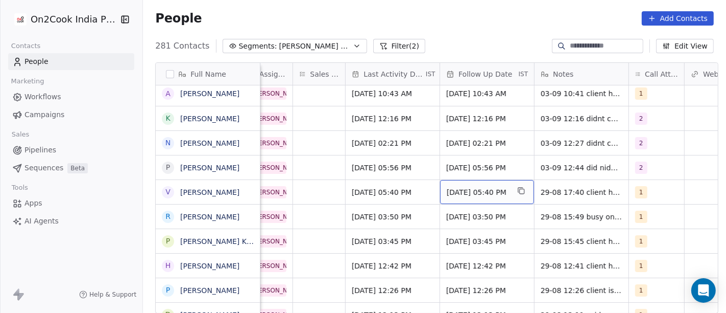
click at [463, 192] on span "05/09/2025 05:40 PM" at bounding box center [478, 192] width 62 height 10
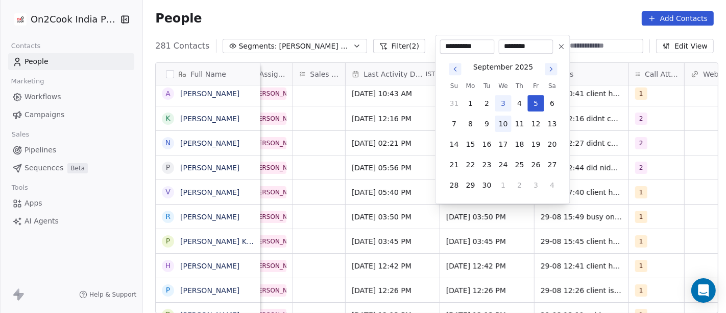
click at [505, 119] on button "10" at bounding box center [503, 123] width 16 height 16
type input "**********"
click at [500, 8] on html "On2Cook India Pvt. Ltd. Contacts People Marketing Workflows Campaigns Sales Pip…" at bounding box center [363, 156] width 726 height 313
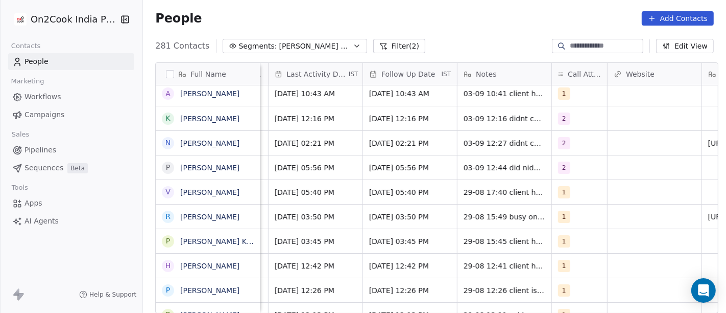
scroll to position [0, 666]
click at [558, 193] on span "1" at bounding box center [564, 192] width 12 height 12
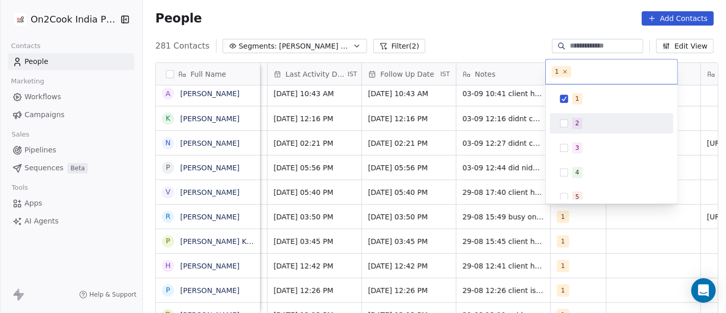
click at [572, 122] on div "2" at bounding box center [611, 123] width 115 height 16
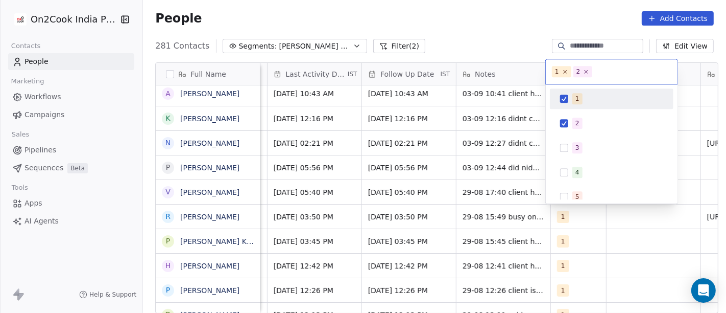
click at [561, 91] on div "1" at bounding box center [611, 98] width 115 height 16
click at [504, 36] on html "On2Cook India Pvt. Ltd. Contacts People Marketing Workflows Campaigns Sales Pip…" at bounding box center [363, 156] width 726 height 313
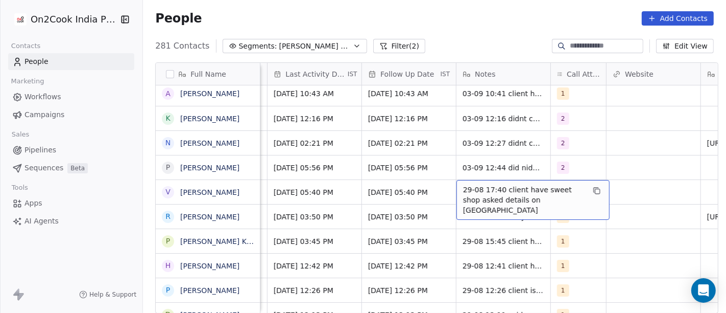
click at [477, 195] on span "29-08 17:40 client have sweet shop asked details on WA" at bounding box center [524, 199] width 122 height 31
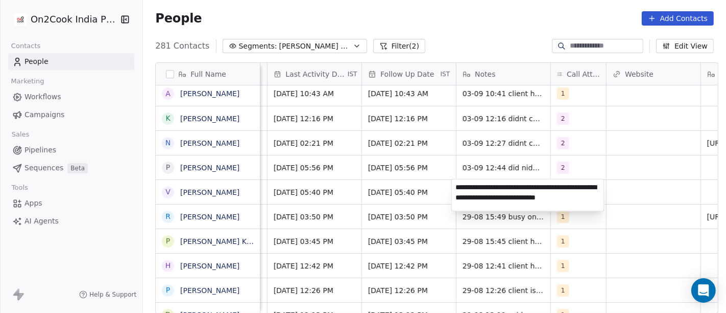
type textarea "**********"
click at [673, 138] on html "On2Cook India Pvt. Ltd. Contacts People Marketing Workflows Campaigns Sales Pip…" at bounding box center [363, 156] width 726 height 313
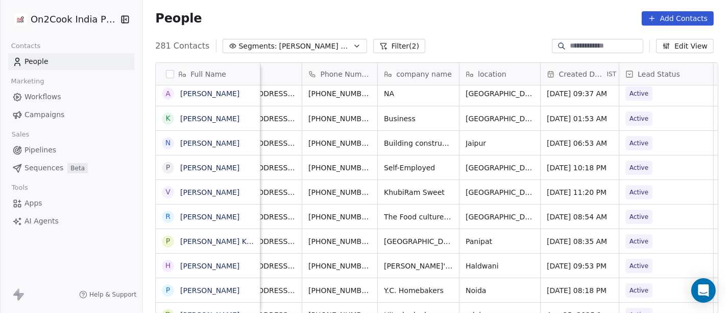
scroll to position [0, 0]
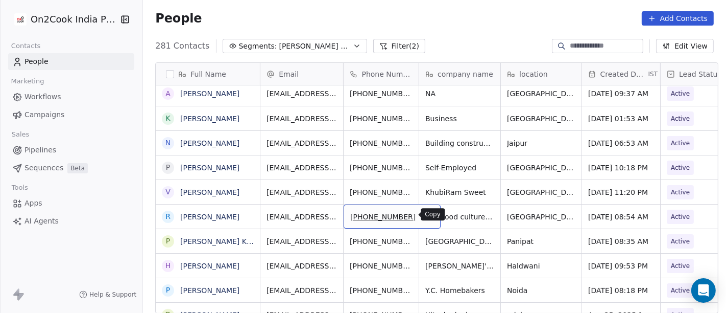
click at [426, 217] on icon "grid" at bounding box center [428, 215] width 5 height 5
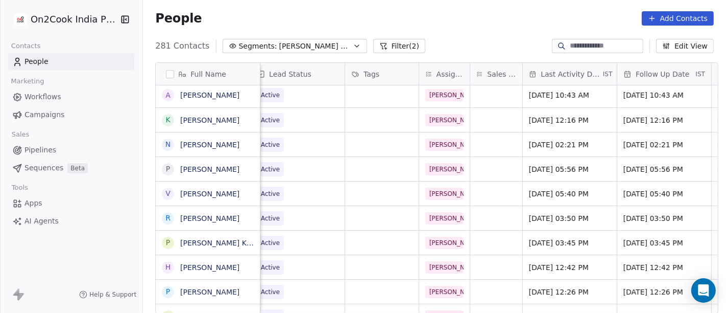
scroll to position [0, 509]
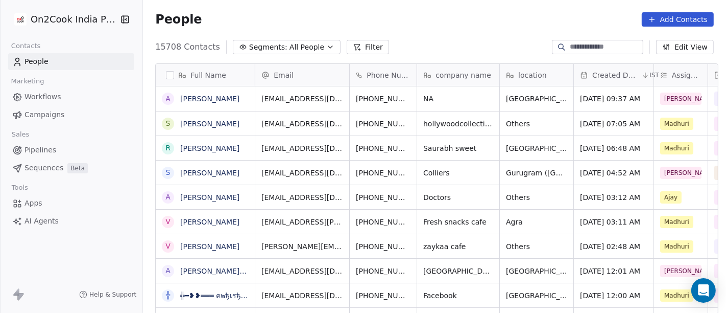
scroll to position [9, 9]
click at [297, 50] on span "All People" at bounding box center [307, 47] width 35 height 11
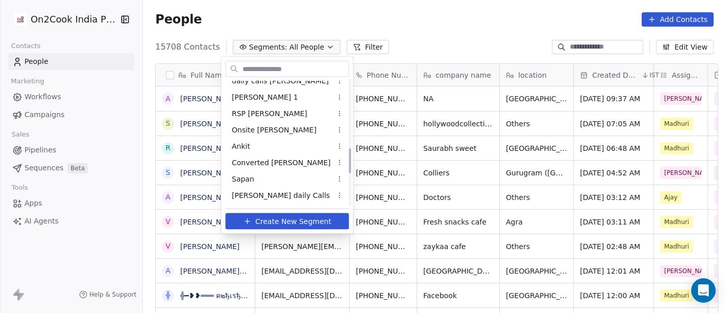
scroll to position [327, 0]
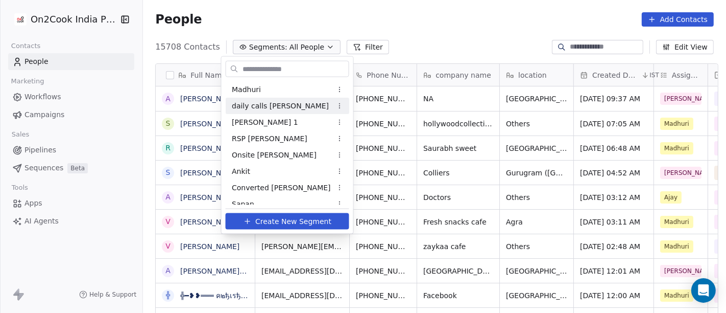
click at [282, 110] on div "daily calls [PERSON_NAME]" at bounding box center [288, 106] width 124 height 16
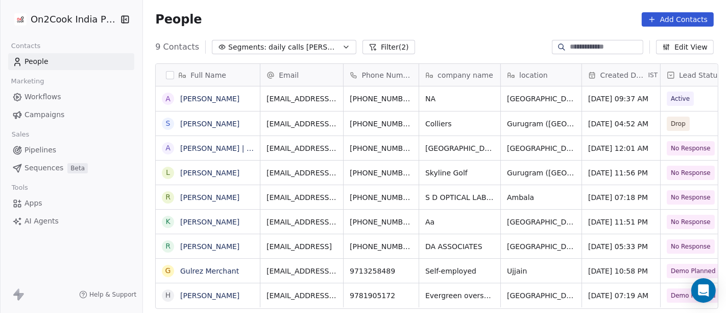
scroll to position [267, 579]
click at [497, 18] on div "People Add Contacts" at bounding box center [434, 19] width 559 height 14
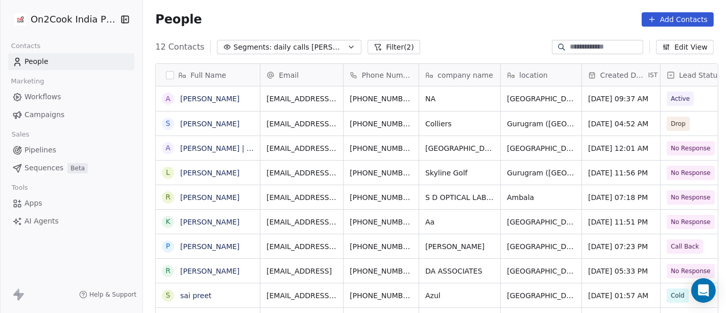
click at [429, 28] on div "People Add Contacts" at bounding box center [434, 19] width 583 height 39
click at [324, 53] on button "Segments: daily calls salim" at bounding box center [289, 47] width 145 height 14
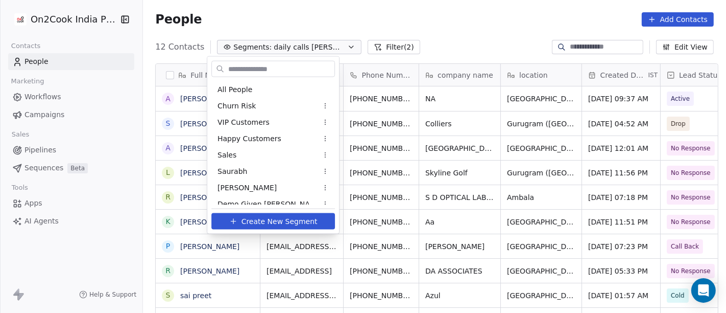
scroll to position [236, 0]
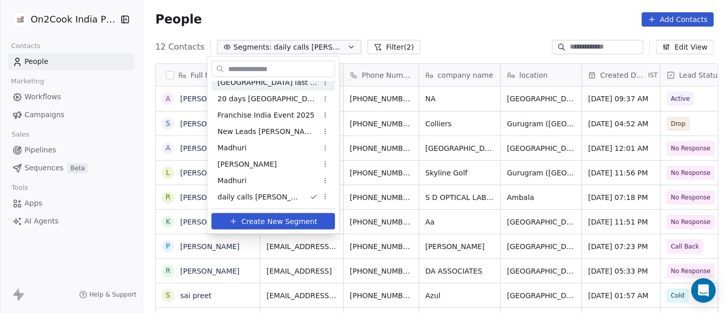
click at [411, 17] on html "On2Cook India Pvt. Ltd. Contacts People Marketing Workflows Campaigns Sales Pip…" at bounding box center [363, 156] width 726 height 313
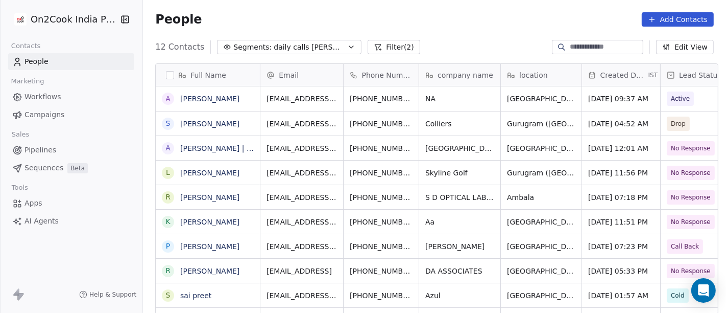
click at [370, 50] on button "Filter (2)" at bounding box center [394, 47] width 53 height 14
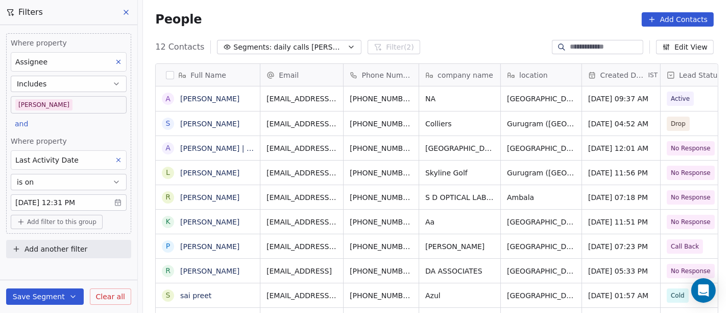
click at [37, 98] on body "On2Cook India Pvt. Ltd. Contacts People Marketing Workflows Campaigns Sales Pip…" at bounding box center [363, 156] width 726 height 313
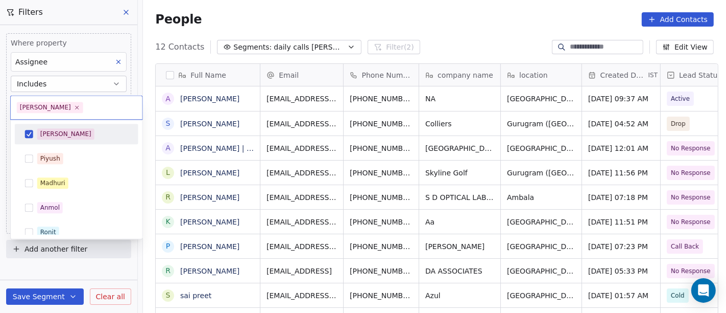
click at [55, 132] on div "[PERSON_NAME]" at bounding box center [65, 133] width 51 height 9
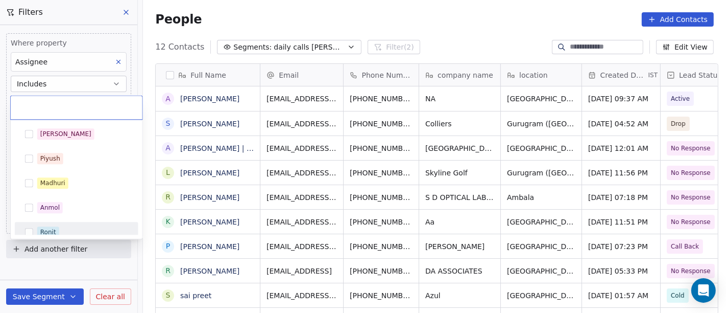
click at [66, 224] on div "Ronit" at bounding box center [76, 232] width 115 height 16
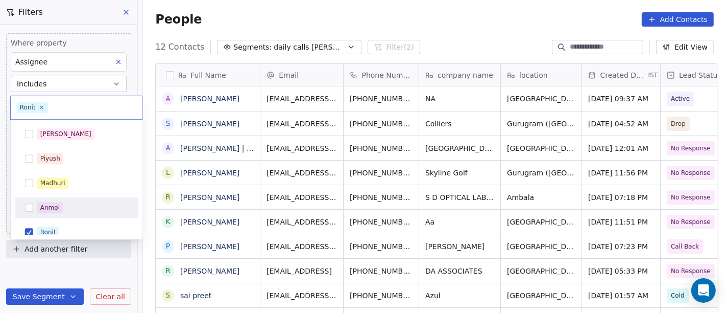
click at [393, 25] on html "On2Cook India Pvt. Ltd. Contacts People Marketing Workflows Campaigns Sales Pip…" at bounding box center [363, 156] width 726 height 313
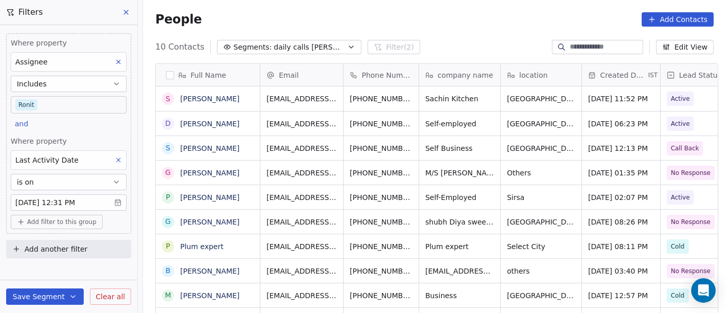
scroll to position [267, 579]
click at [96, 100] on body "On2Cook India Pvt. Ltd. Contacts People Marketing Workflows Campaigns Sales Pip…" at bounding box center [363, 156] width 726 height 313
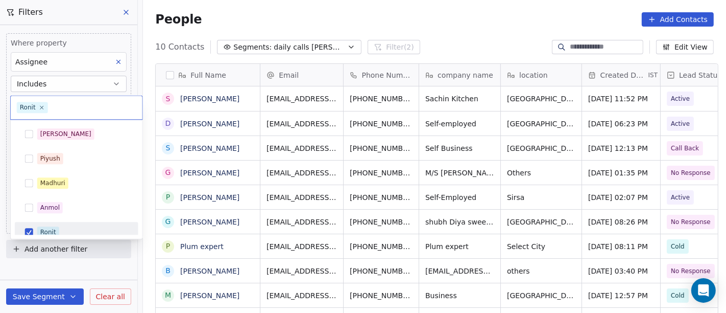
scroll to position [7, 0]
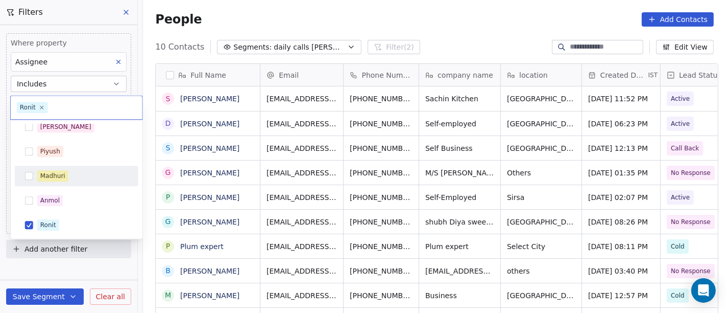
click at [65, 176] on span "Madhuri" at bounding box center [52, 175] width 31 height 11
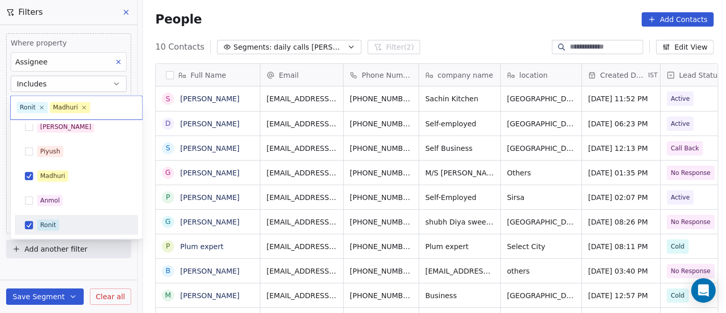
click at [64, 228] on div "Ronit" at bounding box center [82, 224] width 91 height 11
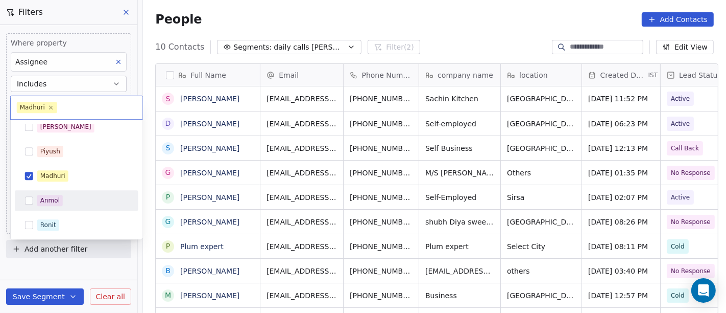
click at [254, 13] on html "On2Cook India Pvt. Ltd. Contacts People Marketing Workflows Campaigns Sales Pip…" at bounding box center [363, 156] width 726 height 313
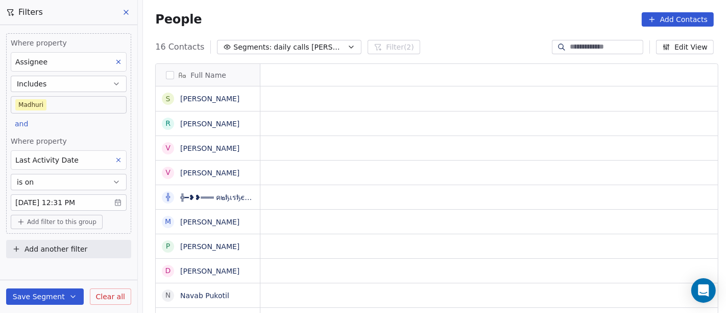
scroll to position [267, 579]
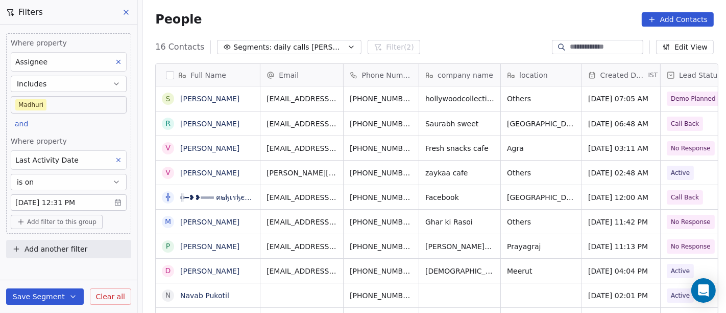
click at [70, 104] on body "On2Cook India Pvt. Ltd. Contacts People Marketing Workflows Campaigns Sales Pip…" at bounding box center [363, 156] width 726 height 313
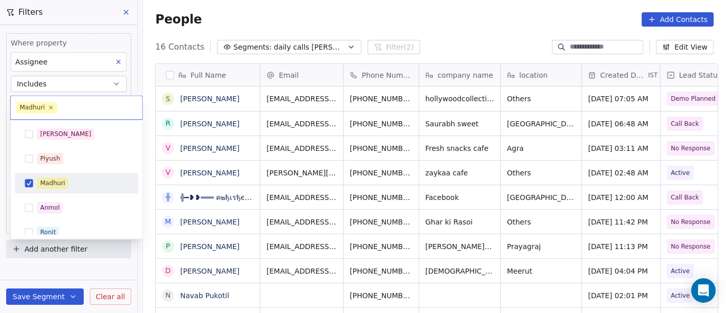
click at [64, 181] on div "Madhuri" at bounding box center [52, 182] width 25 height 9
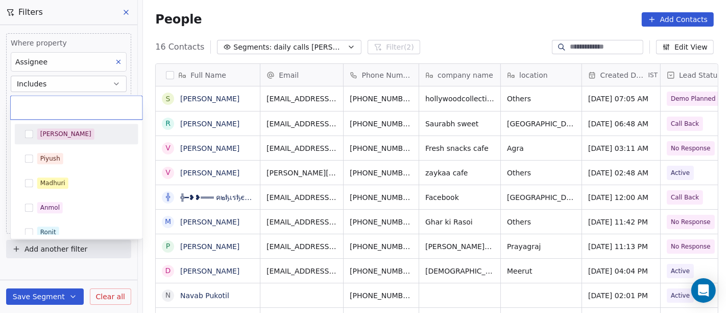
click at [58, 138] on span "[PERSON_NAME]" at bounding box center [65, 133] width 57 height 11
click at [365, 24] on html "On2Cook India Pvt. Ltd. Contacts People Marketing Workflows Campaigns Sales Pip…" at bounding box center [363, 156] width 726 height 313
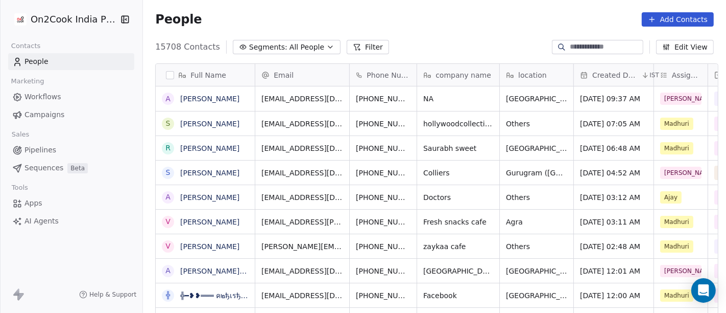
click at [576, 54] on div at bounding box center [597, 47] width 91 height 14
click at [574, 46] on input at bounding box center [606, 47] width 72 height 10
paste input "**********"
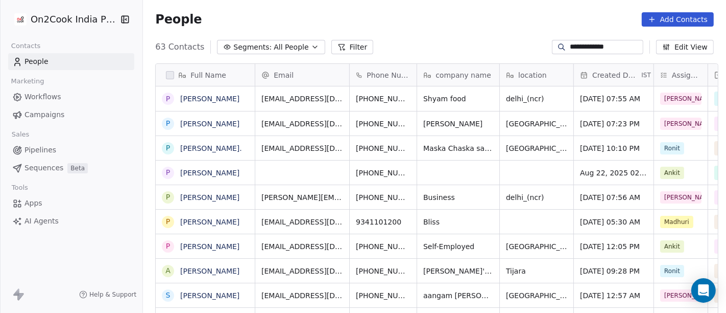
scroll to position [267, 579]
type input "**********"
click at [423, 29] on div "People Add Contacts" at bounding box center [434, 19] width 583 height 39
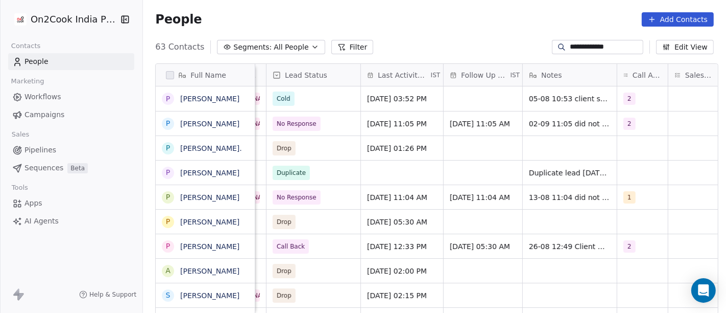
scroll to position [0, 548]
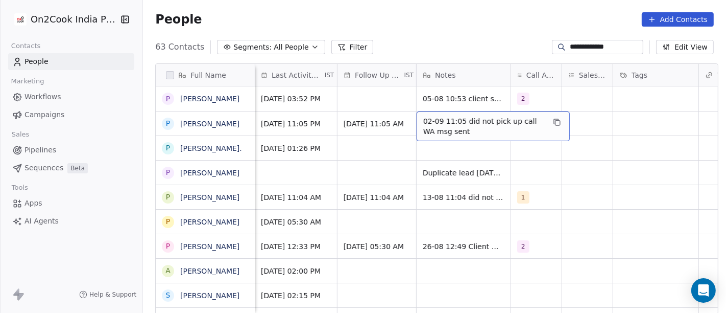
click at [485, 120] on span "02-09 11:05 did not pick up call WA msg sent" at bounding box center [484, 126] width 122 height 20
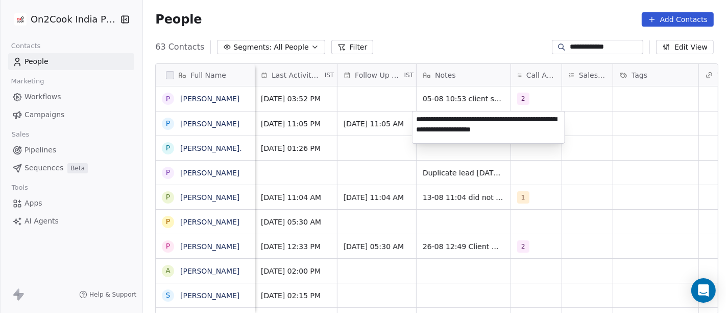
type textarea "**********"
click at [652, 203] on html "**********" at bounding box center [363, 156] width 726 height 313
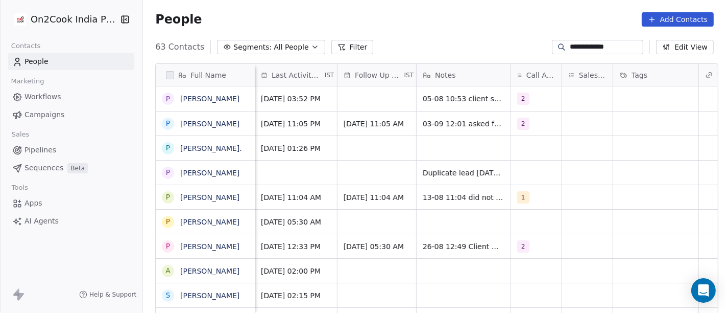
scroll to position [0, 440]
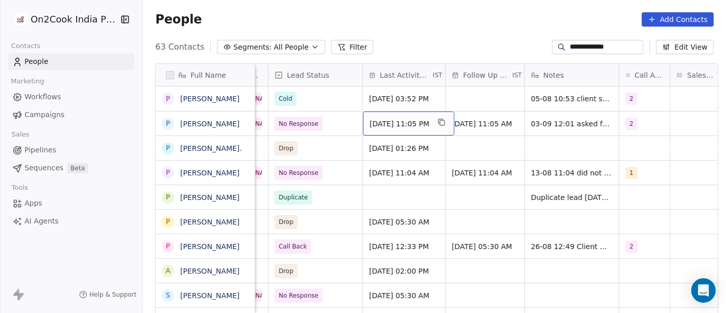
click at [407, 122] on span "Sep 02, 2025 11:05 PM" at bounding box center [400, 123] width 60 height 10
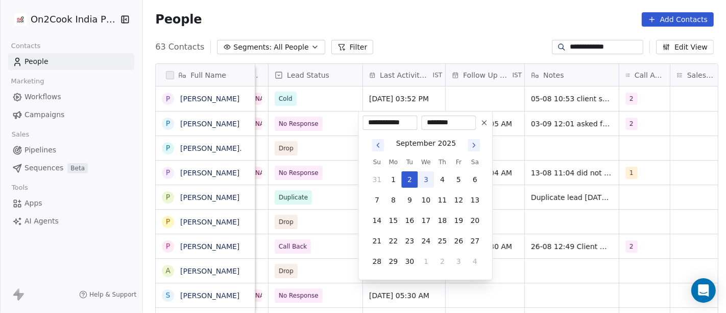
click at [424, 179] on button "3" at bounding box center [426, 179] width 16 height 16
type input "**********"
click at [470, 18] on html "**********" at bounding box center [363, 156] width 726 height 313
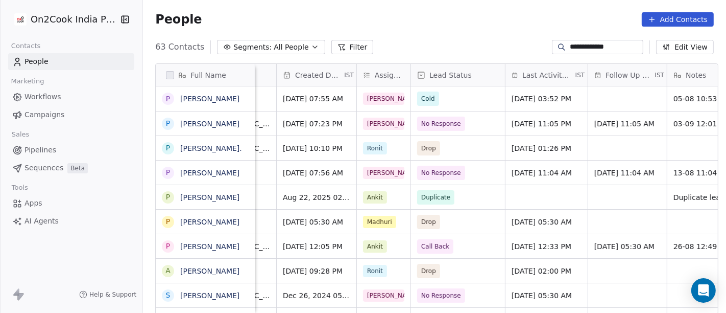
scroll to position [0, 298]
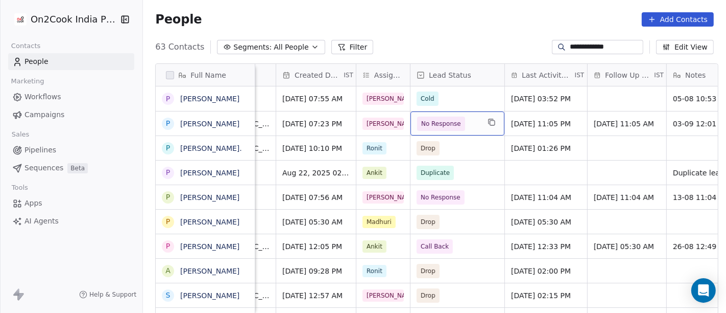
click at [457, 126] on span "No Response" at bounding box center [441, 123] width 48 height 14
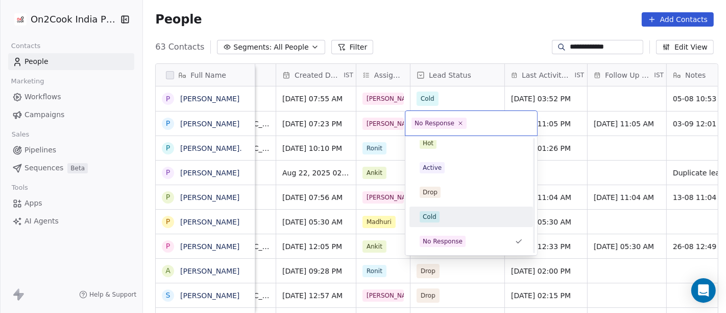
scroll to position [0, 0]
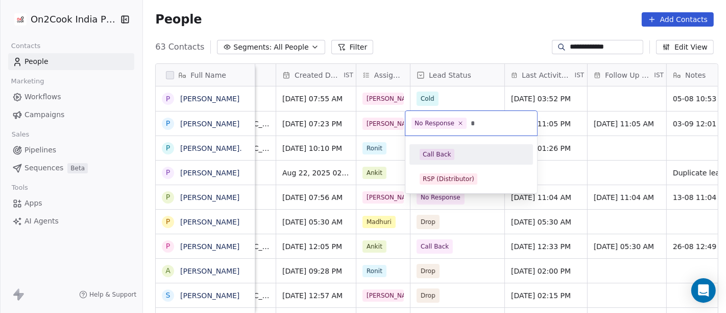
type input "*"
click at [461, 155] on div "Call Back" at bounding box center [471, 154] width 103 height 11
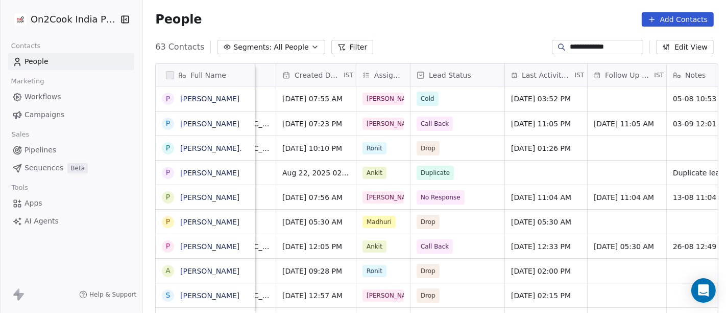
click at [465, 22] on div "People Add Contacts" at bounding box center [434, 19] width 559 height 14
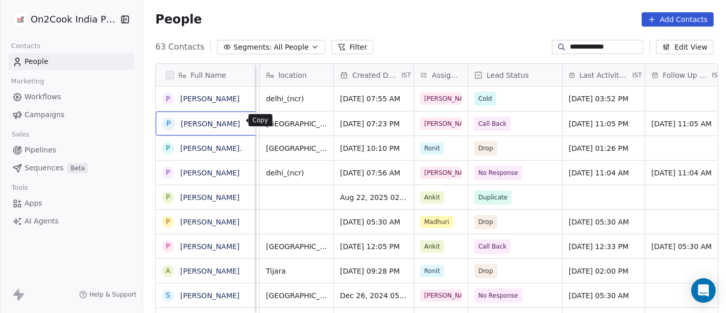
scroll to position [1, 0]
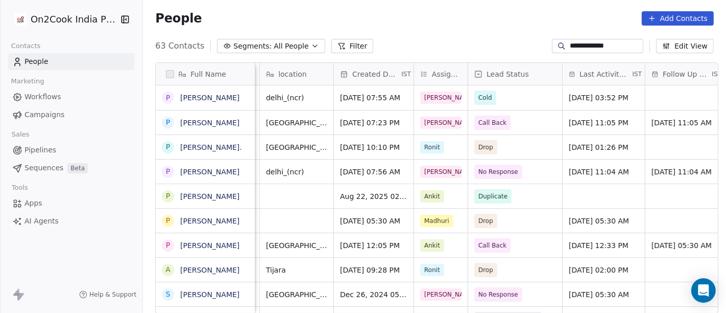
click at [614, 42] on input "**********" at bounding box center [606, 46] width 72 height 10
paste input
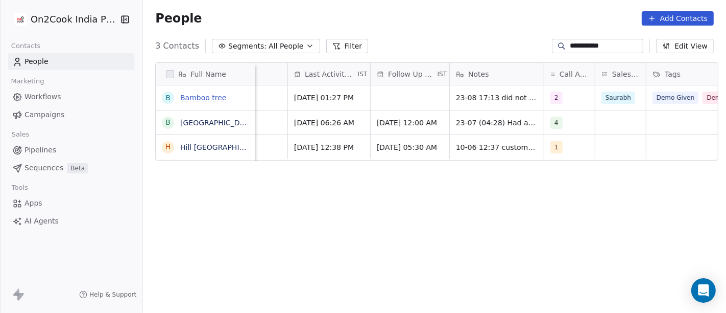
scroll to position [0, 513]
type input "**********"
click at [201, 94] on link "Bamboo tree" at bounding box center [203, 97] width 46 height 8
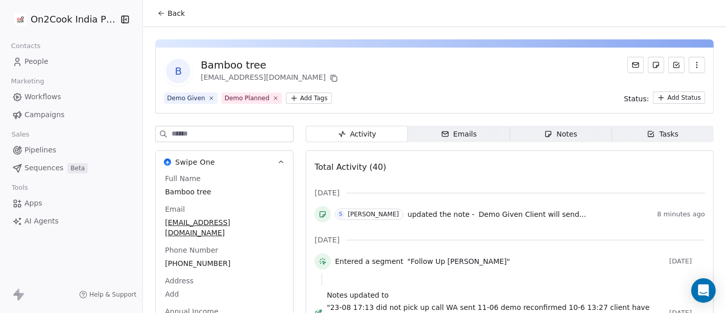
click at [168, 17] on span "Back" at bounding box center [176, 13] width 17 height 10
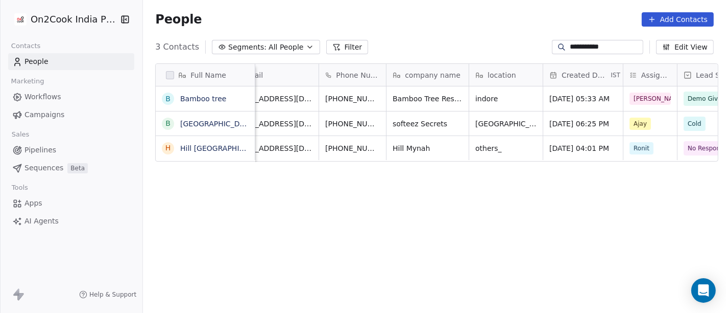
scroll to position [0, 31]
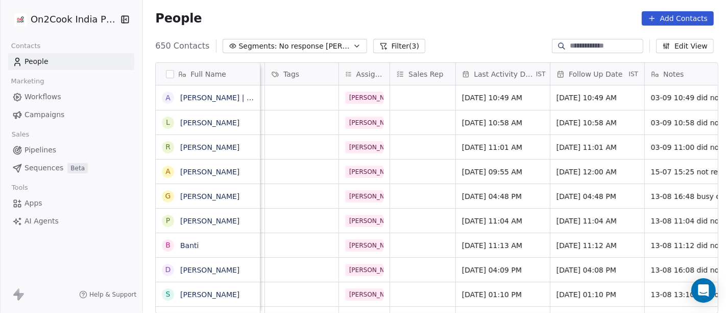
scroll to position [0, 457]
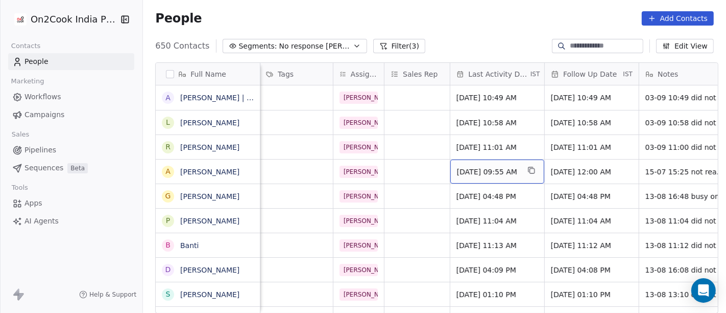
click at [502, 173] on span "[DATE] 09:55 AM" at bounding box center [488, 172] width 62 height 10
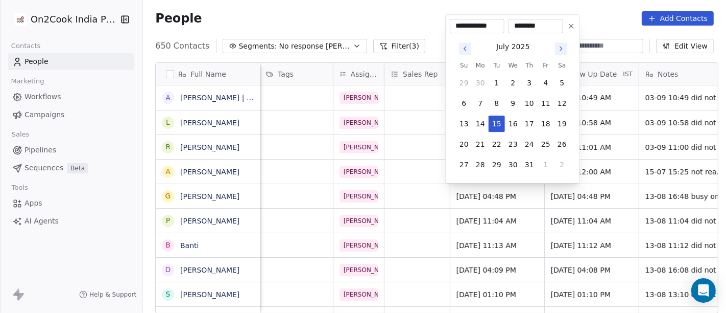
click at [559, 55] on button "Go to next month" at bounding box center [561, 48] width 14 height 14
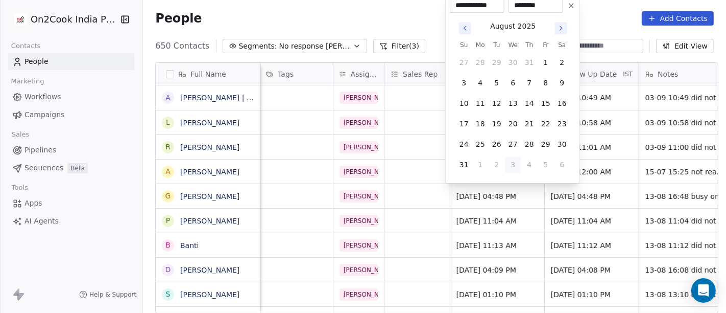
click at [511, 165] on button "3" at bounding box center [513, 164] width 16 height 16
type input "**********"
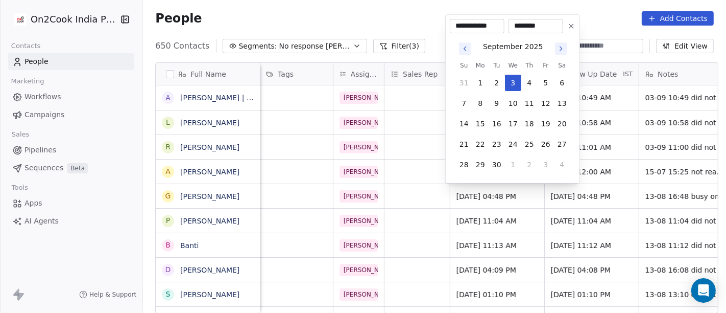
click at [403, 17] on html "On2Cook India Pvt. Ltd. Contacts People Marketing Workflows Campaigns Sales Pip…" at bounding box center [363, 156] width 726 height 313
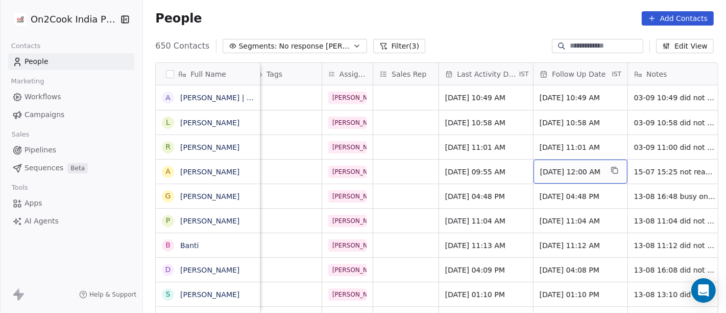
scroll to position [0, 469]
click at [552, 171] on span "[DATE] 12:00 AM" at bounding box center [570, 172] width 62 height 10
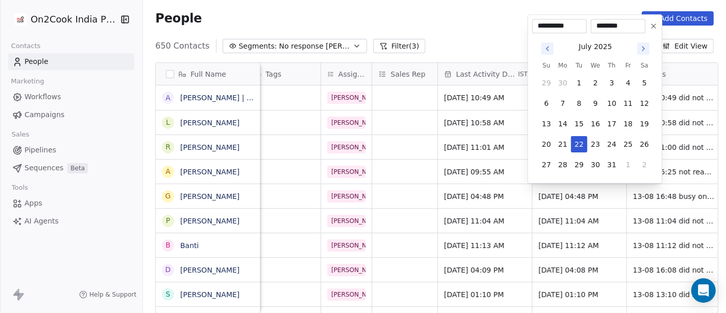
click at [640, 46] on icon "Go to next month" at bounding box center [643, 48] width 8 height 8
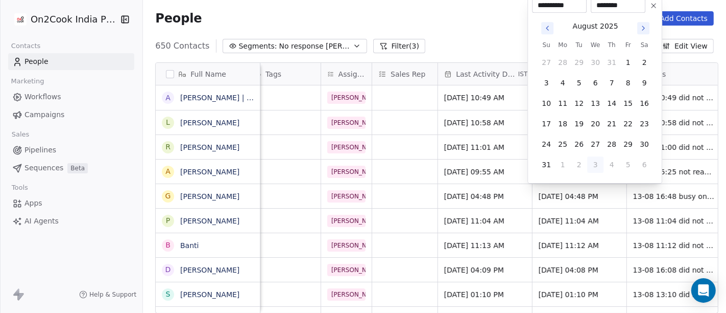
click at [640, 46] on th "Sa" at bounding box center [644, 45] width 16 height 10
click at [639, 30] on icon "Go to next month" at bounding box center [643, 28] width 8 height 8
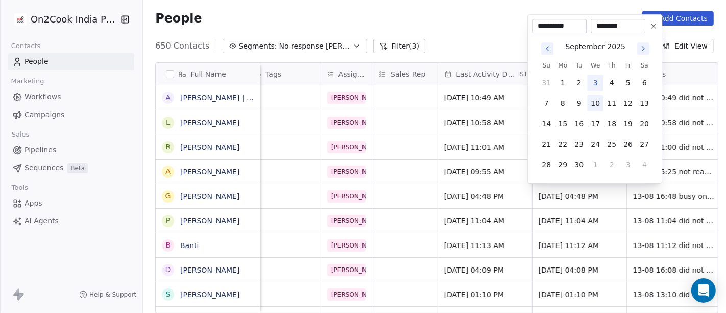
click at [591, 104] on button "10" at bounding box center [595, 103] width 16 height 16
type input "**********"
click at [479, 21] on html "On2Cook India Pvt. Ltd. Contacts People Marketing Workflows Campaigns Sales Pip…" at bounding box center [363, 156] width 726 height 313
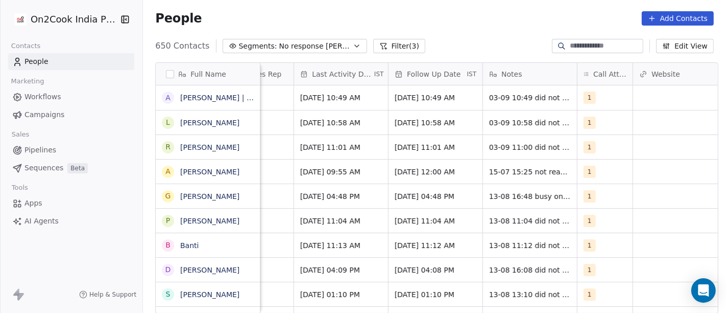
scroll to position [0, 614]
click at [584, 166] on span "1" at bounding box center [590, 171] width 12 height 12
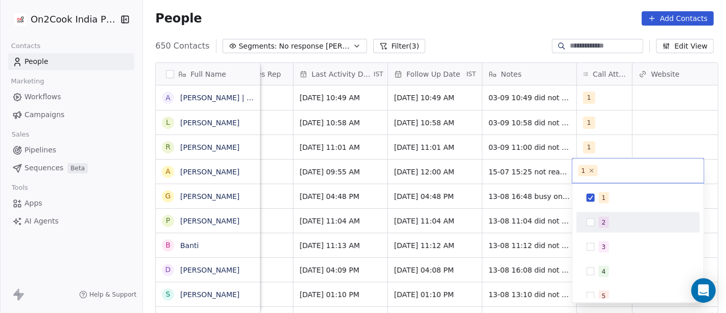
drag, startPoint x: 614, startPoint y: 224, endPoint x: 605, endPoint y: 209, distance: 17.2
click at [612, 224] on div "2" at bounding box center [644, 222] width 91 height 11
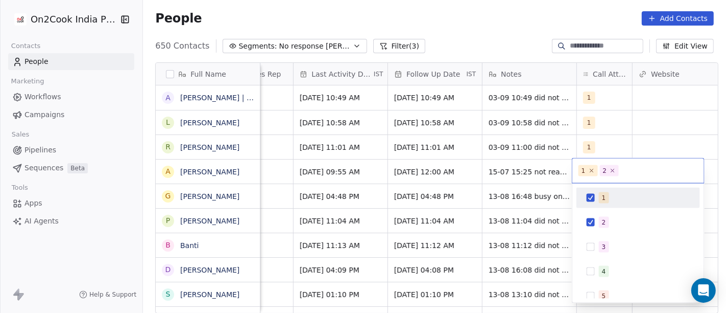
click at [600, 195] on span "1" at bounding box center [604, 197] width 10 height 11
click at [497, 175] on html "On2Cook India Pvt. Ltd. Contacts People Marketing Workflows Campaigns Sales Pip…" at bounding box center [363, 156] width 726 height 313
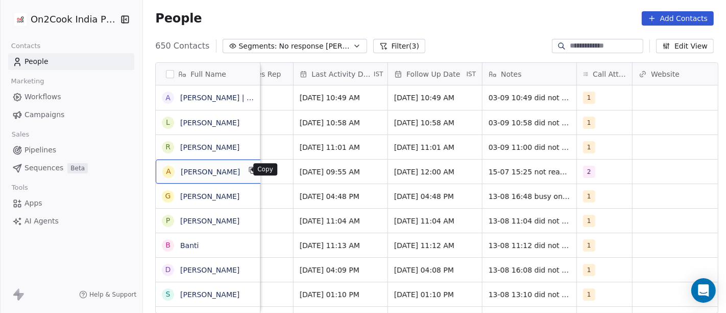
click at [249, 171] on icon "grid" at bounding box center [253, 170] width 8 height 8
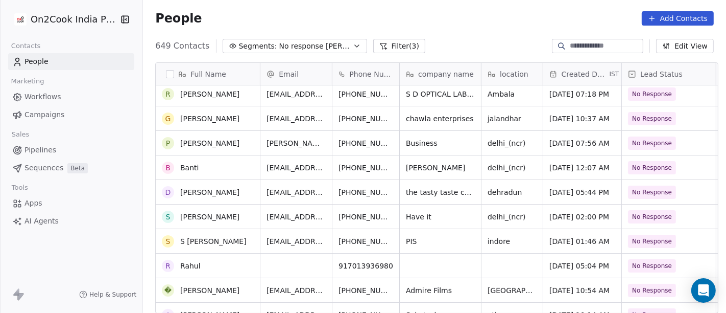
scroll to position [60, 0]
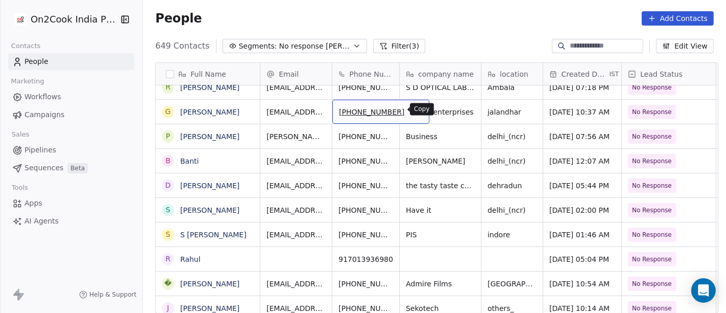
click at [413, 112] on icon "grid" at bounding box center [417, 110] width 8 height 8
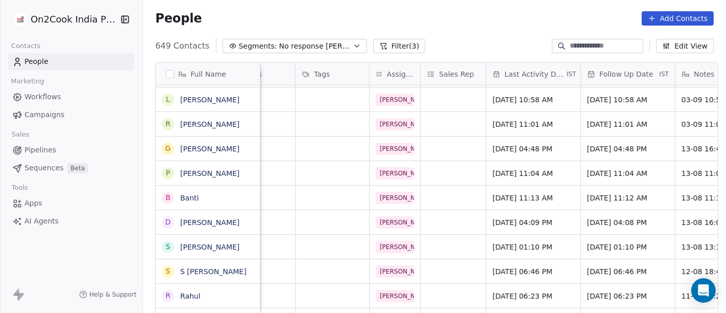
scroll to position [0, 421]
click at [501, 145] on span "Aug 13, 2025 04:48 PM" at bounding box center [524, 149] width 62 height 10
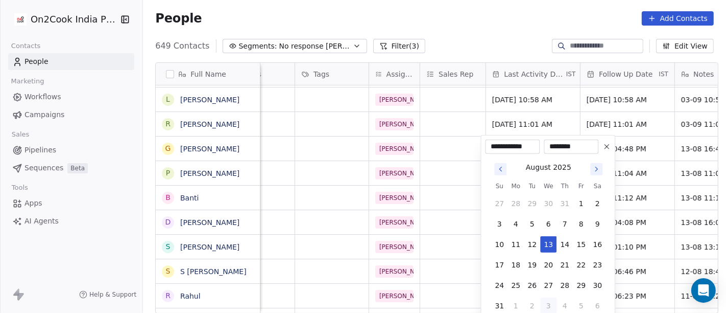
click at [548, 306] on button "3" at bounding box center [548, 305] width 16 height 16
type input "**********"
click at [490, 27] on html "On2Cook India Pvt. Ltd. Contacts People Marketing Workflows Campaigns Sales Pip…" at bounding box center [363, 156] width 726 height 313
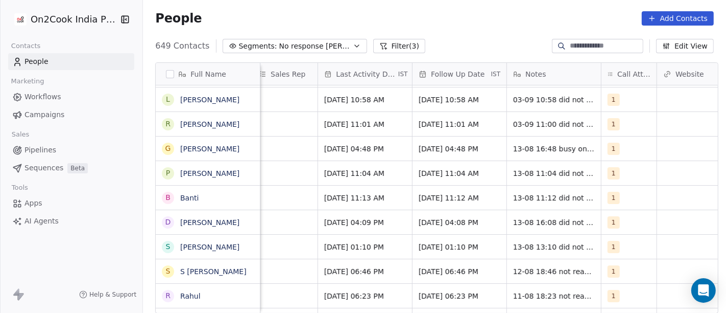
scroll to position [0, 590]
click at [430, 151] on span "20/08/2025 04:48 PM" at bounding box center [450, 149] width 62 height 10
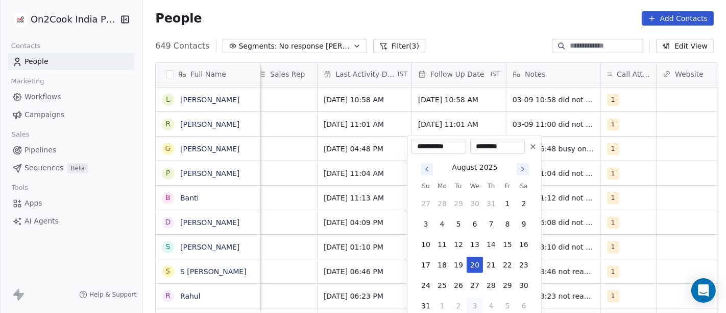
click at [476, 306] on button "3" at bounding box center [475, 305] width 16 height 16
type input "**********"
click at [482, 36] on html "On2Cook India Pvt. Ltd. Contacts People Marketing Workflows Campaigns Sales Pip…" at bounding box center [363, 156] width 726 height 313
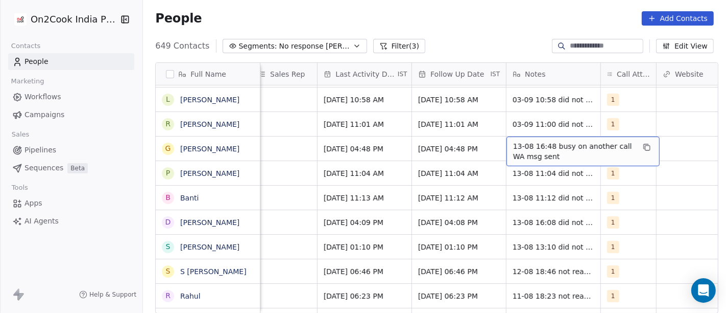
click at [546, 148] on span "13-08 16:48 busy on another call WA msg sent" at bounding box center [574, 151] width 122 height 20
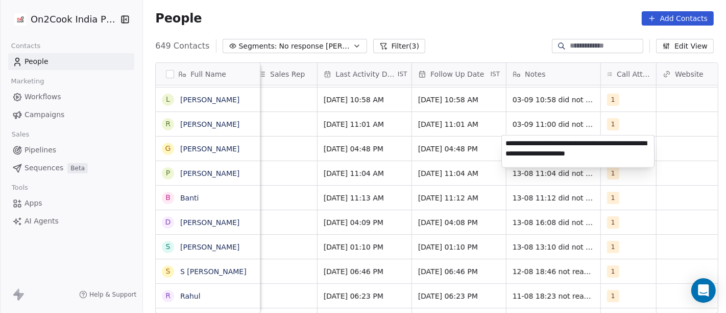
type textarea "**********"
click at [638, 237] on html "On2Cook India Pvt. Ltd. Contacts People Marketing Workflows Campaigns Sales Pip…" at bounding box center [363, 156] width 726 height 313
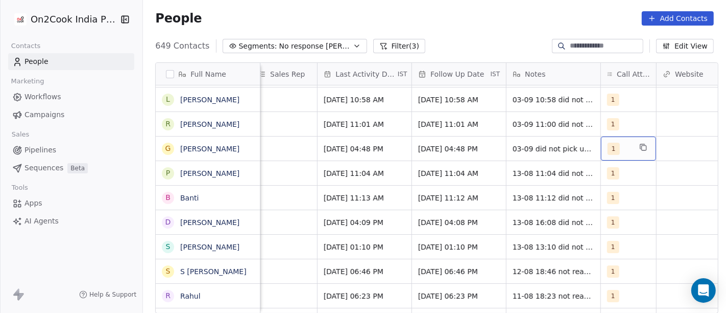
click at [617, 154] on div "1" at bounding box center [628, 148] width 55 height 24
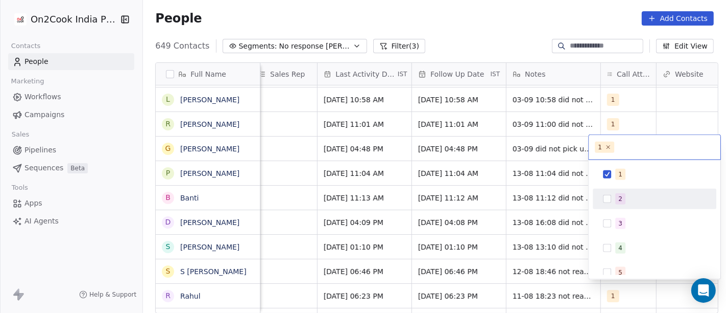
click at [630, 204] on div "2" at bounding box center [654, 199] width 115 height 16
click at [616, 184] on div "1 2 3 4 5 6 7 8 9 10" at bounding box center [655, 284] width 124 height 241
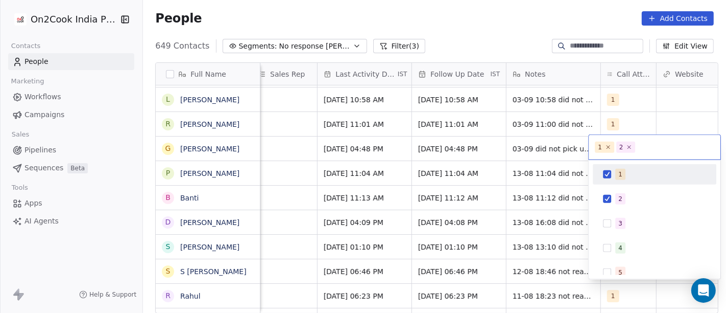
click at [612, 173] on div "1" at bounding box center [654, 174] width 115 height 16
click at [493, 28] on html "On2Cook India Pvt. Ltd. Contacts People Marketing Workflows Campaigns Sales Pip…" at bounding box center [363, 156] width 726 height 313
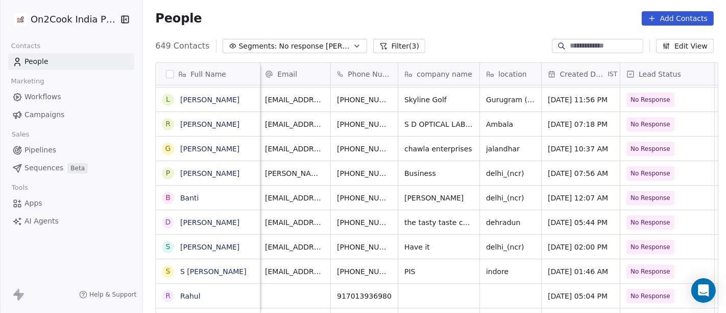
scroll to position [0, 0]
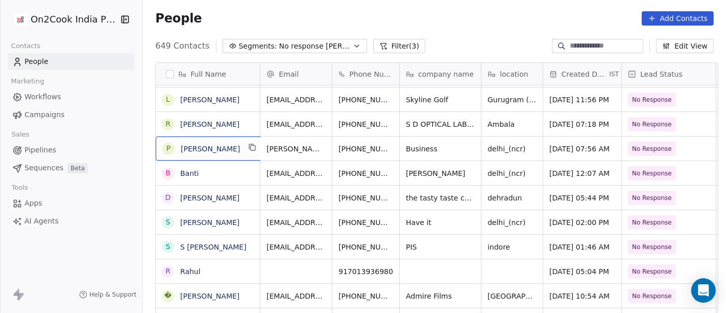
click at [214, 147] on span "Parveen" at bounding box center [210, 149] width 59 height 10
type textarea "**********"
click at [465, 21] on html "On2Cook India Pvt. Ltd. Contacts People Marketing Workflows Campaigns Sales Pip…" at bounding box center [363, 156] width 726 height 313
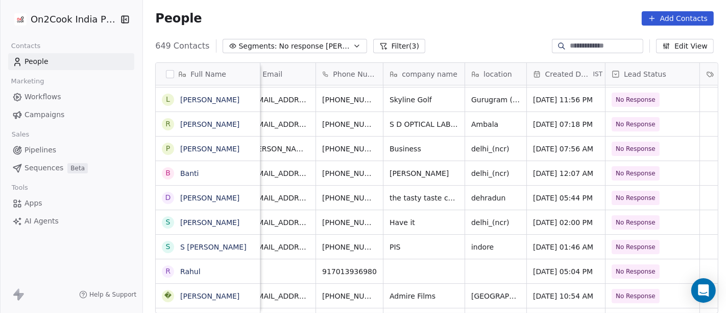
scroll to position [0, 14]
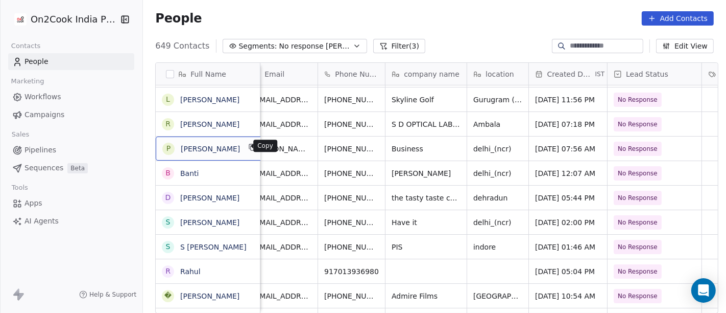
click at [249, 148] on icon "grid" at bounding box center [253, 147] width 8 height 8
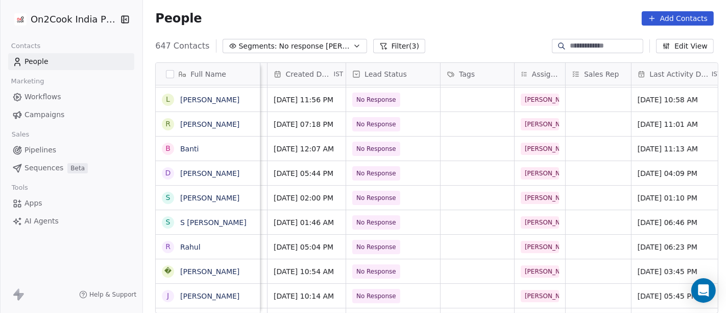
scroll to position [0, 0]
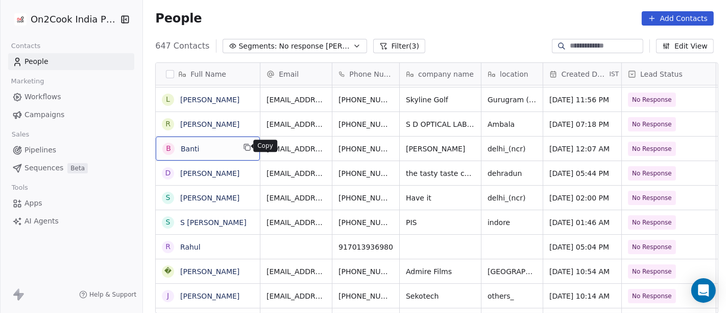
click at [243, 148] on icon "grid" at bounding box center [247, 147] width 8 height 8
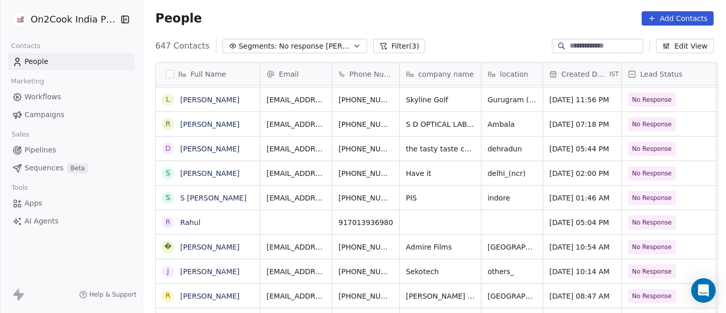
click at [440, 19] on div "People Add Contacts" at bounding box center [434, 18] width 559 height 14
click at [413, 148] on icon "grid" at bounding box center [417, 147] width 8 height 8
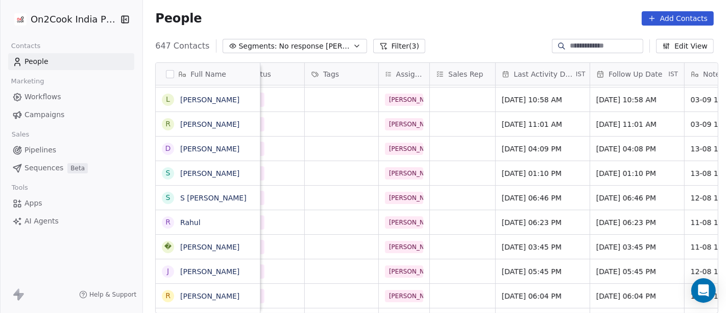
scroll to position [0, 413]
click at [541, 151] on span "Aug 13, 2025 04:09 PM" at bounding box center [533, 149] width 62 height 10
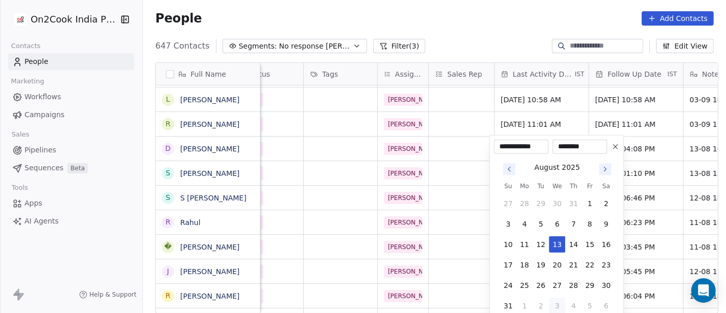
click at [562, 302] on button "3" at bounding box center [558, 305] width 16 height 16
type input "**********"
click at [494, 21] on html "On2Cook India Pvt. Ltd. Contacts People Marketing Workflows Campaigns Sales Pip…" at bounding box center [363, 156] width 726 height 313
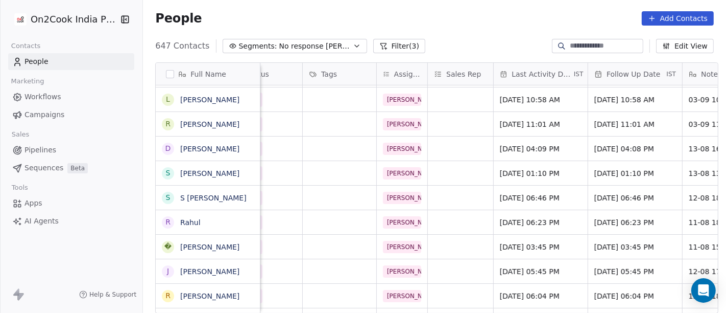
scroll to position [0, 518]
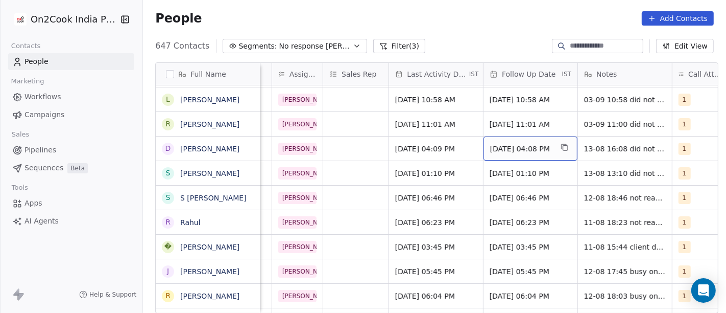
click at [524, 152] on span "20/08/2025 04:08 PM" at bounding box center [521, 149] width 62 height 10
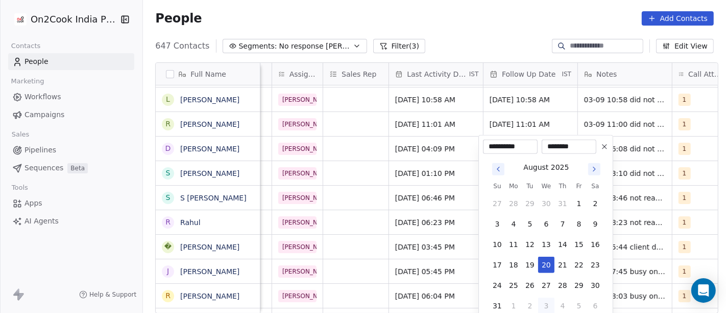
click at [601, 169] on div "August 2025" at bounding box center [546, 166] width 114 height 13
click at [593, 170] on icon "Go to next month" at bounding box center [594, 169] width 2 height 4
click at [546, 228] on button "10" at bounding box center [546, 224] width 16 height 16
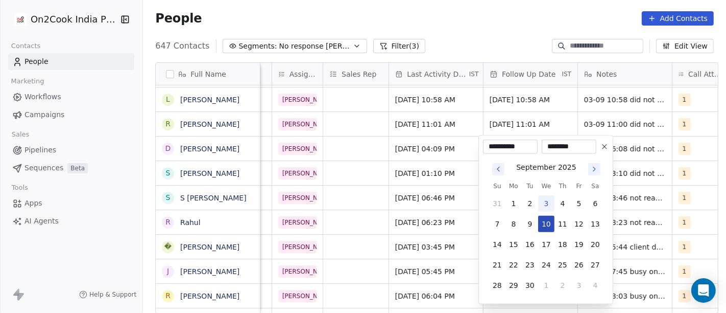
type input "**********"
click at [453, 11] on html "On2Cook India Pvt. Ltd. Contacts People Marketing Workflows Campaigns Sales Pip…" at bounding box center [363, 156] width 726 height 313
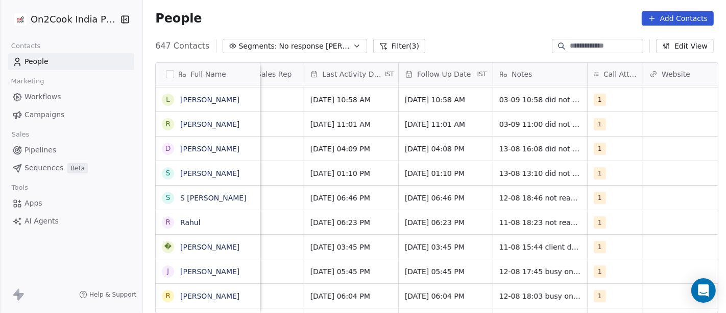
scroll to position [0, 604]
click at [600, 151] on span "1" at bounding box center [600, 148] width 12 height 12
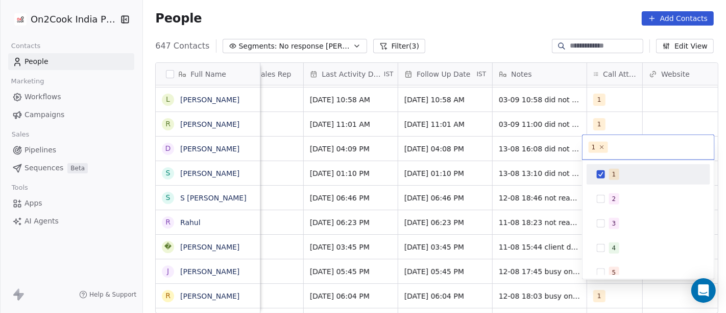
click at [527, 149] on html "On2Cook India Pvt. Ltd. Contacts People Marketing Workflows Campaigns Sales Pip…" at bounding box center [363, 156] width 726 height 313
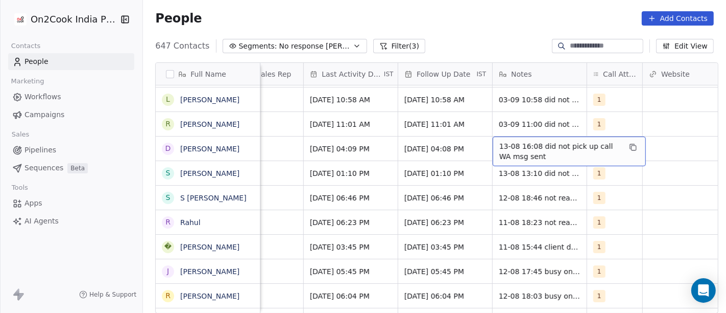
click at [527, 149] on span "13-08 16:08 did not pick up call WA msg sent" at bounding box center [561, 151] width 122 height 20
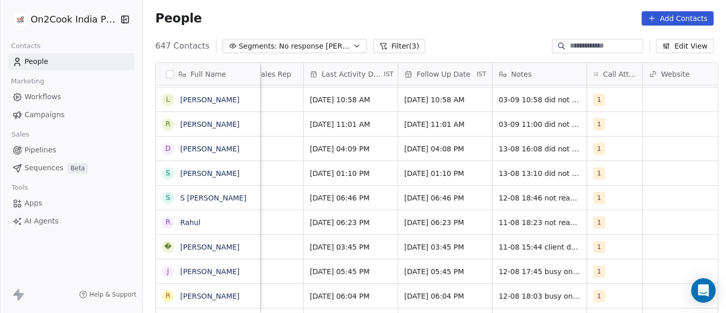
click at [550, 136] on div "No Response Salim Sep 03, 2025 04:09 PM 10/09/2025 04:08 PM 13-08 16:08 did not…" at bounding box center [468, 148] width 1623 height 25
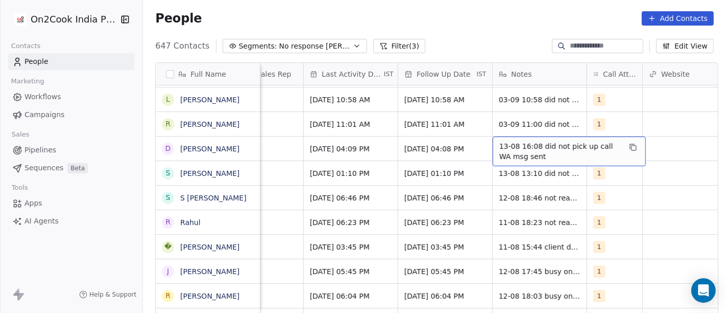
click at [549, 146] on span "13-08 16:08 did not pick up call WA msg sent" at bounding box center [561, 151] width 122 height 20
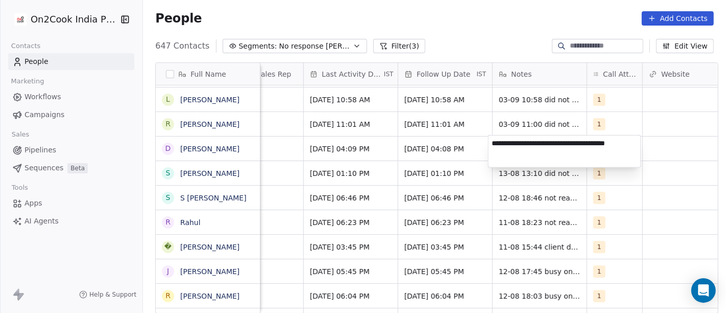
click at [549, 146] on textarea "**********" at bounding box center [565, 151] width 152 height 32
type textarea "**********"
click at [651, 230] on html "On2Cook India Pvt. Ltd. Contacts People Marketing Workflows Campaigns Sales Pip…" at bounding box center [363, 156] width 726 height 313
click at [679, 177] on html "On2Cook India Pvt. Ltd. Contacts People Marketing Workflows Campaigns Sales Pip…" at bounding box center [363, 156] width 726 height 313
click at [607, 145] on div "1" at bounding box center [605, 148] width 23 height 12
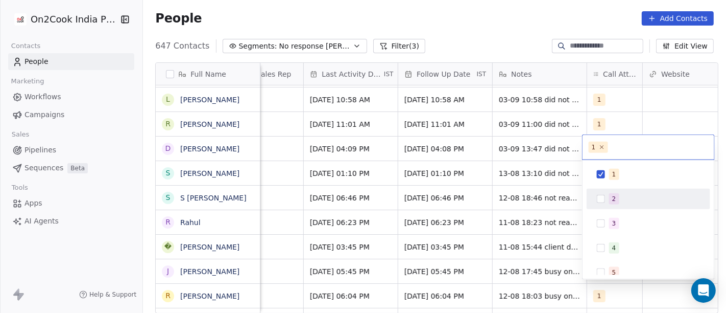
click at [618, 195] on span "2" at bounding box center [614, 198] width 10 height 11
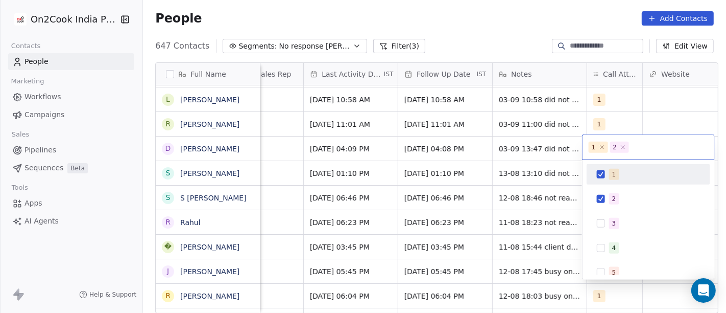
click at [611, 170] on span "1" at bounding box center [614, 174] width 10 height 11
click at [443, 146] on html "On2Cook India Pvt. Ltd. Contacts People Marketing Workflows Campaigns Sales Pip…" at bounding box center [363, 156] width 726 height 313
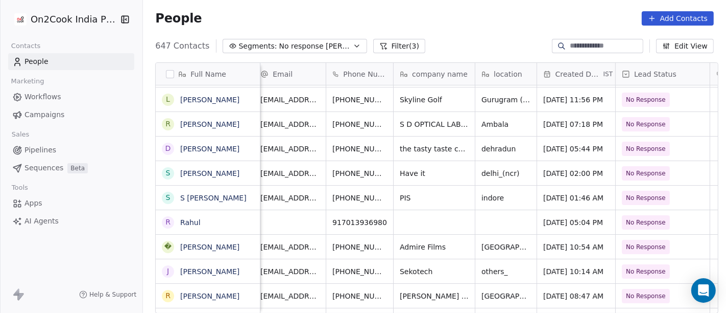
scroll to position [0, 0]
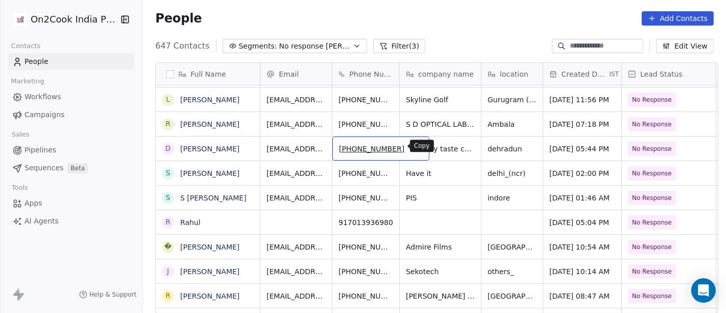
click at [414, 147] on icon "grid" at bounding box center [416, 146] width 5 height 5
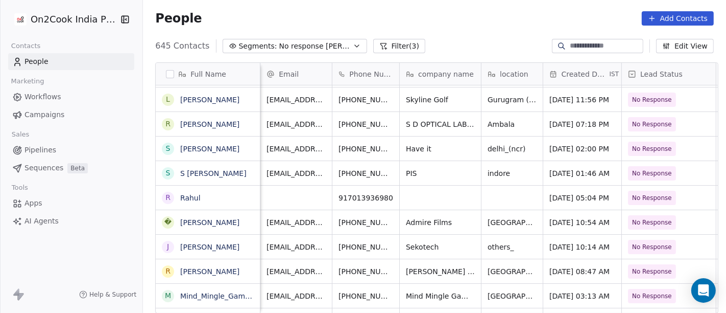
scroll to position [0, 1]
click at [415, 148] on icon "grid" at bounding box center [417, 148] width 5 height 5
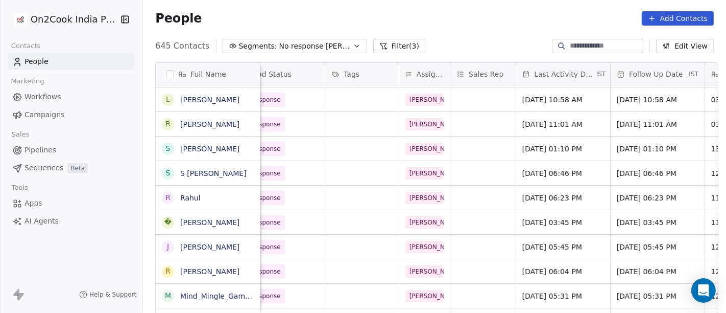
scroll to position [0, 394]
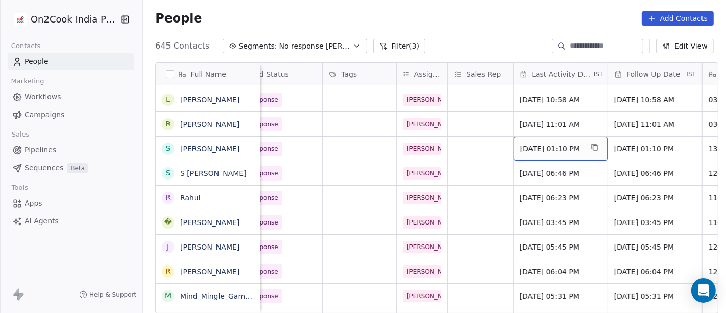
click at [534, 145] on span "Aug 13, 2025 01:10 PM" at bounding box center [551, 149] width 62 height 10
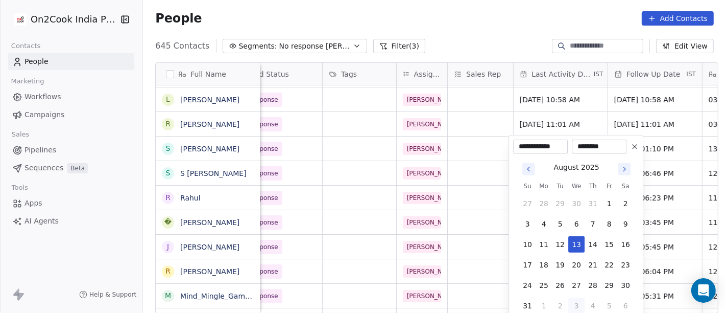
click at [579, 301] on button "3" at bounding box center [576, 305] width 16 height 16
type input "**********"
click at [489, 33] on html "On2Cook India Pvt. Ltd. Contacts People Marketing Workflows Campaigns Sales Pip…" at bounding box center [363, 156] width 726 height 313
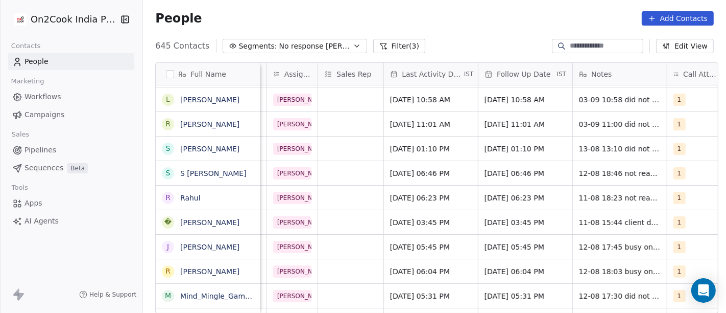
scroll to position [0, 524]
click at [517, 148] on span "20/08/2025 01:10 PM" at bounding box center [516, 149] width 62 height 10
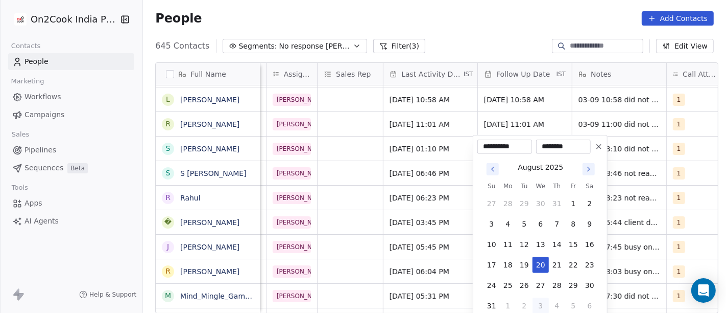
click at [592, 170] on icon "Go to next month" at bounding box center [589, 169] width 8 height 8
click at [540, 226] on button "10" at bounding box center [541, 224] width 16 height 16
type input "**********"
click at [463, 17] on html "On2Cook India Pvt. Ltd. Contacts People Marketing Workflows Campaigns Sales Pip…" at bounding box center [363, 156] width 726 height 313
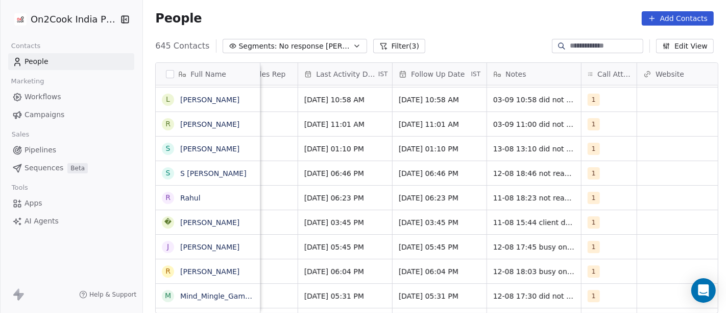
scroll to position [0, 615]
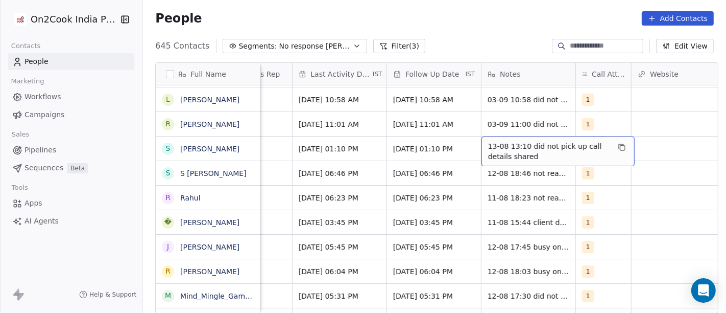
click at [545, 149] on span "13-08 13:10 did not pick up call details shared" at bounding box center [549, 151] width 122 height 20
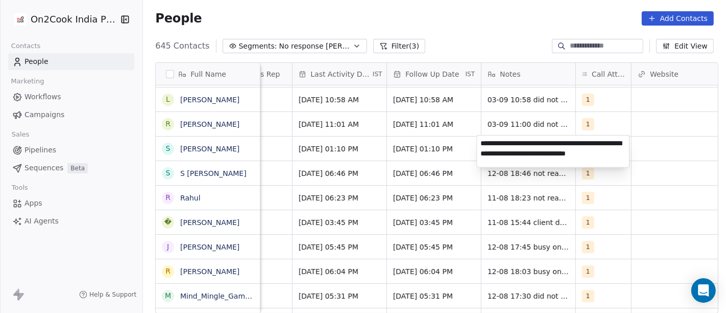
type textarea "**********"
click at [624, 193] on html "On2Cook India Pvt. Ltd. Contacts People Marketing Workflows Campaigns Sales Pip…" at bounding box center [363, 156] width 726 height 313
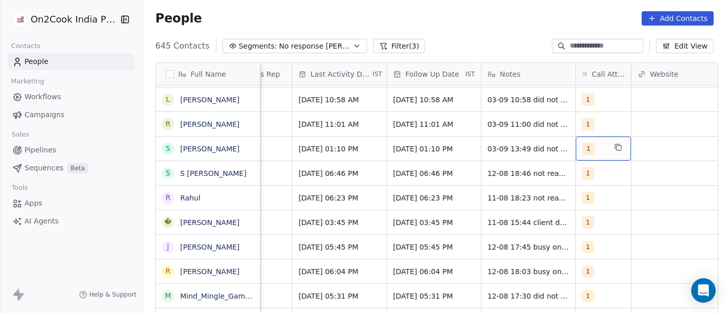
click at [589, 145] on div "1" at bounding box center [594, 148] width 23 height 12
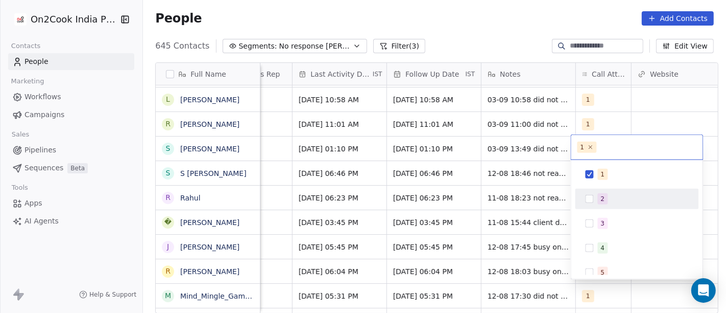
click at [627, 202] on div "2" at bounding box center [643, 198] width 91 height 11
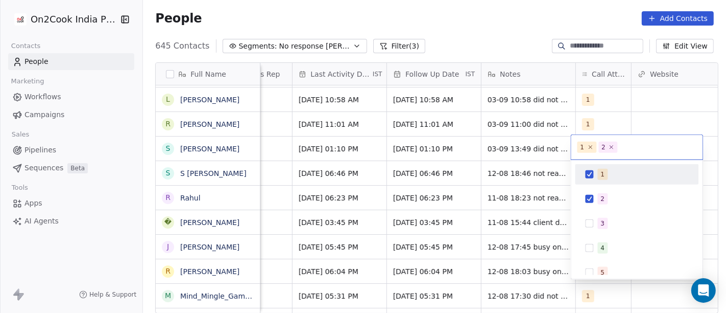
click at [613, 179] on div "1" at bounding box center [637, 174] width 115 height 16
click at [475, 41] on html "On2Cook India Pvt. Ltd. Contacts People Marketing Workflows Campaigns Sales Pip…" at bounding box center [363, 156] width 726 height 313
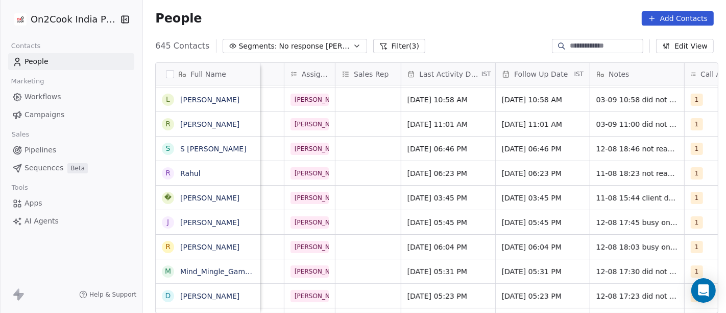
scroll to position [0, 507]
click at [444, 149] on span "Aug 12, 2025 06:46 PM" at bounding box center [439, 149] width 62 height 10
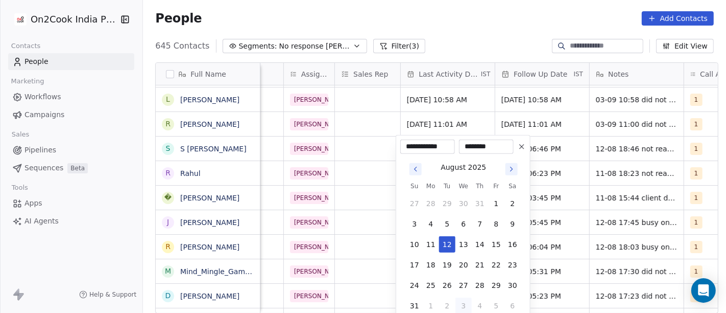
click at [462, 302] on button "3" at bounding box center [464, 305] width 16 height 16
type input "**********"
click at [476, 30] on html "On2Cook India Pvt. Ltd. Contacts People Marketing Workflows Campaigns Sales Pip…" at bounding box center [363, 156] width 726 height 313
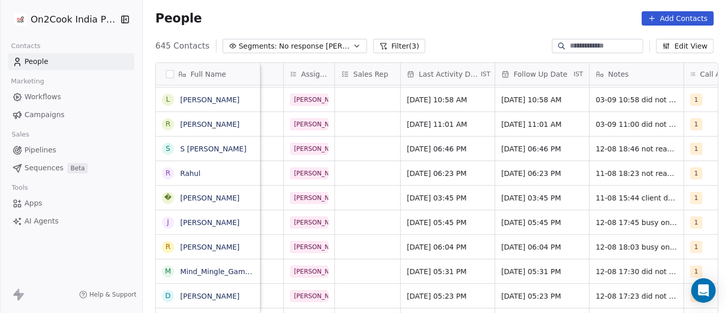
scroll to position [0, 558]
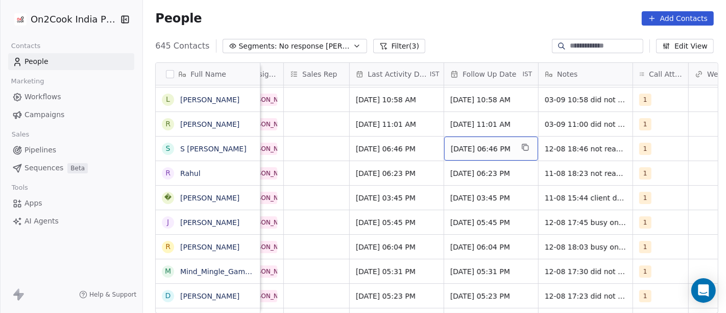
click at [452, 149] on span "21/08/2025 06:46 PM" at bounding box center [482, 149] width 62 height 10
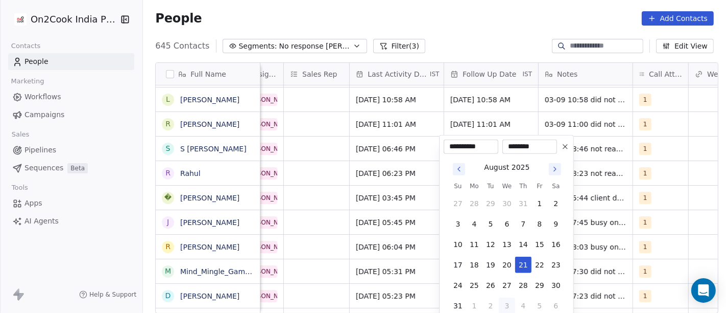
click at [555, 165] on icon "Go to next month" at bounding box center [555, 169] width 8 height 8
click at [505, 225] on button "10" at bounding box center [507, 224] width 16 height 16
type input "**********"
click at [509, 51] on html "On2Cook India Pvt. Ltd. Contacts People Marketing Workflows Campaigns Sales Pip…" at bounding box center [363, 156] width 726 height 313
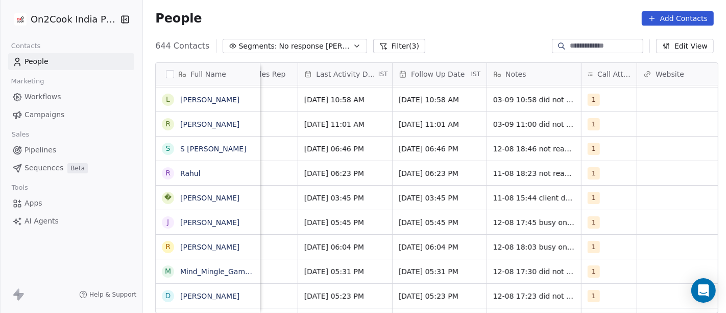
scroll to position [0, 610]
click at [522, 145] on span "12-08 18:46 not reachable WA sent" at bounding box center [554, 151] width 122 height 20
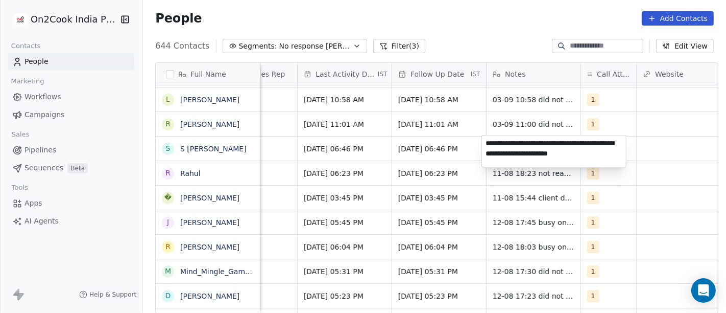
type textarea "**********"
click at [389, 195] on html "On2Cook India Pvt. Ltd. Contacts People Marketing Workflows Campaigns Sales Pip…" at bounding box center [363, 156] width 726 height 313
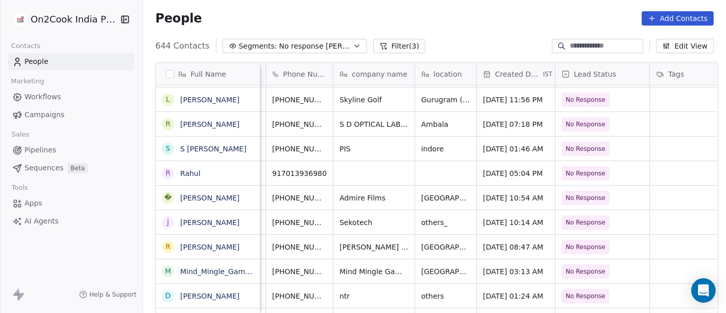
scroll to position [0, 0]
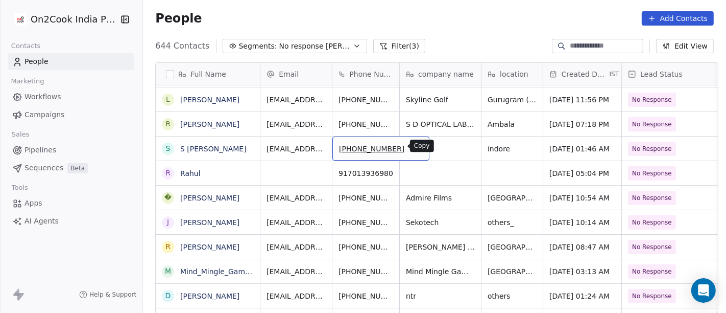
click at [415, 148] on icon "grid" at bounding box center [417, 148] width 5 height 5
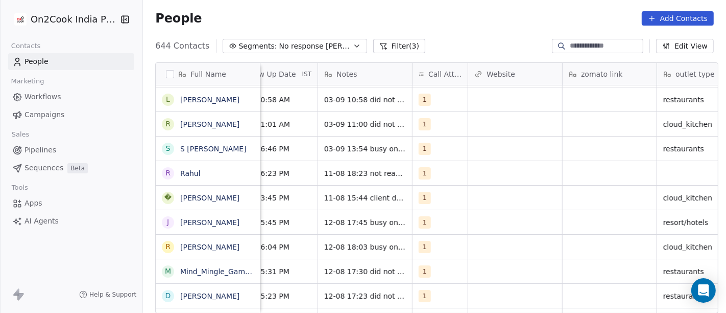
scroll to position [0, 778]
click at [453, 144] on icon "grid" at bounding box center [455, 146] width 5 height 5
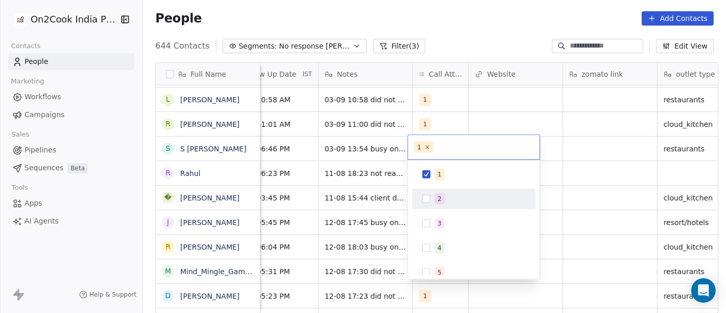
click at [443, 196] on span "2" at bounding box center [440, 198] width 10 height 11
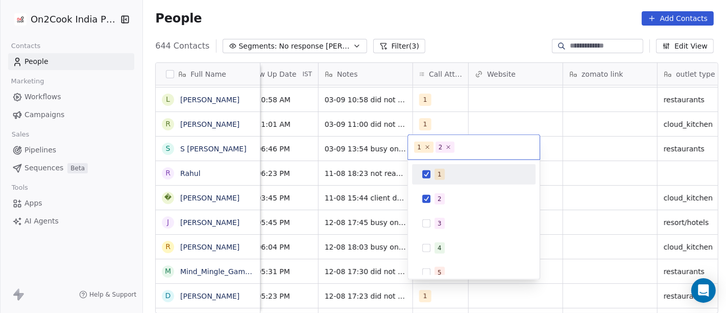
click at [439, 177] on div "1" at bounding box center [440, 174] width 4 height 9
click at [421, 37] on html "On2Cook India Pvt. Ltd. Contacts People Marketing Workflows Campaigns Sales Pip…" at bounding box center [363, 156] width 726 height 313
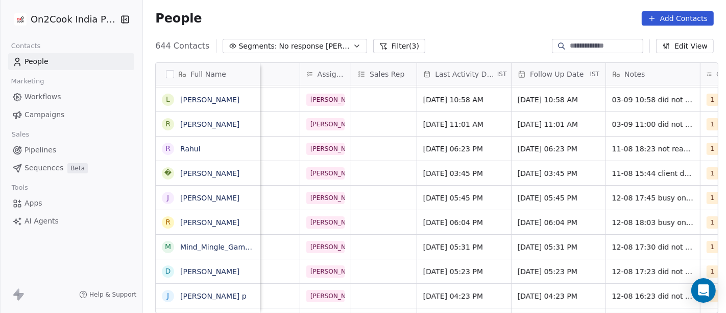
scroll to position [0, 478]
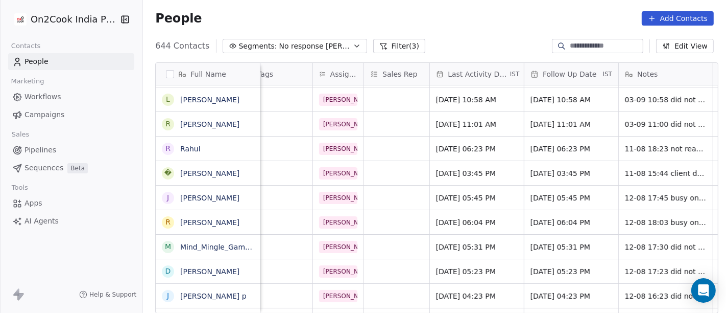
click at [510, 7] on div "People Add Contacts" at bounding box center [434, 18] width 583 height 39
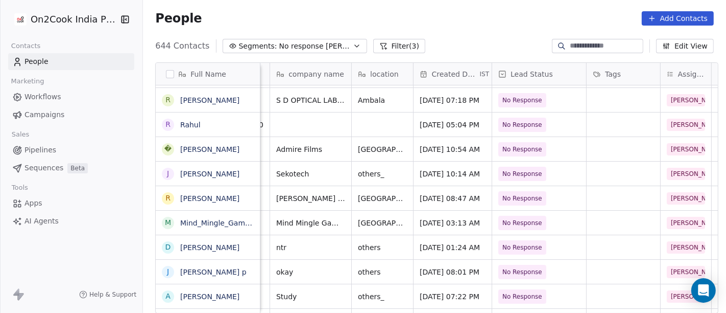
scroll to position [0, 0]
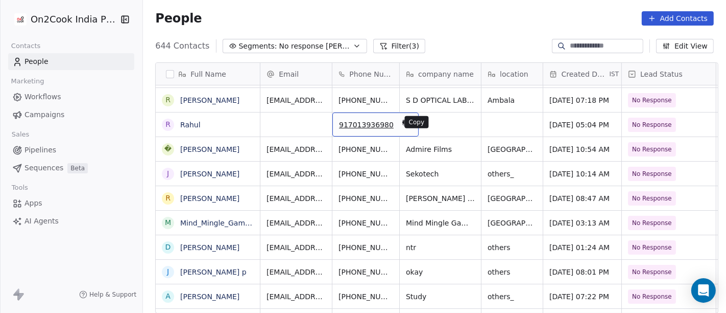
click at [402, 119] on icon "grid" at bounding box center [406, 123] width 8 height 8
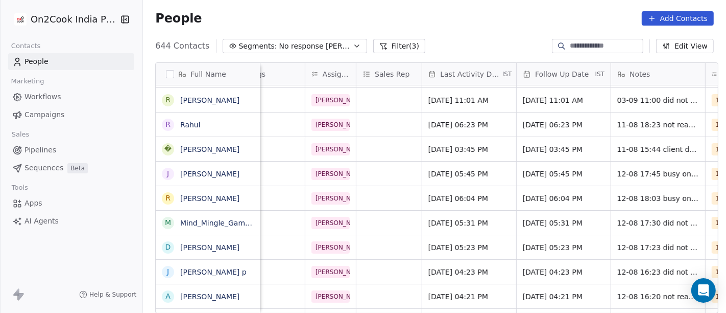
scroll to position [0, 486]
click at [461, 120] on span "Aug 11, 2025 06:23 PM" at bounding box center [460, 125] width 62 height 10
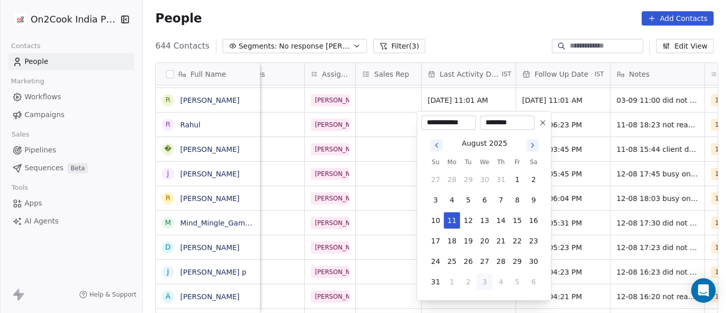
click at [486, 281] on button "3" at bounding box center [485, 281] width 16 height 16
type input "**********"
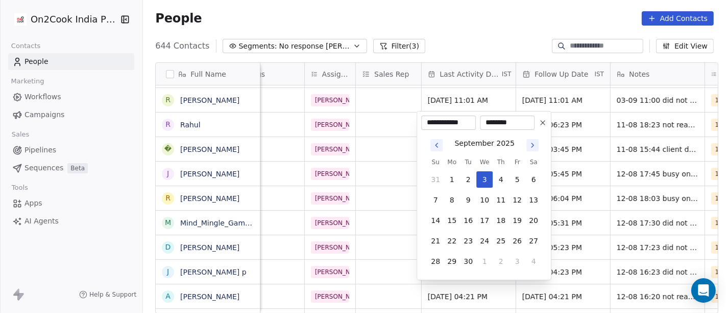
click at [481, 16] on html "On2Cook India Pvt. Ltd. Contacts People Marketing Workflows Campaigns Sales Pip…" at bounding box center [363, 156] width 726 height 313
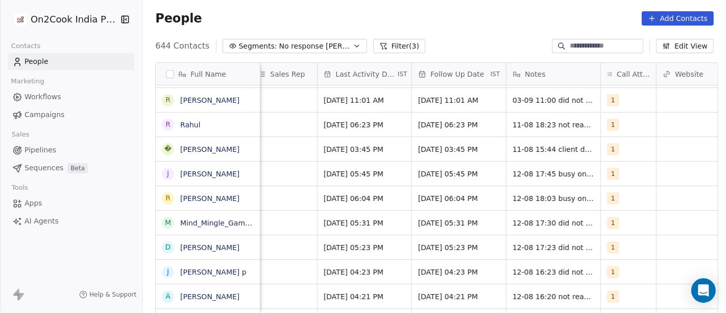
scroll to position [0, 596]
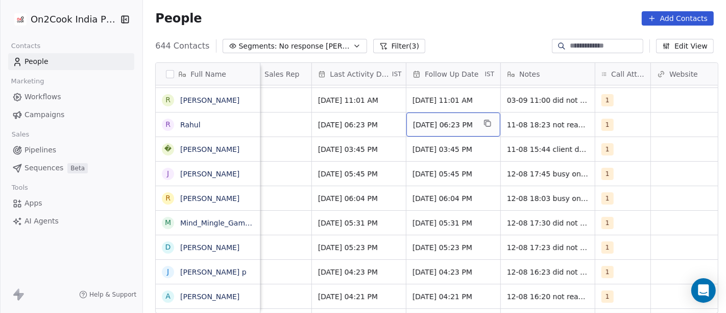
click at [458, 125] on span "18/08/2025 06:23 PM" at bounding box center [444, 125] width 62 height 10
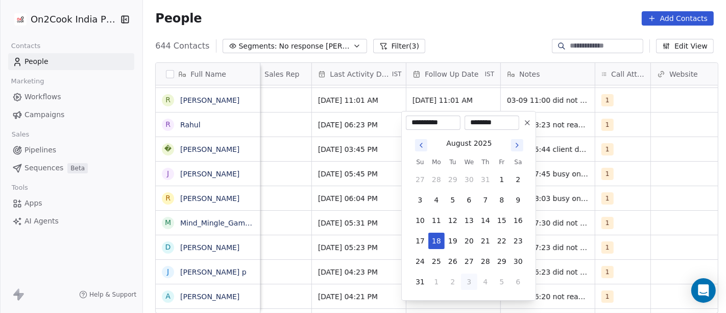
click at [515, 146] on icon "Go to next month" at bounding box center [517, 145] width 8 height 8
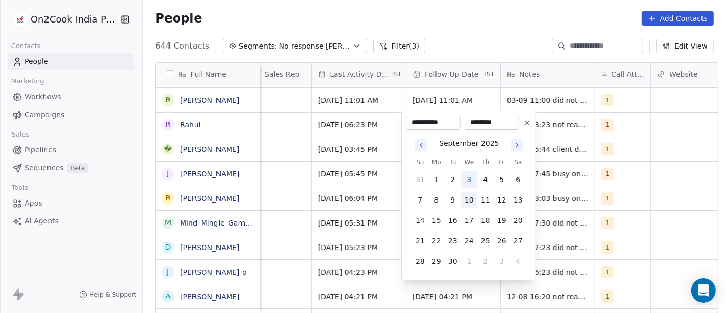
click at [470, 203] on button "10" at bounding box center [469, 200] width 16 height 16
type input "**********"
click at [520, 23] on html "On2Cook India Pvt. Ltd. Contacts People Marketing Workflows Campaigns Sales Pip…" at bounding box center [363, 156] width 726 height 313
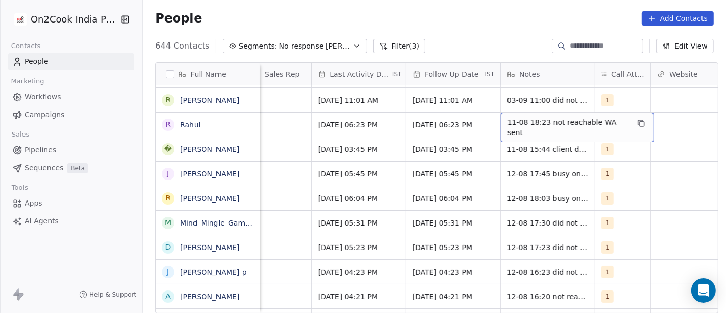
click at [540, 123] on span "11-08 18:23 not reachable WA sent" at bounding box center [569, 127] width 122 height 20
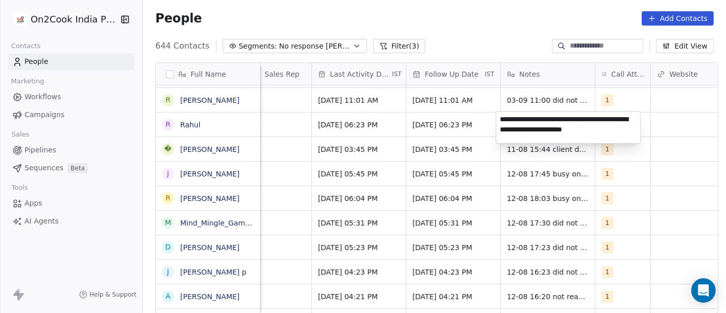
type textarea "**********"
click at [646, 227] on html "On2Cook India Pvt. Ltd. Contacts People Marketing Workflows Campaigns Sales Pip…" at bounding box center [363, 156] width 726 height 313
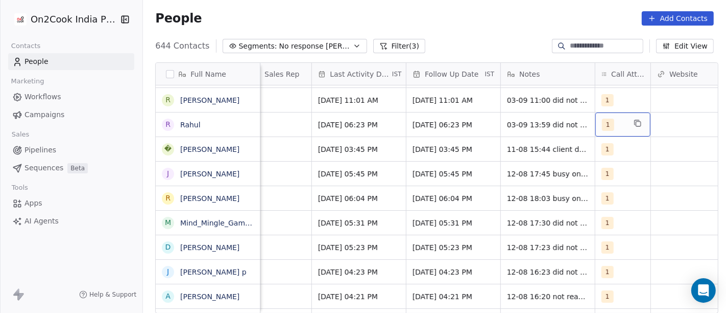
click at [602, 122] on span "1" at bounding box center [608, 124] width 12 height 12
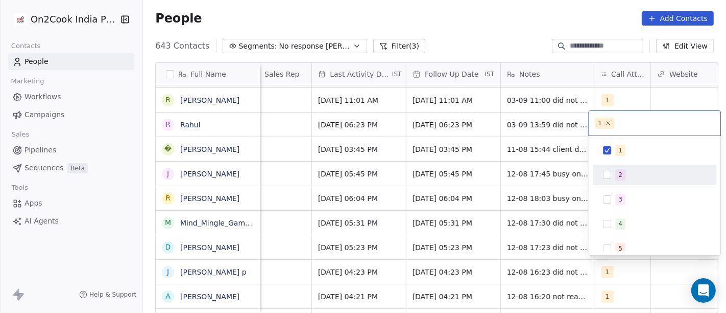
click at [611, 173] on button "Suggestions" at bounding box center [607, 175] width 8 height 8
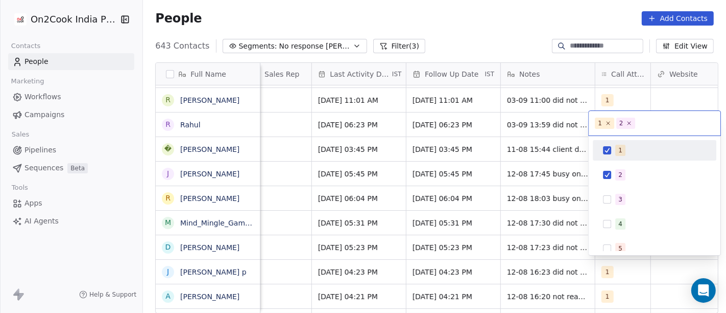
click at [610, 152] on button "Suggestions" at bounding box center [607, 150] width 8 height 8
click at [484, 29] on html "On2Cook India Pvt. Ltd. Contacts People Marketing Workflows Campaigns Sales Pip…" at bounding box center [363, 156] width 726 height 313
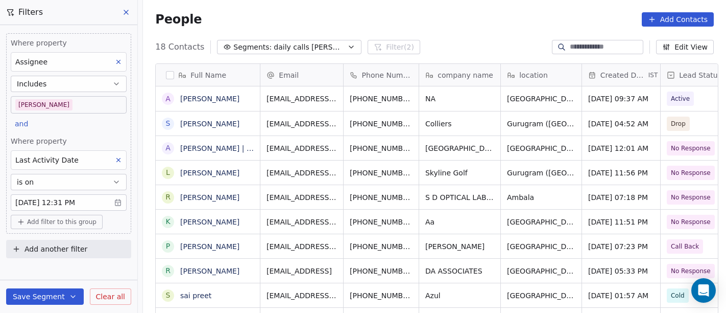
click at [421, 37] on div "People Add Contacts" at bounding box center [434, 19] width 583 height 39
click at [471, 26] on div "People Add Contacts" at bounding box center [434, 19] width 559 height 14
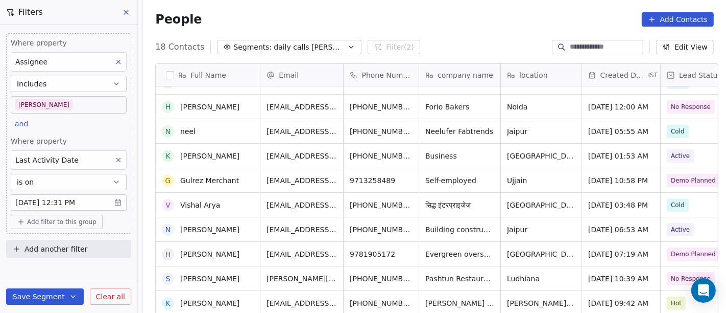
scroll to position [0, 0]
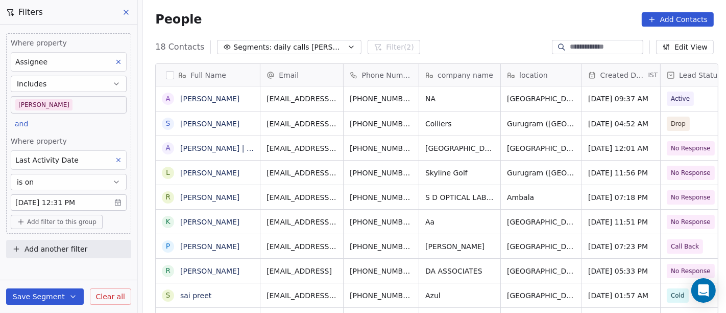
click at [80, 108] on body "On2Cook India Pvt. Ltd. Contacts People Marketing Workflows Campaigns Sales Pip…" at bounding box center [363, 156] width 726 height 313
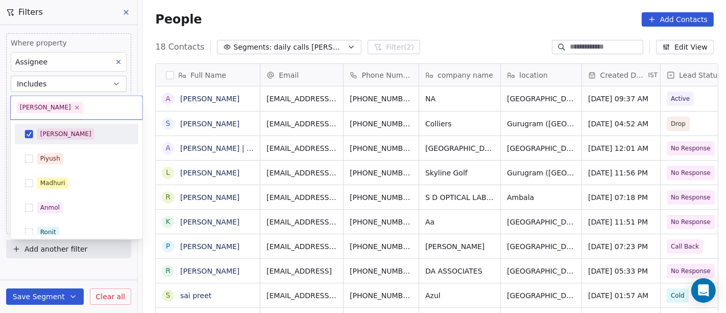
click at [77, 133] on div "[PERSON_NAME]" at bounding box center [82, 133] width 91 height 11
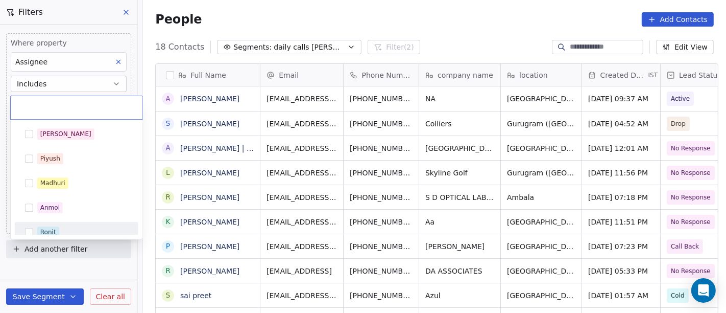
click at [72, 225] on div "Ronit" at bounding box center [76, 232] width 115 height 16
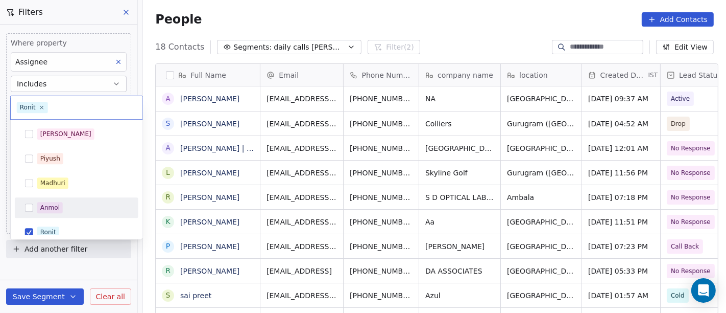
click at [382, 41] on html "On2Cook India Pvt. Ltd. Contacts People Marketing Workflows Campaigns Sales Pip…" at bounding box center [363, 156] width 726 height 313
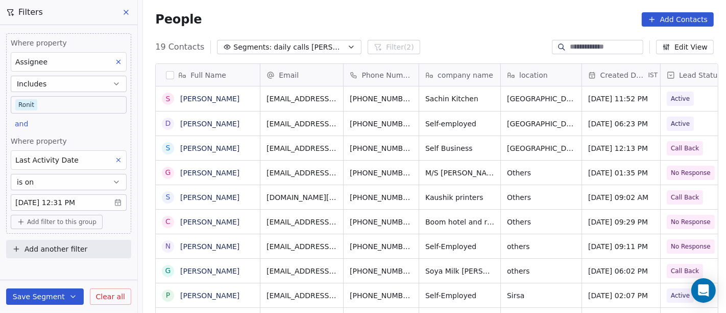
scroll to position [267, 579]
click at [66, 93] on div "Where property Assignee Includes [PERSON_NAME]" at bounding box center [69, 76] width 116 height 76
click at [80, 112] on body "On2Cook India Pvt. Ltd. Contacts People Marketing Workflows Campaigns Sales Pip…" at bounding box center [363, 156] width 726 height 313
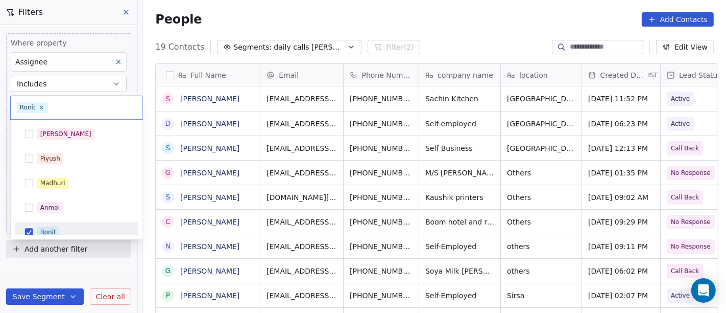
scroll to position [7, 0]
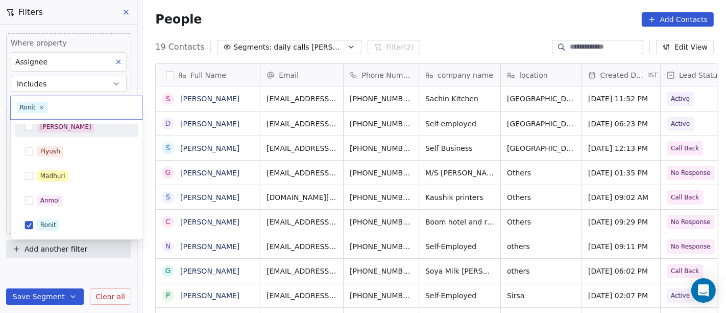
click at [83, 129] on div "[PERSON_NAME]" at bounding box center [82, 126] width 91 height 11
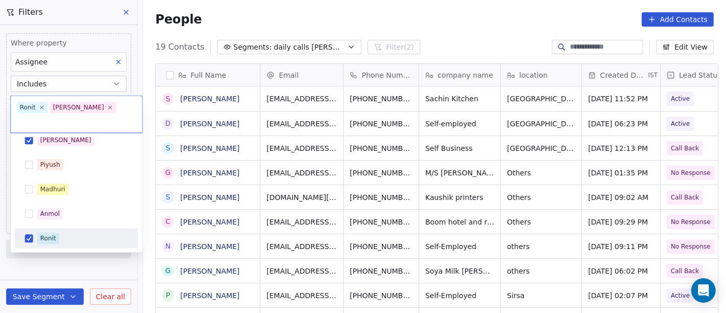
click at [84, 232] on div "Ronit" at bounding box center [82, 237] width 91 height 11
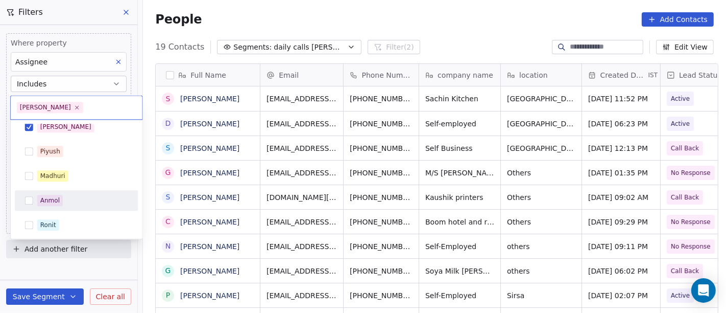
click at [376, 44] on html "On2Cook India Pvt. Ltd. Contacts People Marketing Workflows Campaigns Sales Pip…" at bounding box center [363, 156] width 726 height 313
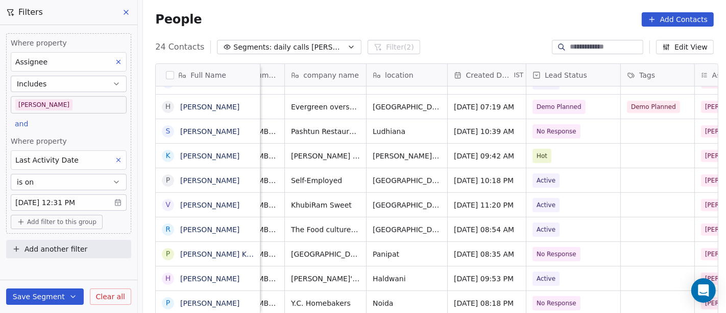
scroll to position [0, 137]
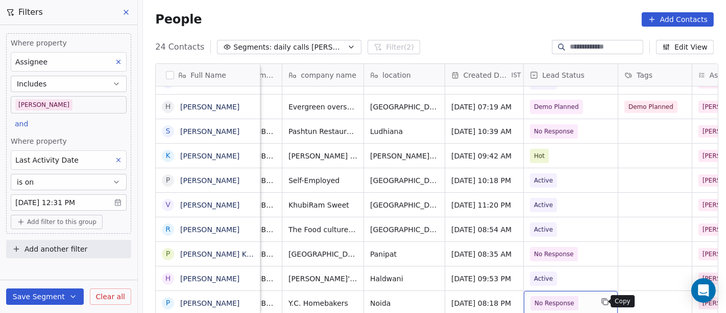
click at [601, 298] on icon "grid" at bounding box center [605, 301] width 8 height 8
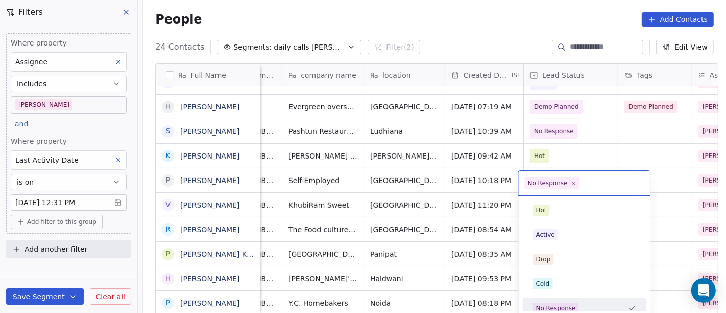
scroll to position [7, 0]
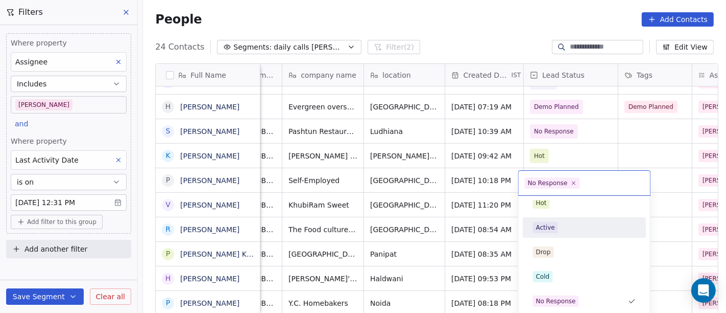
click at [567, 225] on div "Active" at bounding box center [584, 227] width 103 height 11
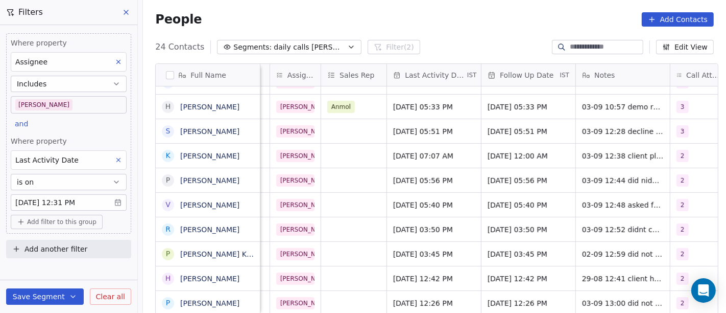
scroll to position [9, 565]
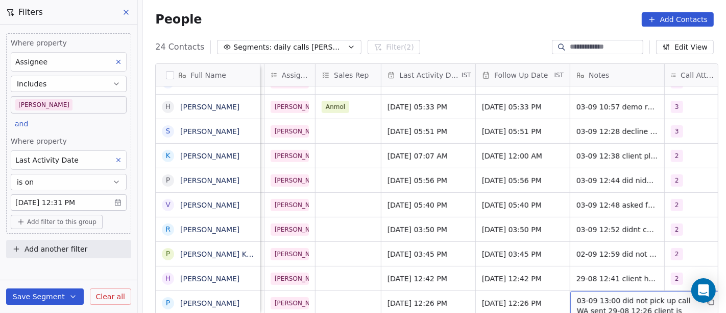
click at [606, 299] on span "03-09 13:00 did not pick up call WA sent 29-08 12:26 client is home [PERSON_NAM…" at bounding box center [638, 315] width 122 height 41
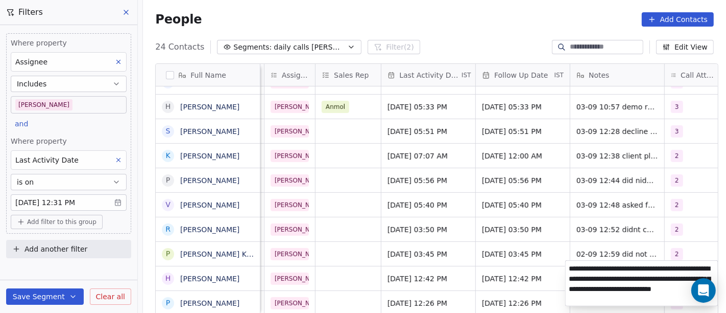
type textarea "**********"
click at [479, 43] on html "On2Cook India Pvt. Ltd. Contacts People Marketing Workflows Campaigns Sales Pip…" at bounding box center [363, 156] width 726 height 313
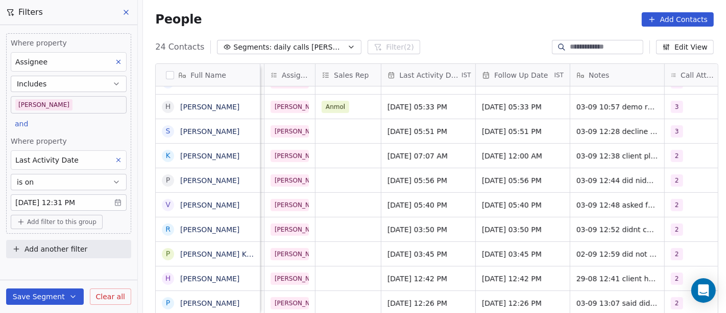
click at [433, 17] on div "People Add Contacts" at bounding box center [434, 19] width 559 height 14
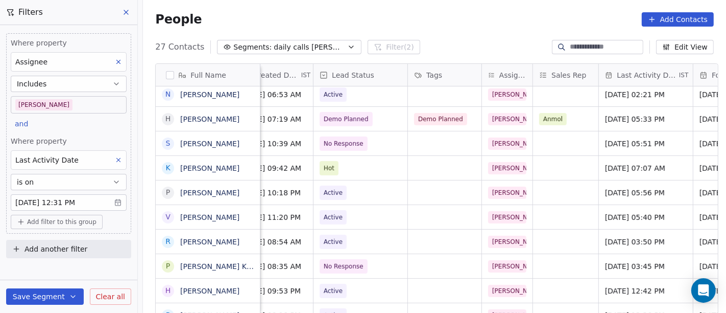
scroll to position [9, 311]
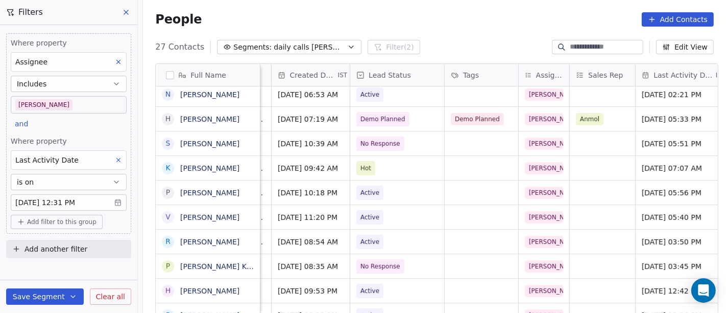
click at [468, 22] on div "People Add Contacts" at bounding box center [434, 19] width 559 height 14
click at [55, 104] on body "On2Cook India Pvt. Ltd. Contacts People Marketing Workflows Campaigns Sales Pip…" at bounding box center [363, 156] width 726 height 313
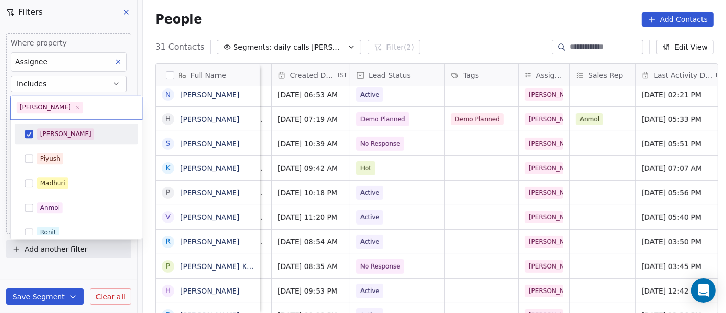
click at [68, 133] on div "[PERSON_NAME]" at bounding box center [82, 133] width 91 height 11
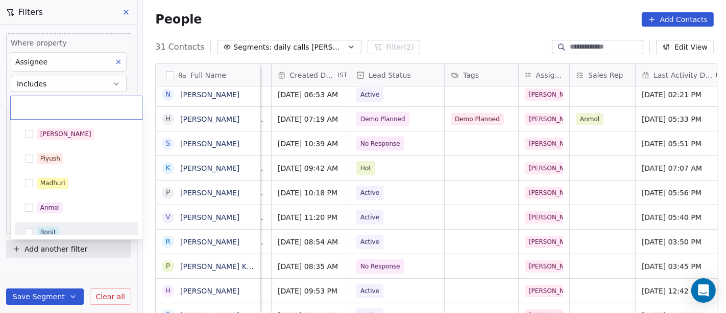
click at [58, 225] on div "Ronit" at bounding box center [76, 232] width 115 height 16
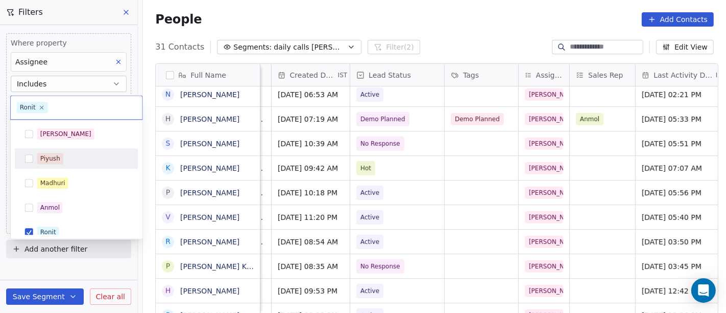
click at [388, 7] on html "On2Cook India Pvt. Ltd. Contacts People Marketing Workflows Campaigns Sales Pip…" at bounding box center [363, 156] width 726 height 313
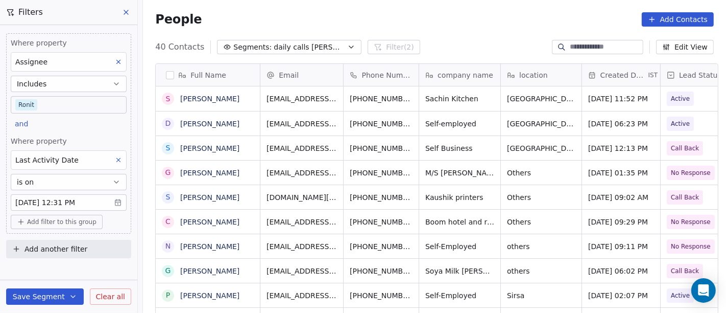
scroll to position [267, 579]
click at [48, 106] on body "On2Cook India Pvt. Ltd. Contacts People Marketing Workflows Campaigns Sales Pip…" at bounding box center [363, 156] width 726 height 313
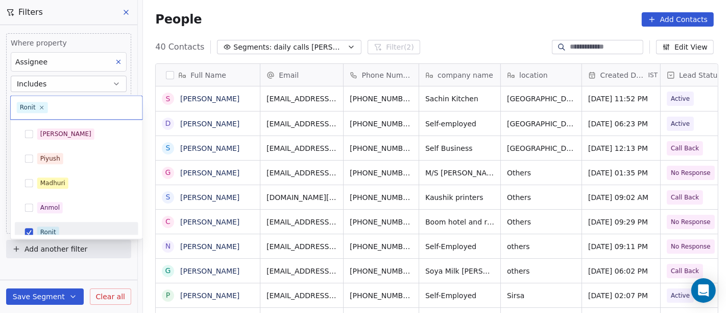
scroll to position [7, 0]
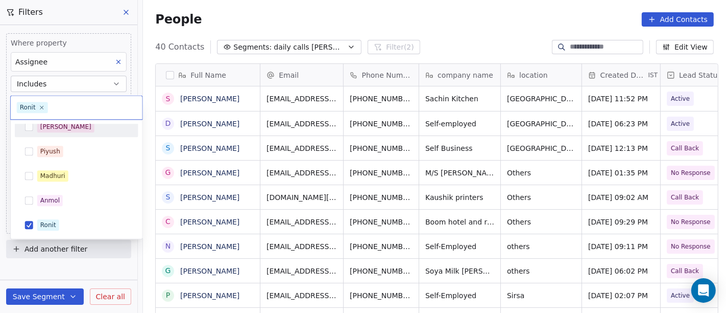
click at [56, 127] on span "[PERSON_NAME]" at bounding box center [65, 126] width 57 height 11
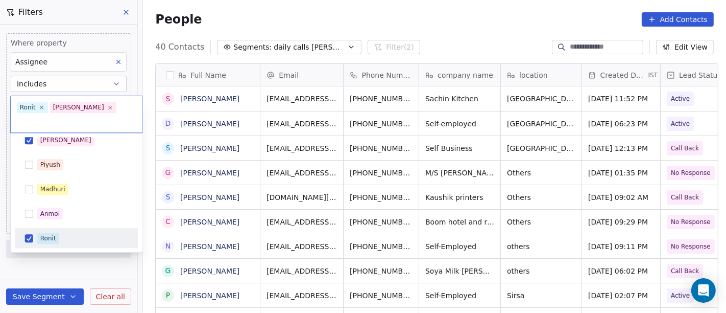
click at [58, 232] on div "Ronit" at bounding box center [82, 237] width 91 height 11
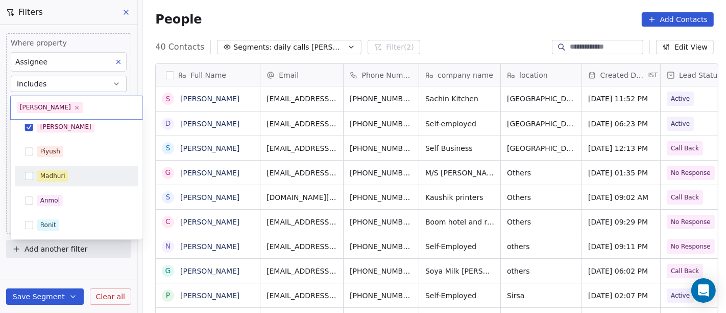
click at [377, 1] on html "On2Cook India Pvt. Ltd. Contacts People Marketing Workflows Campaigns Sales Pip…" at bounding box center [363, 156] width 726 height 313
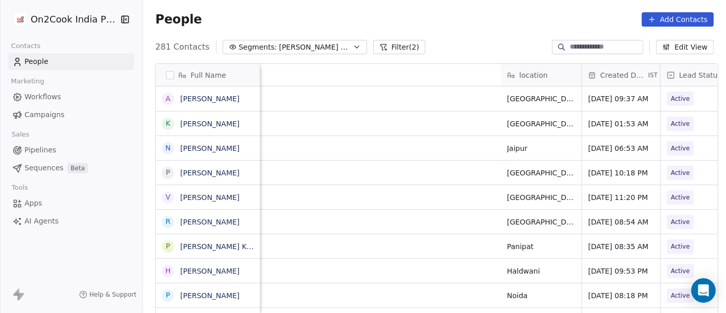
scroll to position [267, 579]
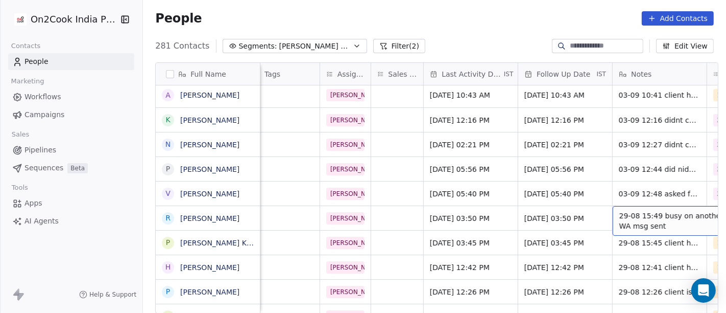
click at [636, 218] on span "29-08 15:49 busy on another call WA msg sent" at bounding box center [681, 220] width 122 height 20
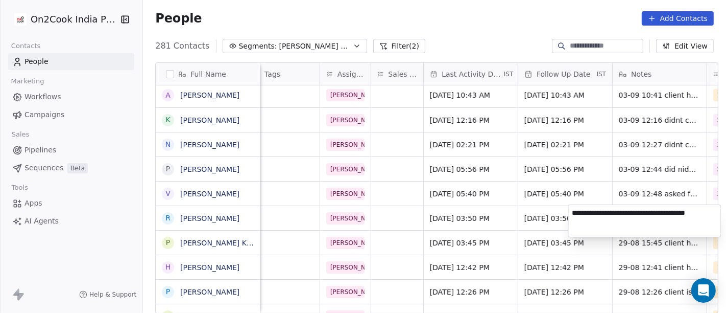
click at [464, 215] on html "On2Cook India Pvt. Ltd. Contacts People Marketing Workflows Campaigns Sales Pip…" at bounding box center [363, 156] width 726 height 313
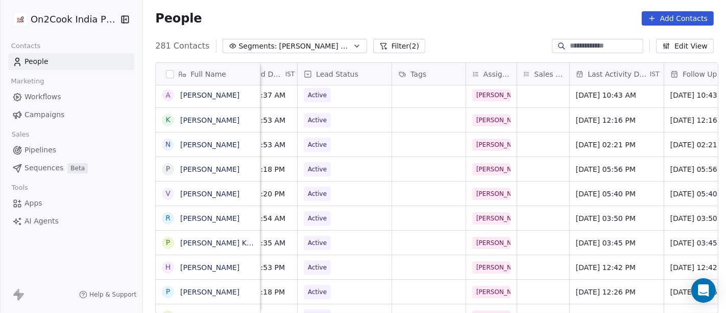
scroll to position [0, 367]
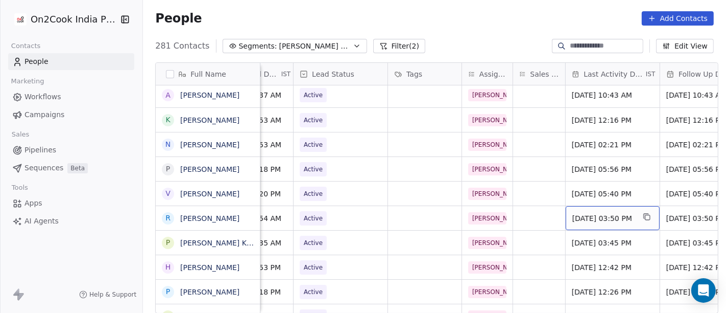
click at [566, 215] on div "[DATE] 03:50 PM" at bounding box center [613, 218] width 94 height 24
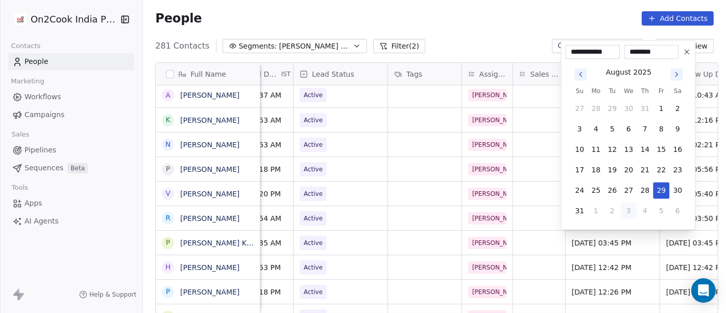
click at [629, 208] on button "3" at bounding box center [629, 211] width 16 height 16
type input "**********"
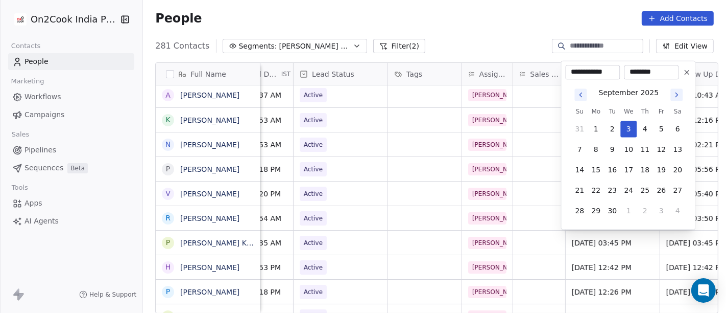
click at [496, 21] on html "On2Cook India Pvt. Ltd. Contacts People Marketing Workflows Campaigns Sales Pip…" at bounding box center [363, 156] width 726 height 313
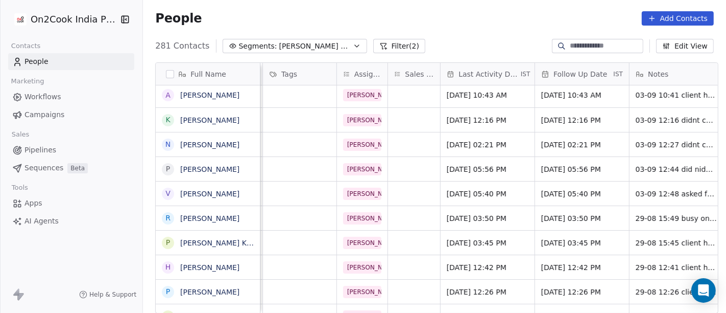
scroll to position [0, 494]
click at [578, 213] on span "[DATE] 03:50 PM" at bounding box center [571, 218] width 62 height 10
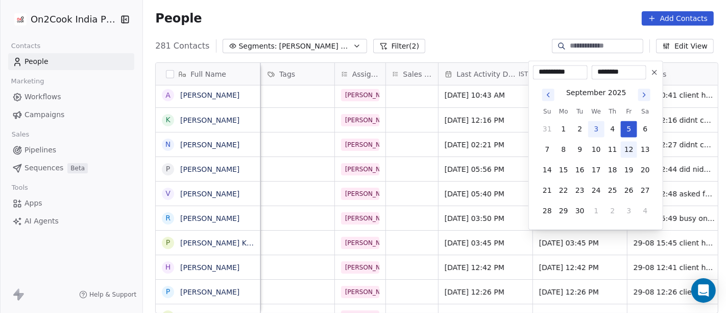
click at [630, 154] on button "12" at bounding box center [629, 149] width 16 height 16
type input "**********"
click at [443, 15] on html "On2Cook India Pvt. Ltd. Contacts People Marketing Workflows Campaigns Sales Pip…" at bounding box center [363, 156] width 726 height 313
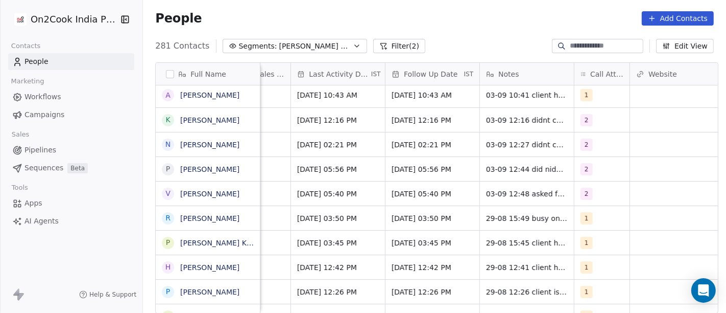
scroll to position [0, 644]
click at [580, 225] on div "1" at bounding box center [600, 218] width 55 height 24
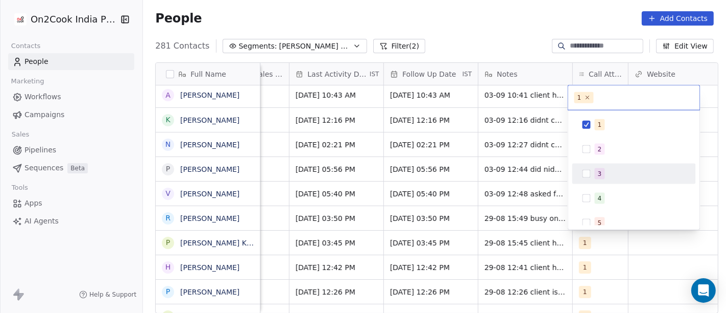
click at [593, 158] on div "2" at bounding box center [635, 149] width 124 height 20
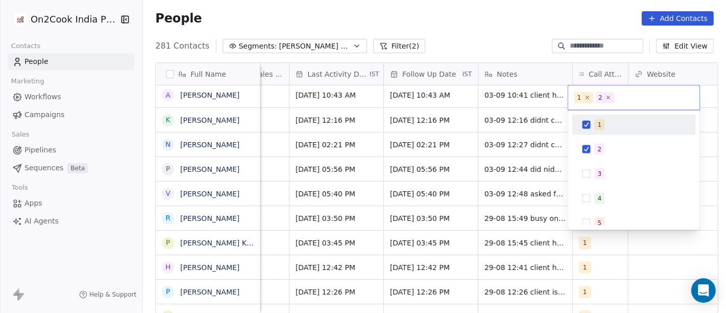
click at [592, 120] on div "1" at bounding box center [634, 124] width 115 height 16
click at [487, 33] on html "On2Cook India Pvt. Ltd. Contacts People Marketing Workflows Campaigns Sales Pip…" at bounding box center [363, 156] width 726 height 313
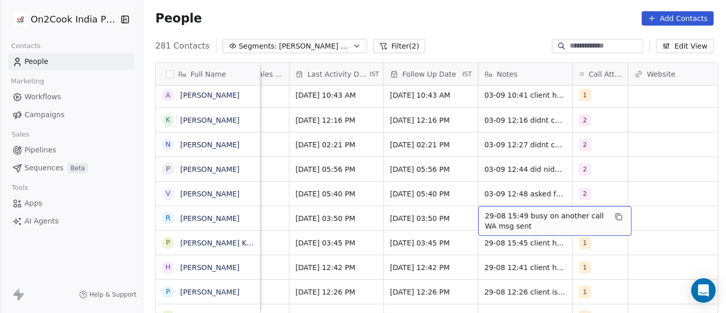
click at [513, 216] on span "29-08 15:49 busy on another call WA msg sent" at bounding box center [546, 220] width 122 height 20
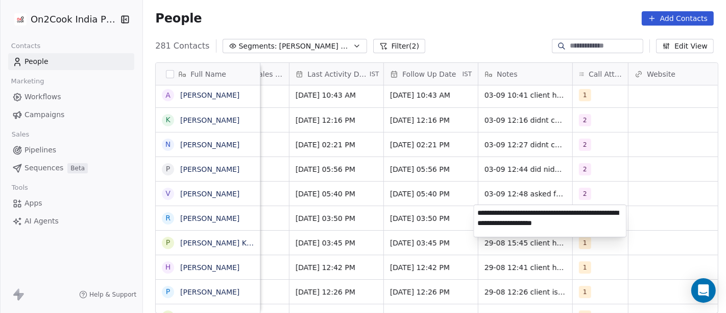
type textarea "**********"
click at [627, 184] on html "On2Cook India Pvt. Ltd. Contacts People Marketing Workflows Campaigns Sales Pip…" at bounding box center [363, 156] width 726 height 313
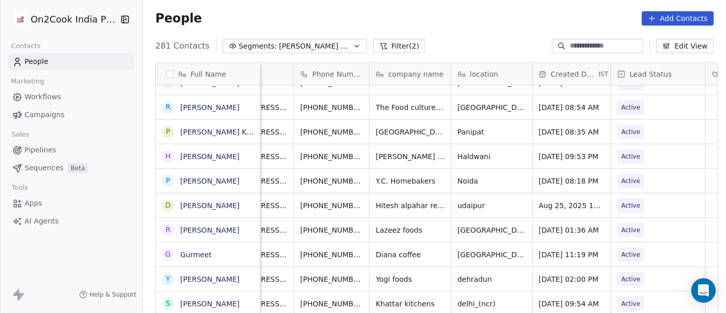
scroll to position [4, 50]
click at [375, 127] on icon "grid" at bounding box center [377, 129] width 5 height 5
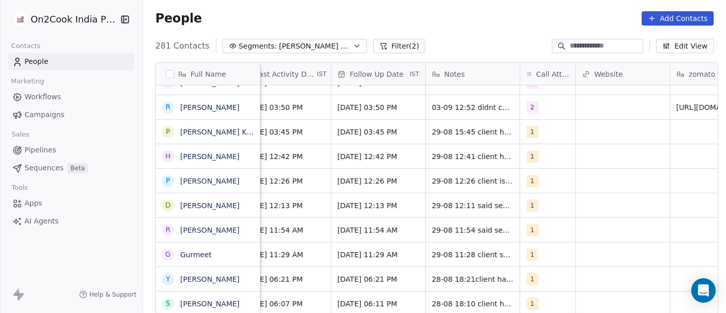
scroll to position [4, 697]
click at [527, 128] on span "1" at bounding box center [533, 132] width 12 height 12
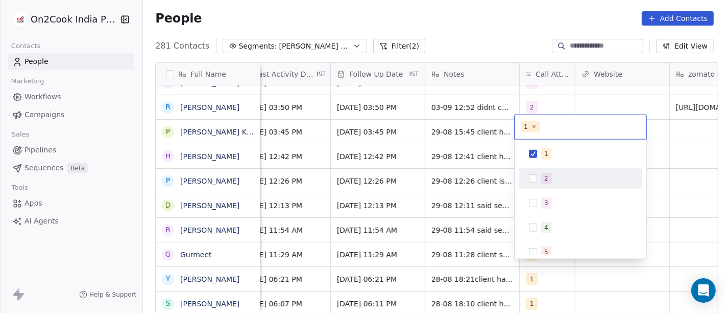
click at [536, 173] on div "2" at bounding box center [580, 178] width 115 height 16
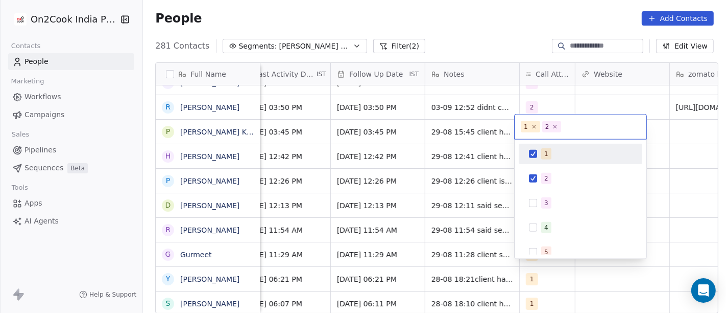
click at [536, 160] on div "1" at bounding box center [580, 154] width 115 height 16
click at [490, 49] on html "On2Cook India Pvt. Ltd. Contacts People Marketing Workflows Campaigns Sales Pip…" at bounding box center [363, 156] width 726 height 313
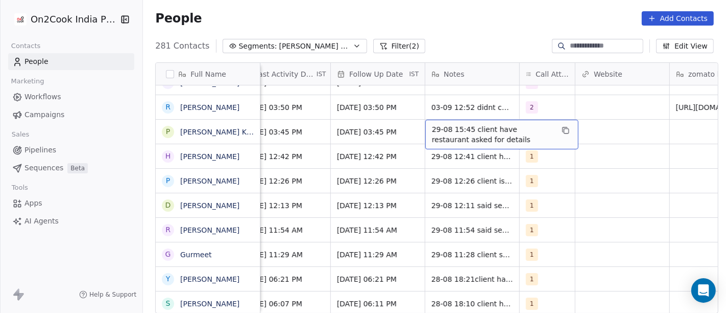
click at [477, 128] on span "29-08 15:45 client have restaurant asked for details" at bounding box center [493, 134] width 122 height 20
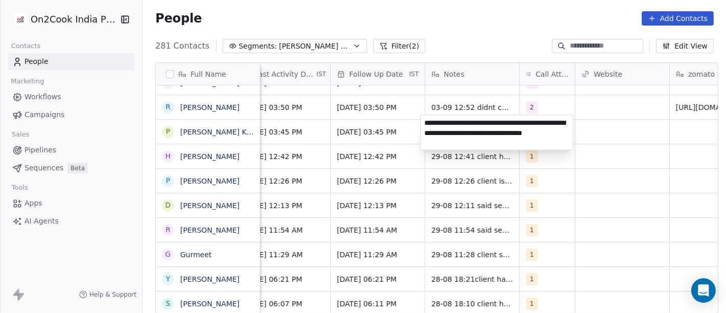
type textarea "**********"
click at [637, 194] on html "On2Cook India Pvt. Ltd. Contacts People Marketing Workflows Campaigns Sales Pip…" at bounding box center [363, 156] width 726 height 313
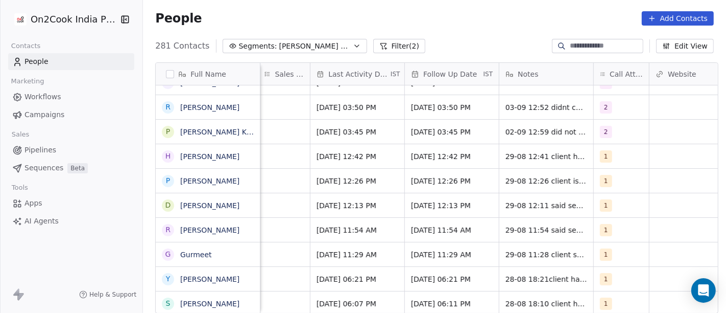
scroll to position [4, 623]
click at [434, 127] on span "05/09/2025 03:45 PM" at bounding box center [443, 132] width 62 height 10
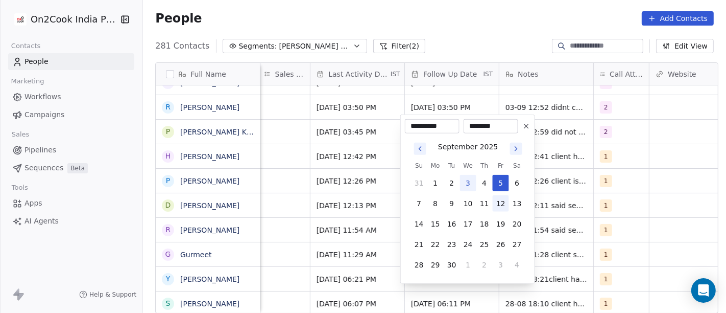
click at [501, 203] on button "12" at bounding box center [501, 203] width 16 height 16
type input "**********"
click at [504, 14] on html "On2Cook India Pvt. Ltd. Contacts People Marketing Workflows Campaigns Sales Pip…" at bounding box center [363, 156] width 726 height 313
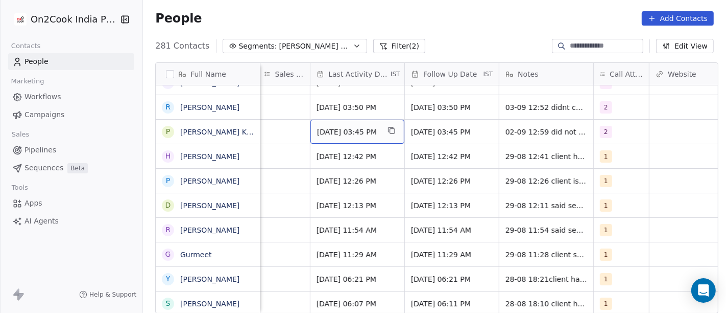
click at [379, 128] on span "Aug 29, 2025 03:45 PM" at bounding box center [348, 132] width 62 height 10
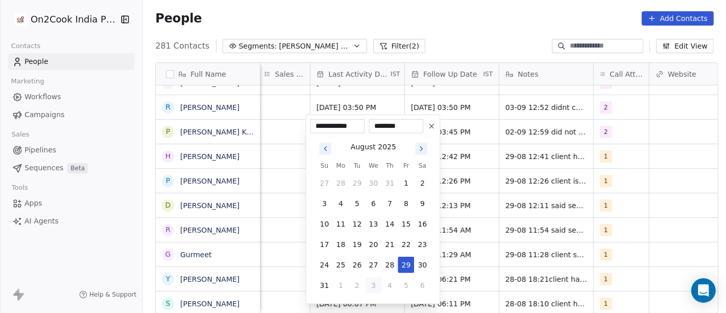
click at [370, 290] on button "3" at bounding box center [374, 285] width 16 height 16
type input "**********"
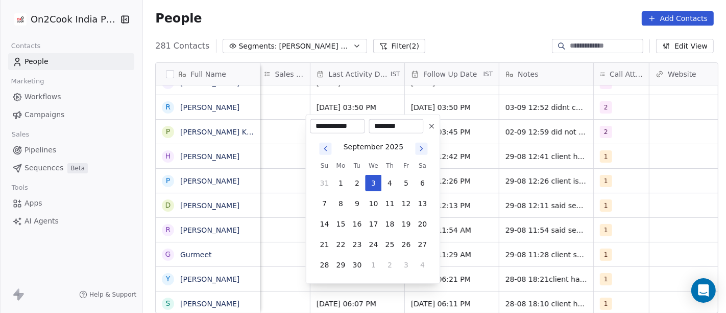
drag, startPoint x: 466, startPoint y: 19, endPoint x: 450, endPoint y: 112, distance: 94.4
click at [466, 18] on html "On2Cook India Pvt. Ltd. Contacts People Marketing Workflows Campaigns Sales Pip…" at bounding box center [363, 156] width 726 height 313
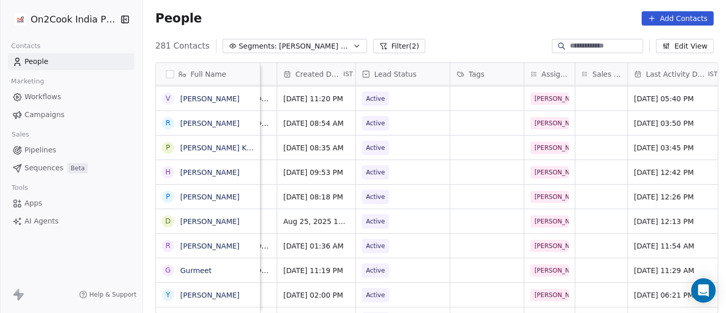
scroll to position [4, 282]
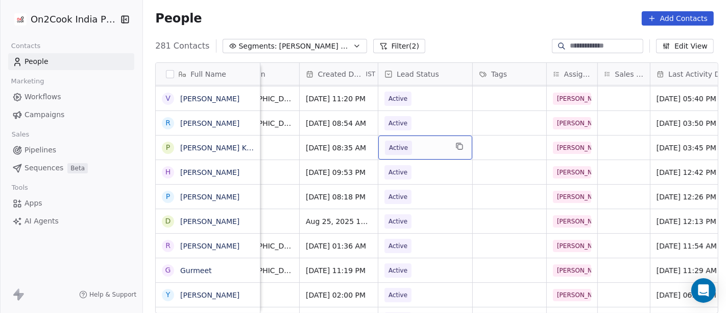
click at [402, 142] on span "Active" at bounding box center [398, 147] width 27 height 14
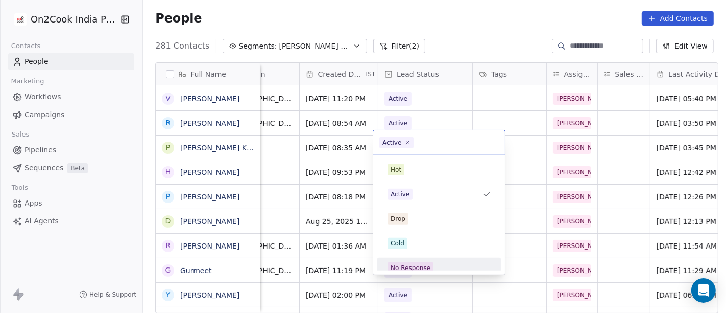
click at [419, 259] on div "No Response" at bounding box center [439, 267] width 115 height 16
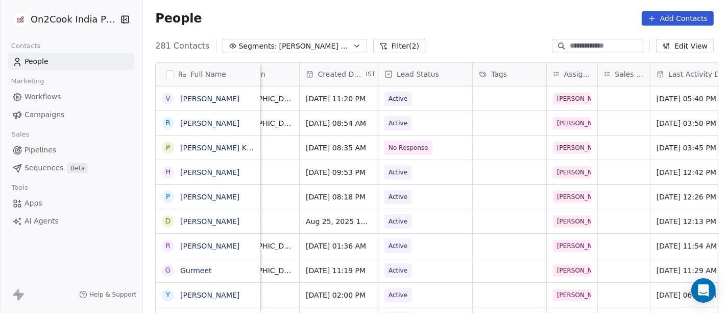
click at [452, 24] on div "People Add Contacts" at bounding box center [434, 18] width 559 height 14
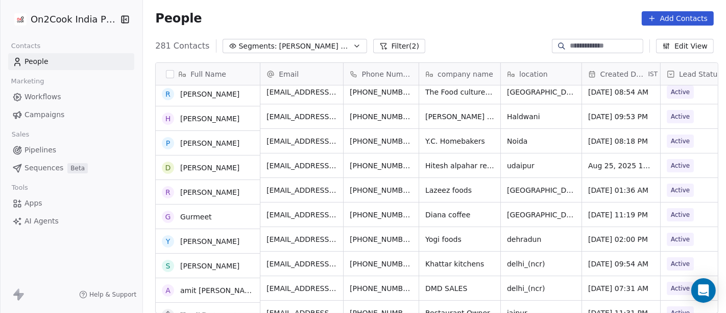
scroll to position [129, 0]
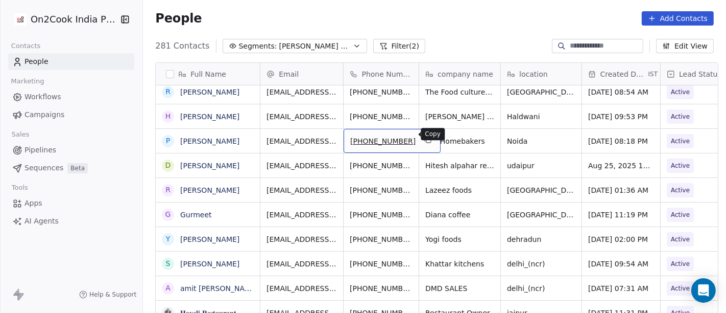
click at [424, 135] on icon "grid" at bounding box center [428, 139] width 8 height 8
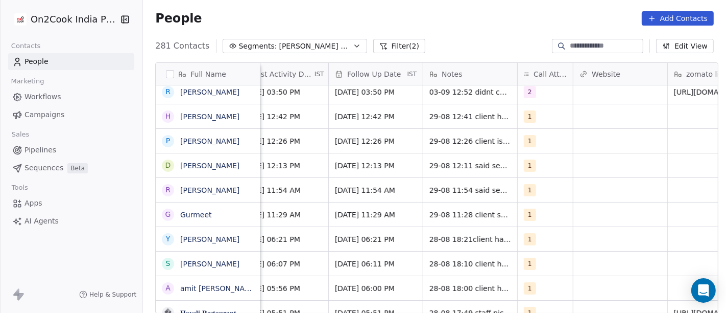
scroll to position [4, 699]
click at [532, 138] on div "1" at bounding box center [536, 141] width 23 height 12
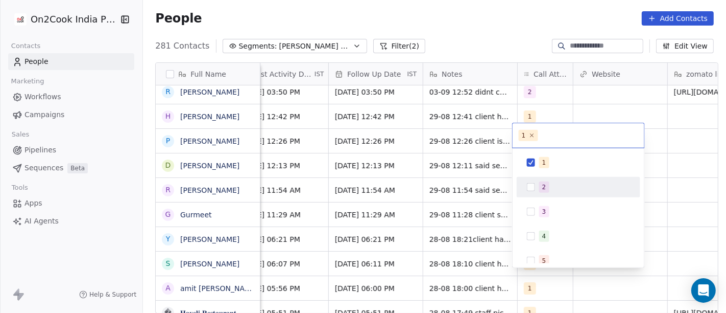
click at [549, 184] on div "2" at bounding box center [584, 186] width 91 height 11
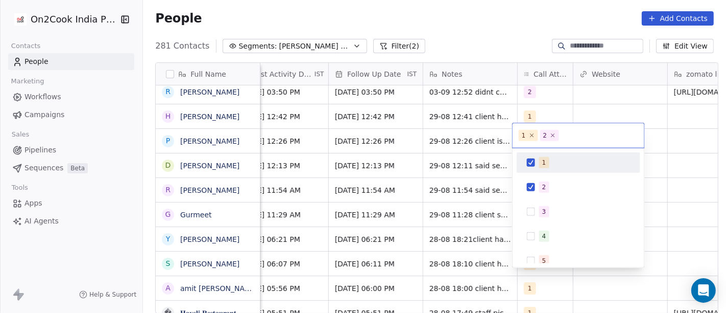
click at [529, 152] on div "1" at bounding box center [579, 162] width 124 height 20
click at [477, 20] on html "On2Cook India Pvt. Ltd. Contacts People Marketing Workflows Campaigns Sales Pip…" at bounding box center [363, 156] width 726 height 313
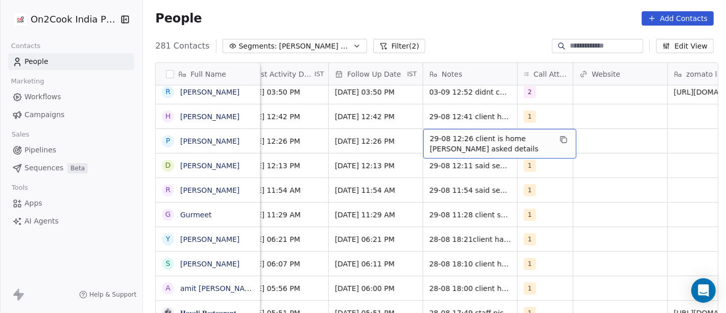
click at [437, 137] on span "29-08 12:26 client is home baker asked details" at bounding box center [491, 143] width 122 height 20
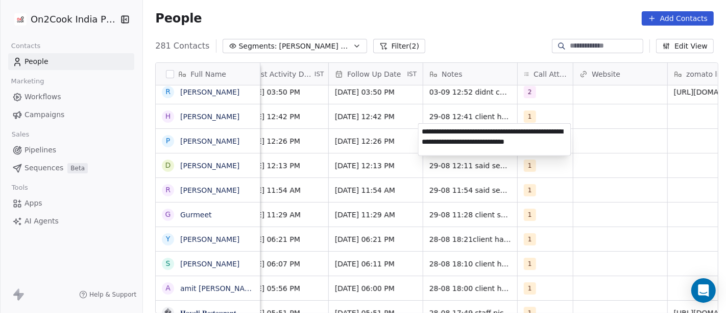
type textarea "**********"
click at [399, 126] on html "On2Cook India Pvt. Ltd. Contacts People Marketing Workflows Campaigns Sales Pip…" at bounding box center [363, 156] width 726 height 313
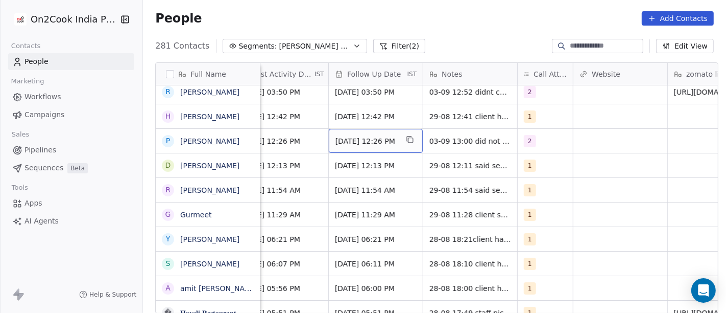
click at [360, 138] on span "05/09/2025 12:26 PM" at bounding box center [367, 141] width 62 height 10
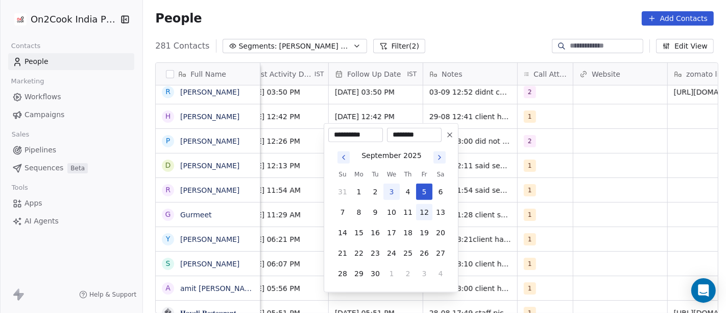
click at [418, 213] on button "12" at bounding box center [424, 212] width 16 height 16
type input "**********"
click at [579, 203] on html "On2Cook India Pvt. Ltd. Contacts People Marketing Workflows Campaigns Sales Pip…" at bounding box center [363, 156] width 726 height 313
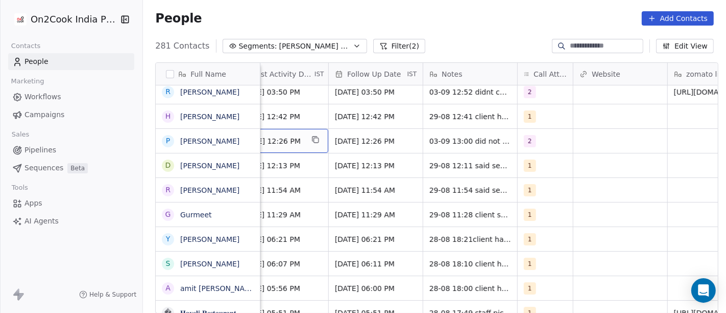
scroll to position [4, 673]
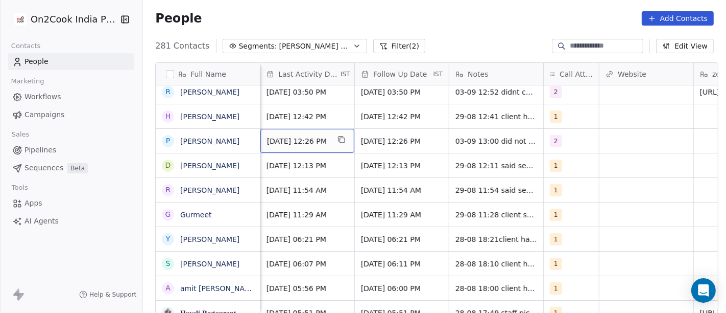
click at [296, 136] on span "Aug 29, 2025 12:26 PM" at bounding box center [298, 141] width 62 height 10
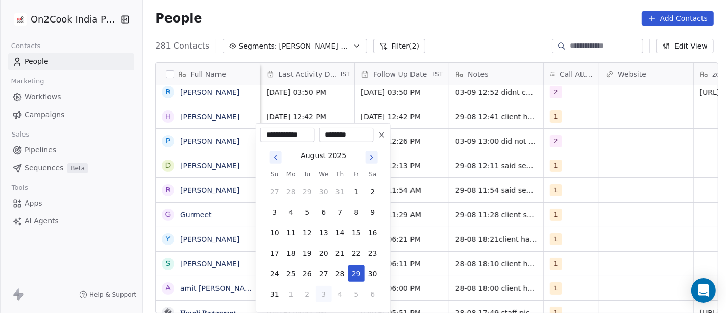
click at [325, 291] on button "3" at bounding box center [324, 294] width 16 height 16
type input "**********"
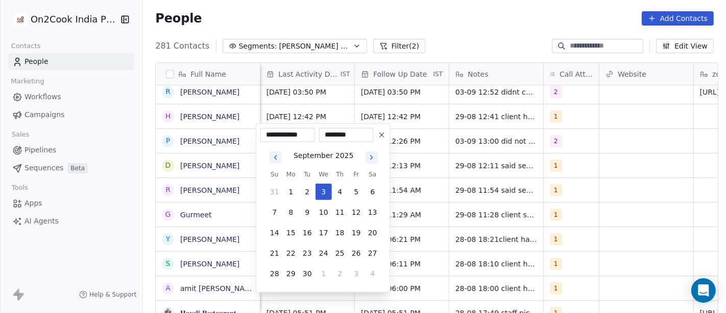
click at [620, 193] on html "On2Cook India Pvt. Ltd. Contacts People Marketing Workflows Campaigns Sales Pip…" at bounding box center [363, 156] width 726 height 313
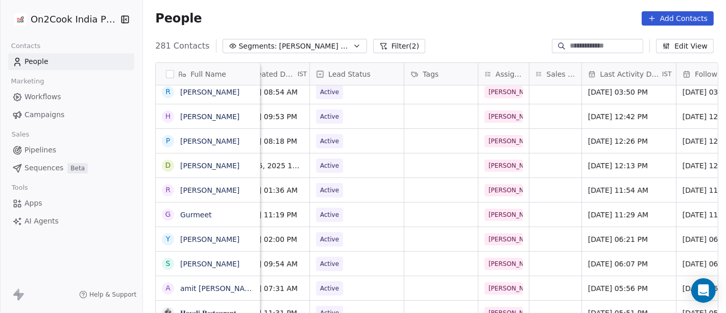
scroll to position [4, 330]
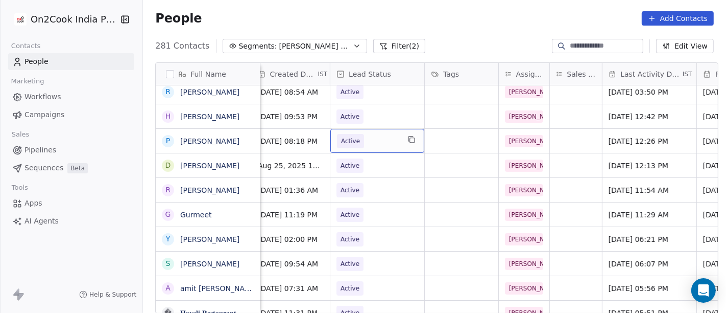
click at [367, 136] on span "Active" at bounding box center [368, 141] width 62 height 14
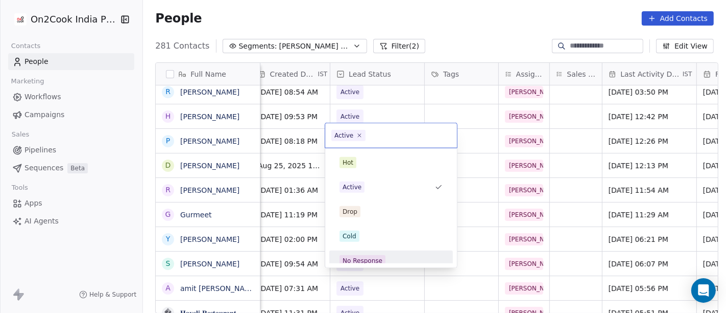
click at [372, 262] on div "No Response" at bounding box center [363, 260] width 40 height 9
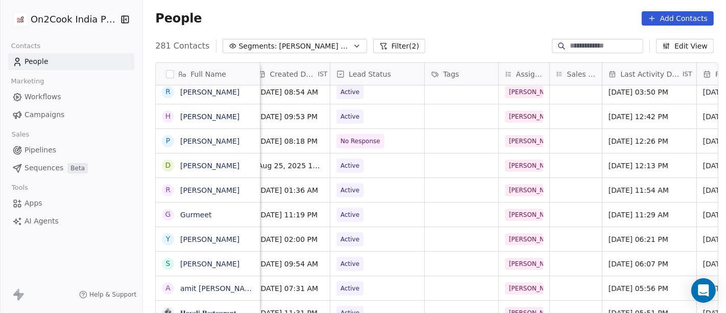
click at [474, 33] on div "People Add Contacts" at bounding box center [434, 18] width 583 height 39
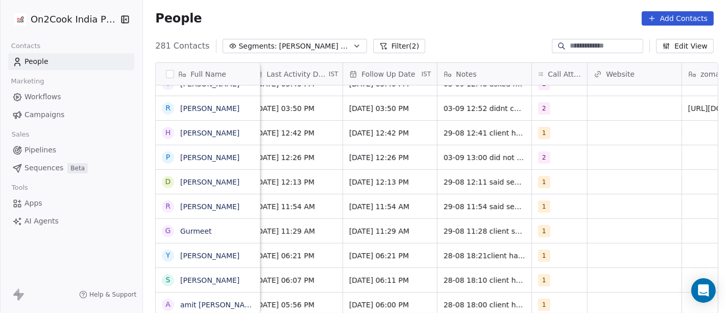
scroll to position [4, 685]
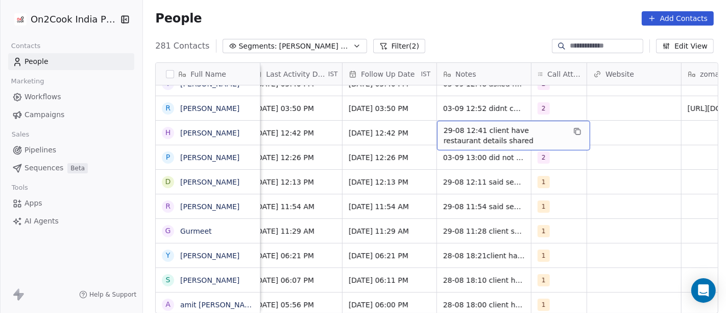
click at [453, 131] on span "29-08 12:41 client have restaurant details shared" at bounding box center [505, 135] width 122 height 20
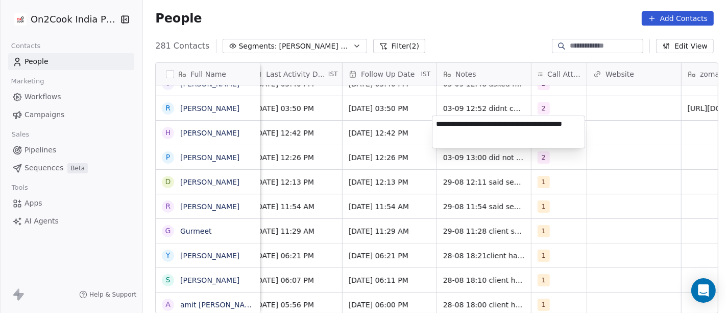
click at [362, 135] on html "On2Cook India Pvt. Ltd. Contacts People Marketing Workflows Campaigns Sales Pip…" at bounding box center [363, 156] width 726 height 313
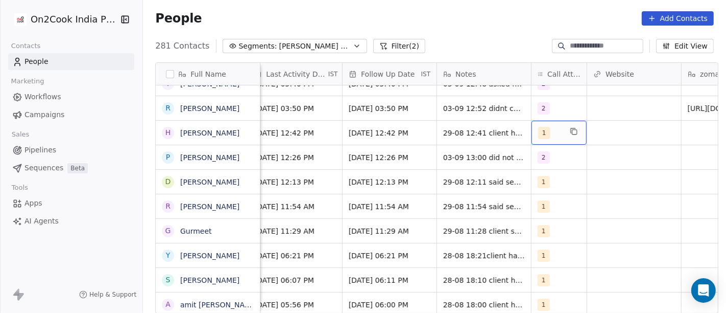
click at [558, 125] on div "1" at bounding box center [559, 133] width 55 height 24
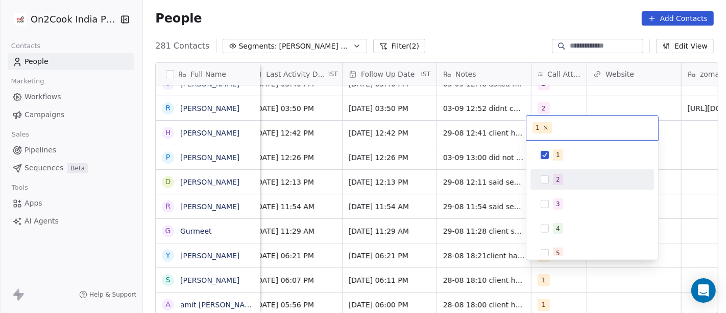
click at [559, 183] on div "2" at bounding box center [558, 179] width 4 height 9
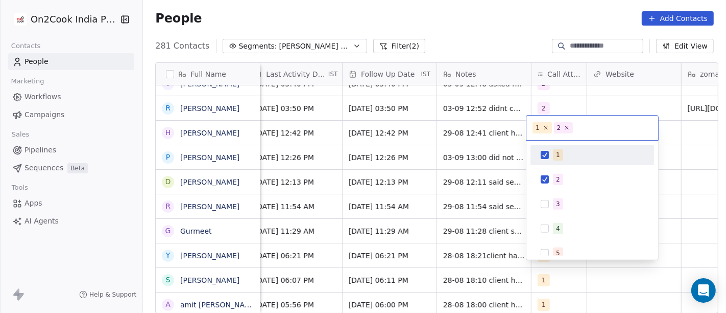
click at [544, 155] on button "Suggestions" at bounding box center [545, 155] width 8 height 8
click at [474, 139] on html "On2Cook India Pvt. Ltd. Contacts People Marketing Workflows Campaigns Sales Pip…" at bounding box center [363, 156] width 726 height 313
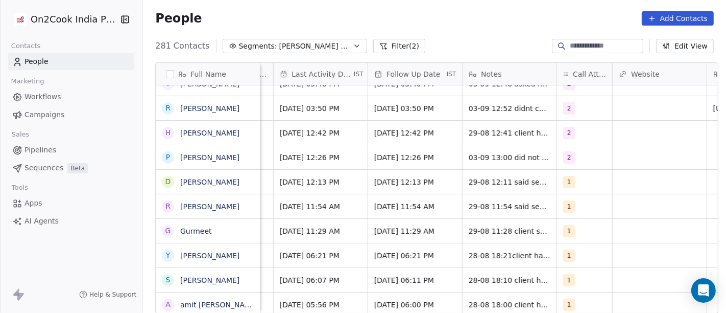
scroll to position [4, 659]
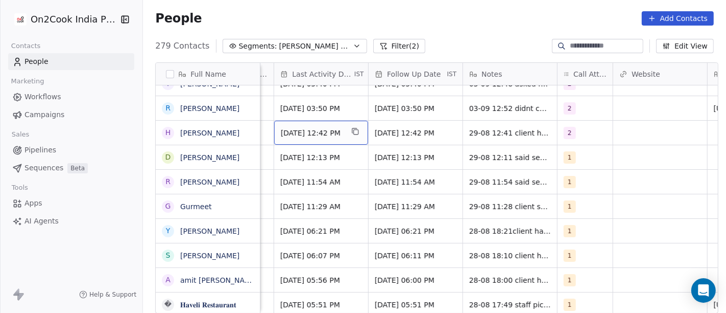
click at [306, 138] on div "Aug 29, 2025 12:42 PM" at bounding box center [321, 133] width 94 height 24
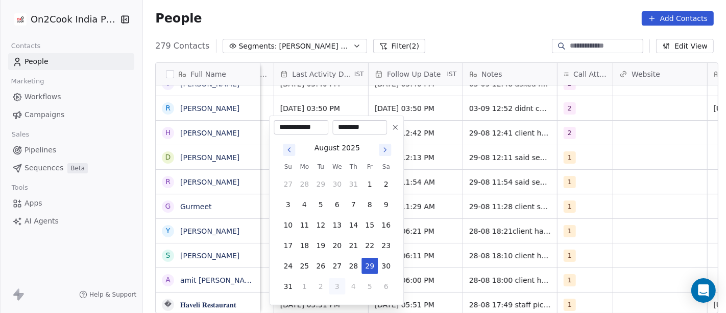
click at [337, 283] on button "3" at bounding box center [337, 286] width 16 height 16
type input "**********"
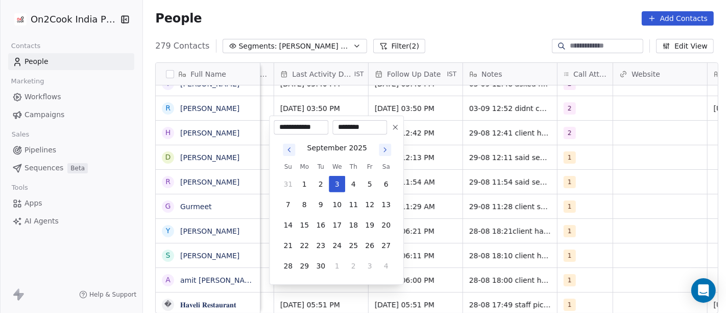
click at [396, 19] on html "On2Cook India Pvt. Ltd. Contacts People Marketing Workflows Campaigns Sales Pip…" at bounding box center [363, 156] width 726 height 313
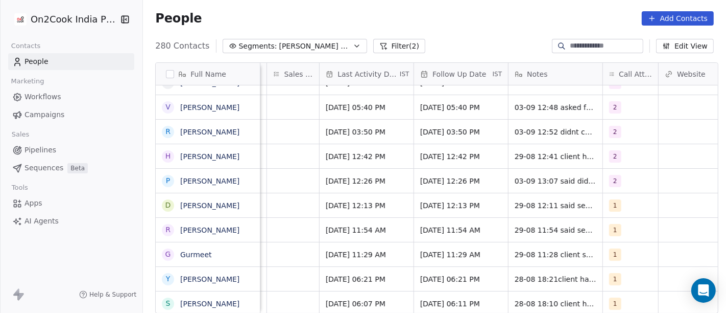
scroll to position [4, 614]
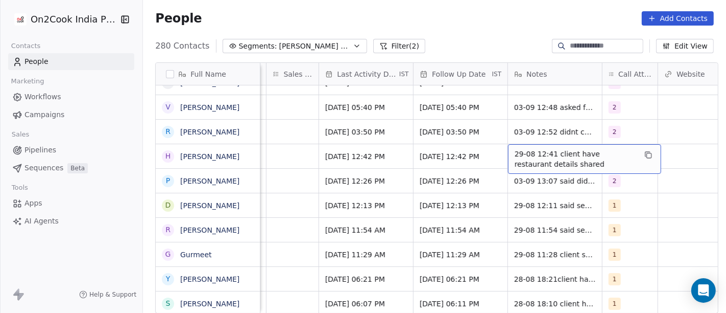
click at [550, 151] on span "29-08 12:41 client have restaurant details shared" at bounding box center [576, 159] width 122 height 20
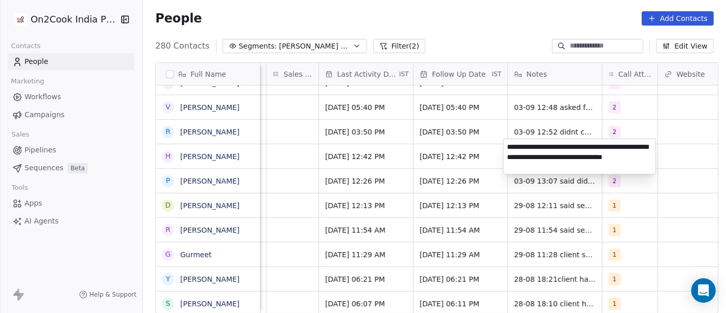
type textarea "**********"
click at [674, 104] on html "On2Cook India Pvt. Ltd. Contacts People Marketing Workflows Campaigns Sales Pip…" at bounding box center [363, 156] width 726 height 313
click at [675, 144] on html "On2Cook India Pvt. Ltd. Contacts People Marketing Workflows Campaigns Sales Pip…" at bounding box center [363, 156] width 726 height 313
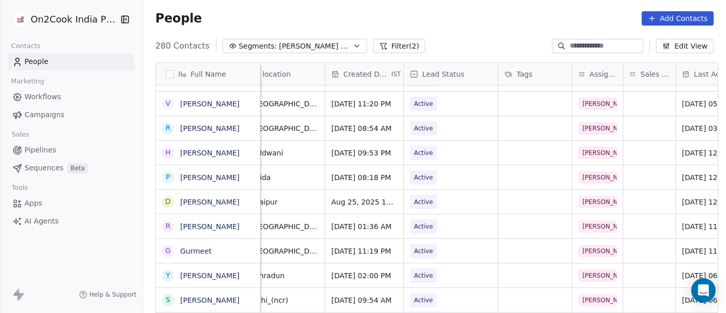
scroll to position [4, 0]
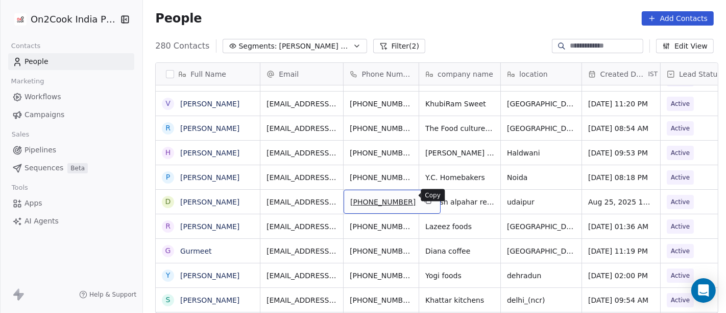
click at [424, 196] on icon "grid" at bounding box center [428, 200] width 8 height 8
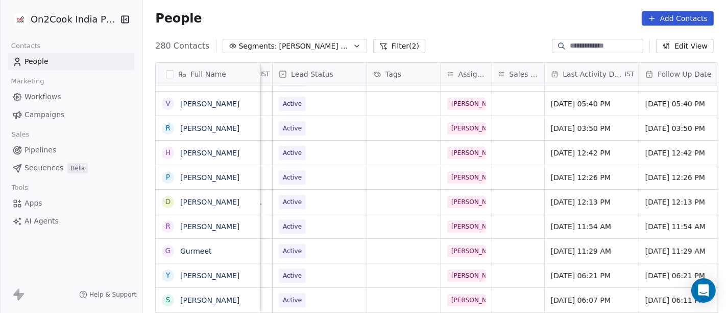
scroll to position [0, 421]
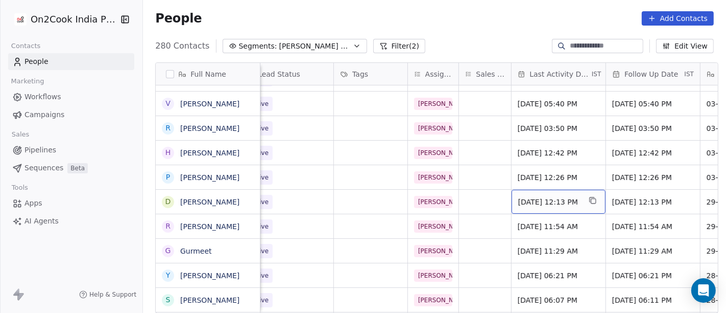
click at [566, 199] on span "Aug 29, 2025 12:13 PM" at bounding box center [549, 202] width 62 height 10
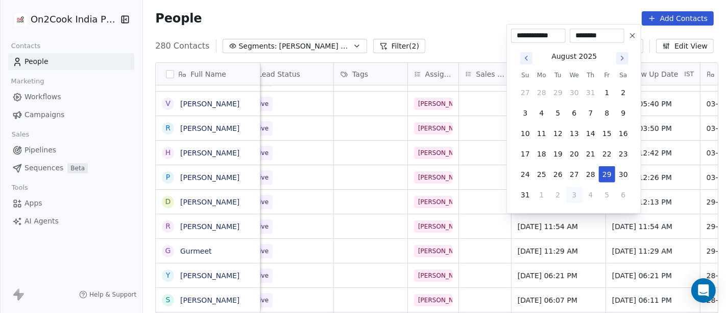
click at [573, 194] on button "3" at bounding box center [574, 194] width 16 height 16
type input "**********"
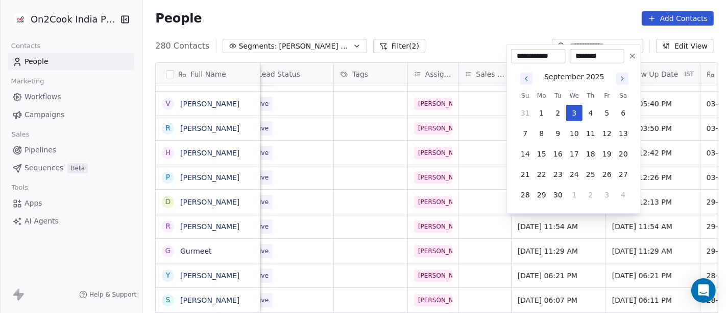
click at [453, 28] on html "On2Cook India Pvt. Ltd. Contacts People Marketing Workflows Campaigns Sales Pip…" at bounding box center [363, 156] width 726 height 313
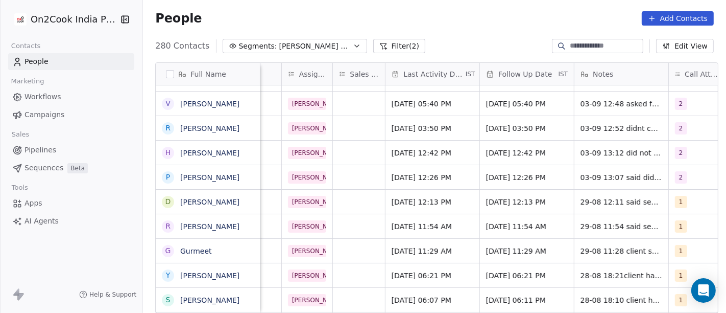
scroll to position [0, 549]
click at [535, 200] on span "05/09/2025 12:13 PM" at bounding box center [516, 202] width 62 height 10
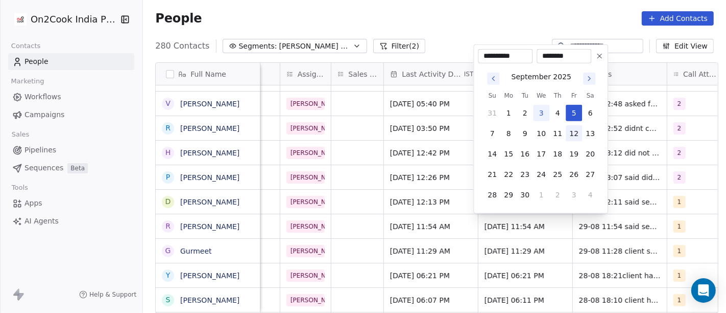
click at [576, 132] on button "12" at bounding box center [574, 133] width 16 height 16
type input "**********"
click at [441, 24] on html "On2Cook India Pvt. Ltd. Contacts People Marketing Workflows Campaigns Sales Pip…" at bounding box center [363, 156] width 726 height 313
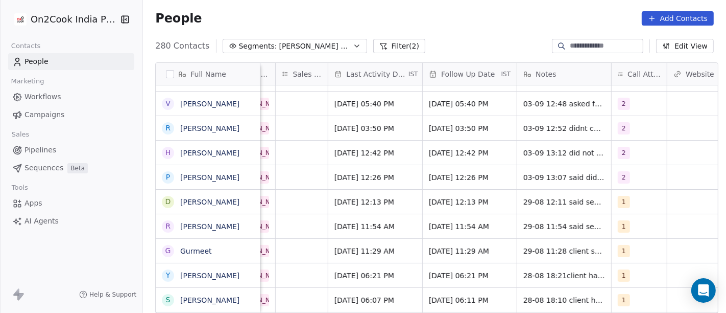
scroll to position [0, 607]
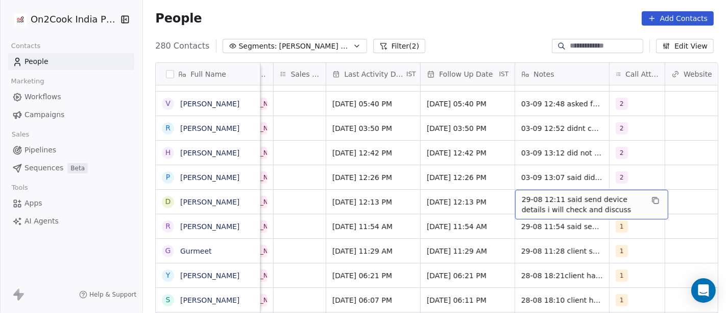
click at [576, 206] on span "29-08 12:11 said send device details i will check and discuss" at bounding box center [583, 204] width 122 height 20
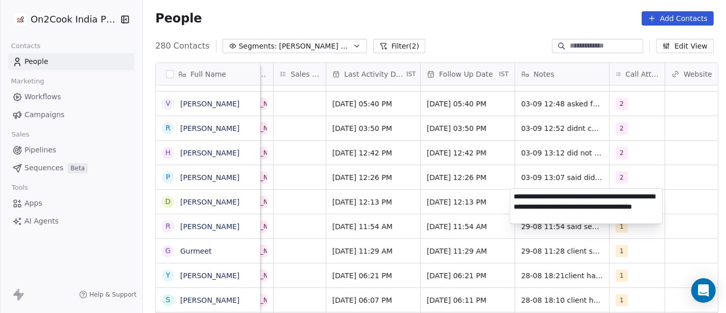
type textarea "**********"
click at [675, 164] on html "On2Cook India Pvt. Ltd. Contacts People Marketing Workflows Campaigns Sales Pip…" at bounding box center [363, 156] width 726 height 313
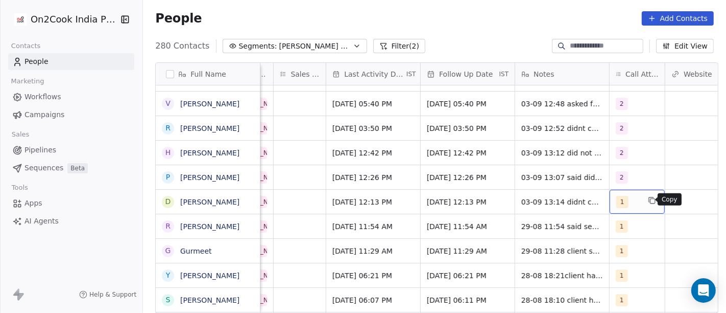
click at [648, 203] on button "grid" at bounding box center [652, 200] width 12 height 12
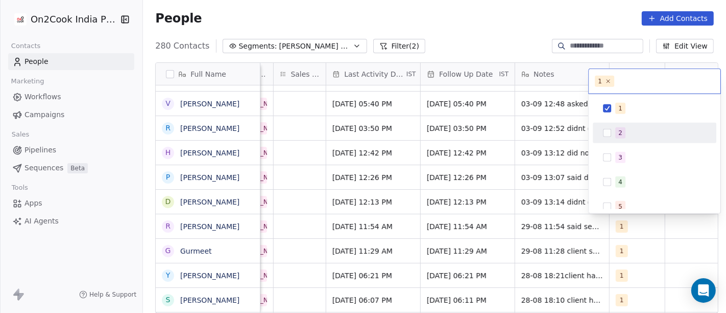
click at [611, 129] on button "Suggestions" at bounding box center [607, 133] width 8 height 8
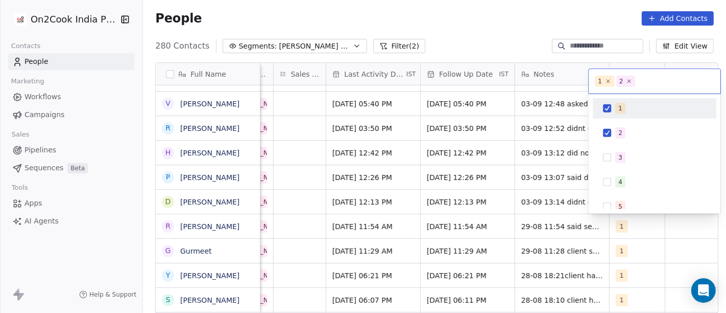
click at [608, 104] on button "Suggestions" at bounding box center [607, 108] width 8 height 8
click at [497, 19] on html "On2Cook India Pvt. Ltd. Contacts People Marketing Workflows Campaigns Sales Pip…" at bounding box center [363, 156] width 726 height 313
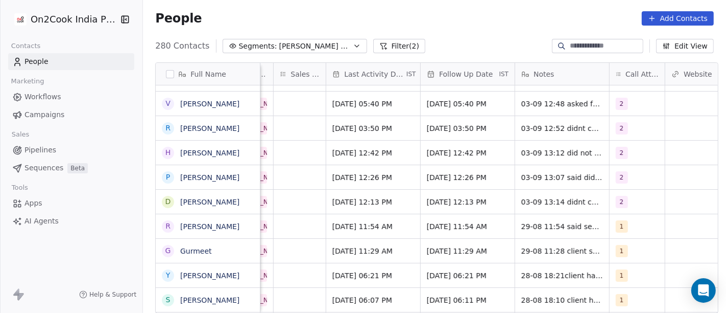
scroll to position [0, 549]
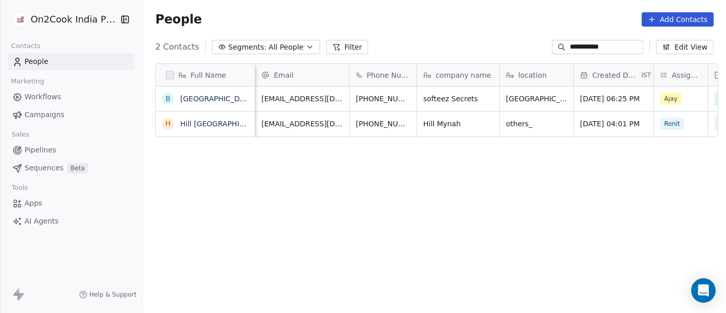
scroll to position [267, 579]
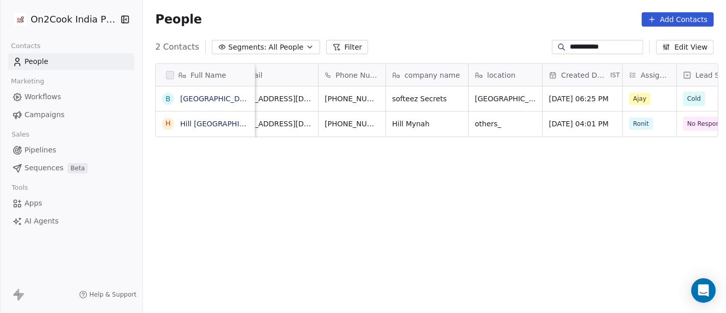
click at [578, 46] on input "**********" at bounding box center [606, 47] width 72 height 10
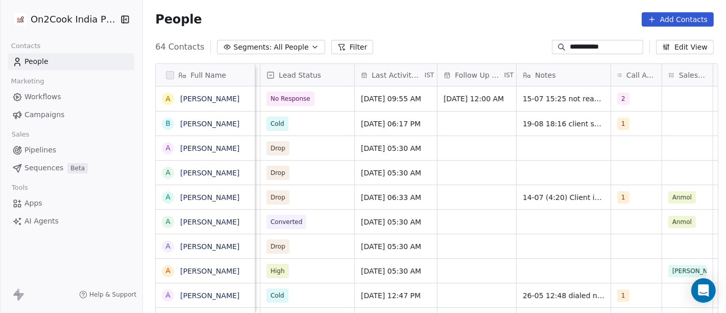
scroll to position [0, 449]
type input "**********"
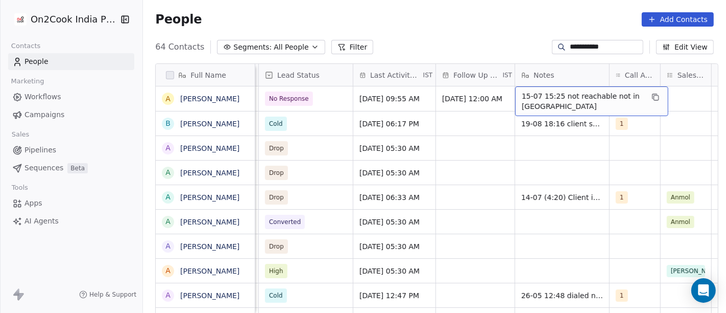
click at [574, 97] on span "15-07 15:25 not reachable not in [GEOGRAPHIC_DATA]" at bounding box center [583, 101] width 122 height 20
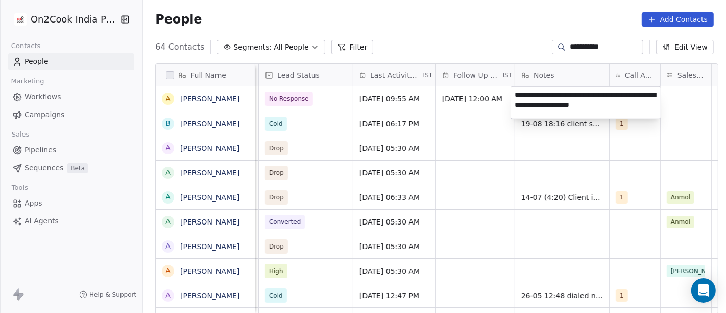
type textarea "**********"
click at [410, 12] on html "**********" at bounding box center [363, 156] width 726 height 313
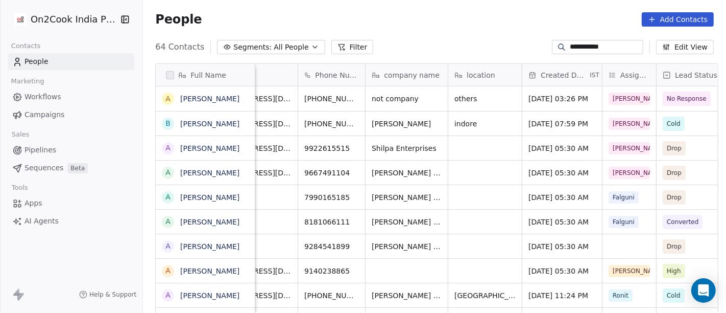
scroll to position [0, 36]
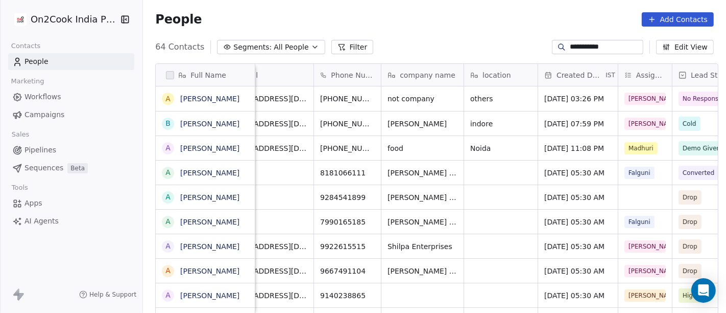
click at [446, 12] on div "People Add Contacts" at bounding box center [434, 19] width 559 height 14
click at [570, 50] on input "**********" at bounding box center [606, 47] width 72 height 10
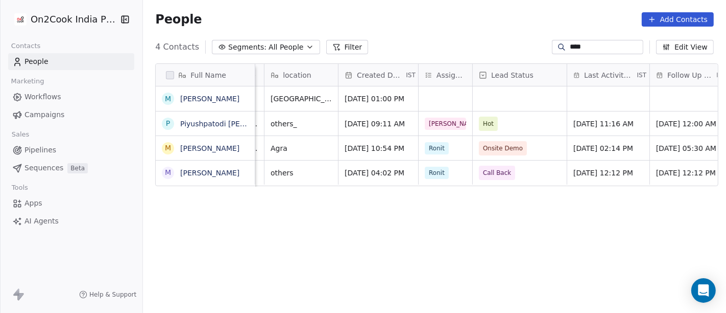
scroll to position [0, 226]
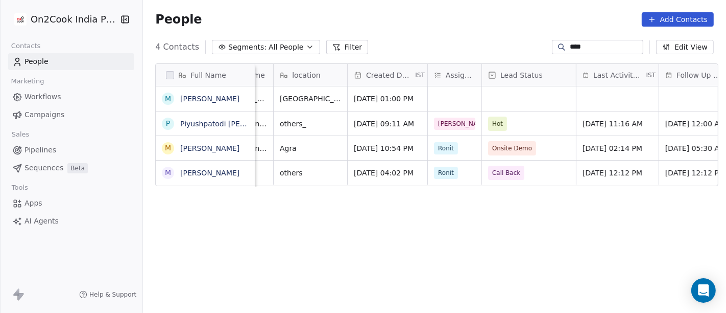
type input "****"
click at [436, 18] on div "People Add Contacts" at bounding box center [434, 19] width 559 height 14
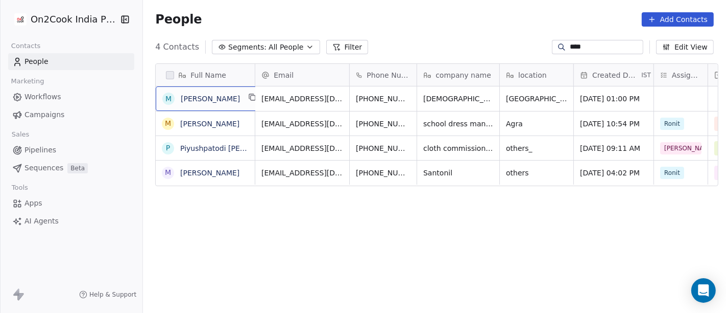
click at [209, 106] on div "[PERSON_NAME]" at bounding box center [210, 98] width 109 height 25
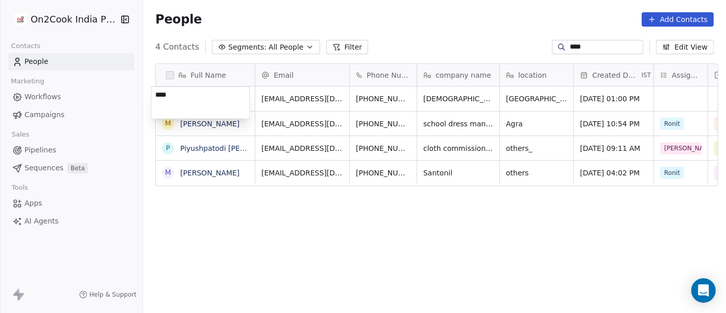
click at [209, 106] on textarea "****" at bounding box center [201, 103] width 98 height 32
type textarea "**********"
click at [336, 234] on html "On2Cook India Pvt. Ltd. Contacts People Marketing Workflows Campaigns Sales Pip…" at bounding box center [363, 156] width 726 height 313
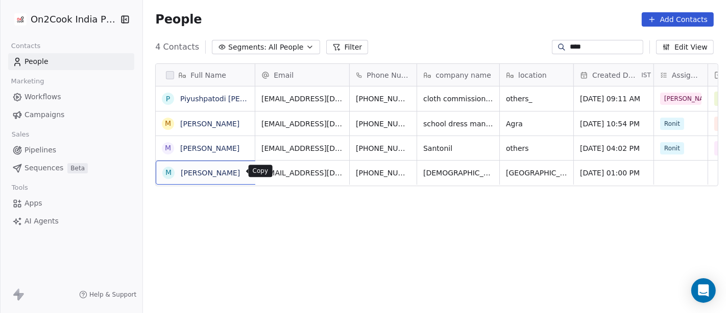
click at [251, 171] on icon "grid" at bounding box center [253, 172] width 5 height 5
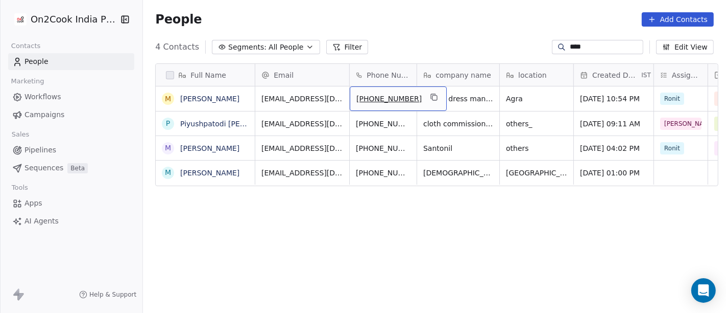
click at [376, 98] on span "[PHONE_NUMBER]" at bounding box center [389, 98] width 65 height 10
click at [407, 38] on html "On2Cook India Pvt. Ltd. Contacts People Marketing Workflows Campaigns Sales Pip…" at bounding box center [363, 156] width 726 height 313
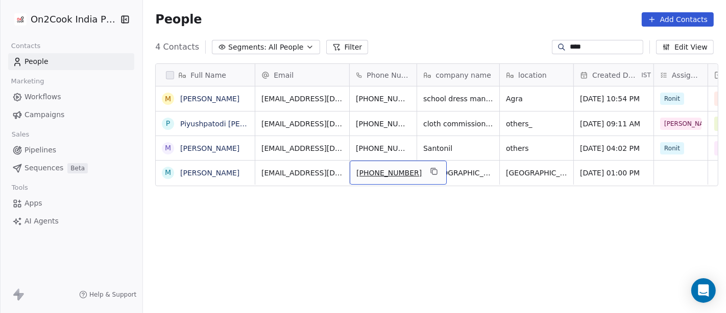
click at [368, 170] on span "[PHONE_NUMBER]" at bounding box center [389, 173] width 65 height 10
click at [368, 170] on input "**********" at bounding box center [387, 172] width 80 height 20
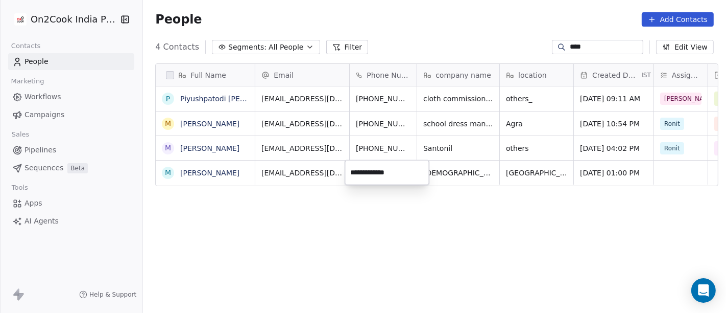
click at [366, 183] on div "**********" at bounding box center [387, 172] width 84 height 25
click at [366, 173] on input "**********" at bounding box center [387, 172] width 80 height 20
drag, startPoint x: 363, startPoint y: 170, endPoint x: 411, endPoint y: 175, distance: 47.7
click at [411, 175] on input "**********" at bounding box center [387, 172] width 80 height 20
click at [379, 249] on html "On2Cook India Pvt. Ltd. Contacts People Marketing Workflows Campaigns Sales Pip…" at bounding box center [363, 156] width 726 height 313
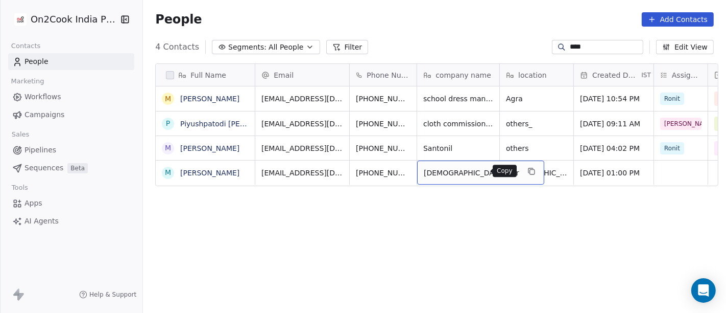
click at [530, 170] on icon "grid" at bounding box center [532, 172] width 5 height 5
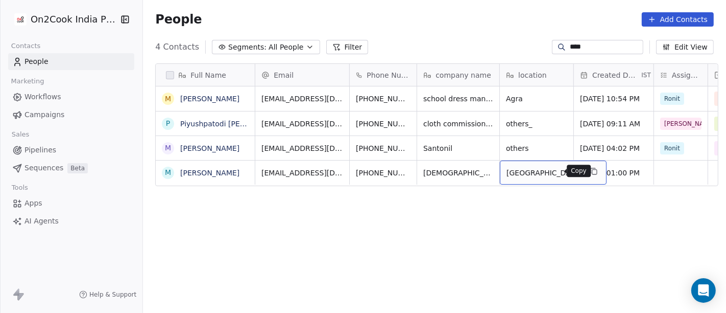
click at [588, 175] on button "grid" at bounding box center [594, 171] width 12 height 12
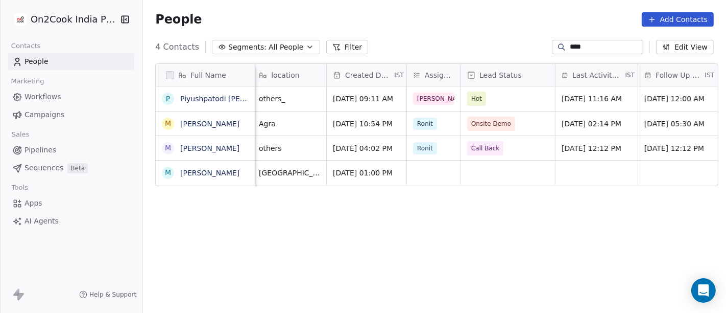
scroll to position [4, 241]
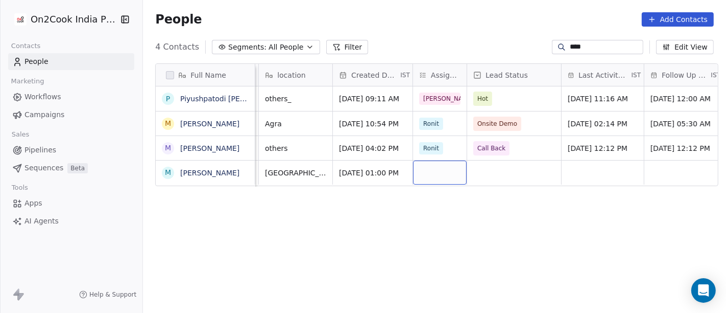
click at [438, 172] on div "grid" at bounding box center [440, 172] width 54 height 24
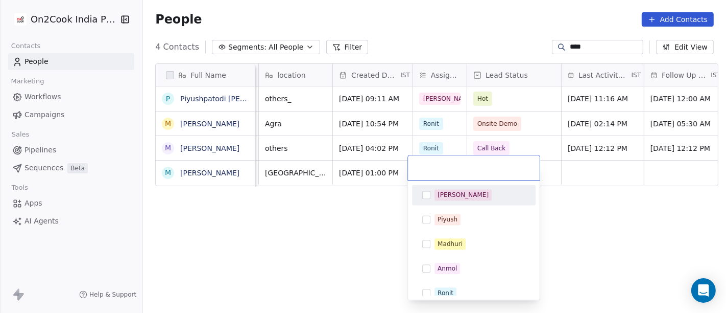
click at [442, 197] on div "[PERSON_NAME]" at bounding box center [463, 194] width 51 height 9
click at [599, 218] on html "On2Cook India Pvt. Ltd. Contacts People Marketing Workflows Campaigns Sales Pip…" at bounding box center [363, 156] width 726 height 313
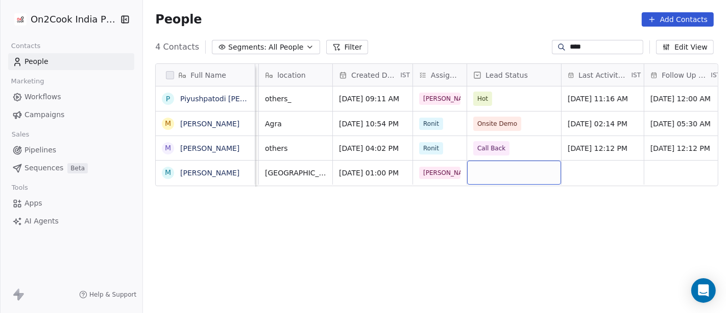
click at [498, 177] on div "grid" at bounding box center [514, 172] width 94 height 24
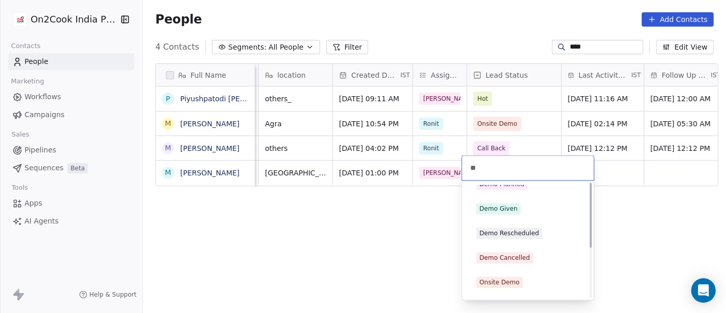
scroll to position [0, 0]
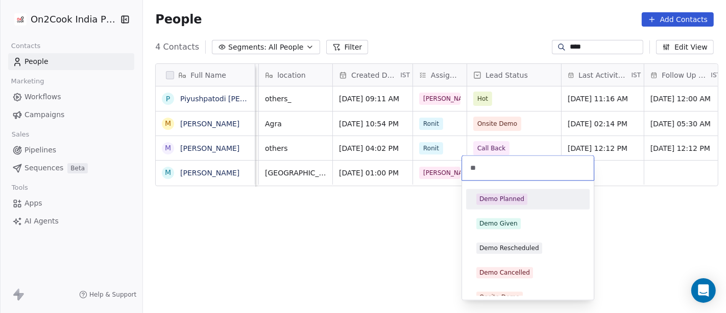
type input "**"
click at [519, 195] on div "Demo Planned" at bounding box center [502, 198] width 45 height 9
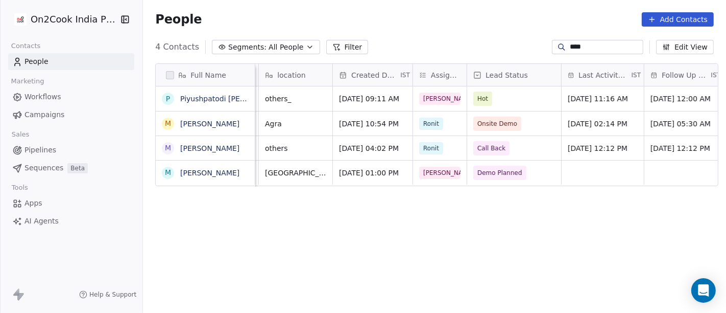
click at [619, 227] on div "Full Name P Piyushpatodi [PERSON_NAME] M [PERSON_NAME] M [PERSON_NAME] M [PERSO…" at bounding box center [434, 192] width 583 height 275
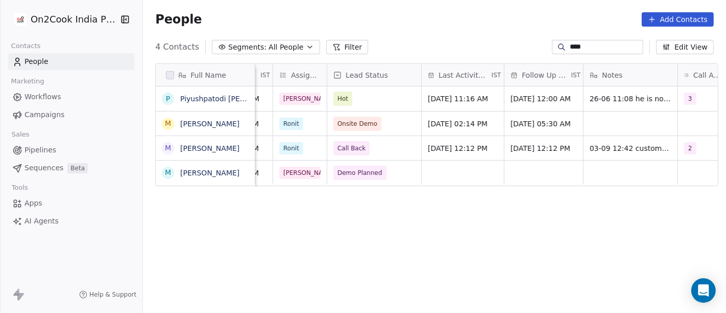
scroll to position [4, 385]
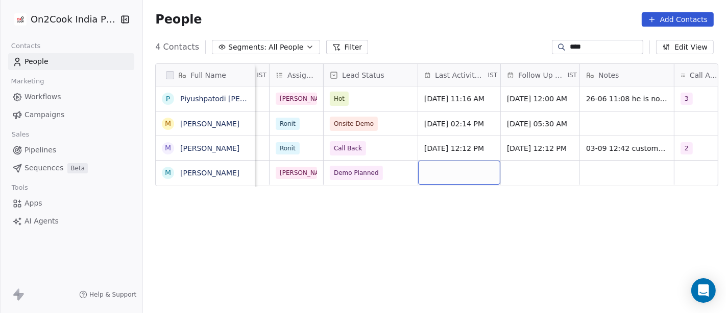
click at [453, 177] on div "grid" at bounding box center [459, 172] width 82 height 24
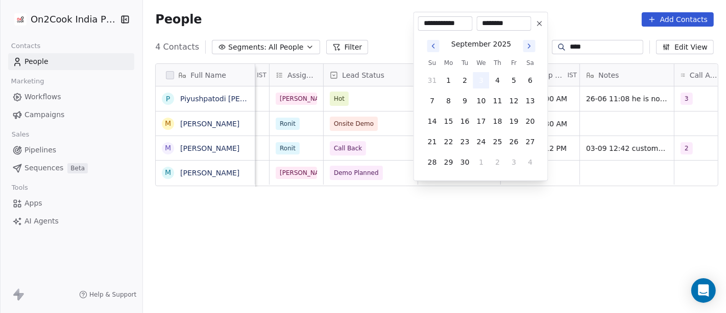
click at [480, 81] on button "3" at bounding box center [481, 80] width 16 height 16
click at [575, 281] on html "On2Cook India Pvt. Ltd. Contacts People Marketing Workflows Campaigns Sales Pip…" at bounding box center [363, 156] width 726 height 313
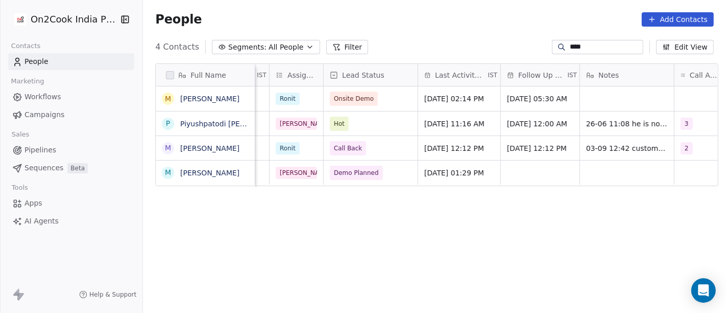
click at [521, 164] on div "grid" at bounding box center [540, 172] width 79 height 24
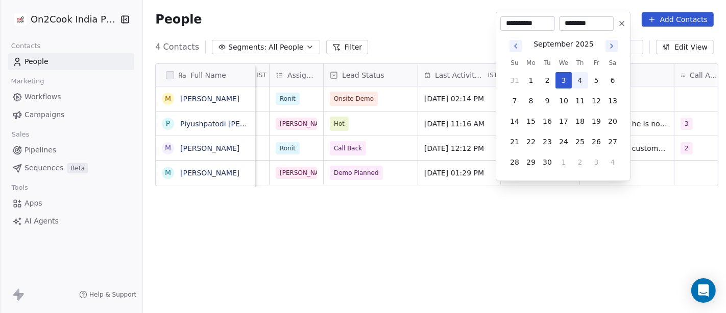
click at [580, 81] on button "4" at bounding box center [580, 80] width 16 height 16
type input "**********"
click at [542, 254] on html "On2Cook India Pvt. Ltd. Contacts People Marketing Workflows Campaigns Sales Pip…" at bounding box center [363, 156] width 726 height 313
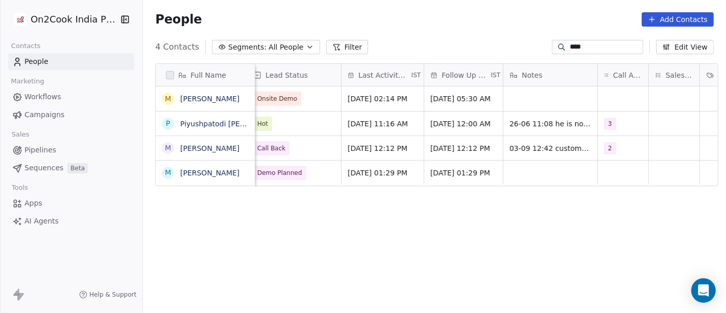
scroll to position [4, 471]
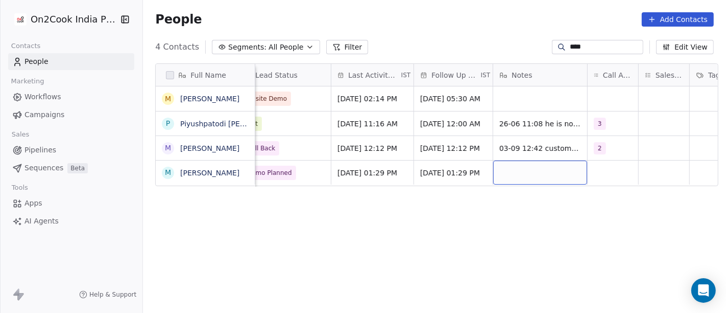
click at [528, 174] on div "grid" at bounding box center [540, 172] width 94 height 24
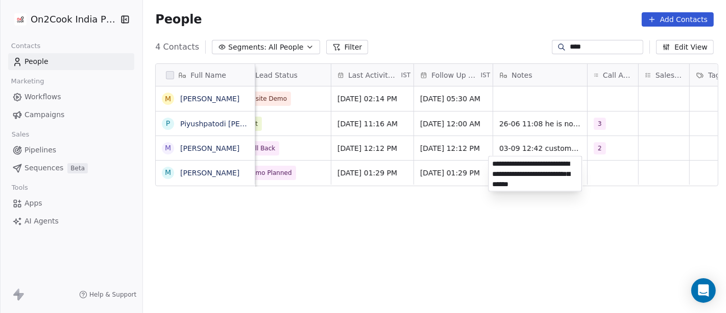
type textarea "**********"
click at [638, 241] on html "On2Cook India Pvt. Ltd. Contacts People Marketing Workflows Campaigns Sales Pip…" at bounding box center [363, 156] width 726 height 313
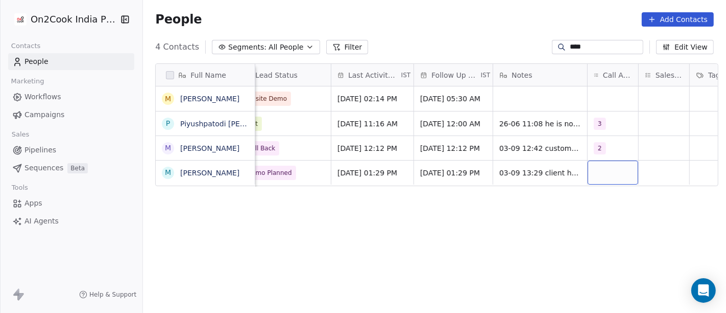
click at [591, 167] on div "grid" at bounding box center [613, 172] width 51 height 24
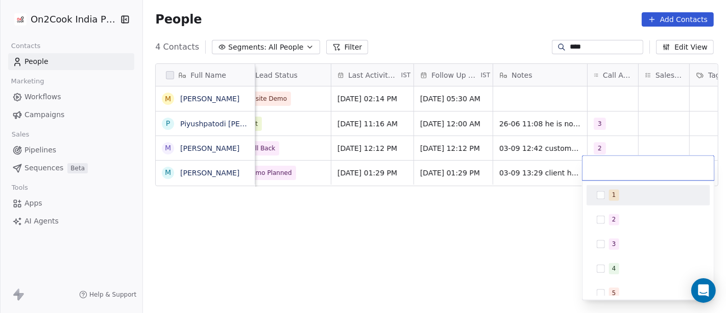
click at [613, 192] on div "1" at bounding box center [614, 194] width 4 height 9
click at [451, 268] on html "On2Cook India Pvt. Ltd. Contacts People Marketing Workflows Campaigns Sales Pip…" at bounding box center [363, 156] width 726 height 313
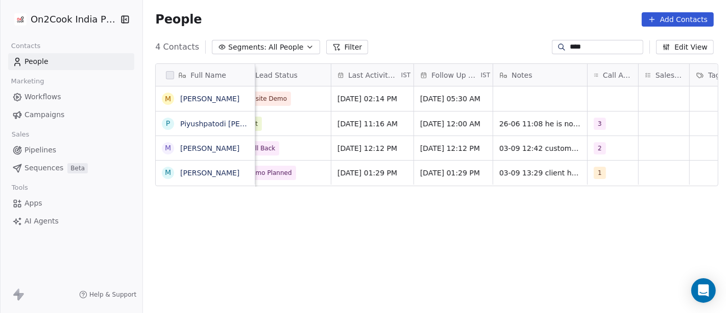
click at [588, 45] on input "****" at bounding box center [606, 47] width 72 height 10
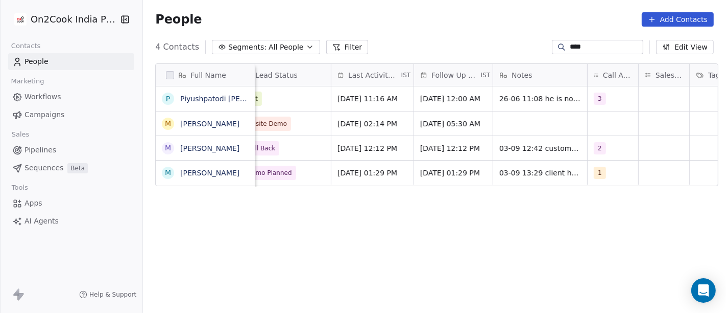
paste input "*********"
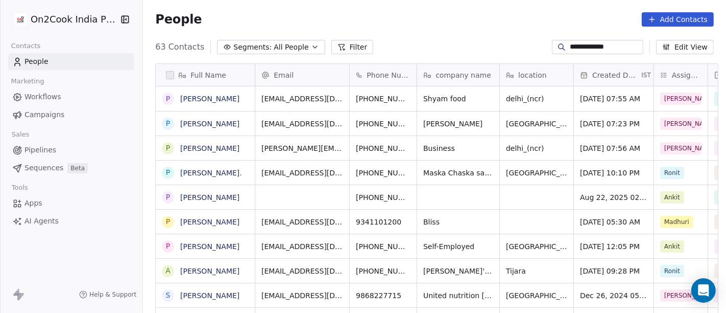
scroll to position [267, 579]
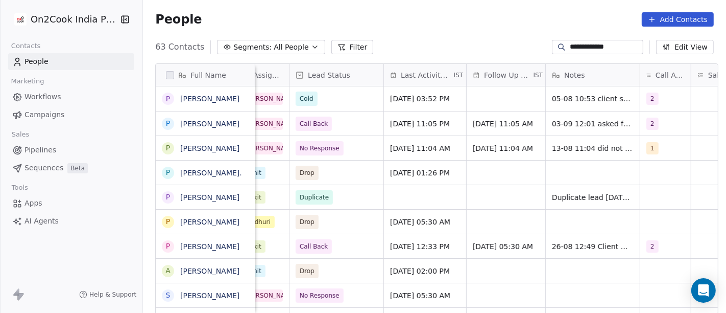
type input "**********"
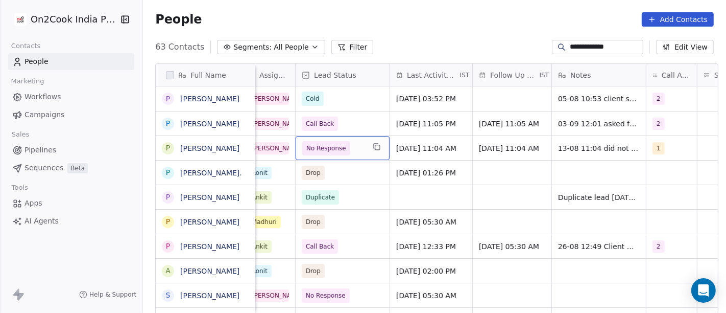
click at [321, 149] on span "No Response" at bounding box center [326, 148] width 40 height 10
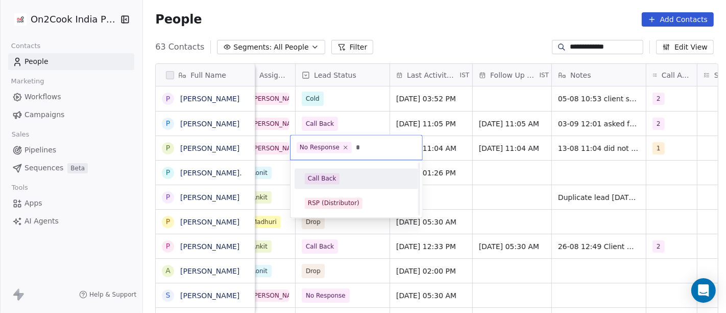
scroll to position [0, 0]
type input "*"
click at [328, 177] on div "Call Back" at bounding box center [322, 178] width 29 height 9
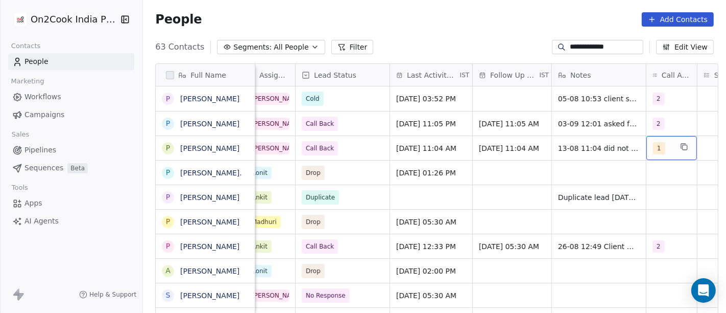
click at [665, 148] on div "1" at bounding box center [662, 148] width 19 height 12
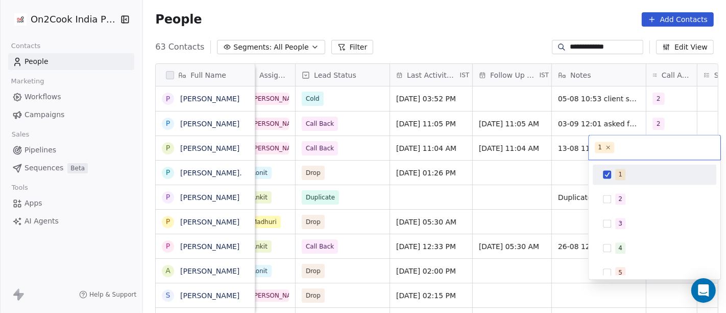
click at [645, 184] on div "1" at bounding box center [655, 174] width 124 height 20
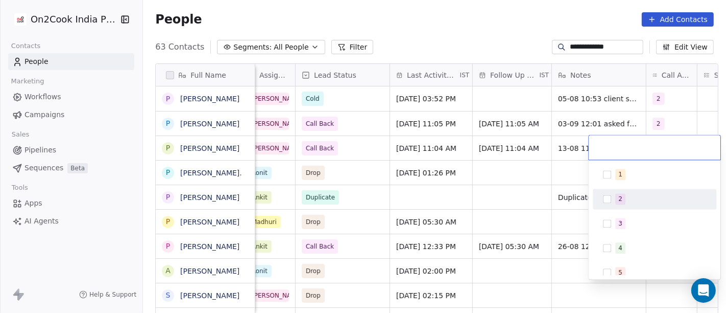
click at [633, 195] on div "2" at bounding box center [660, 198] width 91 height 11
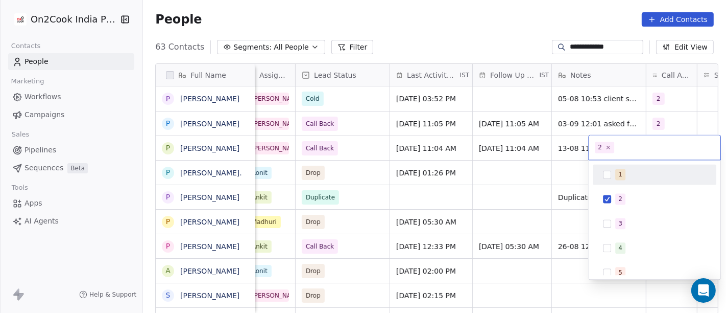
click at [556, 37] on html "**********" at bounding box center [363, 156] width 726 height 313
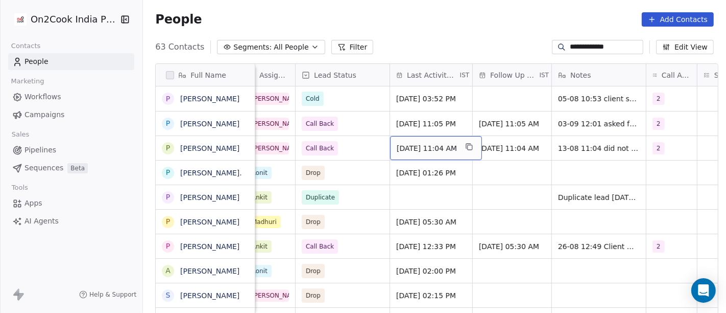
click at [415, 154] on div "[DATE] 11:04 AM" at bounding box center [436, 148] width 92 height 24
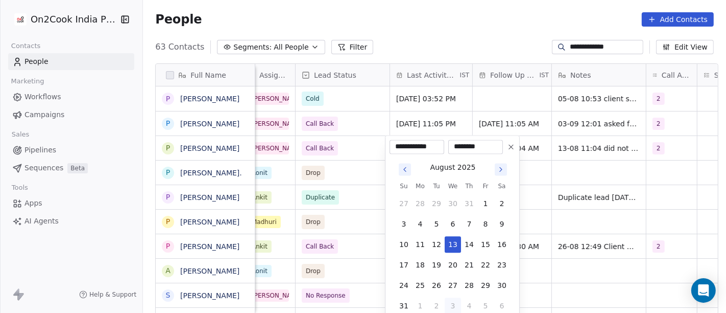
click at [455, 305] on button "3" at bounding box center [453, 305] width 16 height 16
type input "**********"
click at [478, 4] on html "**********" at bounding box center [363, 156] width 726 height 313
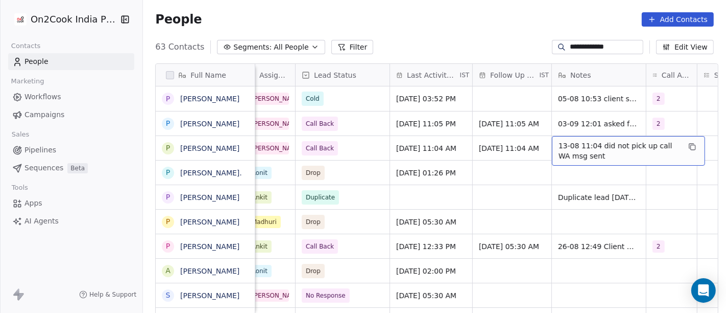
click at [584, 145] on span "13-08 11:04 did not pick up call WA msg sent" at bounding box center [620, 150] width 122 height 20
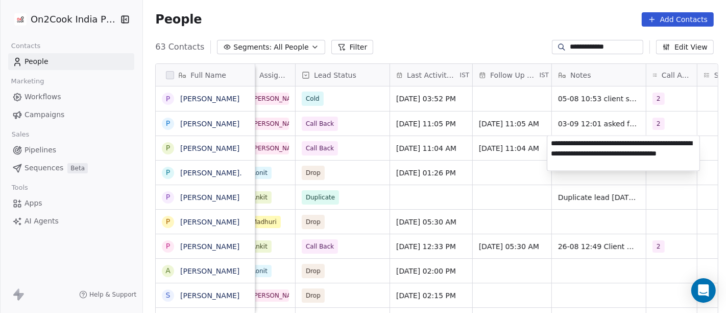
click at [562, 154] on textarea "**********" at bounding box center [624, 152] width 152 height 35
type textarea "**********"
click at [664, 203] on html "**********" at bounding box center [363, 156] width 726 height 313
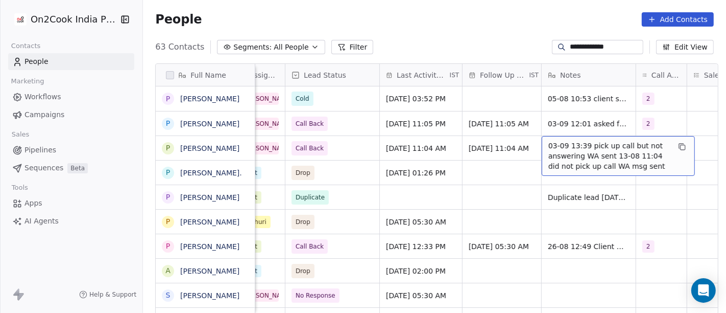
scroll to position [0, 387]
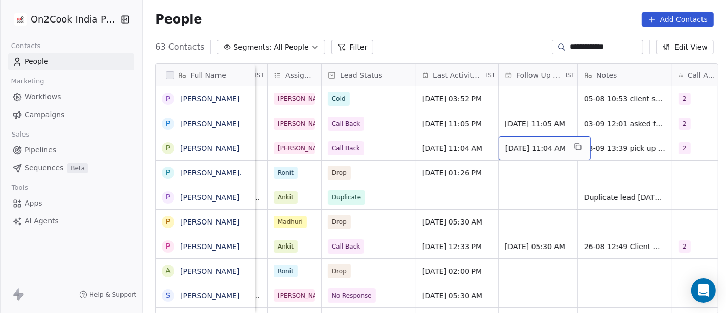
click at [524, 152] on span "[DATE] 11:04 AM" at bounding box center [536, 148] width 60 height 10
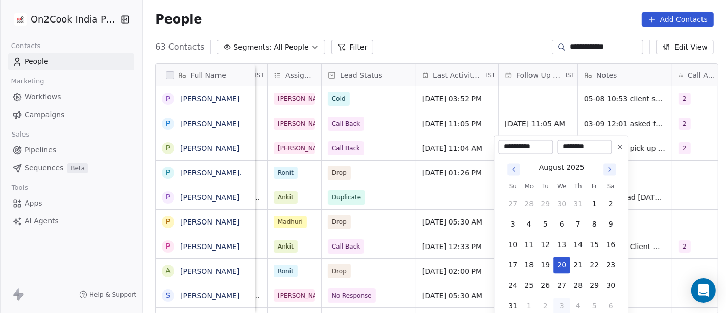
click at [608, 171] on icon "Go to next month" at bounding box center [610, 169] width 8 height 8
click at [557, 228] on button "10" at bounding box center [562, 224] width 16 height 16
type input "**********"
click at [434, 33] on html "**********" at bounding box center [363, 156] width 726 height 313
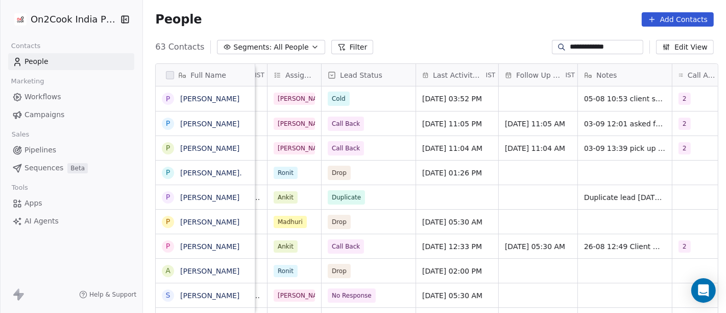
click at [573, 48] on input "**********" at bounding box center [606, 47] width 72 height 10
paste input
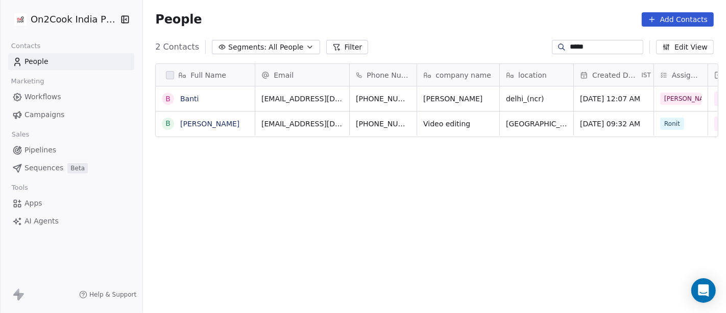
scroll to position [267, 579]
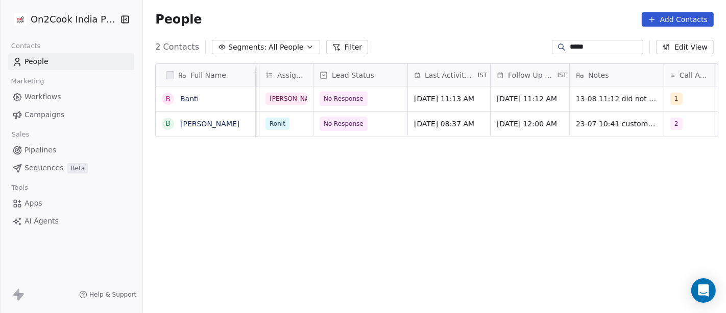
type input "*****"
click at [337, 102] on span "No Response" at bounding box center [344, 98] width 40 height 10
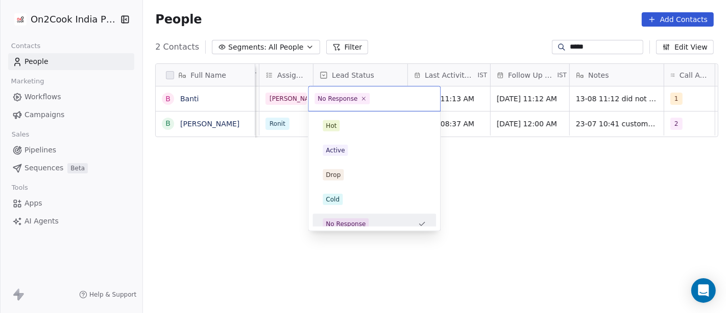
scroll to position [7, 0]
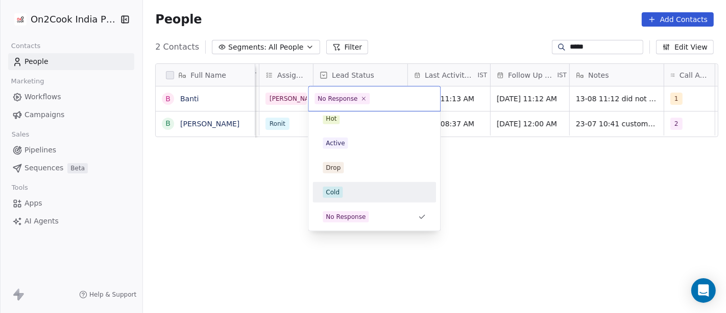
click at [351, 184] on div "Cold" at bounding box center [374, 192] width 115 height 16
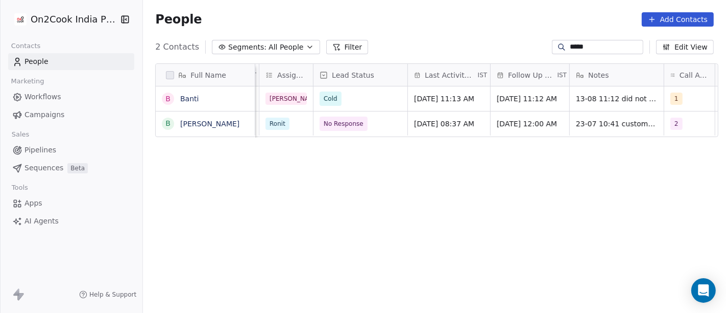
click at [536, 183] on div "Full Name B [PERSON_NAME] B [PERSON_NAME] Phone Number company name location Cr…" at bounding box center [434, 192] width 583 height 275
drag, startPoint x: 285, startPoint y: 77, endPoint x: 343, endPoint y: 78, distance: 57.7
click at [343, 78] on div "Full Name B [PERSON_NAME] B [PERSON_NAME] Phone Number company name location Cr…" at bounding box center [437, 101] width 562 height 74
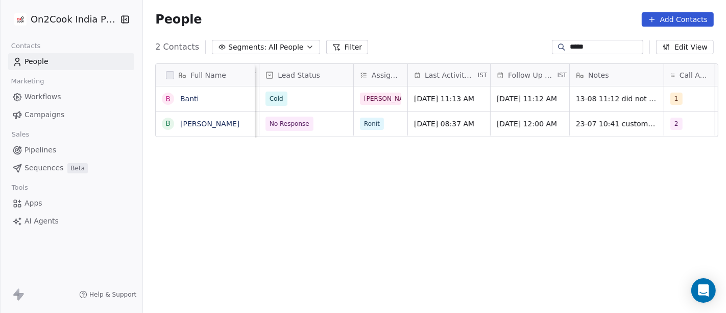
click at [419, 46] on div "2 Contacts Segments: All People Filter ***** Edit View" at bounding box center [434, 47] width 583 height 16
click at [449, 100] on span "[DATE] 11:13 AM" at bounding box center [446, 98] width 60 height 10
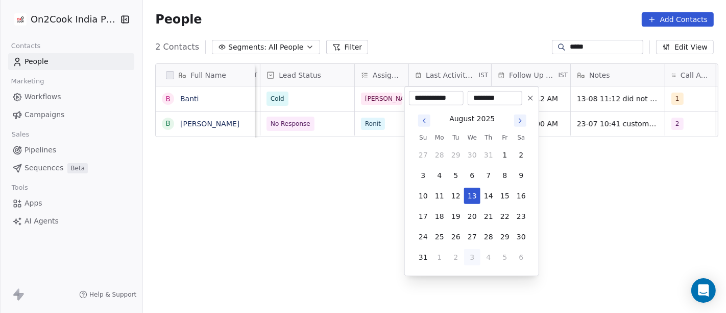
click at [474, 257] on button "3" at bounding box center [472, 257] width 16 height 16
type input "**********"
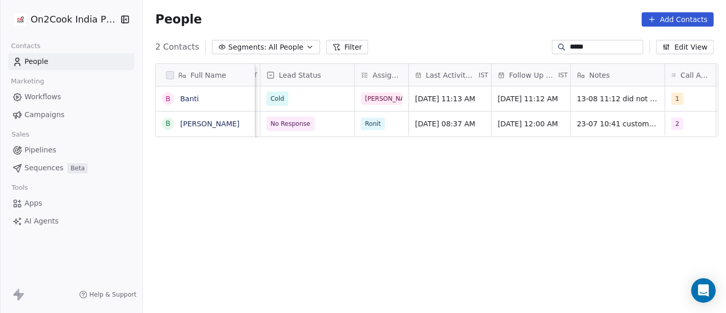
click at [572, 233] on html "On2Cook India Pvt. Ltd. Contacts People Marketing Workflows Campaigns Sales Pip…" at bounding box center [363, 156] width 726 height 313
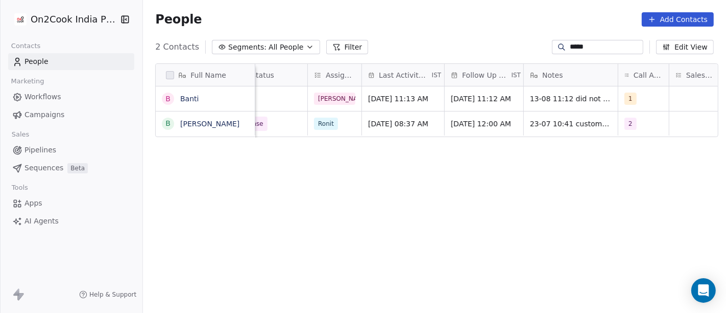
scroll to position [0, 441]
click at [451, 100] on span "[DATE] 11:12 AM" at bounding box center [481, 98] width 60 height 10
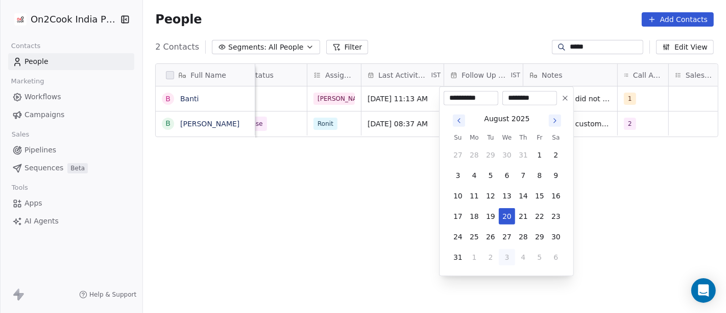
click at [564, 100] on icon at bounding box center [565, 98] width 8 height 8
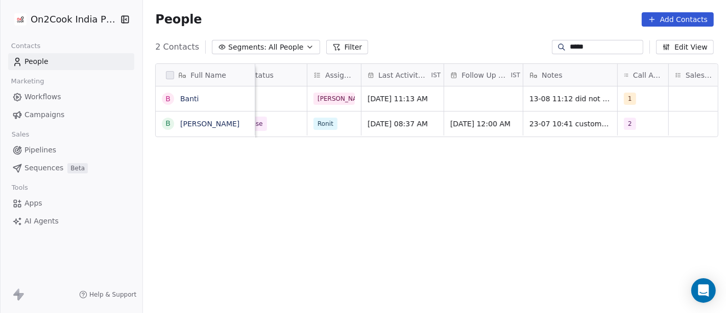
click at [619, 216] on div "Full Name B [PERSON_NAME] B [PERSON_NAME] company name location Created Date IS…" at bounding box center [434, 192] width 583 height 275
click at [630, 107] on div "1" at bounding box center [643, 98] width 51 height 25
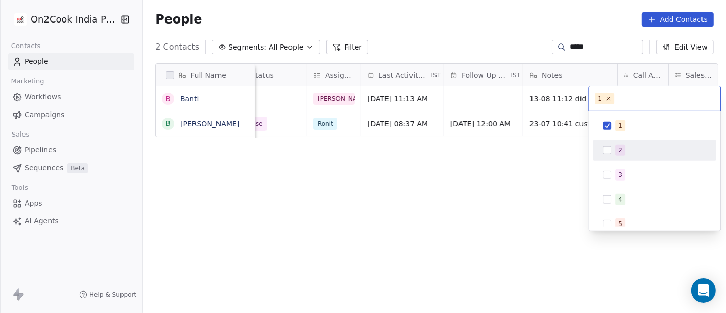
click at [624, 161] on div "1 2 3 4 5 6 7 8 9 10" at bounding box center [655, 235] width 124 height 241
click at [610, 136] on div "1 2 3 4 5 6 7 8 9 10" at bounding box center [655, 235] width 124 height 241
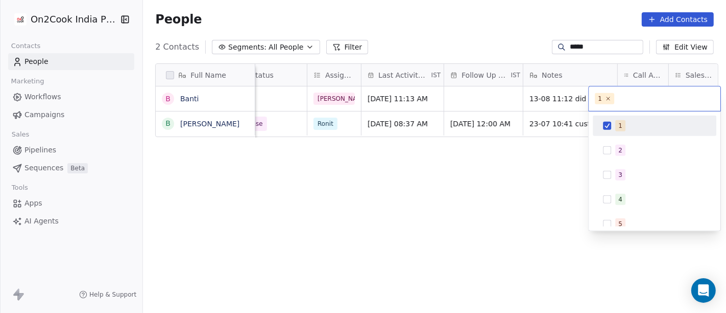
click at [610, 123] on button "Suggestions" at bounding box center [607, 126] width 8 height 8
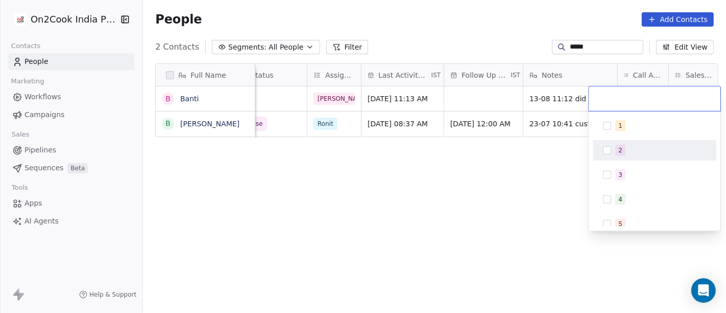
click at [610, 145] on div "2" at bounding box center [654, 150] width 115 height 16
click at [538, 159] on html "On2Cook India Pvt. Ltd. Contacts People Marketing Workflows Campaigns Sales Pip…" at bounding box center [363, 156] width 726 height 313
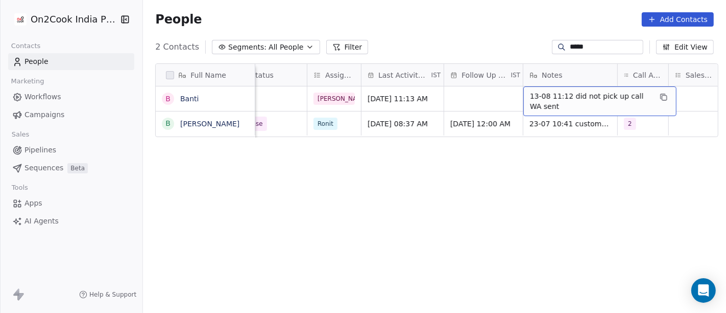
click at [562, 97] on span "13-08 11:12 did not pick up call WA sent" at bounding box center [591, 101] width 122 height 20
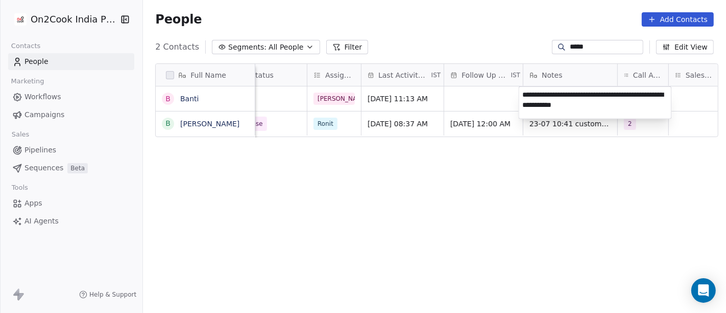
type textarea "**********"
click at [580, 179] on html "On2Cook India Pvt. Ltd. Contacts People Marketing Workflows Campaigns Sales Pip…" at bounding box center [363, 156] width 726 height 313
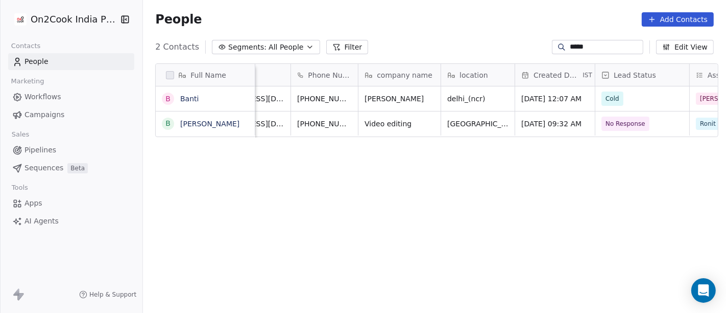
scroll to position [0, 42]
